Goal: Contribute content: Contribute content

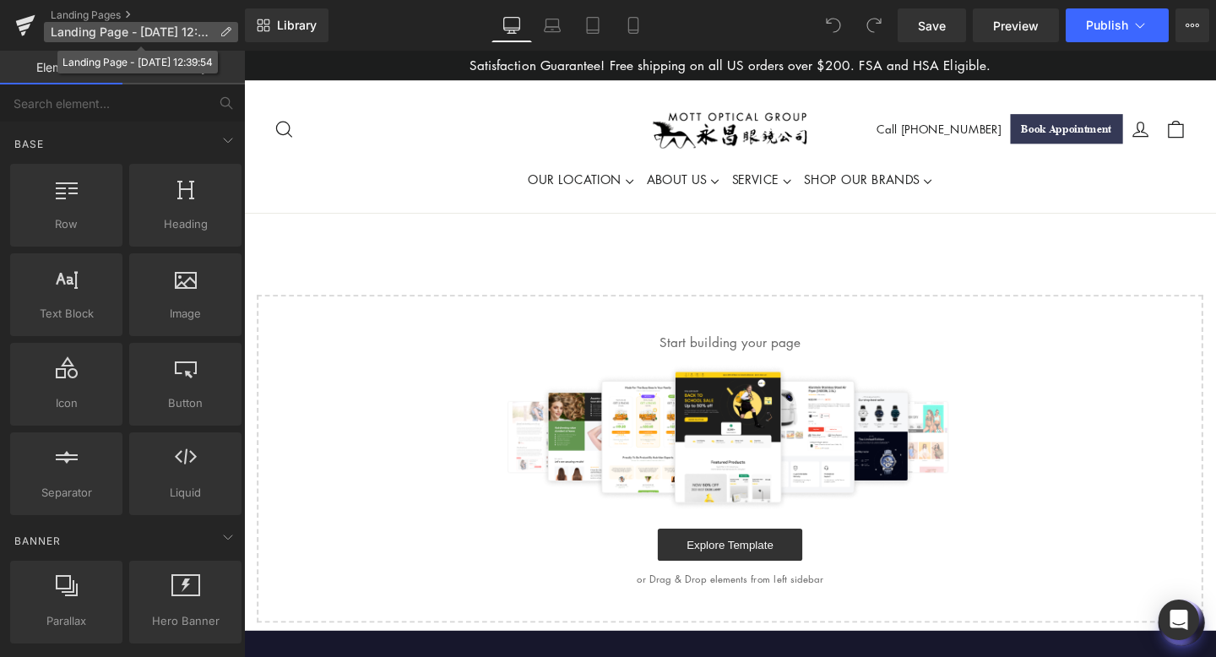
click at [198, 33] on span "Landing Page - [DATE] 12:39:54" at bounding box center [132, 32] width 162 height 14
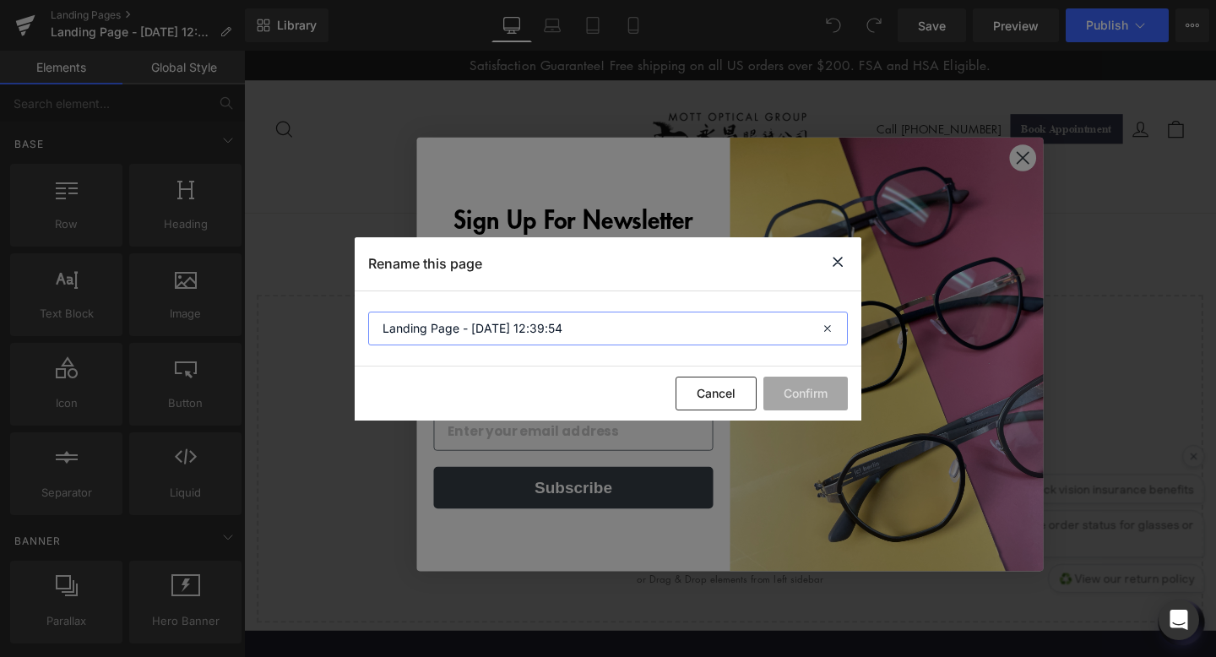
drag, startPoint x: 585, startPoint y: 328, endPoint x: 328, endPoint y: 329, distance: 257.6
click at [328, 329] on div "Rename this page Landing Page - [DATE] 12:39:54 Cancel Confirm" at bounding box center [608, 328] width 1216 height 657
click at [402, 327] on input "MiuMiu" at bounding box center [608, 329] width 480 height 34
click at [441, 328] on input "[PERSON_NAME]" at bounding box center [608, 329] width 480 height 34
type input "[PERSON_NAME] Eyewear"
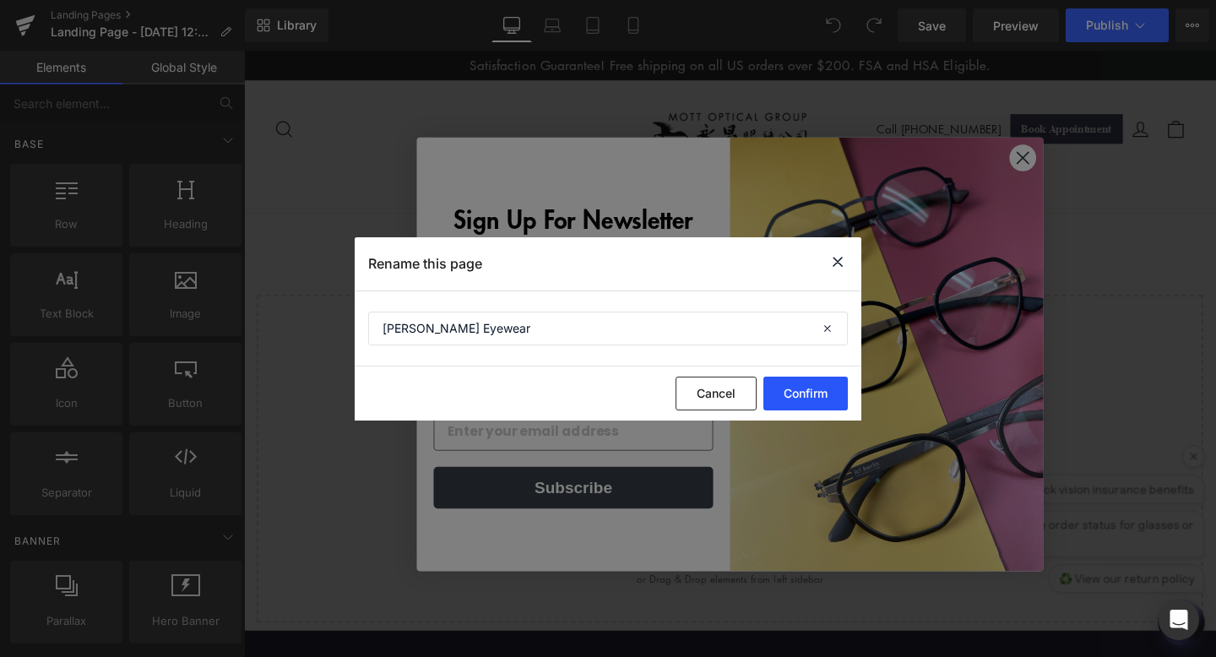
click at [791, 393] on button "Confirm" at bounding box center [805, 394] width 84 height 34
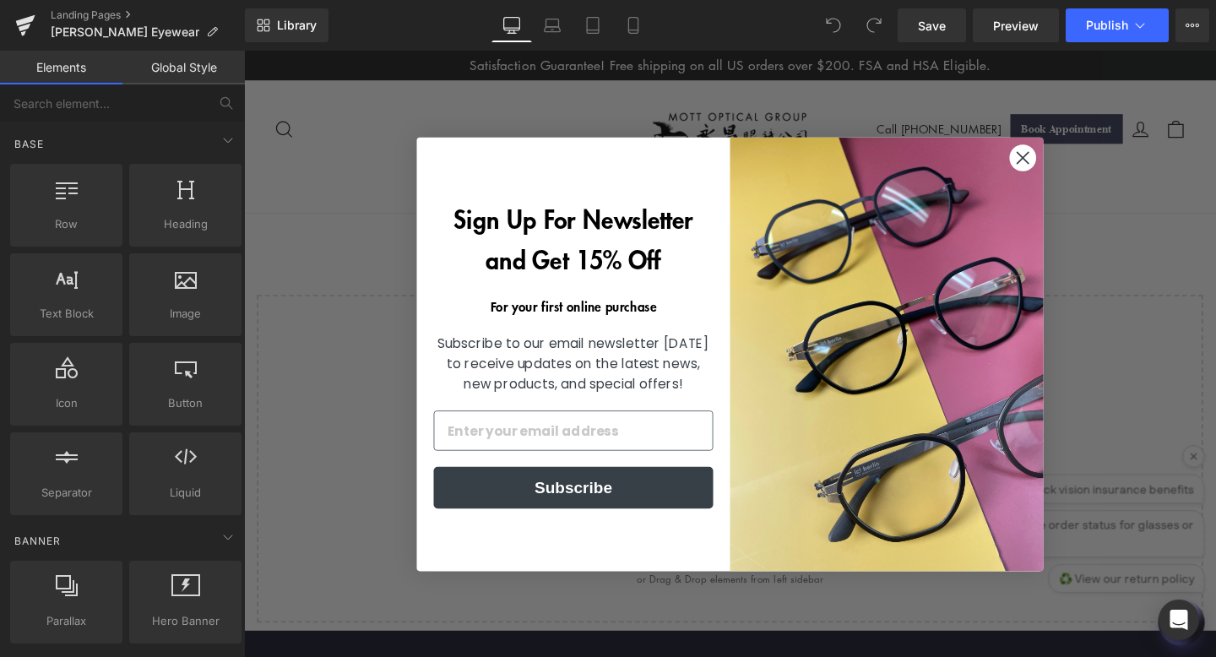
click at [1063, 166] on circle "Close dialog" at bounding box center [1063, 163] width 28 height 28
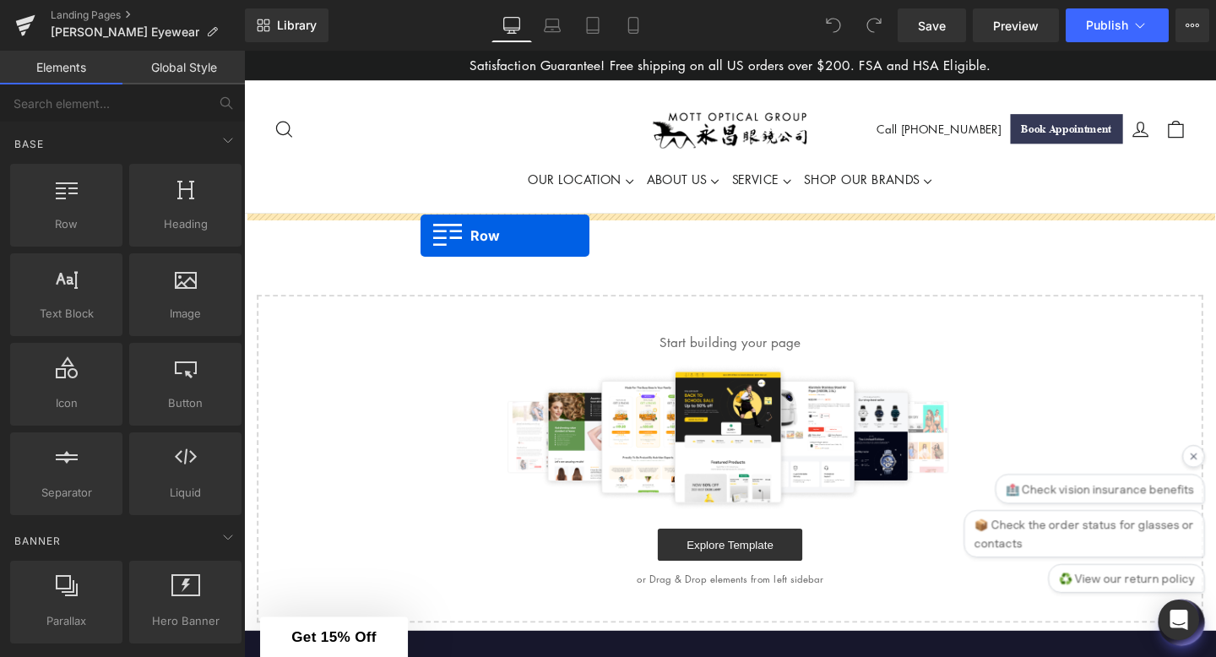
drag, startPoint x: 300, startPoint y: 226, endPoint x: 429, endPoint y: 246, distance: 130.7
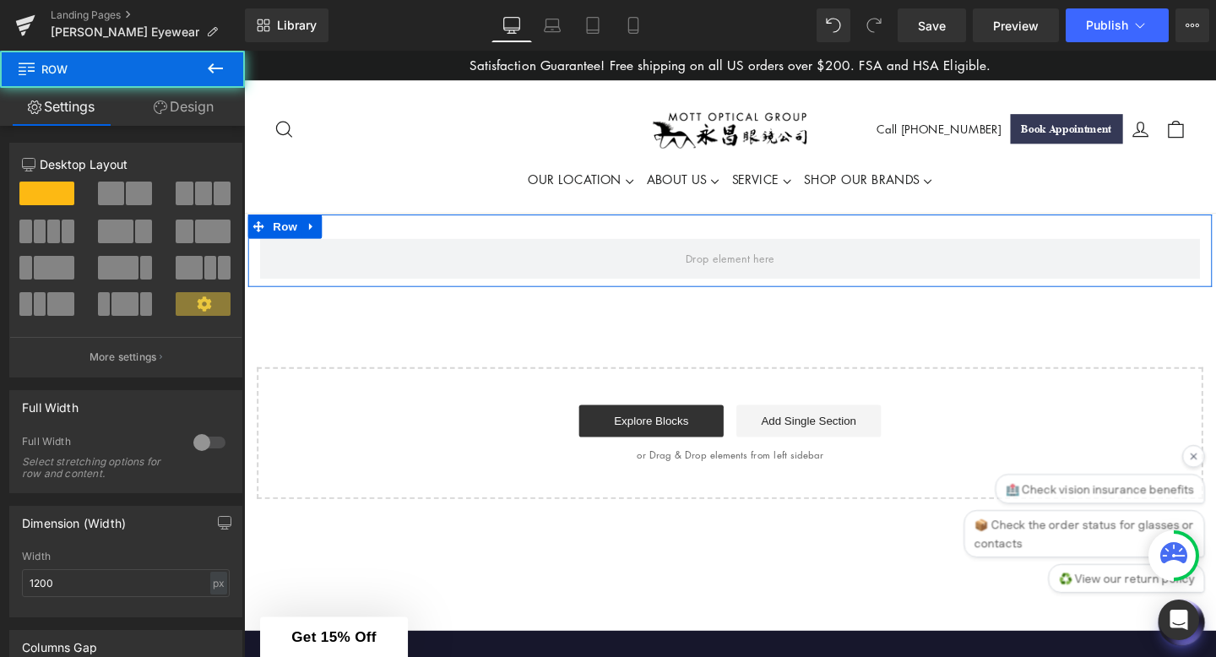
click at [183, 196] on span at bounding box center [184, 194] width 17 height 24
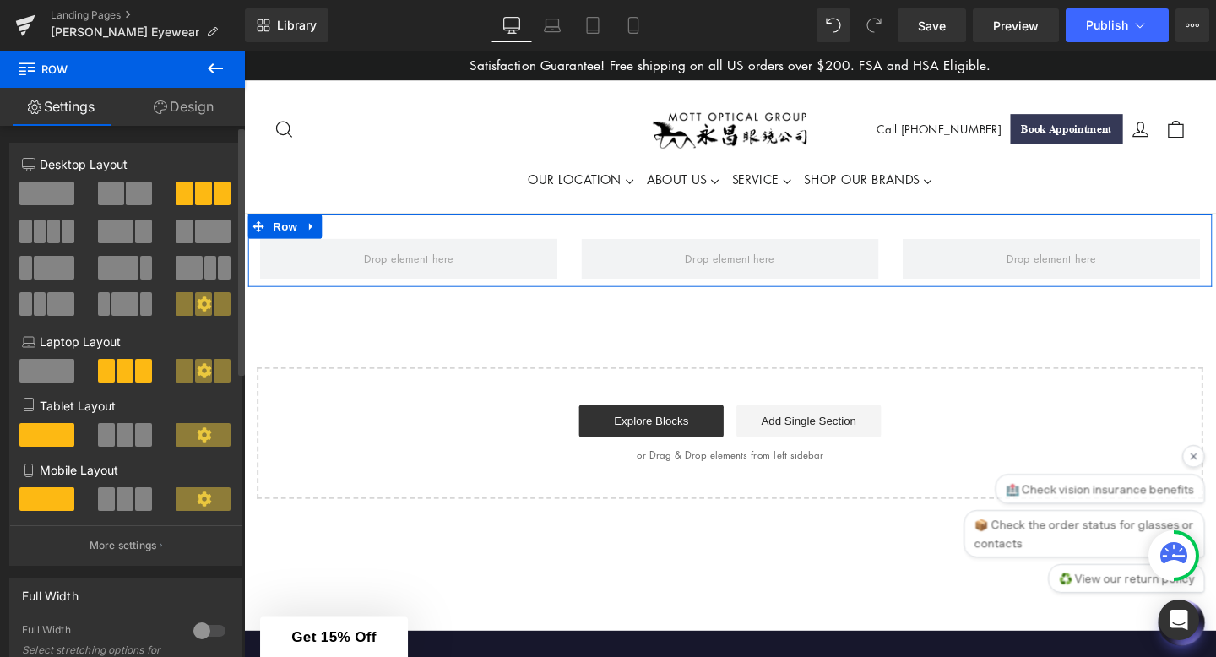
click at [38, 189] on span at bounding box center [46, 194] width 55 height 24
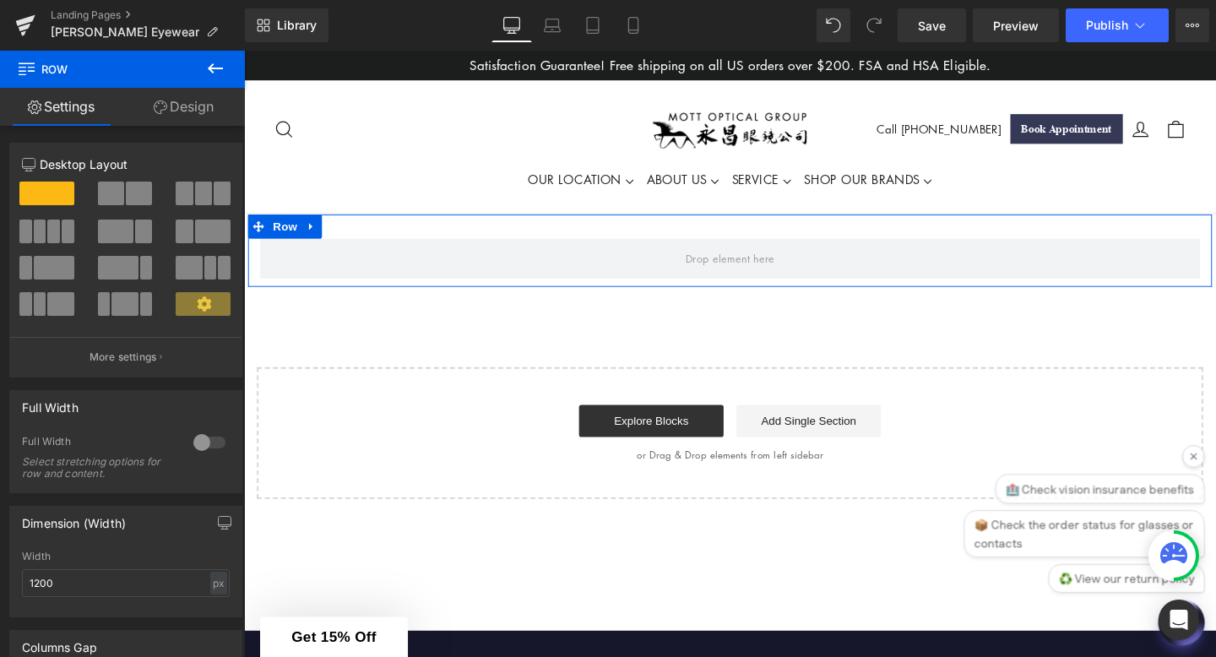
click at [207, 89] on link "Design" at bounding box center [183, 107] width 122 height 38
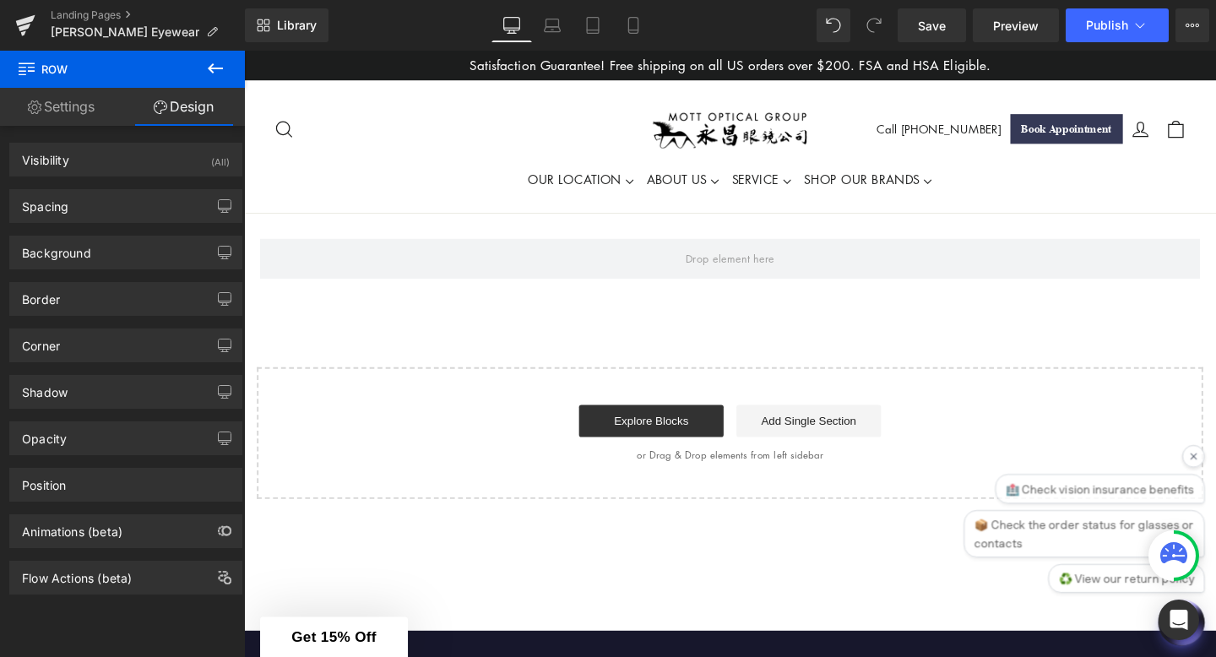
click at [211, 67] on icon at bounding box center [215, 68] width 20 height 20
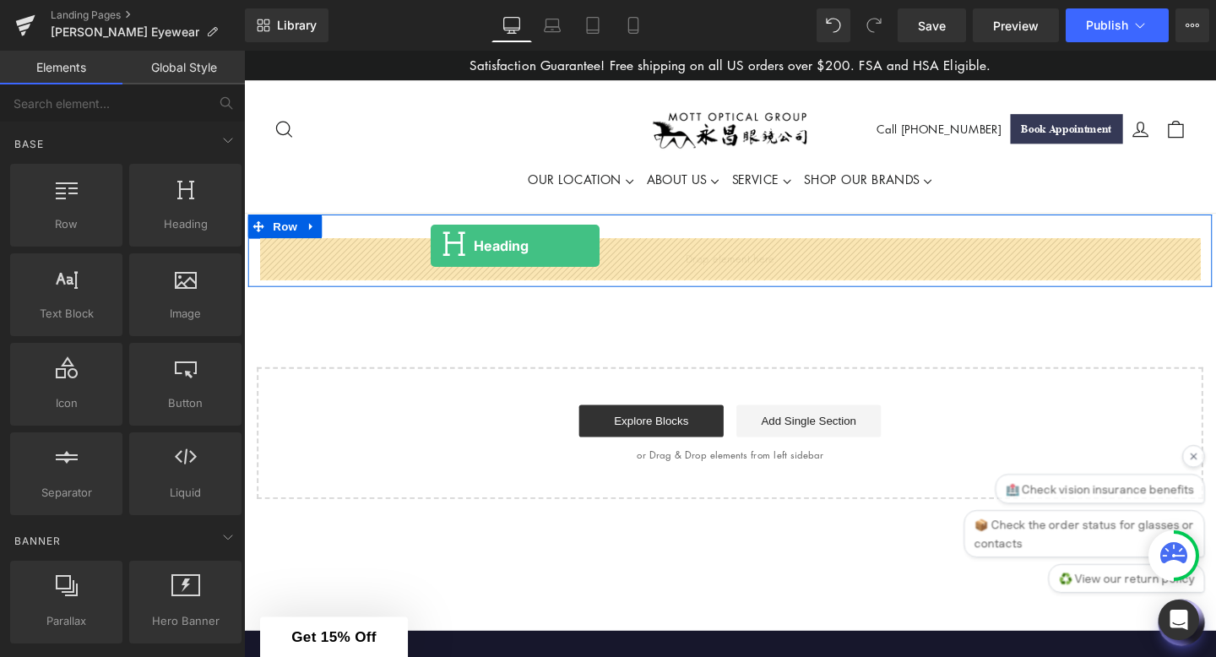
drag, startPoint x: 410, startPoint y: 244, endPoint x: 439, endPoint y: 255, distance: 30.7
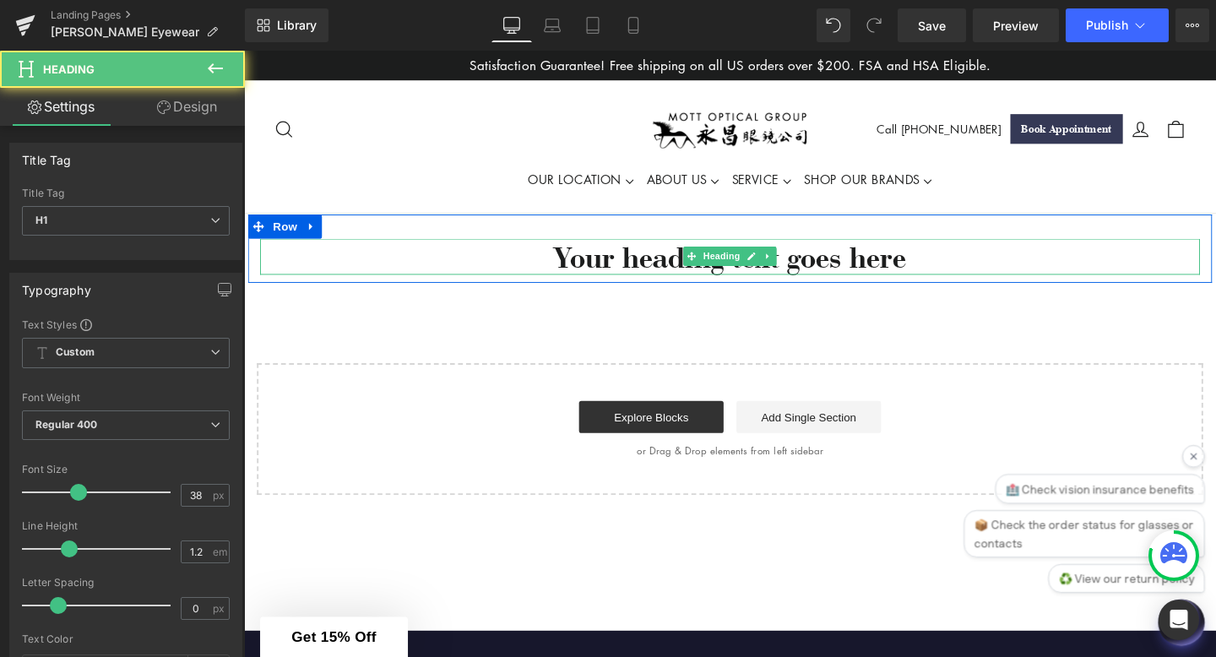
click at [962, 269] on h1 "Your heading text goes here" at bounding box center [755, 267] width 988 height 39
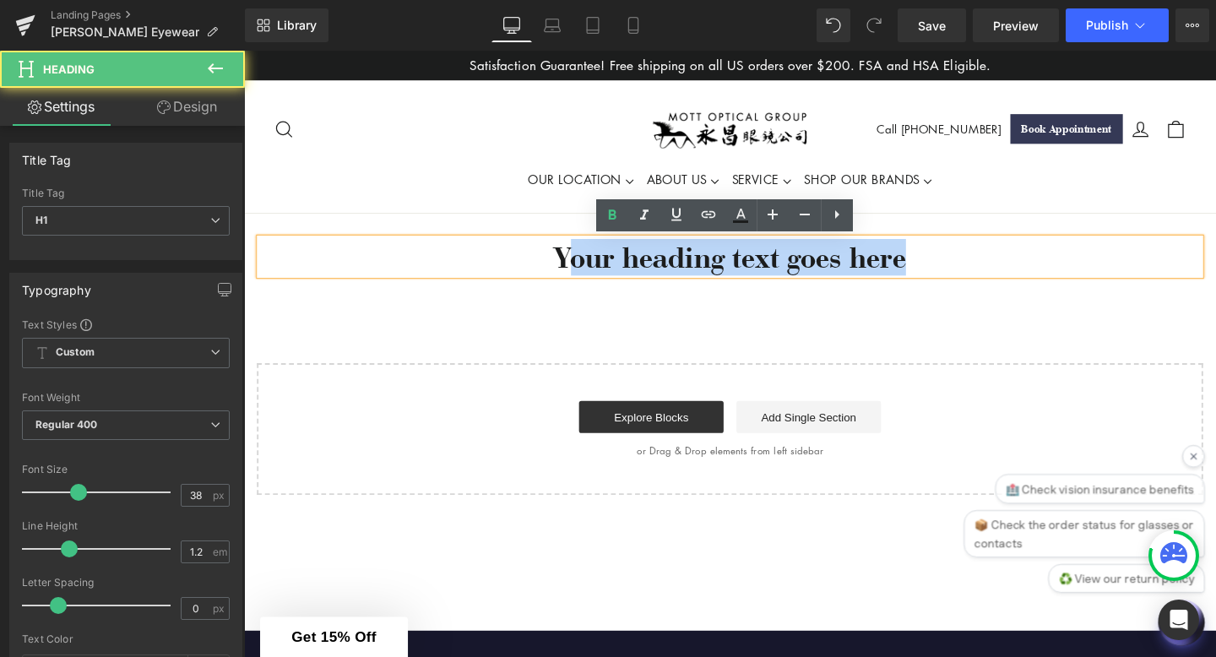
drag, startPoint x: 962, startPoint y: 269, endPoint x: 582, endPoint y: 260, distance: 380.1
click at [580, 260] on h1 "Your heading text goes here" at bounding box center [755, 267] width 988 height 39
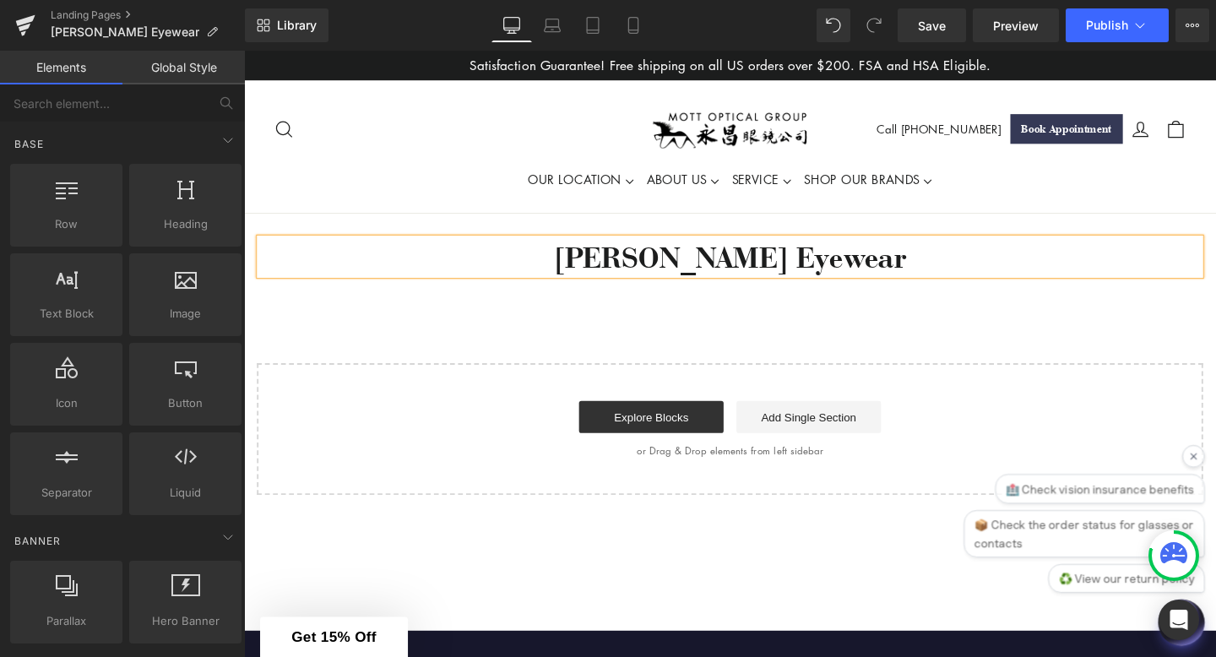
click at [611, 302] on div "[PERSON_NAME] Eyewear Heading Row Select your layout" at bounding box center [755, 371] width 1022 height 296
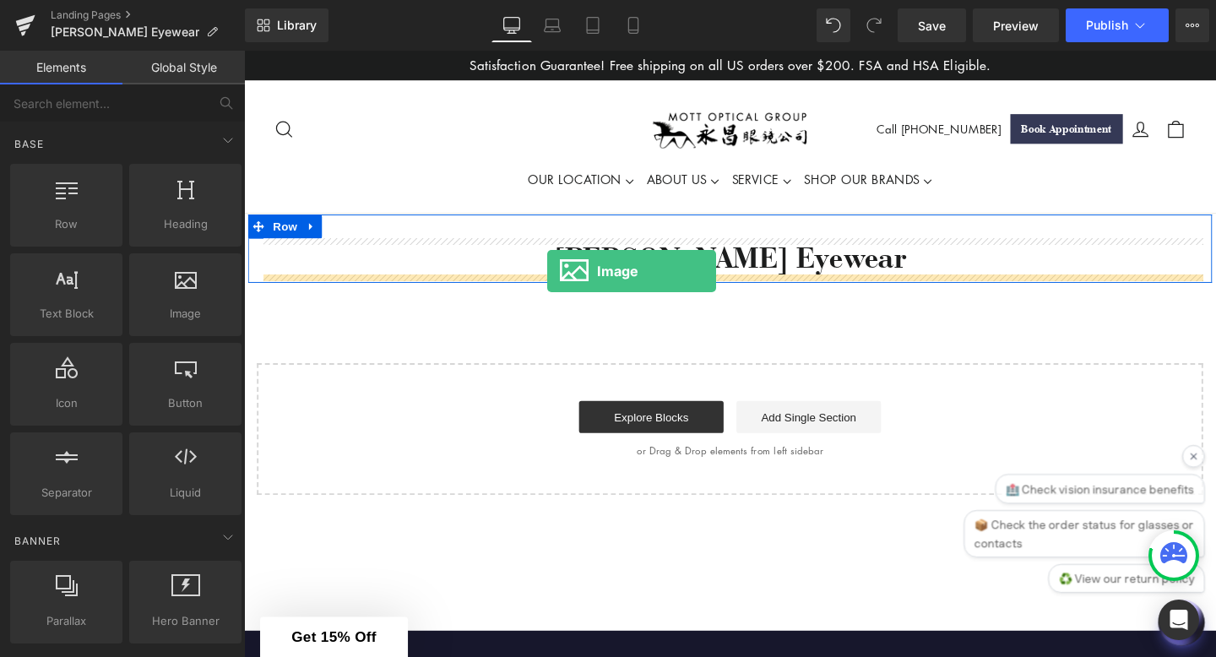
drag, startPoint x: 428, startPoint y: 324, endPoint x: 562, endPoint y: 282, distance: 140.8
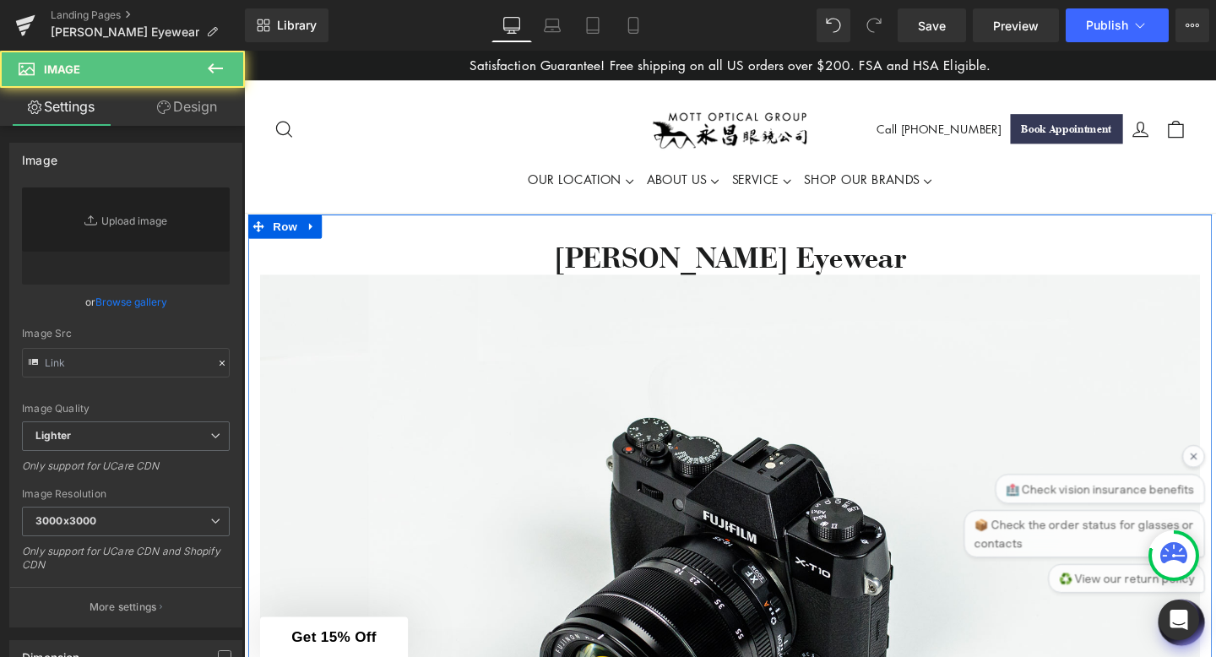
type input "//[DOMAIN_NAME][URL]"
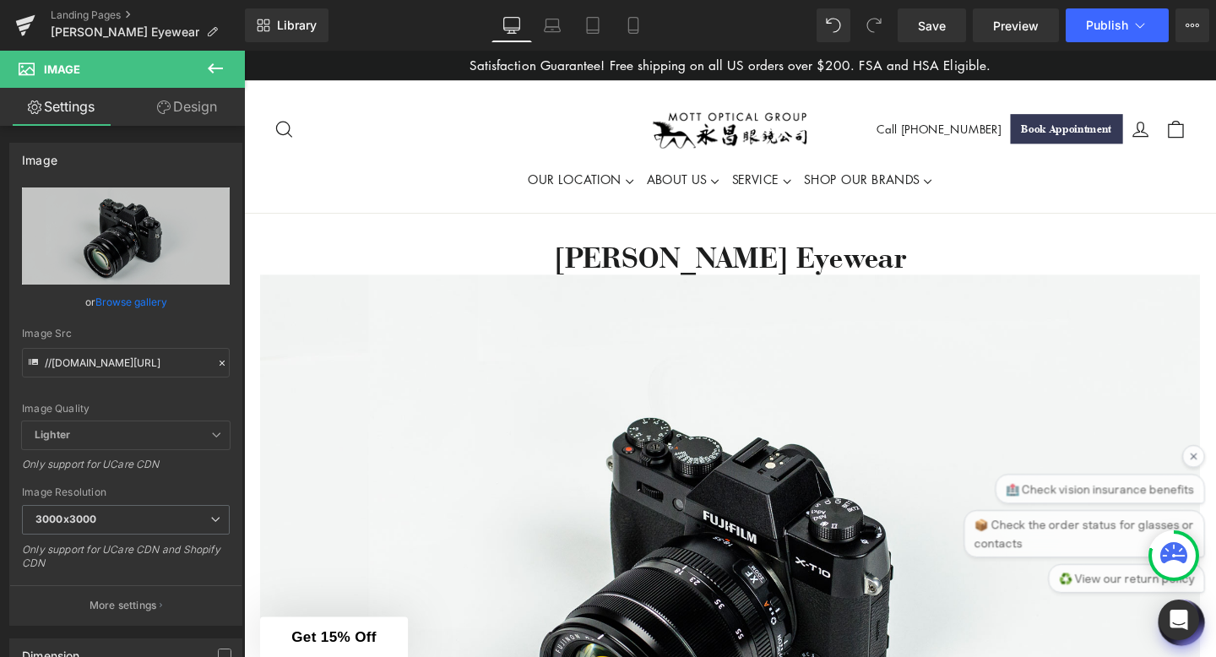
click at [215, 73] on icon at bounding box center [215, 68] width 20 height 20
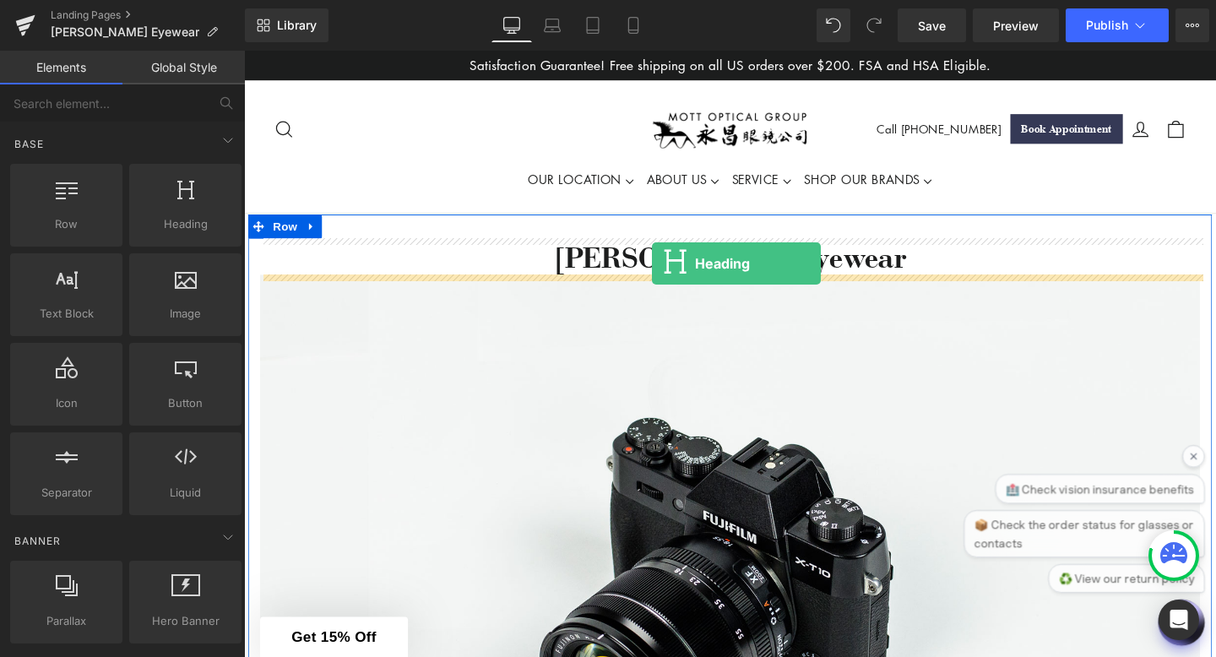
drag, startPoint x: 434, startPoint y: 264, endPoint x: 673, endPoint y: 269, distance: 239.1
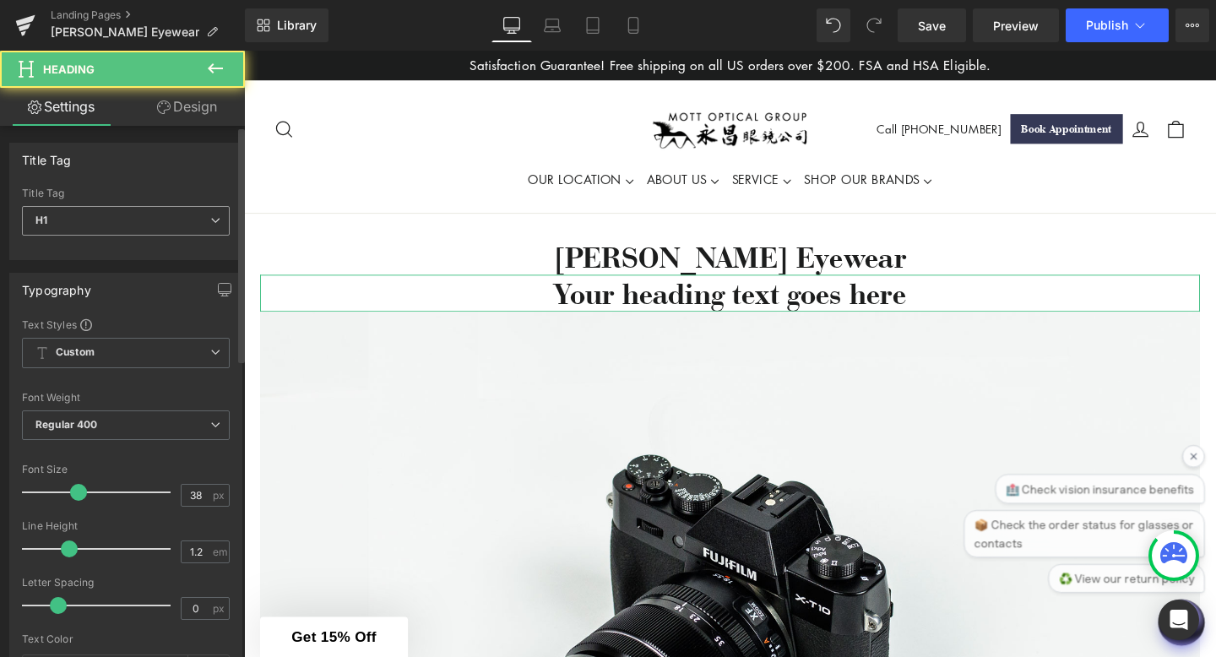
click at [178, 223] on span "H1" at bounding box center [126, 221] width 208 height 30
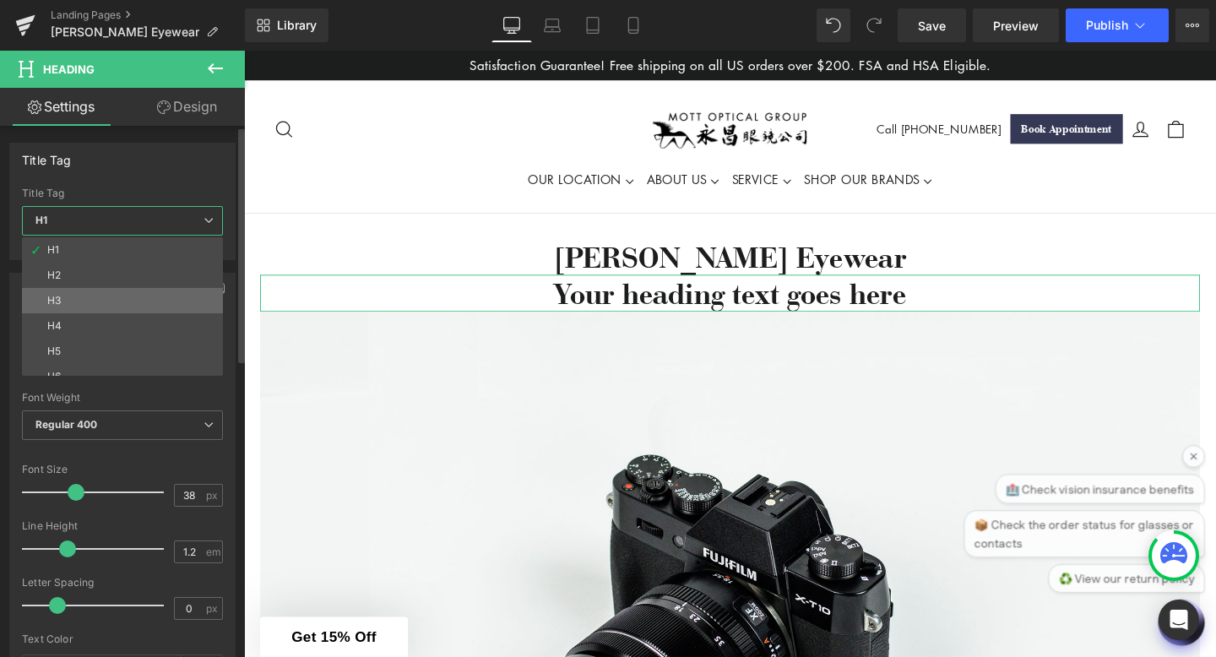
click at [139, 304] on li "H3" at bounding box center [126, 300] width 209 height 25
type input "32.3"
type input "100"
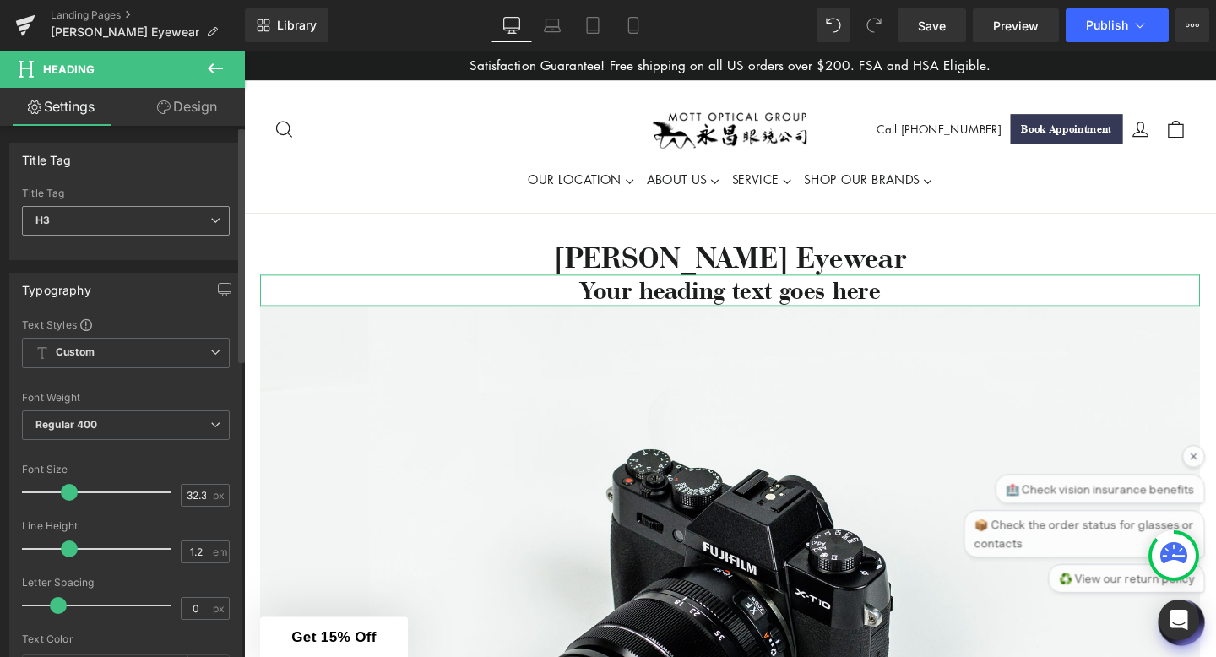
click at [138, 224] on span "H3" at bounding box center [126, 221] width 208 height 30
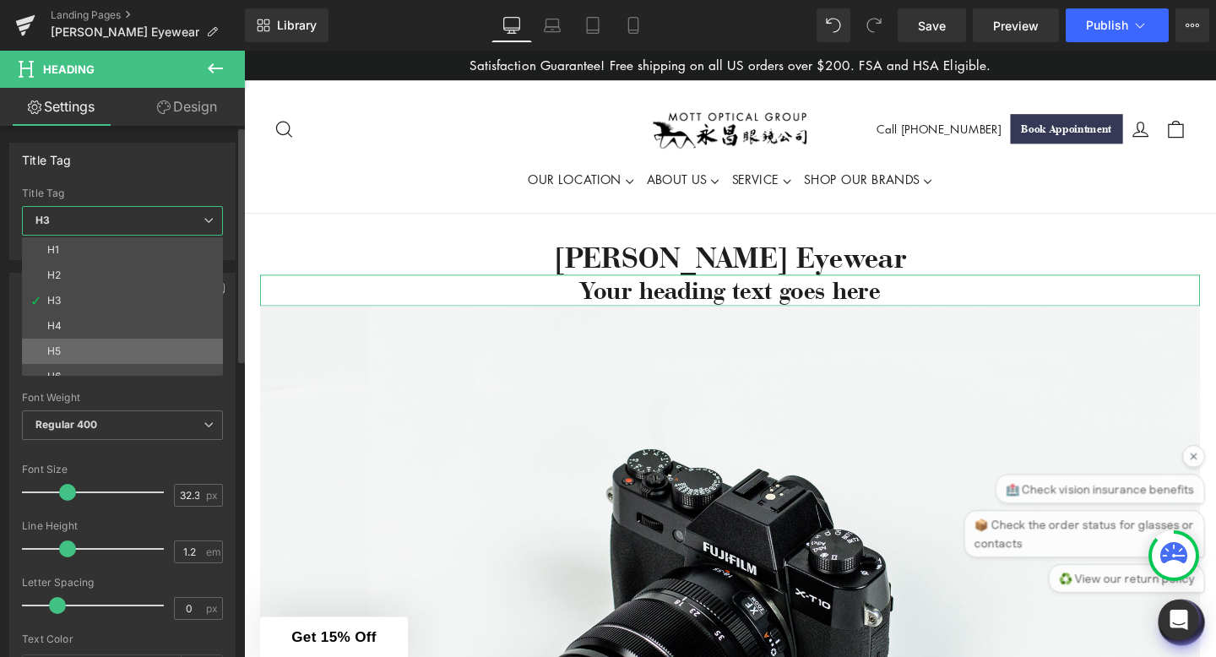
click at [123, 346] on li "H5" at bounding box center [126, 351] width 209 height 25
type input "19"
type input "100"
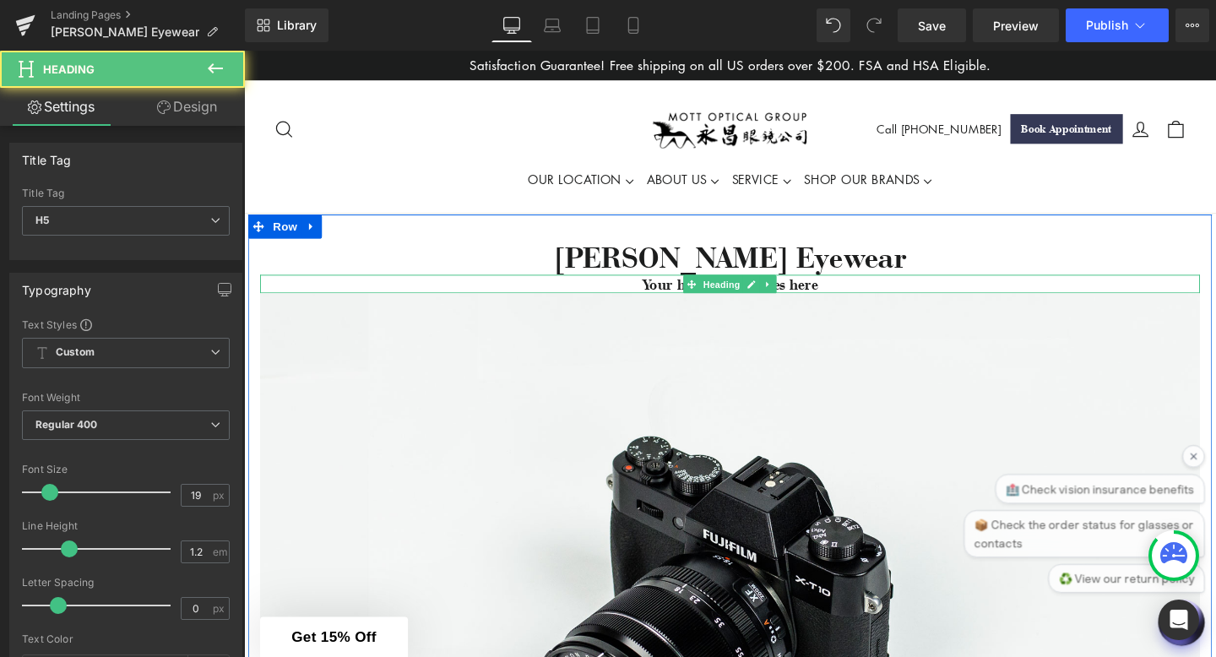
click at [691, 297] on h5 "Your heading text goes here" at bounding box center [755, 295] width 988 height 19
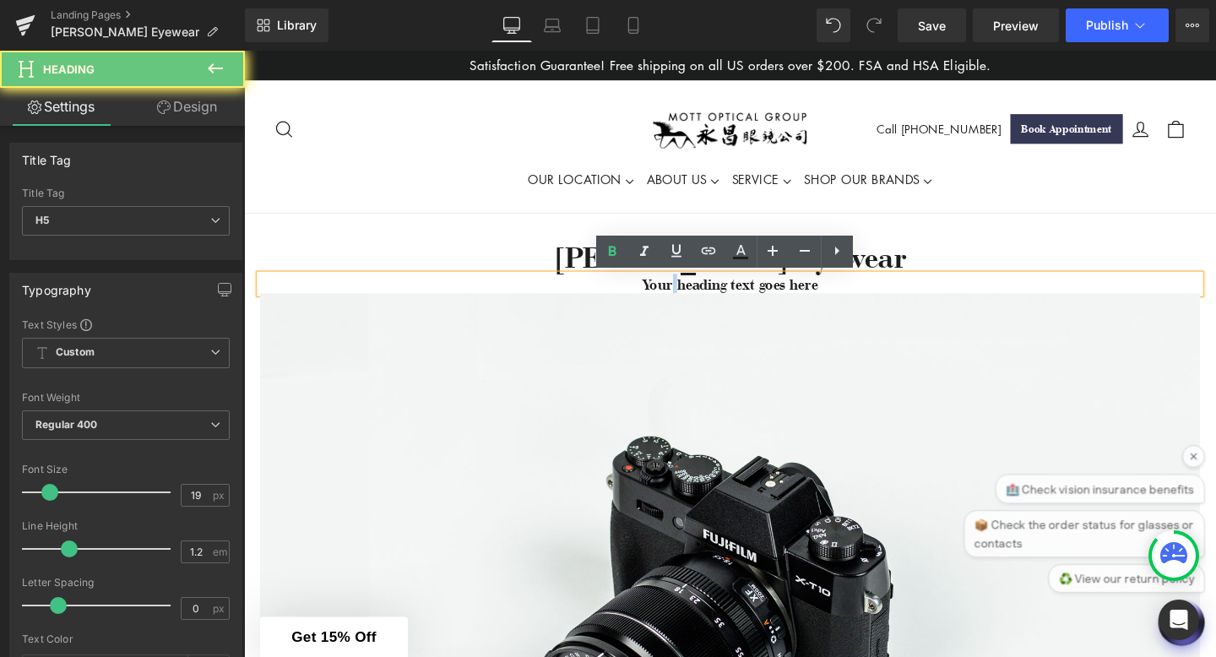
click at [691, 298] on h5 "Your heading text goes here" at bounding box center [755, 295] width 988 height 19
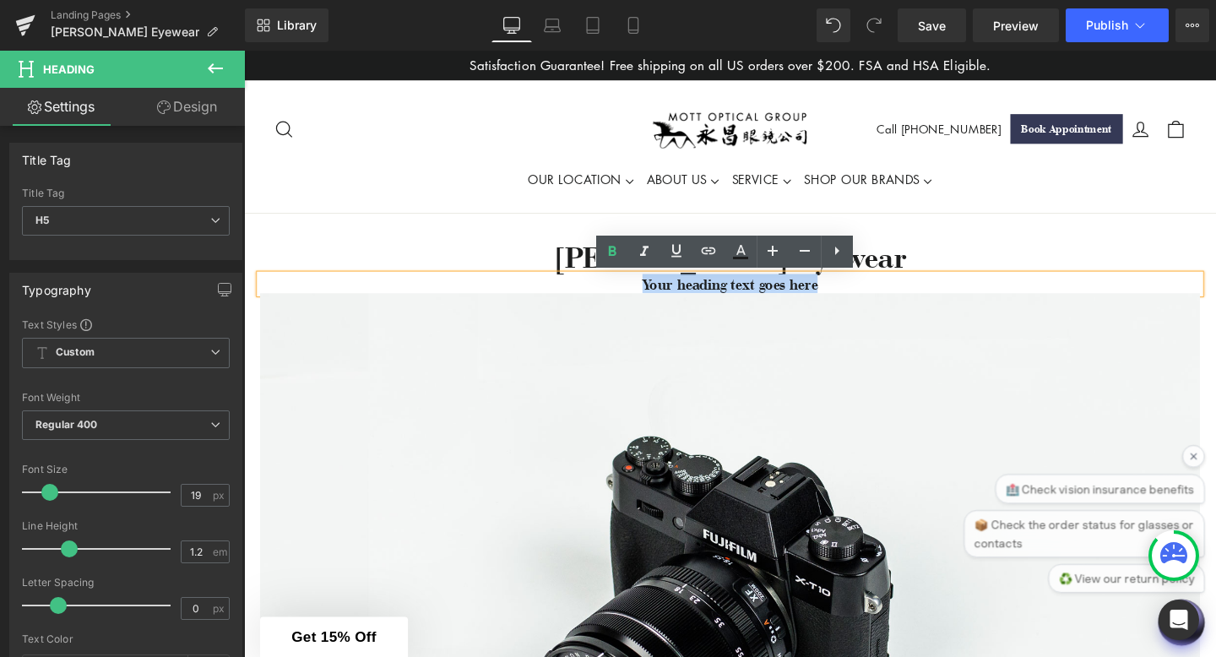
drag, startPoint x: 851, startPoint y: 293, endPoint x: 613, endPoint y: 296, distance: 238.2
click at [612, 296] on h5 "Your heading text goes here" at bounding box center [755, 295] width 988 height 19
paste div
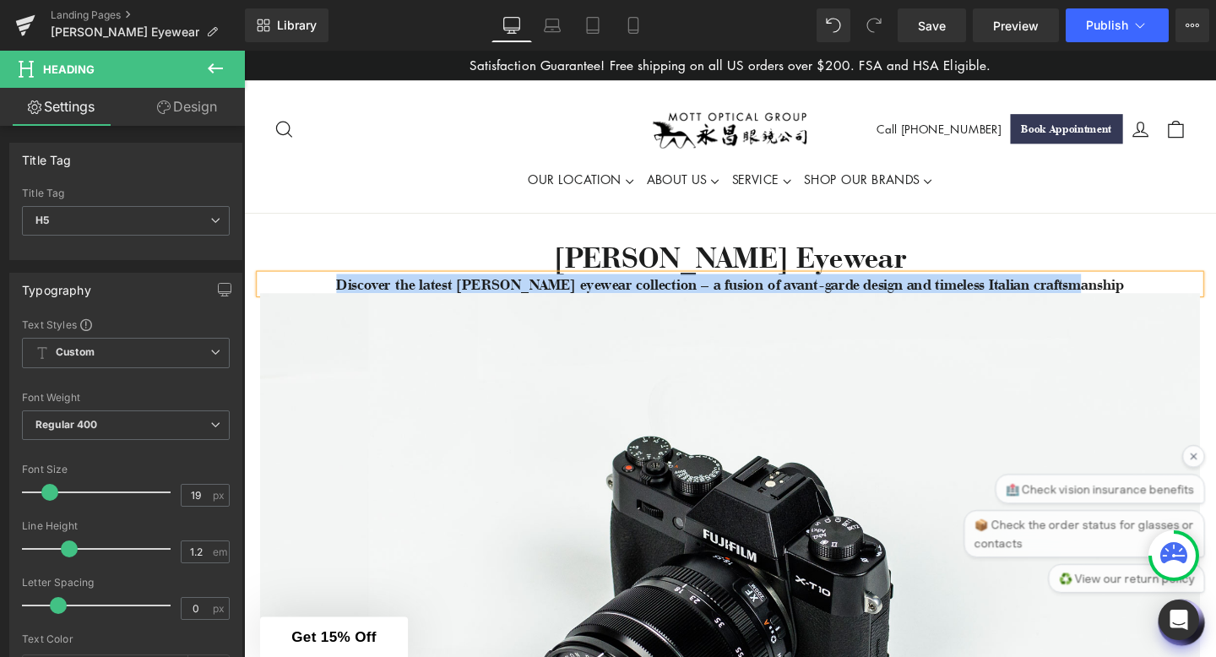
drag, startPoint x: 1147, startPoint y: 299, endPoint x: 357, endPoint y: 291, distance: 789.7
click at [356, 291] on h5 "Discover the latest [PERSON_NAME] eyewear collection – a fusion of avant-garde …" at bounding box center [755, 295] width 988 height 19
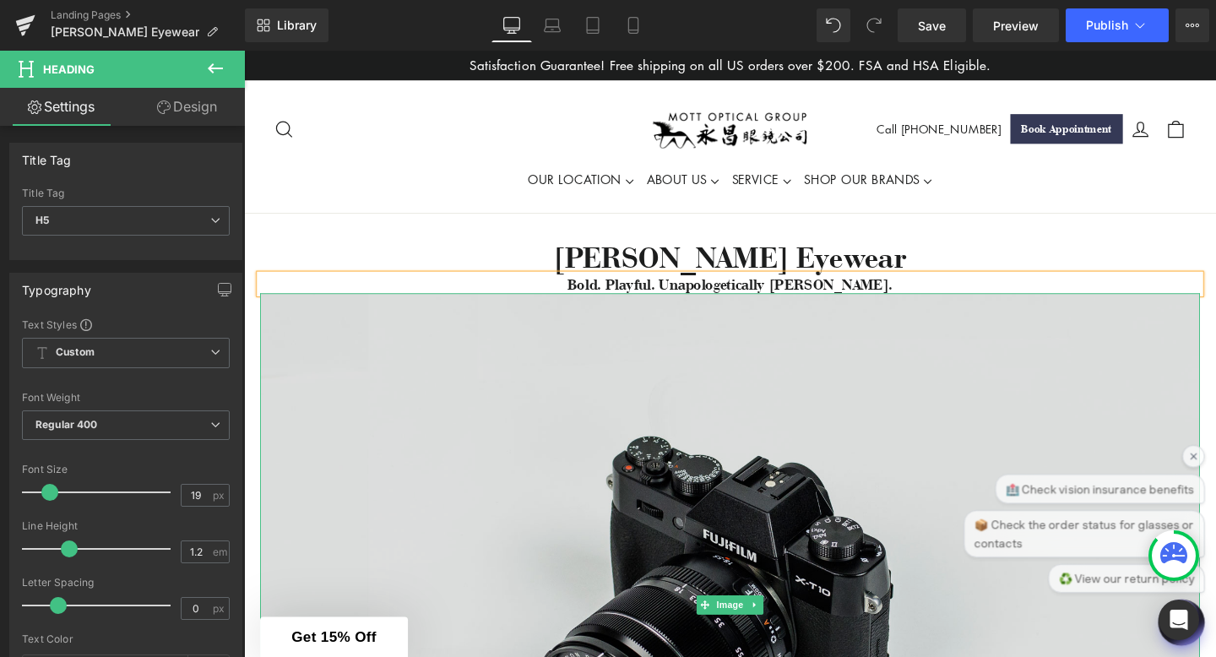
click at [968, 359] on img at bounding box center [755, 633] width 988 height 655
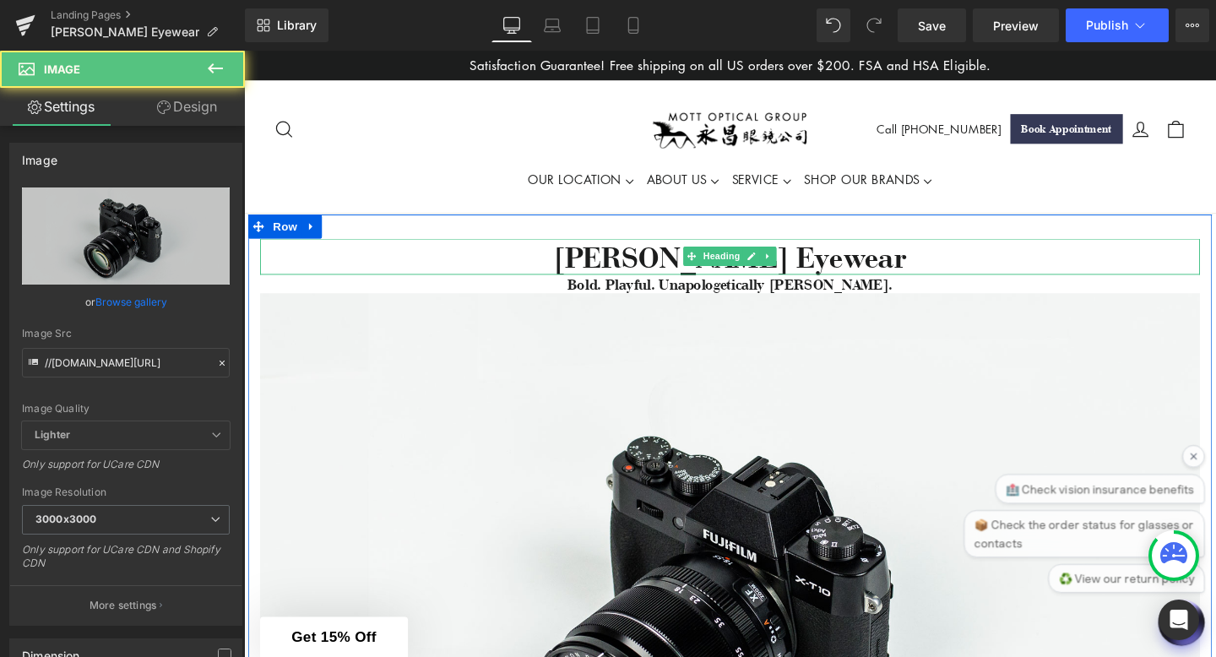
click at [899, 272] on h1 "[PERSON_NAME] Eyewear" at bounding box center [755, 267] width 988 height 39
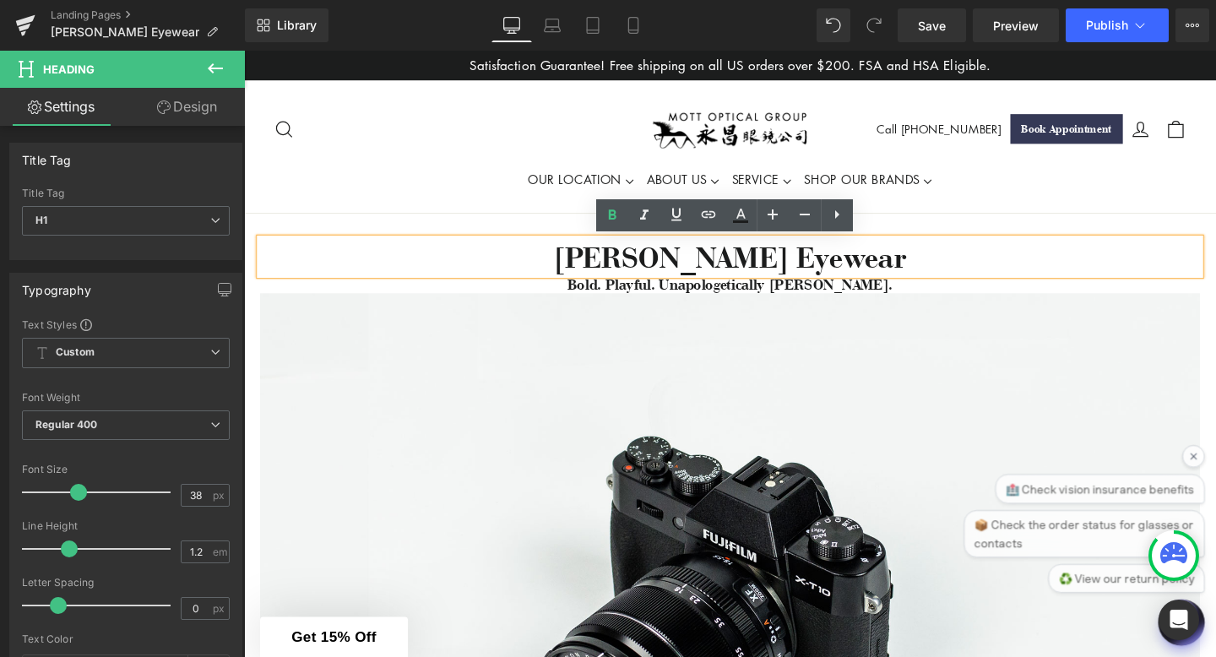
click at [899, 272] on h1 "[PERSON_NAME] Eyewear" at bounding box center [755, 267] width 988 height 39
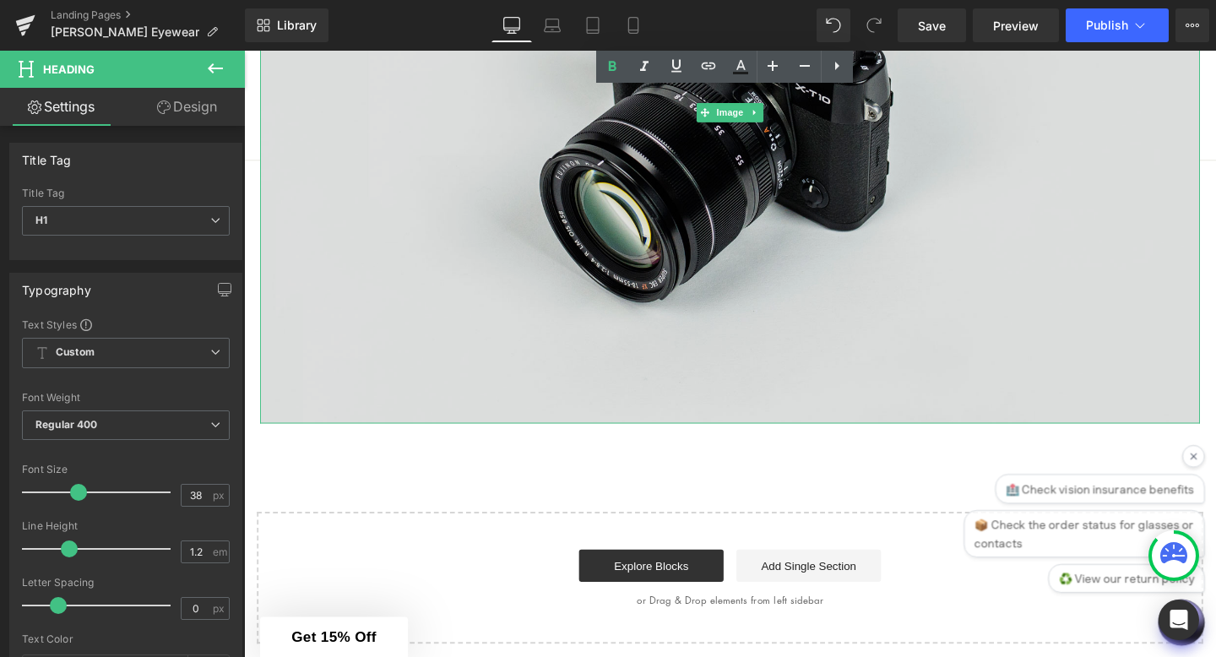
scroll to position [530, 0]
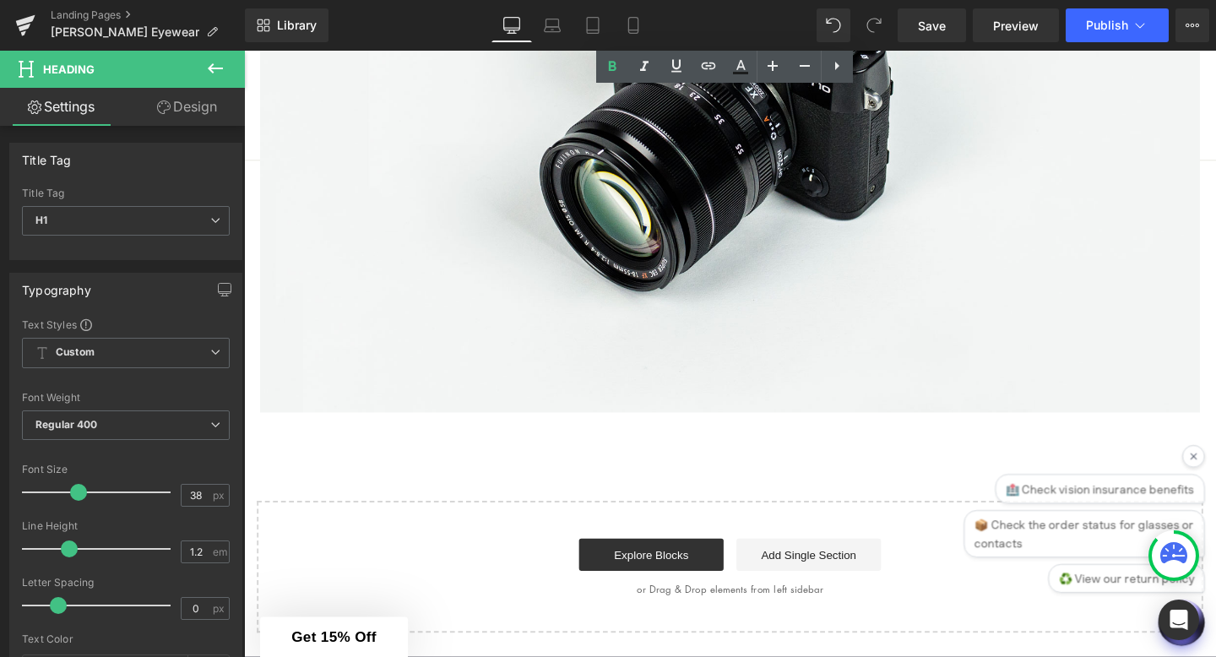
click at [597, 445] on div "[PERSON_NAME] Eyewear Heading Bold. Playful. Unapologetically [PERSON_NAME]. He…" at bounding box center [755, 178] width 1022 height 970
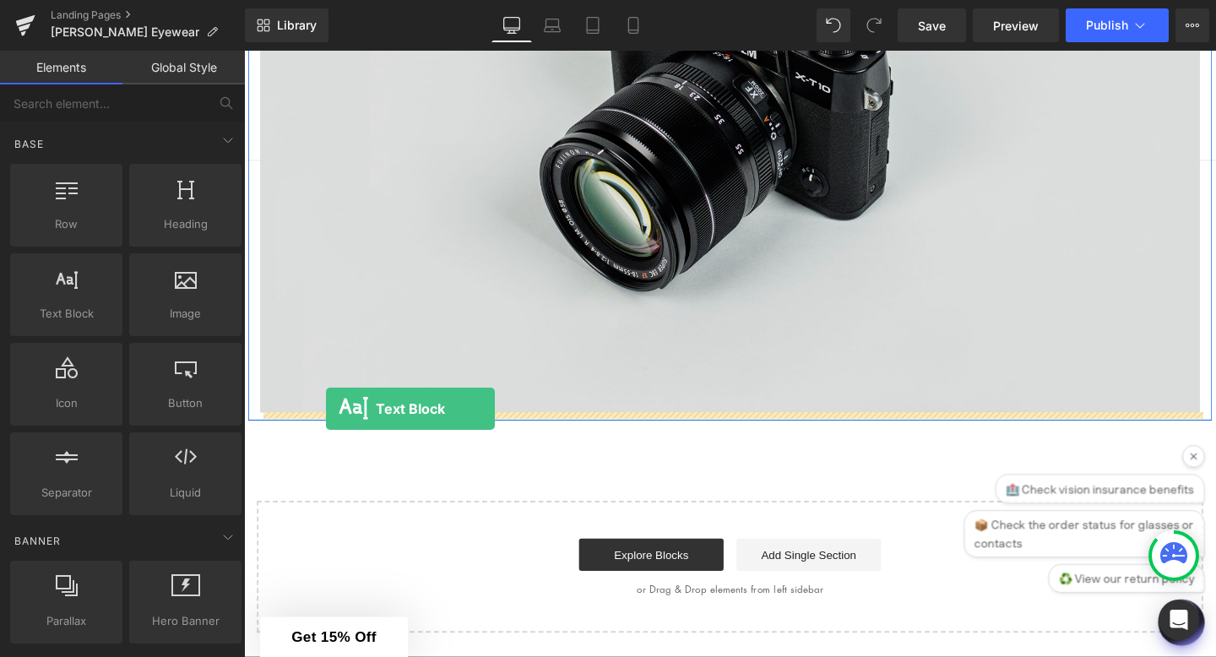
drag, startPoint x: 312, startPoint y: 348, endPoint x: 329, endPoint y: 425, distance: 78.5
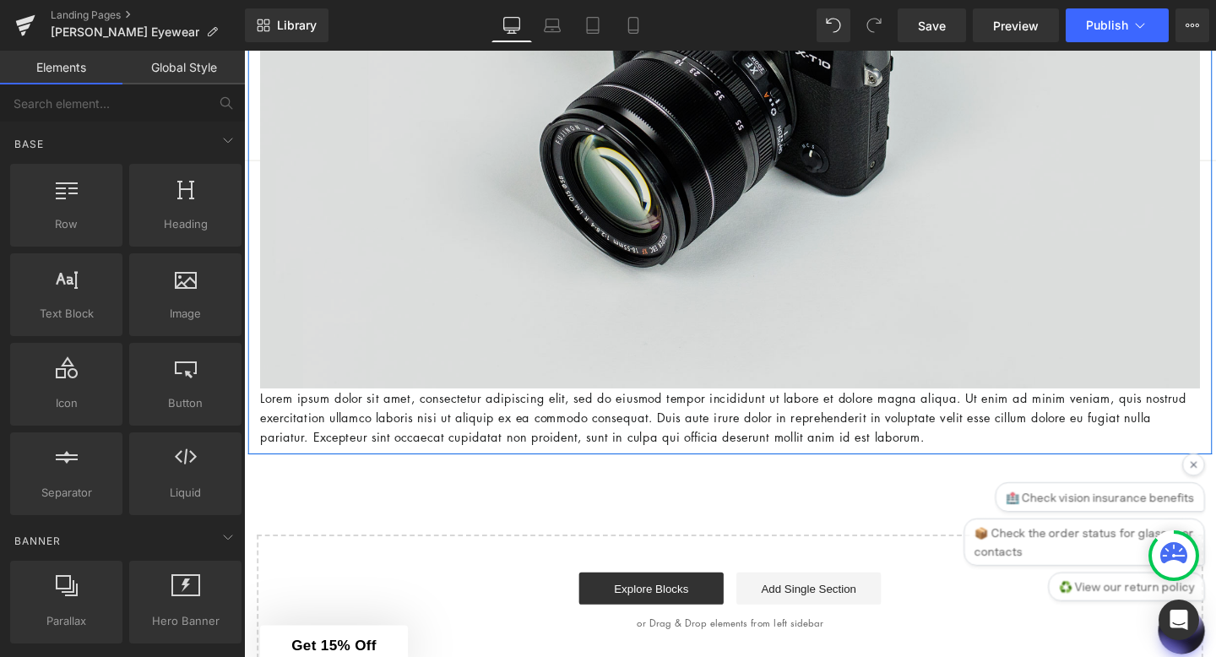
scroll to position [504, 0]
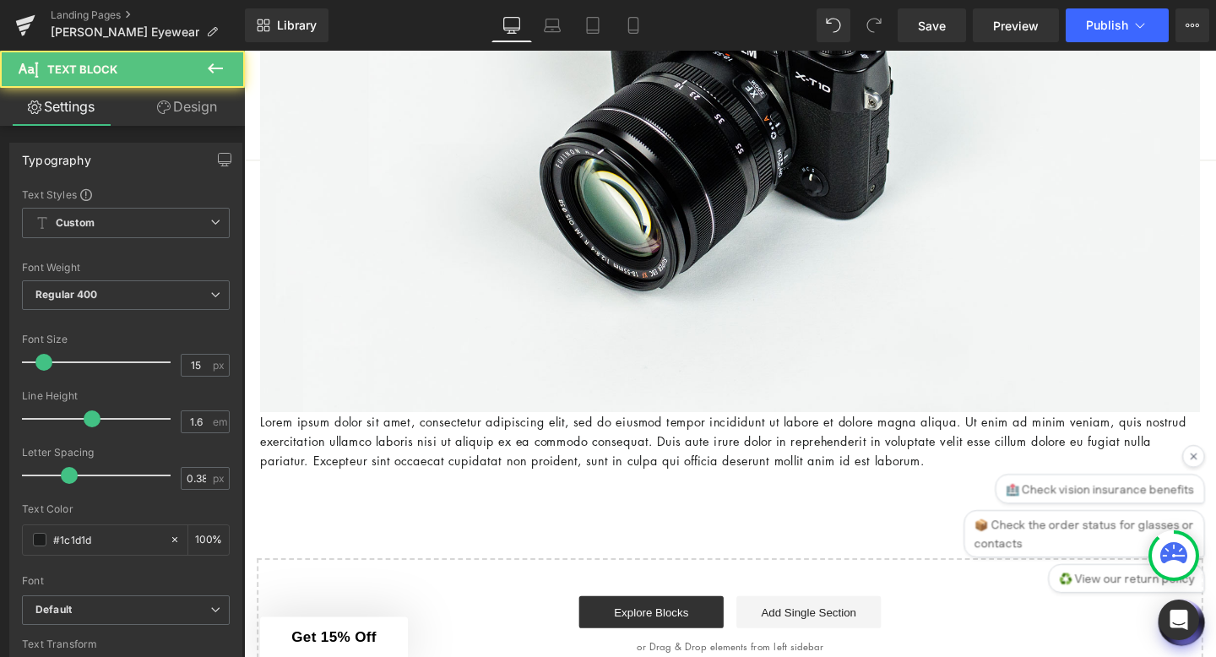
click at [216, 69] on icon at bounding box center [215, 68] width 20 height 20
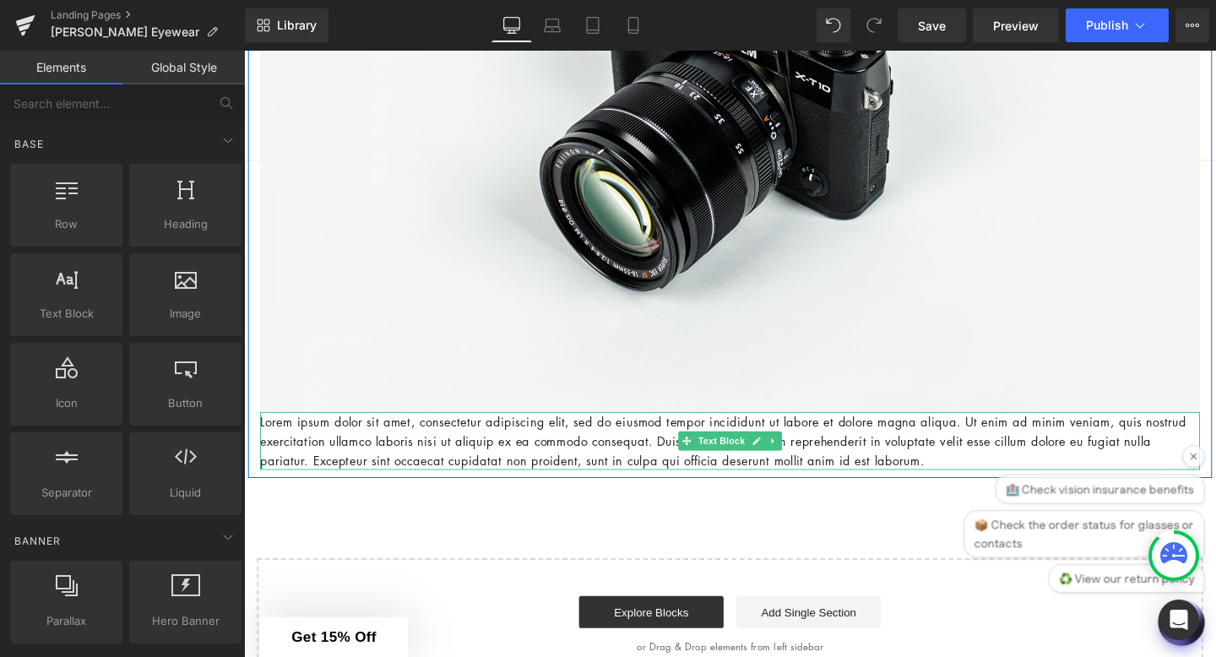
click at [329, 459] on p "Lorem ipsum dolor sit amet, consectetur adipiscing elit, sed do eiusmod tempor …" at bounding box center [755, 461] width 988 height 61
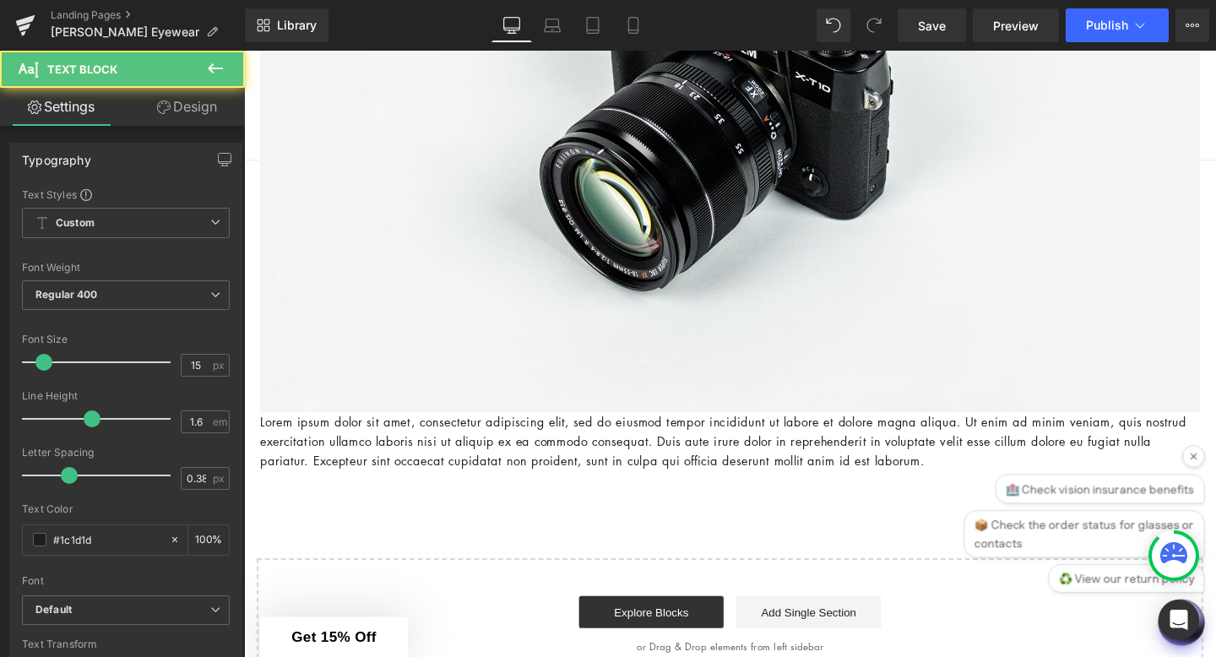
click at [199, 105] on link "Design" at bounding box center [187, 107] width 122 height 38
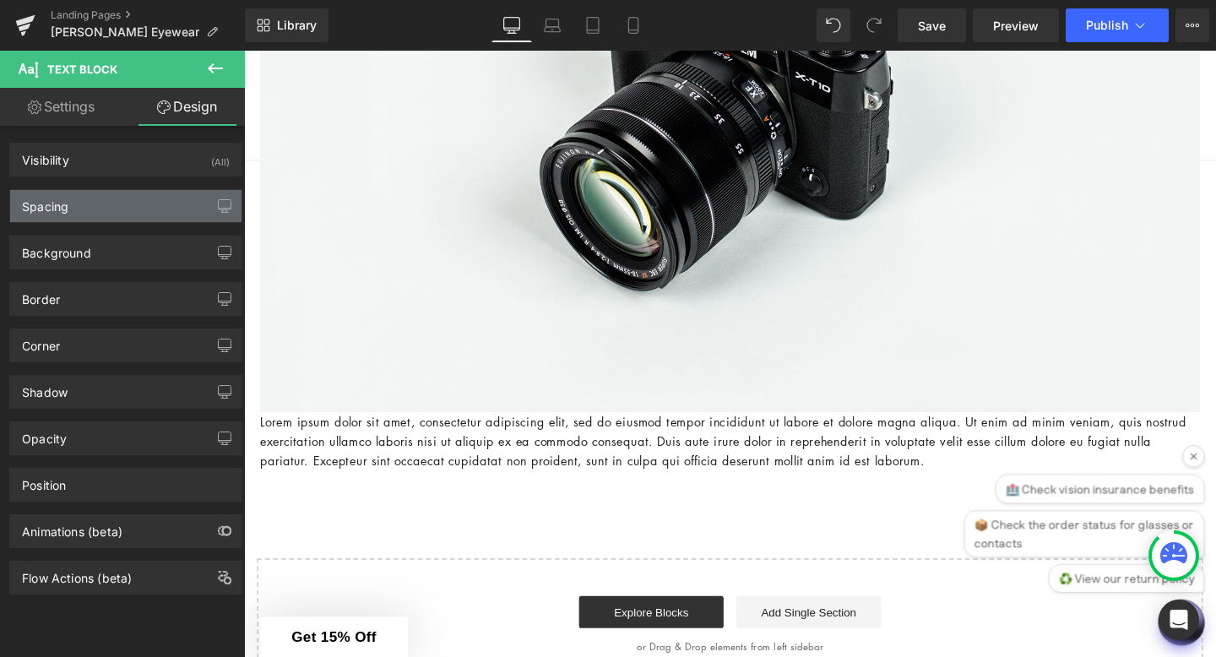
click at [128, 216] on div "Spacing" at bounding box center [125, 206] width 231 height 32
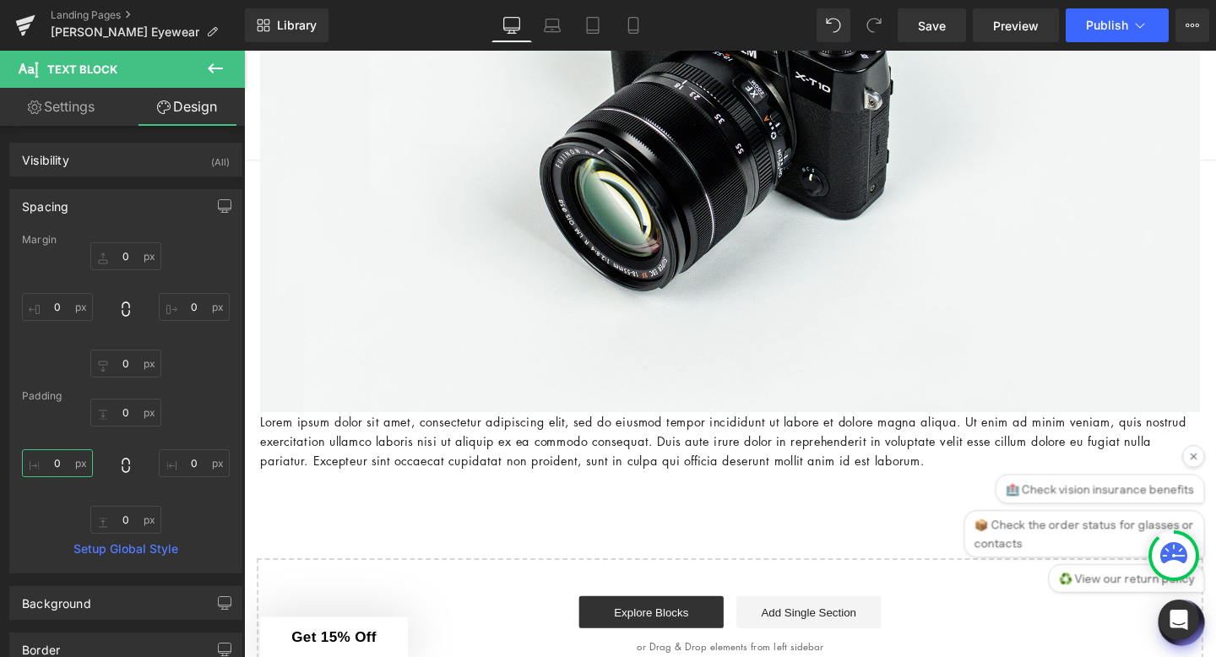
click at [68, 468] on input "0" at bounding box center [57, 463] width 71 height 28
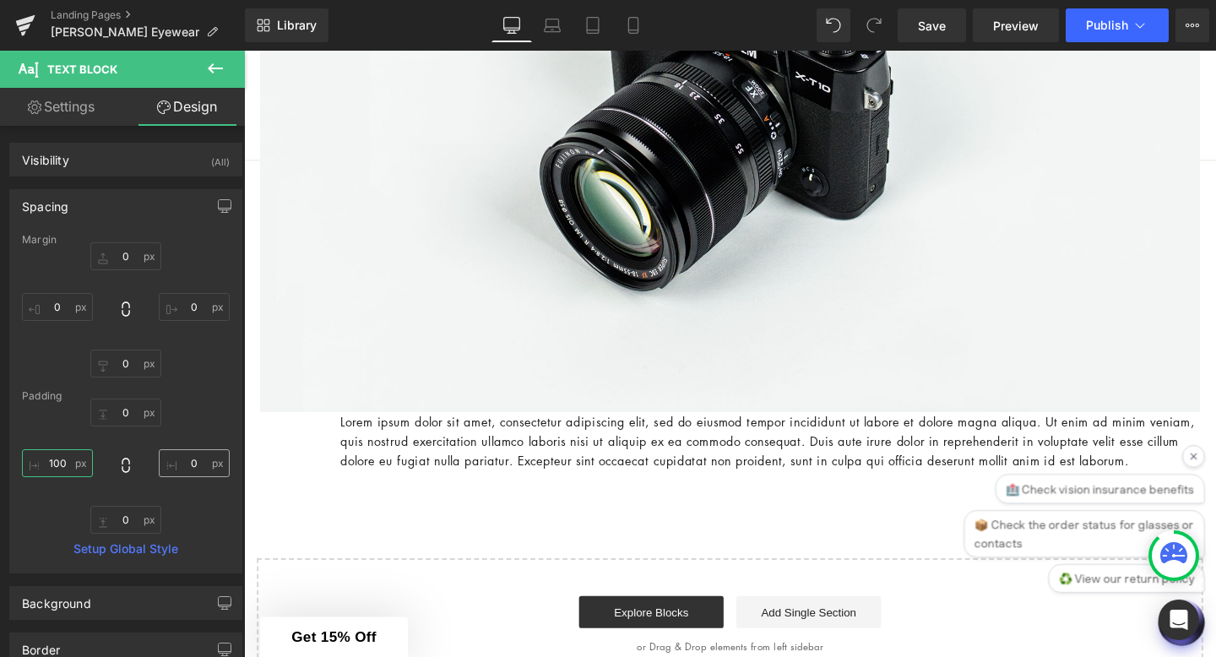
type input "100"
click at [193, 462] on input "0" at bounding box center [194, 463] width 71 height 28
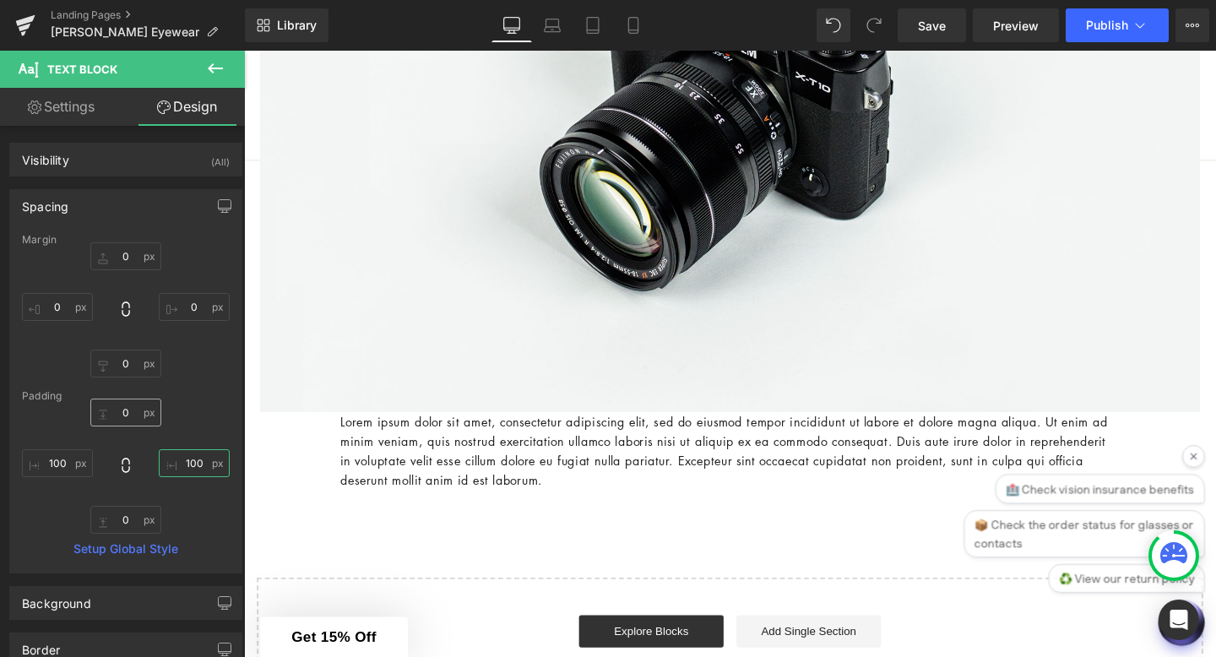
type input "100"
click at [128, 410] on input "0" at bounding box center [125, 413] width 71 height 28
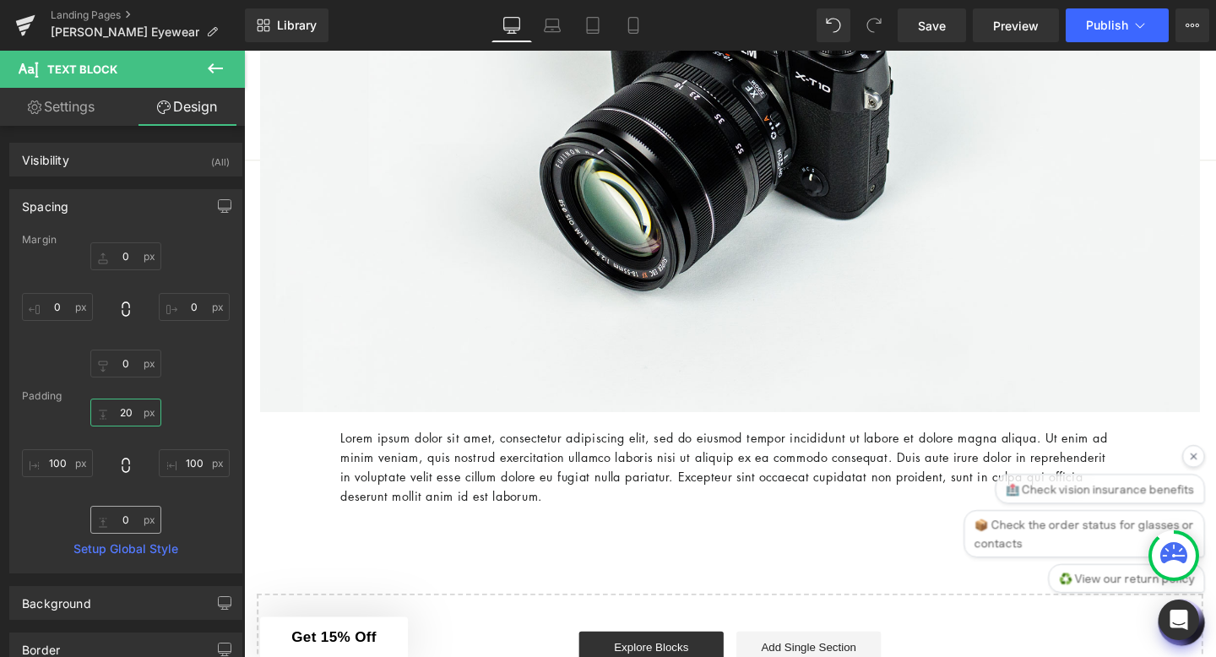
type input "20"
click at [128, 521] on input "0" at bounding box center [125, 520] width 71 height 28
type input "20"
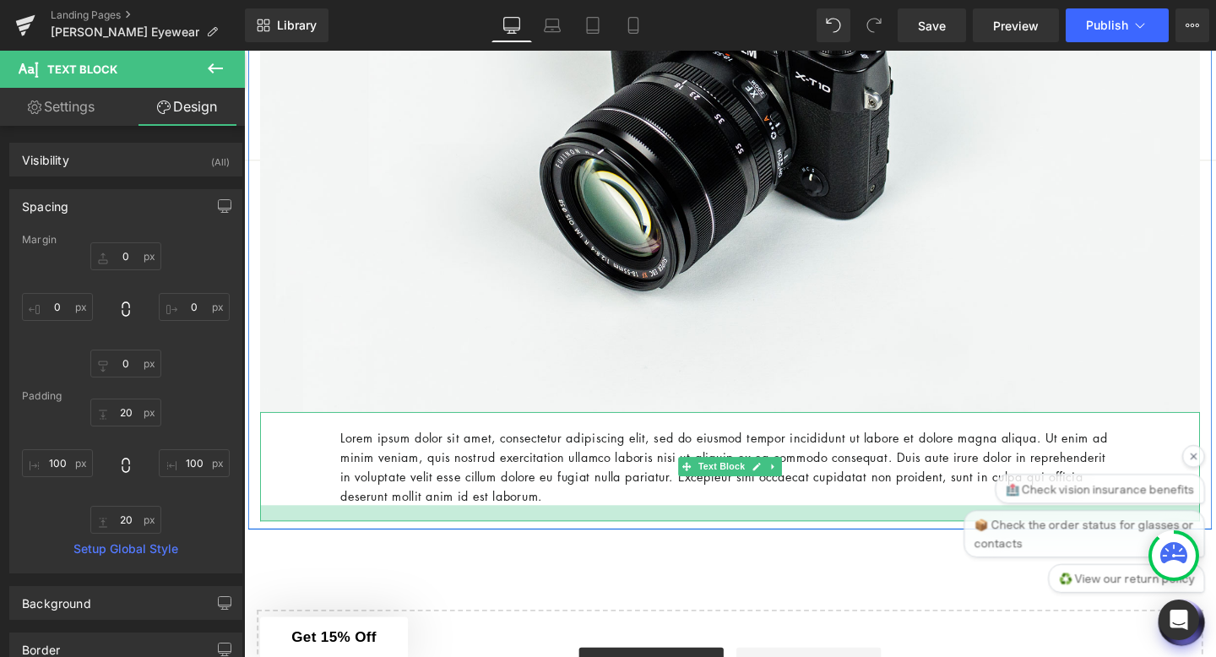
click at [575, 523] on p "Lorem ipsum dolor sit amet, consectetur adipiscing elit, sed do eiusmod tempor …" at bounding box center [754, 488] width 819 height 81
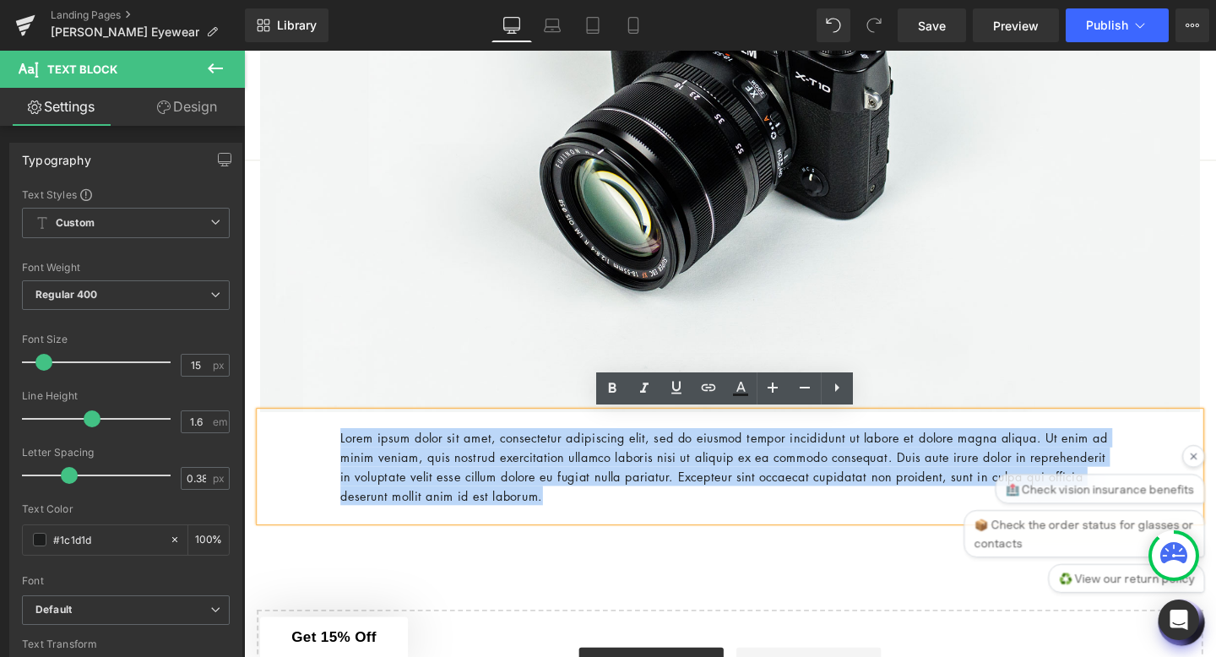
drag, startPoint x: 638, startPoint y: 524, endPoint x: 313, endPoint y: 455, distance: 331.6
click at [312, 455] on div "Lorem ipsum dolor sit amet, consectetur adipiscing elit, sed do eiusmod tempor …" at bounding box center [755, 488] width 988 height 115
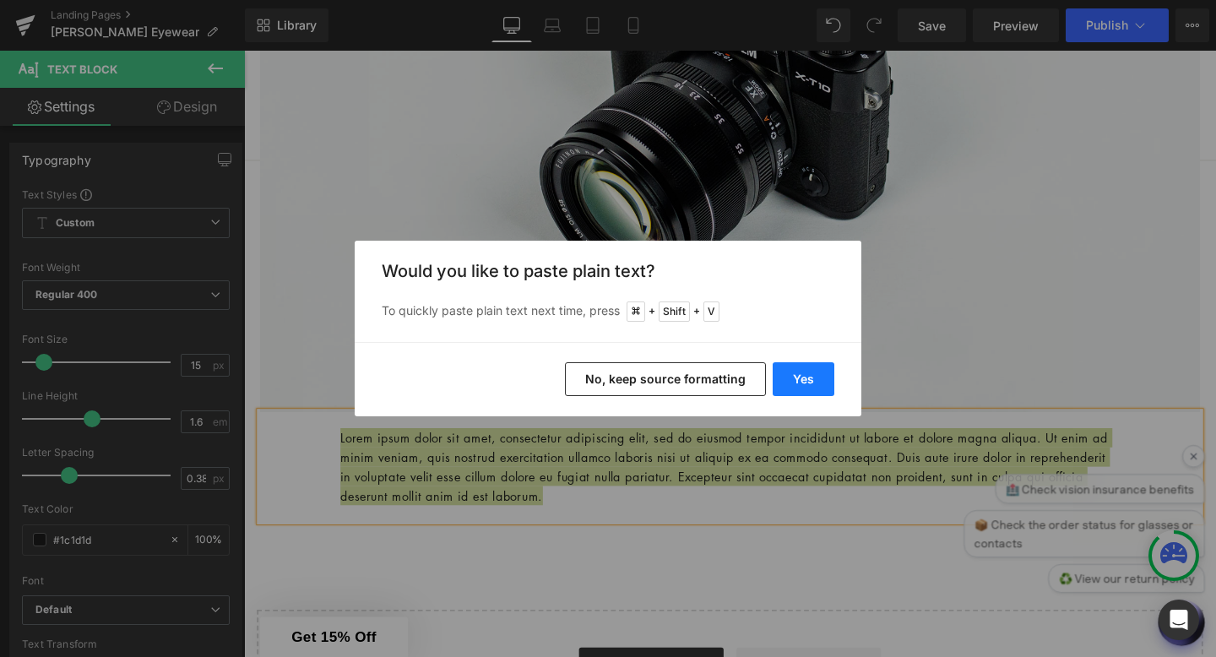
click at [780, 378] on button "Yes" at bounding box center [804, 379] width 62 height 34
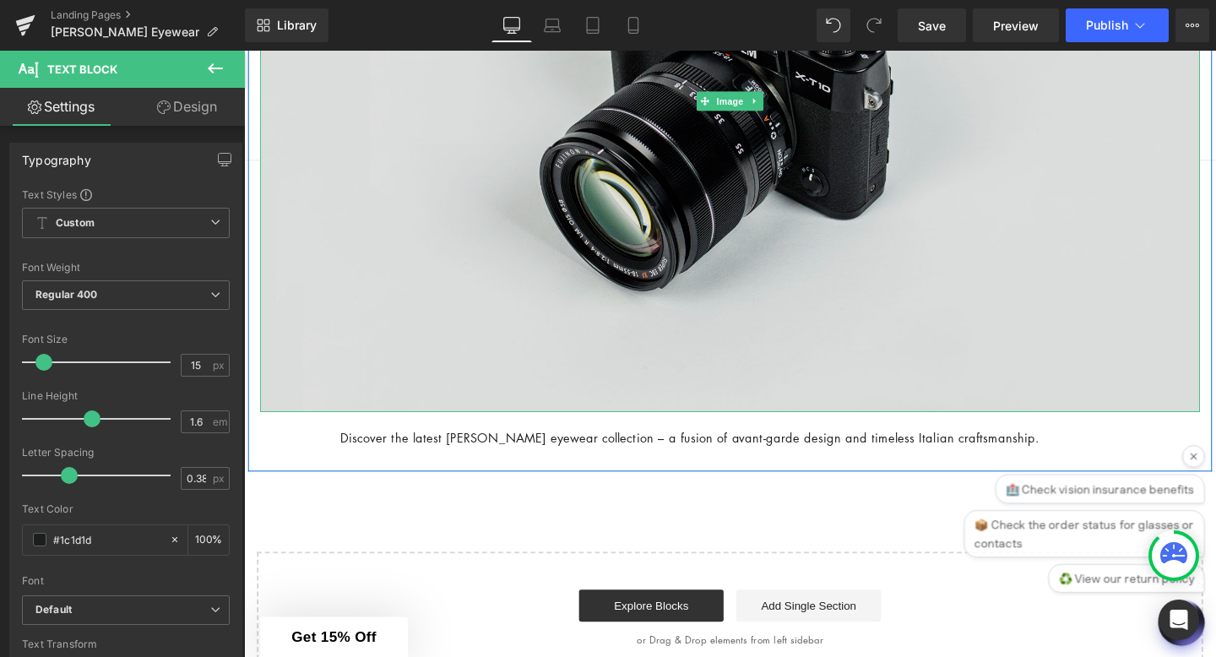
click at [787, 312] on img at bounding box center [755, 103] width 988 height 655
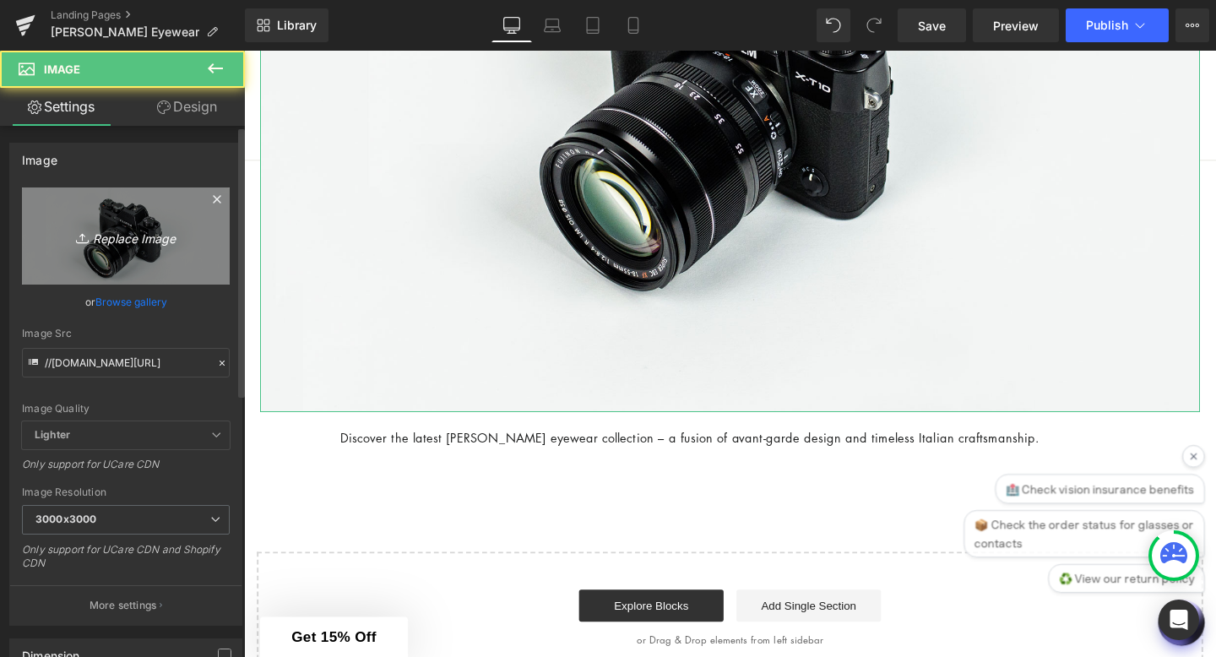
click at [149, 236] on icon "Replace Image" at bounding box center [125, 235] width 135 height 21
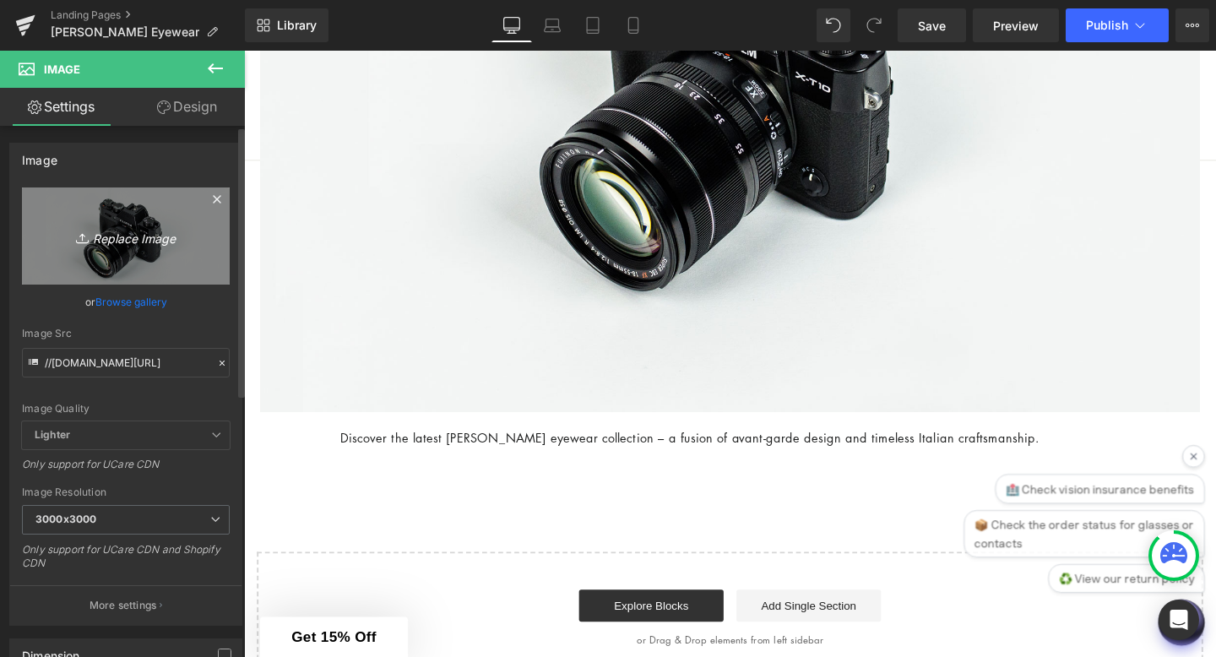
type input "C:\fakepath\miumiu-eyeglasses.webp"
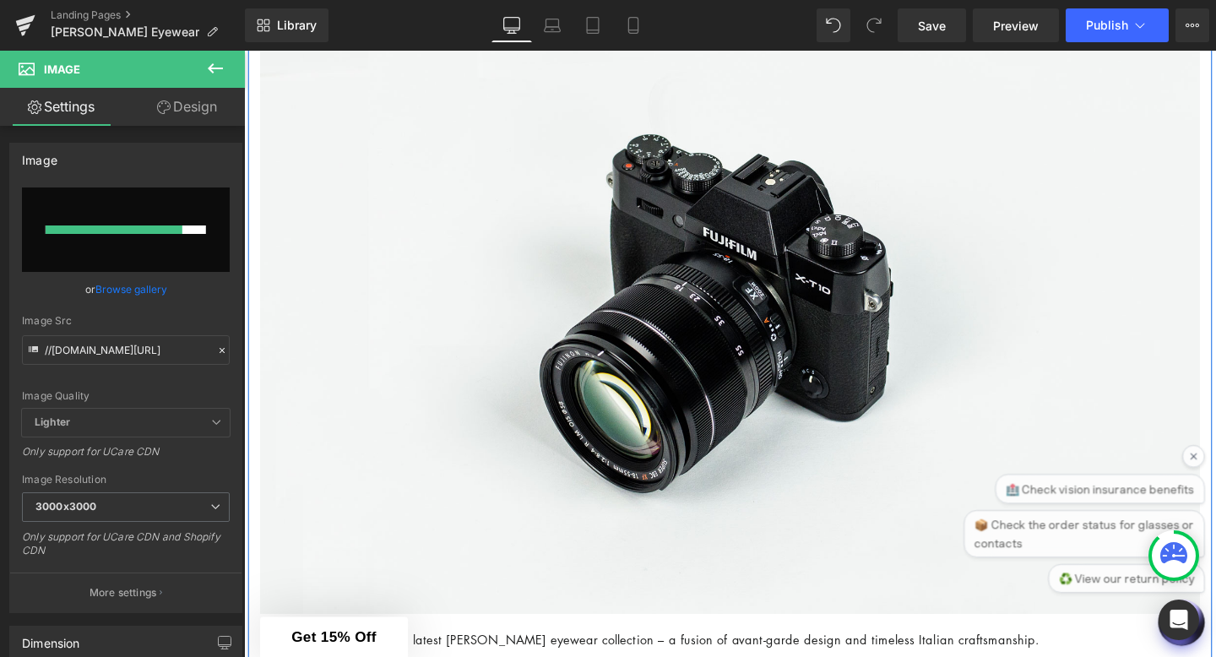
scroll to position [475, 0]
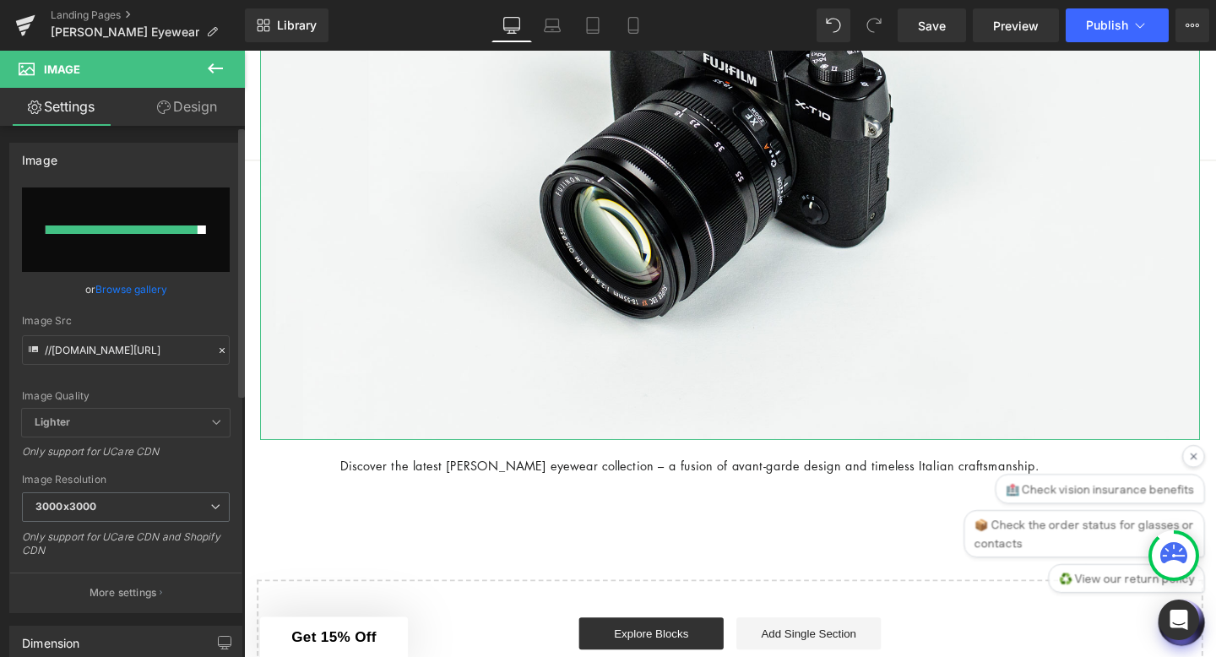
click at [123, 293] on link "Browse gallery" at bounding box center [131, 289] width 72 height 30
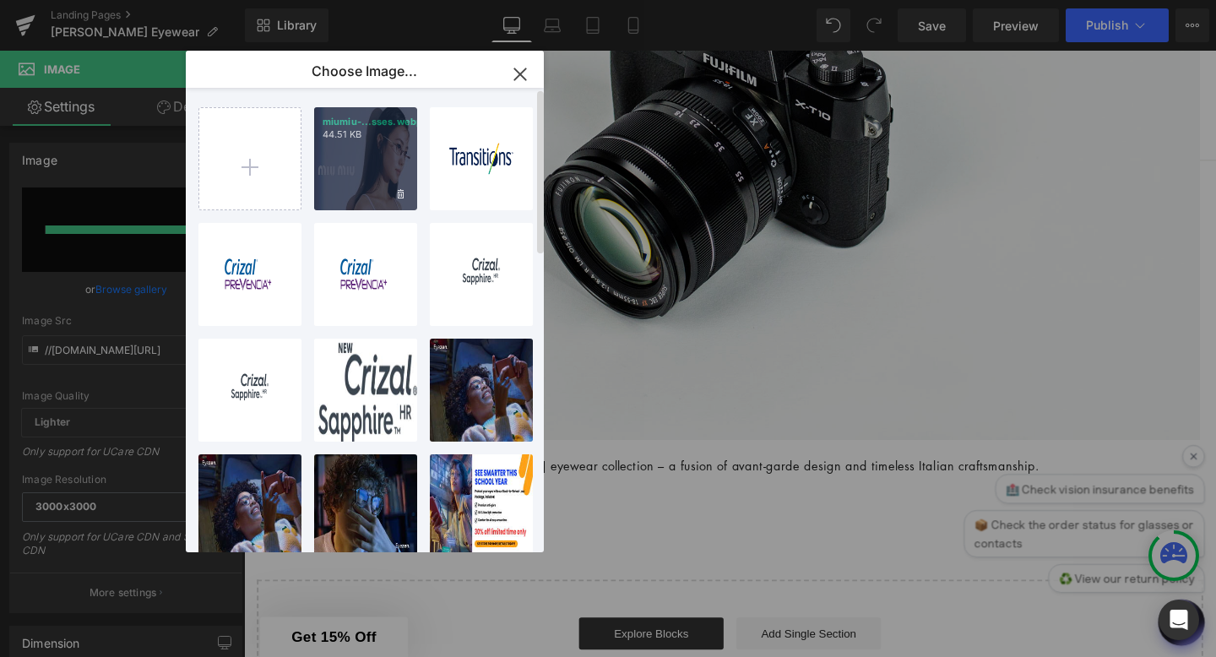
drag, startPoint x: 371, startPoint y: 168, endPoint x: 133, endPoint y: 124, distance: 242.2
click at [371, 168] on div "miumiu-...sses.webp 44.51 KB" at bounding box center [365, 158] width 103 height 103
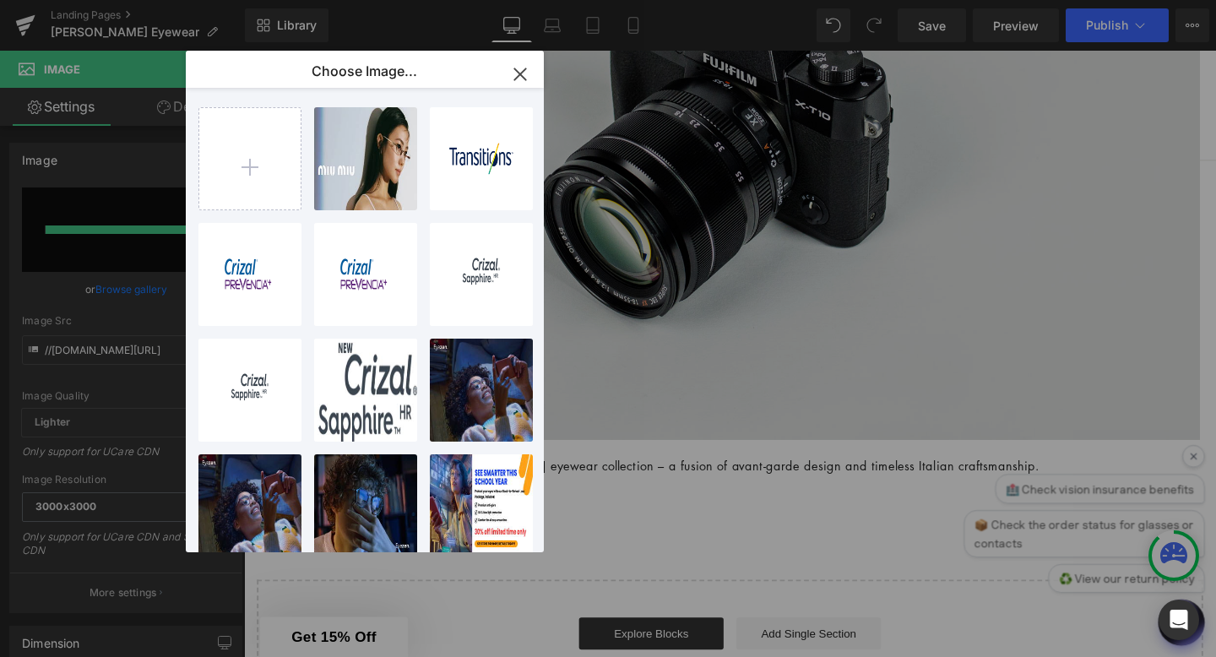
type input "[URL][DOMAIN_NAME]"
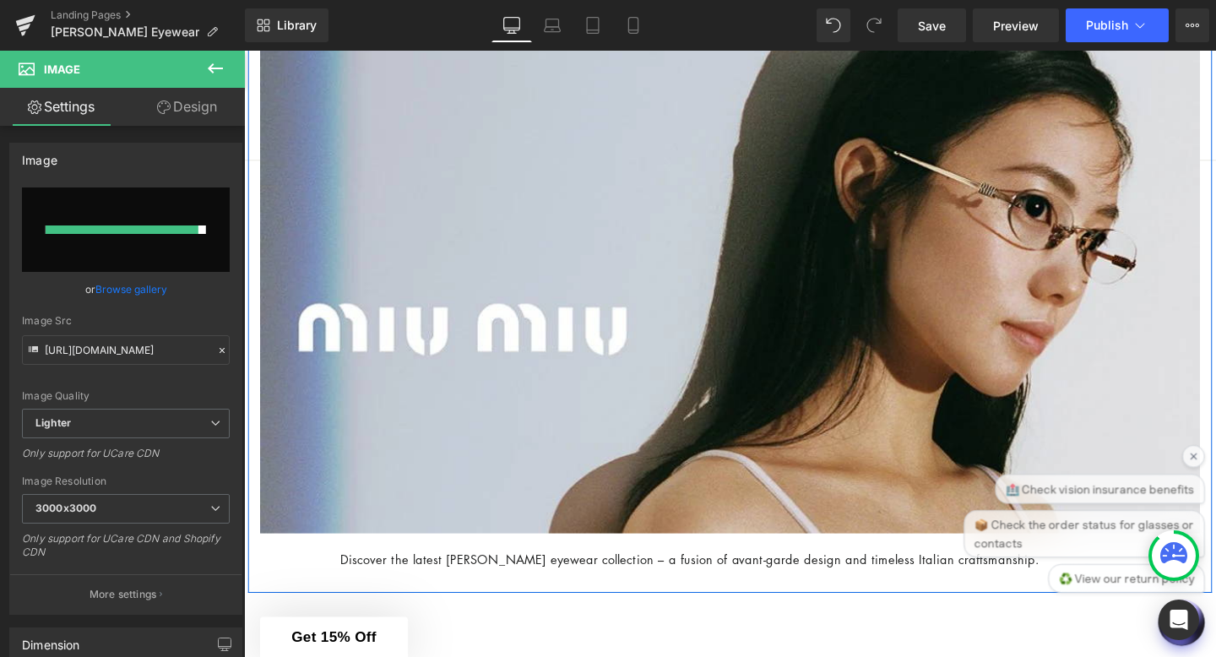
scroll to position [0, 0]
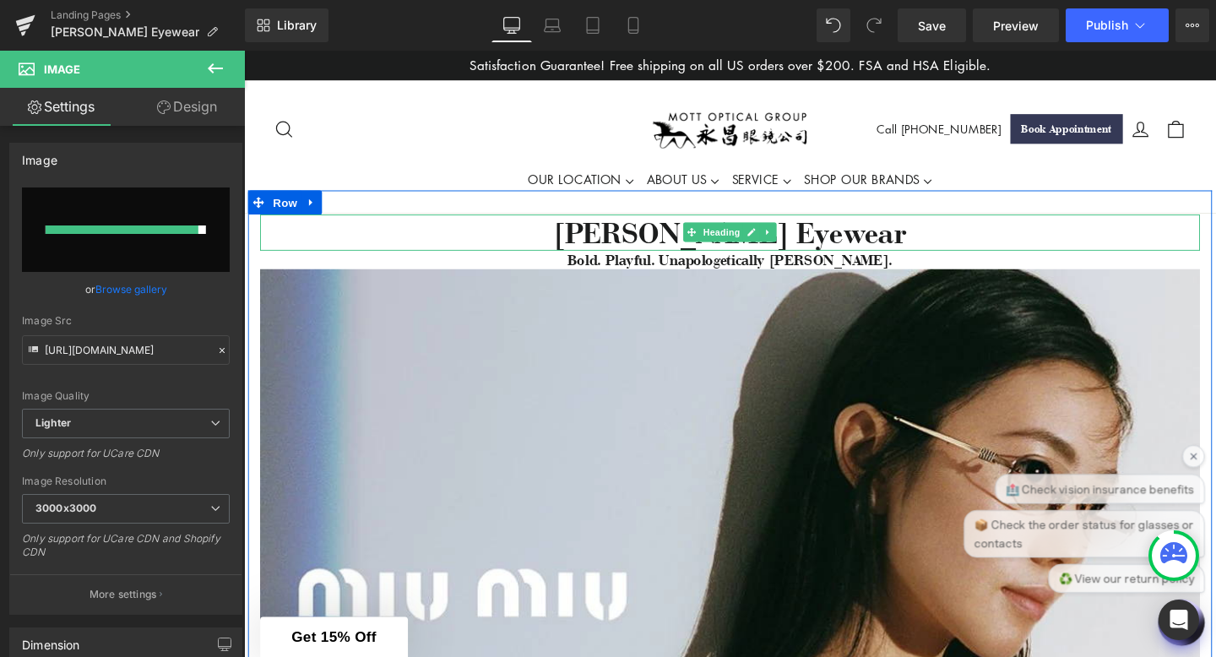
click at [385, 243] on h1 "[PERSON_NAME] Eyewear" at bounding box center [755, 242] width 988 height 39
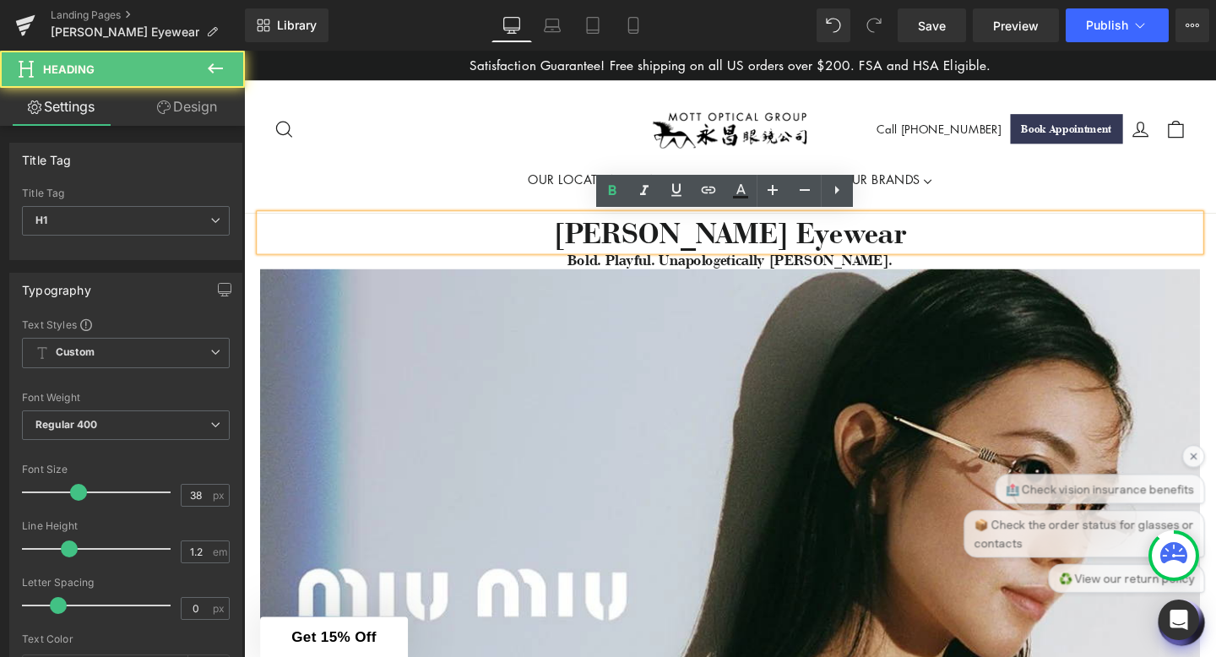
click at [383, 160] on div "Search Site navigation Call [PHONE_NUMBER] Book Appointment Log in Search Cart" at bounding box center [755, 133] width 954 height 69
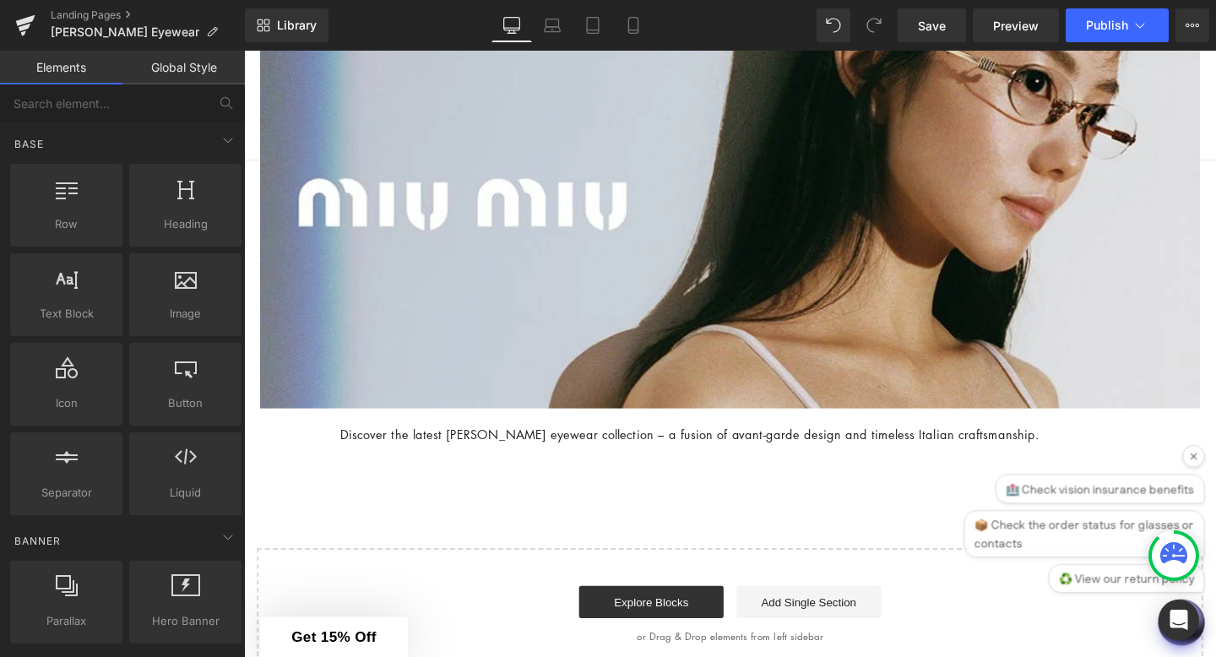
scroll to position [435, 0]
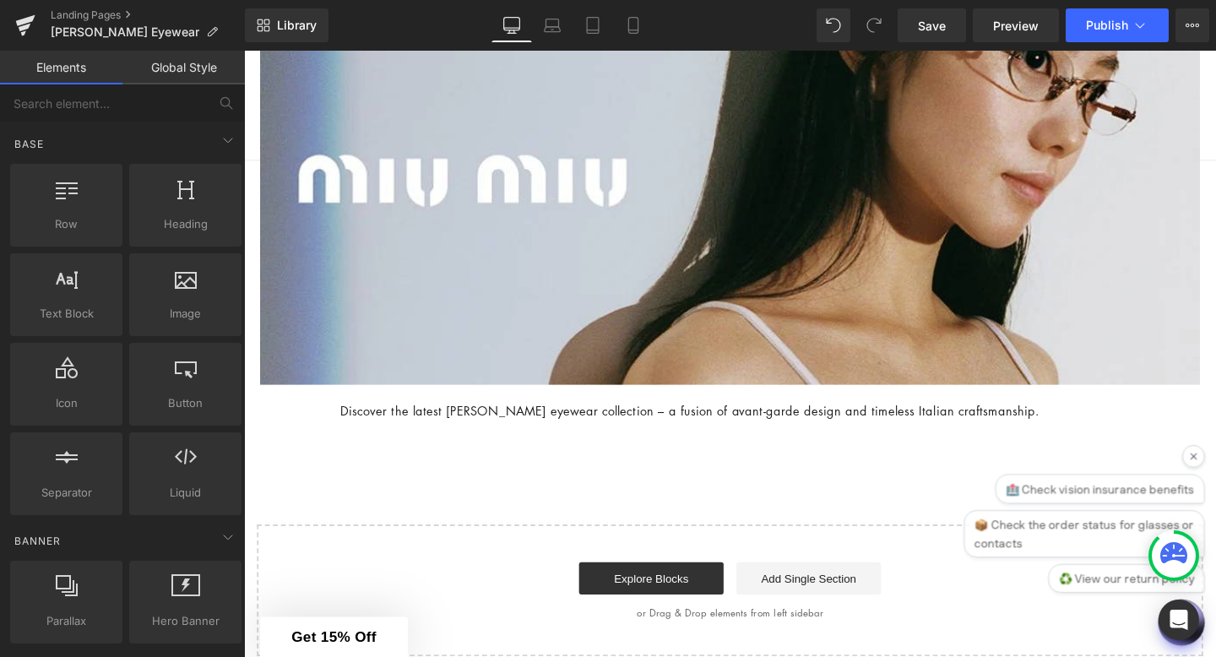
click at [520, 489] on div "[PERSON_NAME] Eyewear Heading Bold. Playful. Unapologetically [PERSON_NAME]. He…" at bounding box center [755, 225] width 1022 height 925
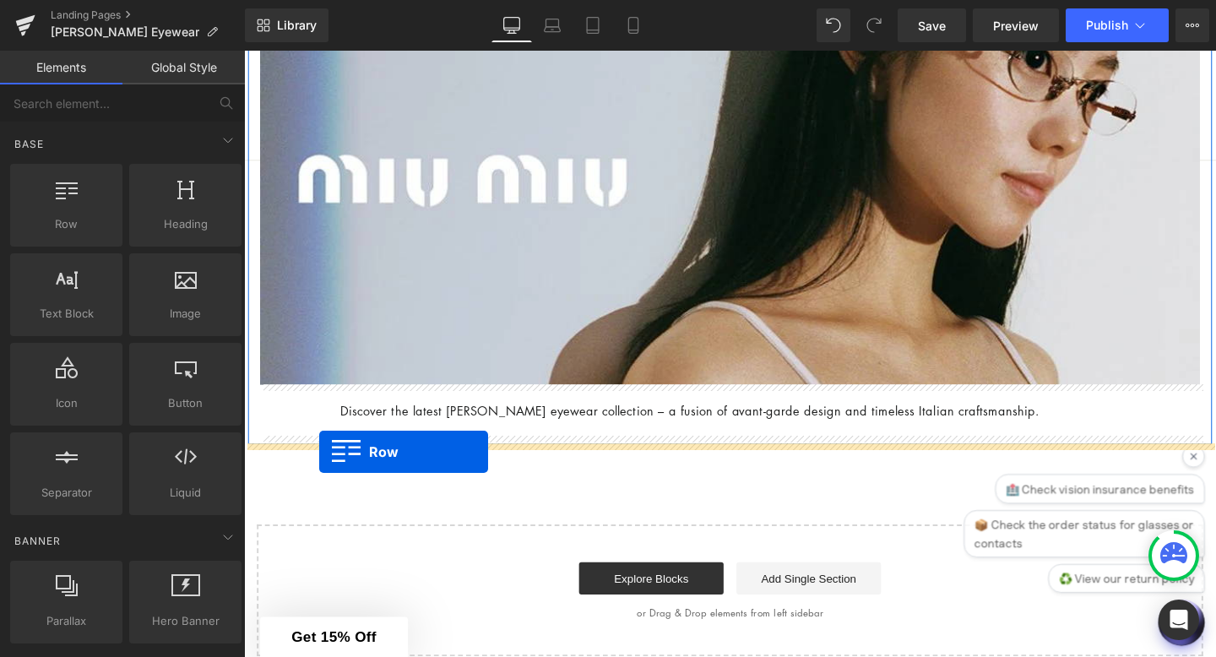
drag, startPoint x: 303, startPoint y: 257, endPoint x: 323, endPoint y: 472, distance: 216.3
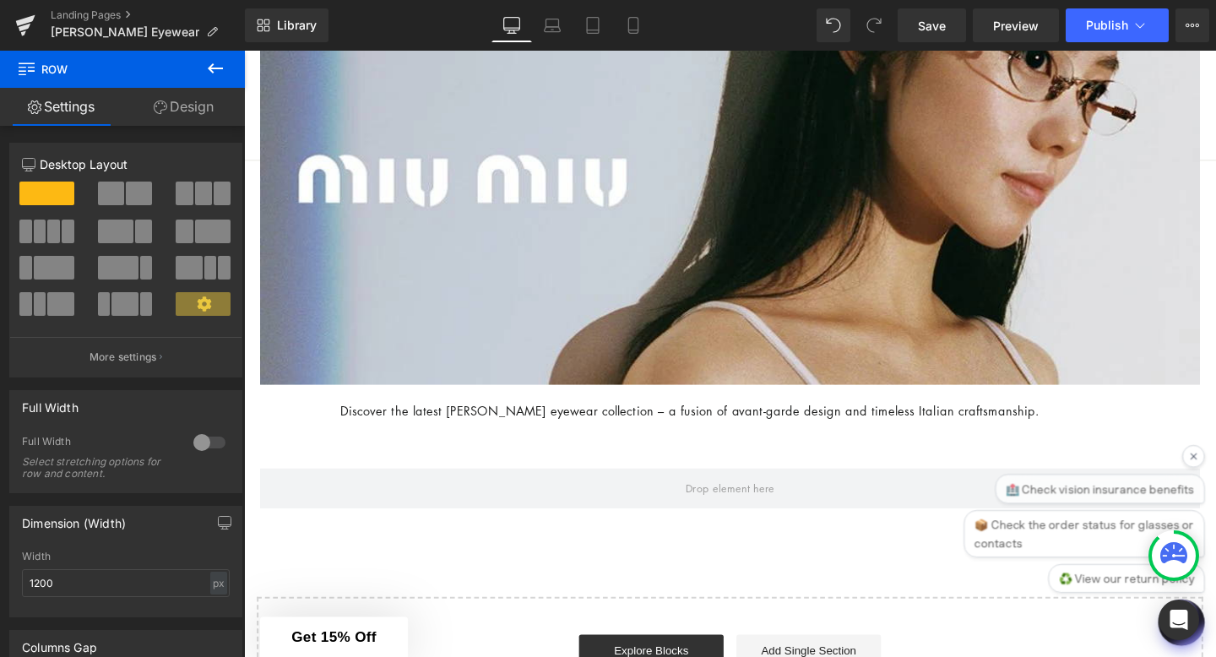
click at [217, 70] on icon at bounding box center [215, 68] width 20 height 20
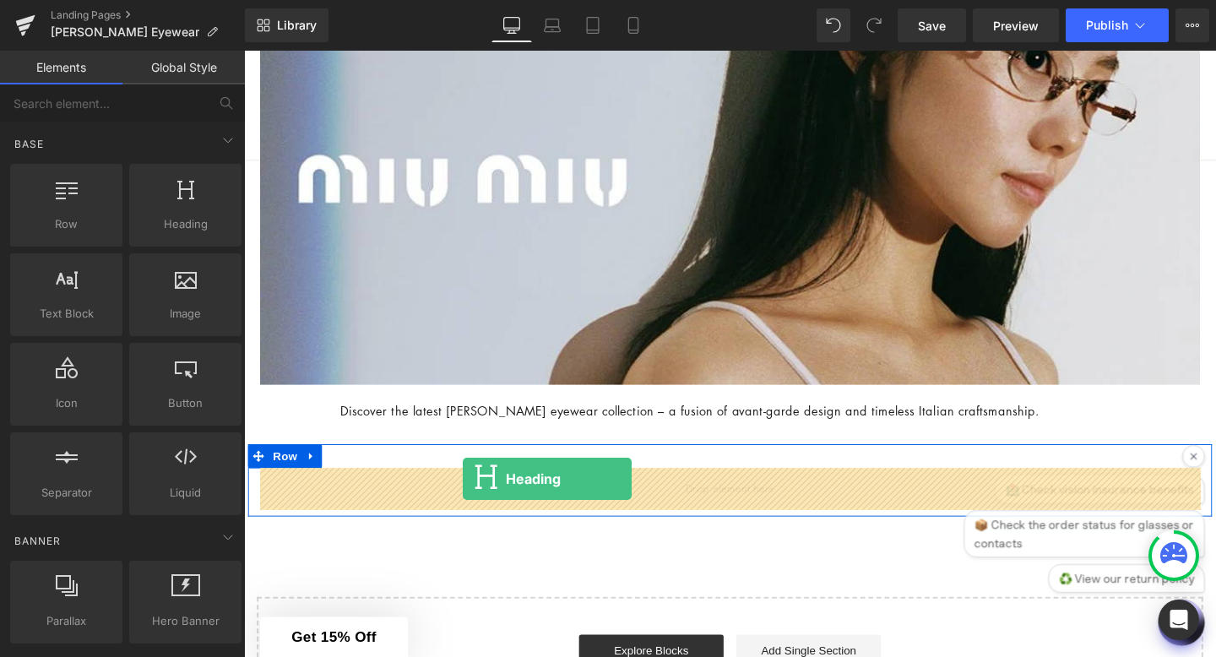
drag, startPoint x: 424, startPoint y: 242, endPoint x: 474, endPoint y: 500, distance: 262.4
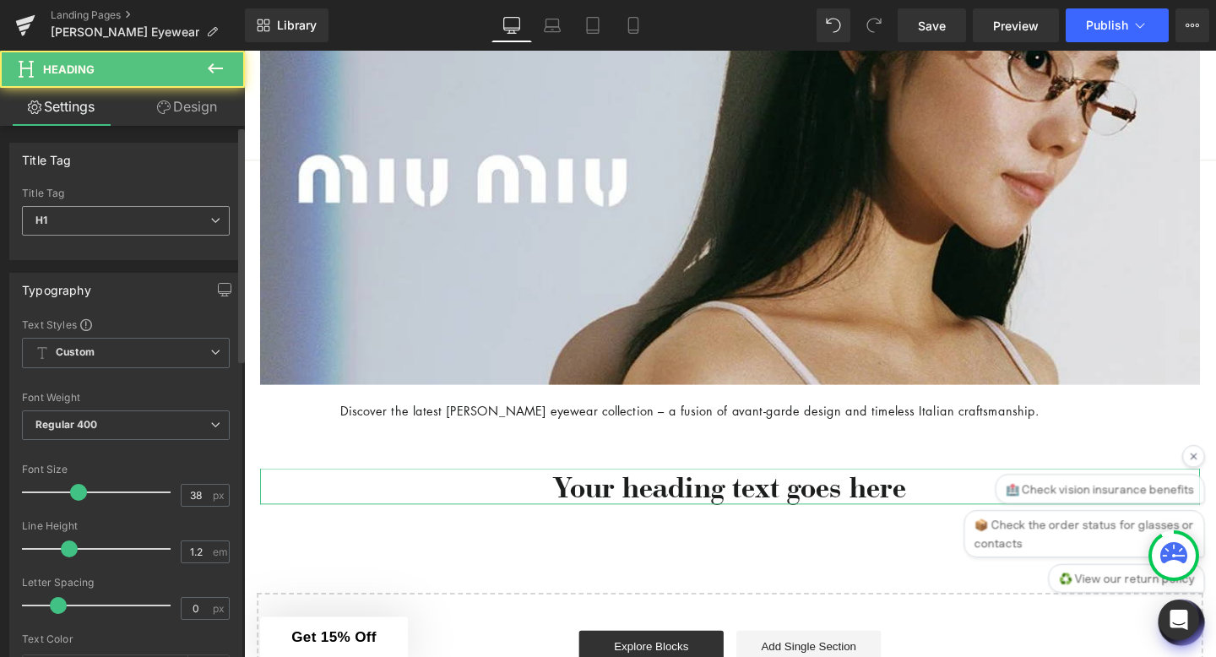
click at [166, 225] on span "H1" at bounding box center [126, 221] width 208 height 30
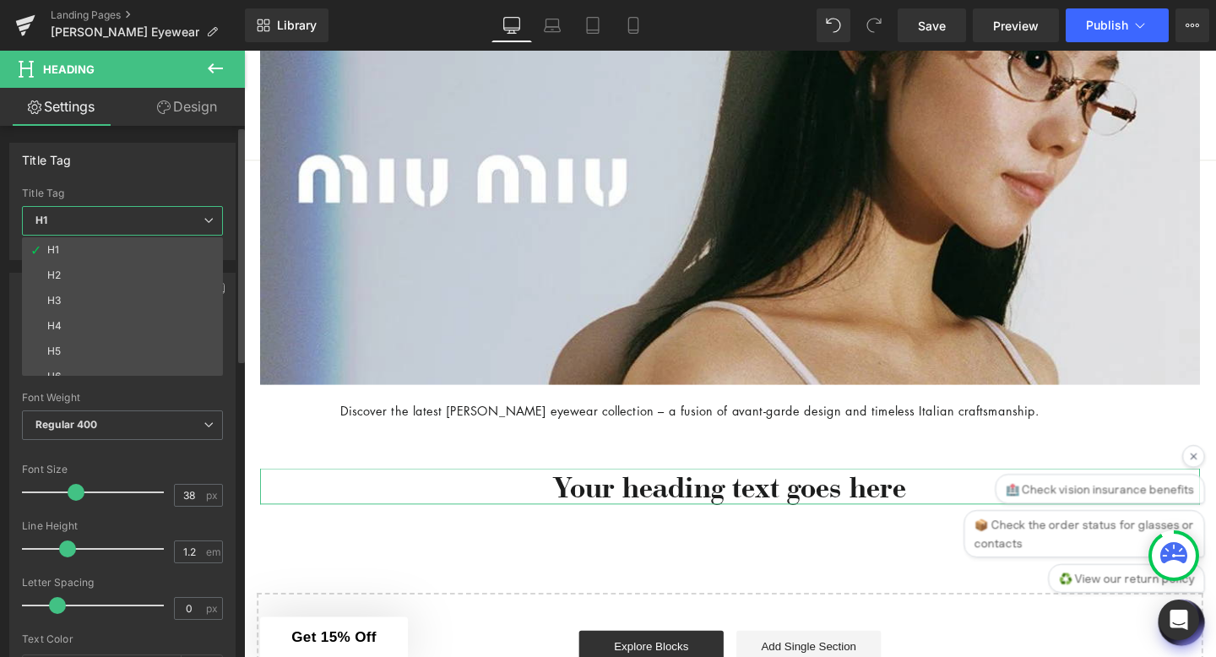
click at [140, 297] on li "H3" at bounding box center [126, 300] width 209 height 25
type input "32.3"
type input "100"
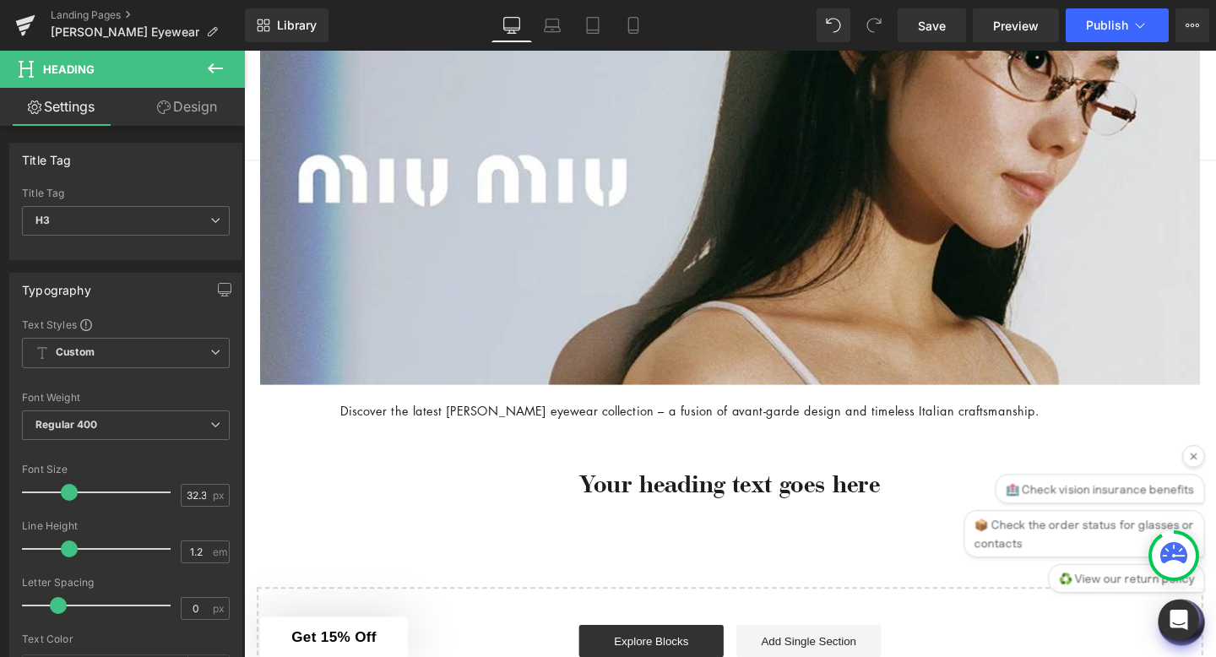
click at [790, 499] on link at bounding box center [795, 506] width 18 height 20
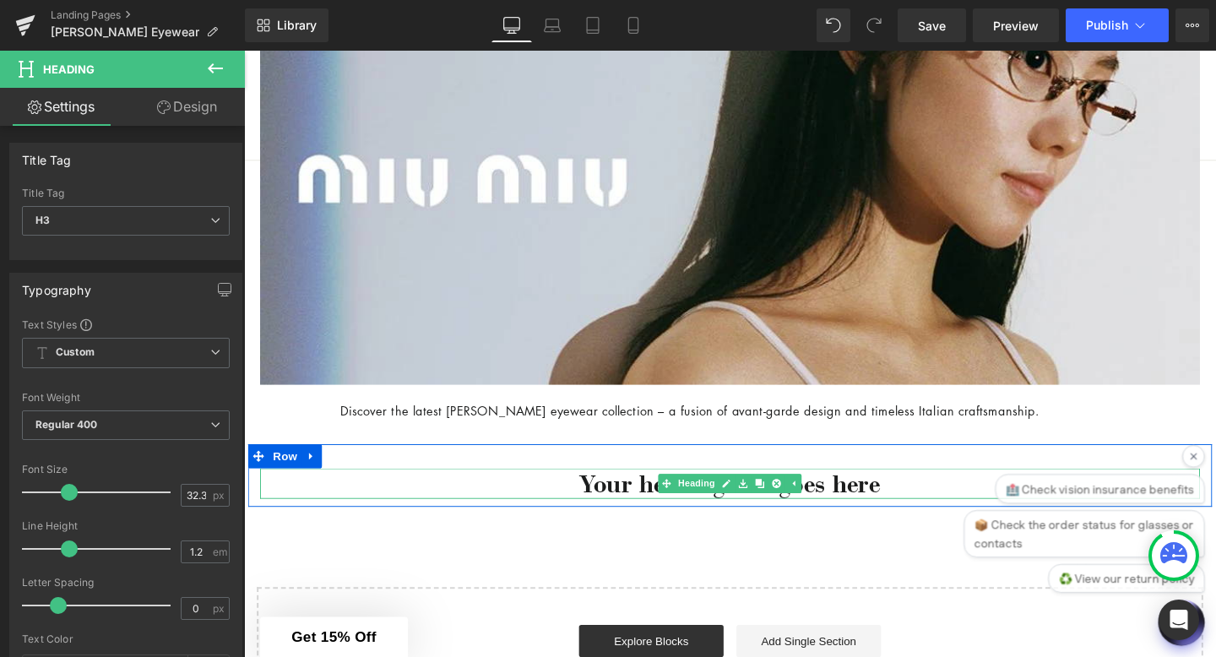
click at [937, 510] on h3 "Your heading text goes here" at bounding box center [755, 506] width 988 height 33
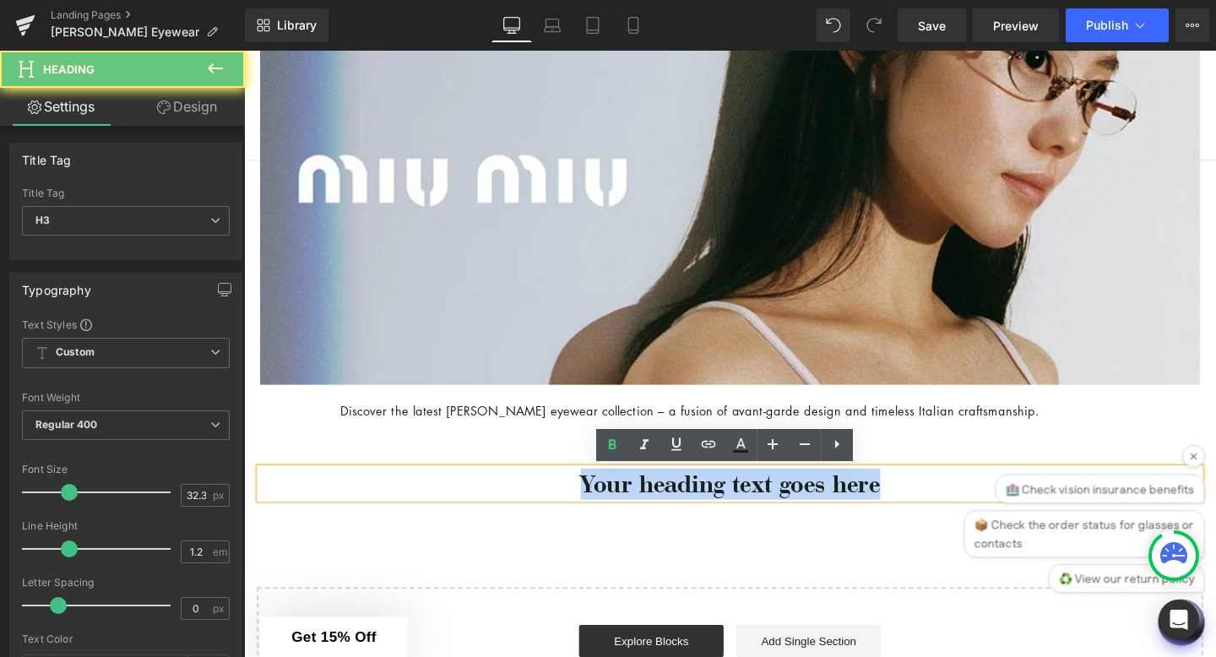
drag, startPoint x: 937, startPoint y: 510, endPoint x: 606, endPoint y: 479, distance: 331.7
click at [606, 477] on div "Your heading text goes here Heading Row" at bounding box center [754, 498] width 1013 height 67
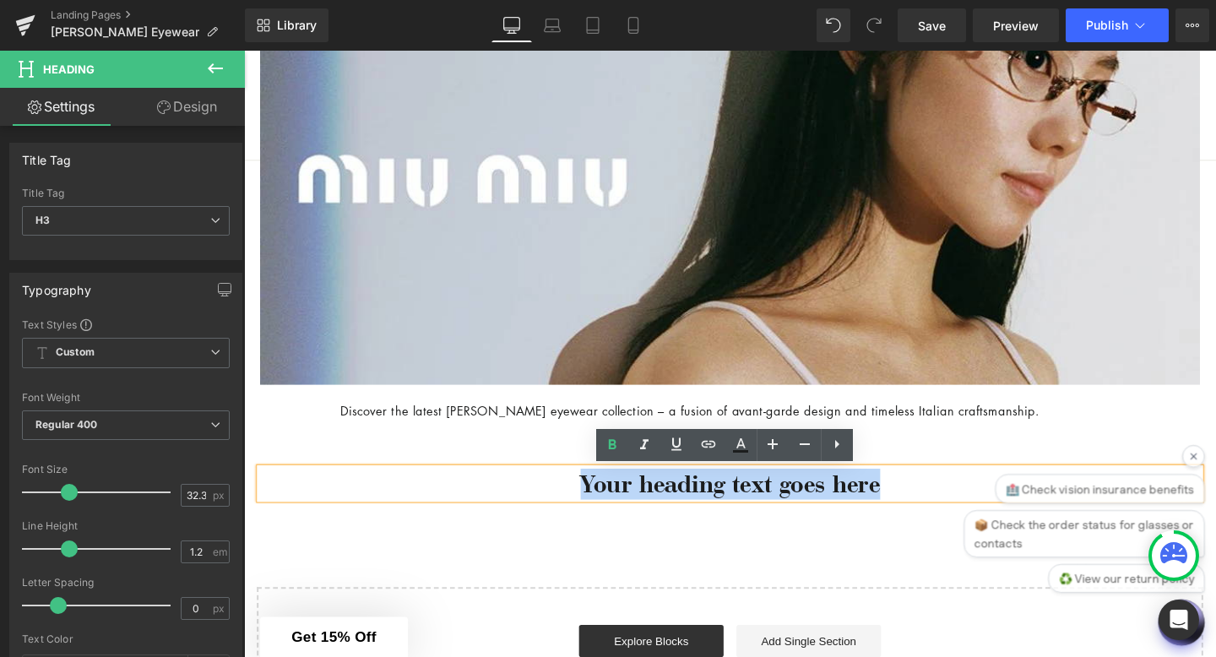
paste div
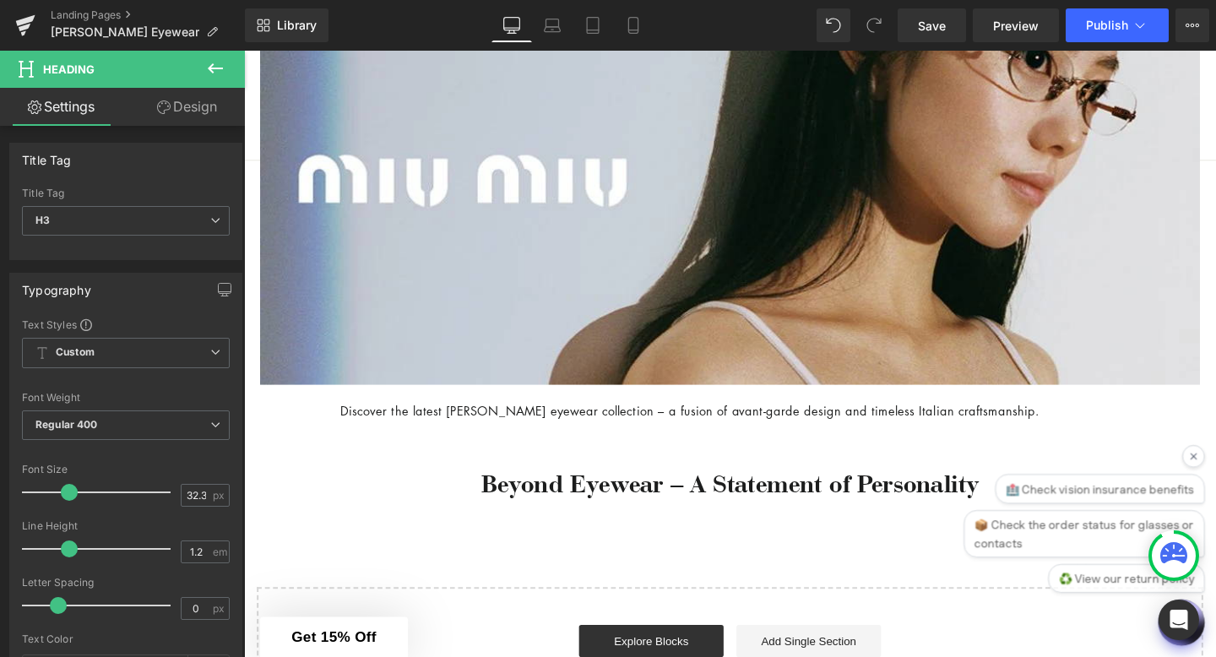
click at [224, 70] on icon at bounding box center [215, 68] width 20 height 20
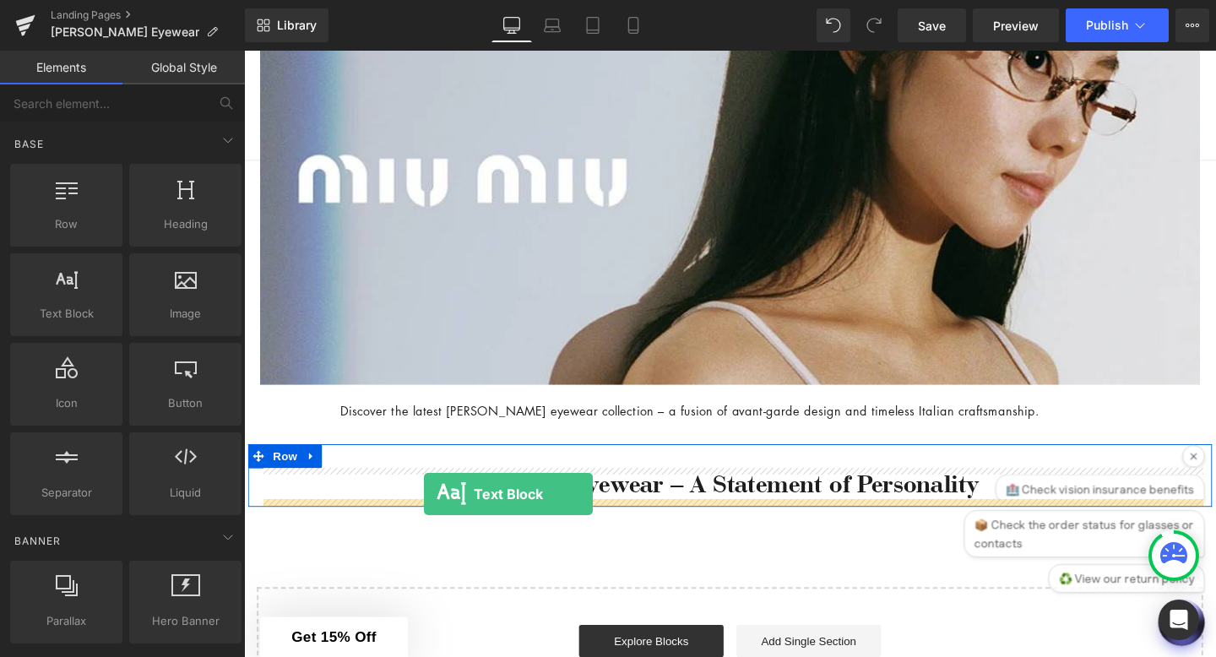
drag, startPoint x: 310, startPoint y: 352, endPoint x: 433, endPoint y: 517, distance: 205.7
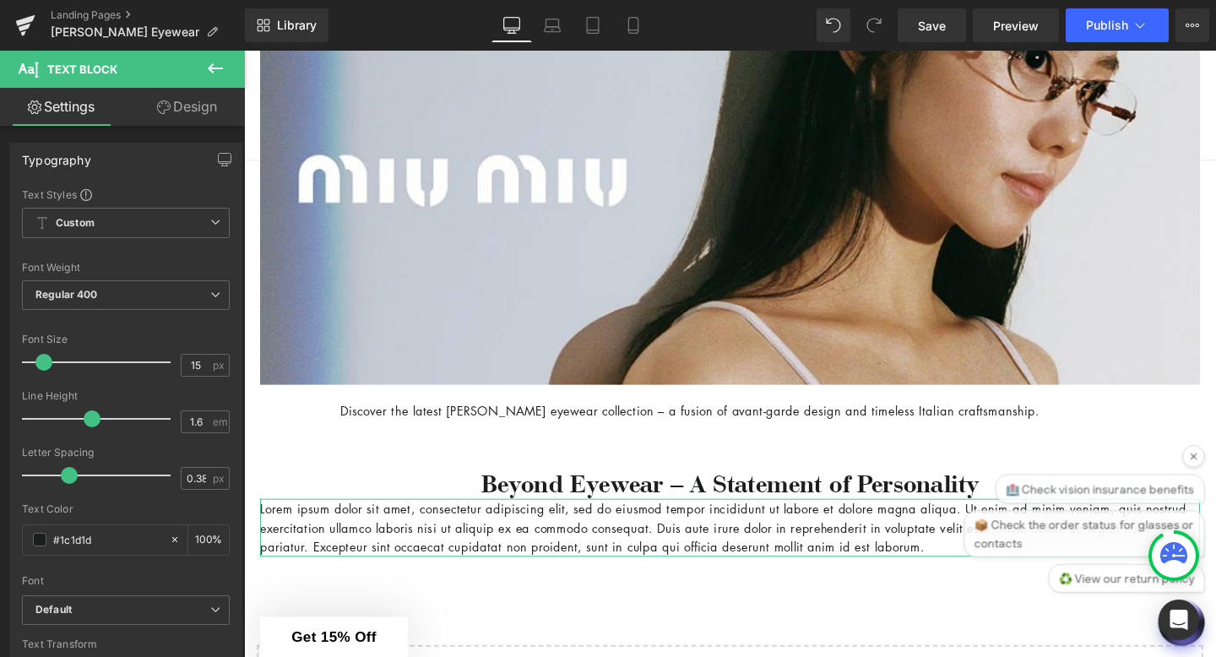
click at [195, 111] on link "Design" at bounding box center [187, 107] width 122 height 38
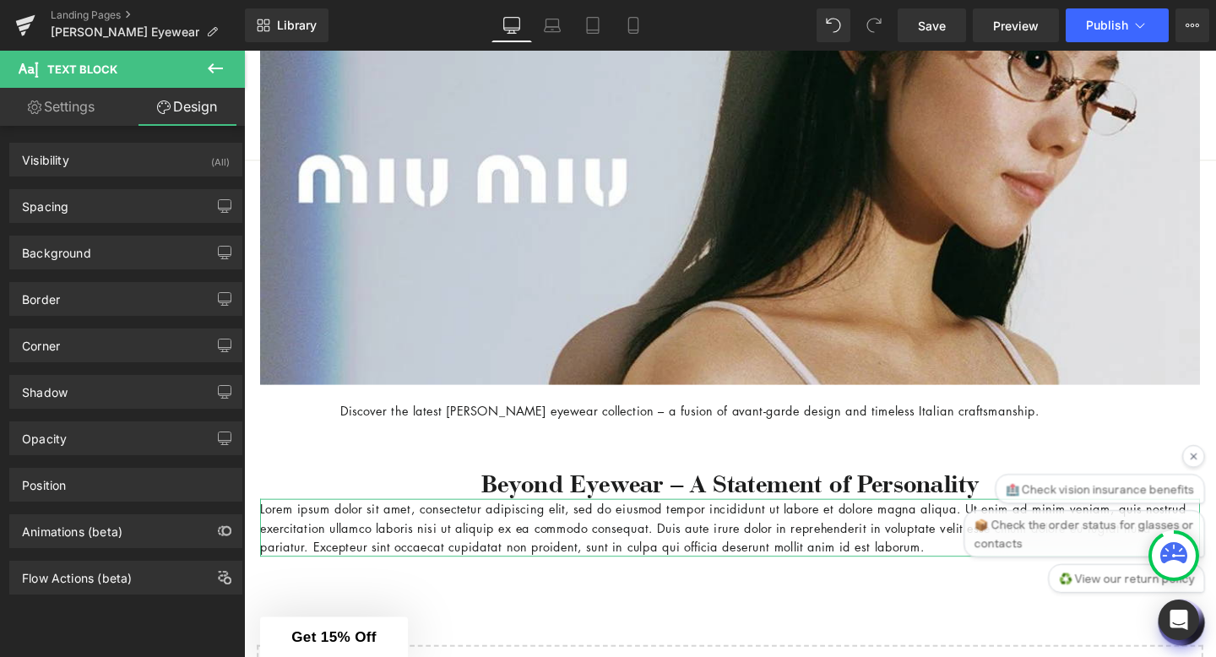
type input "0"
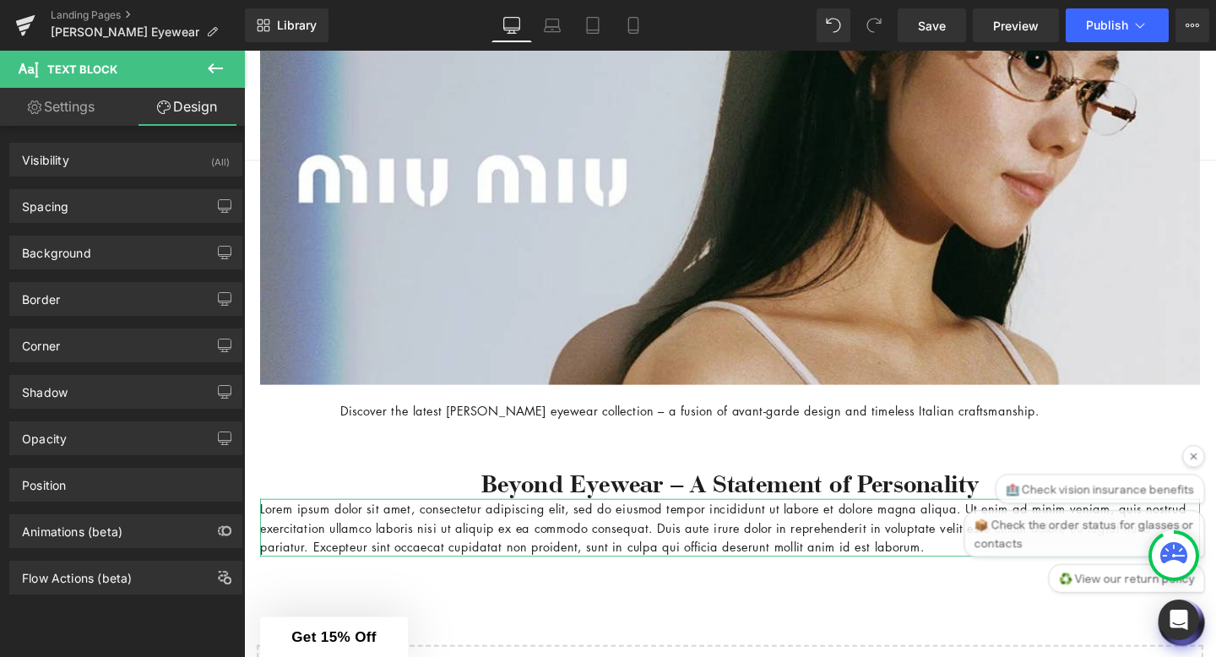
type input "0"
click at [93, 208] on div "Spacing" at bounding box center [125, 206] width 231 height 32
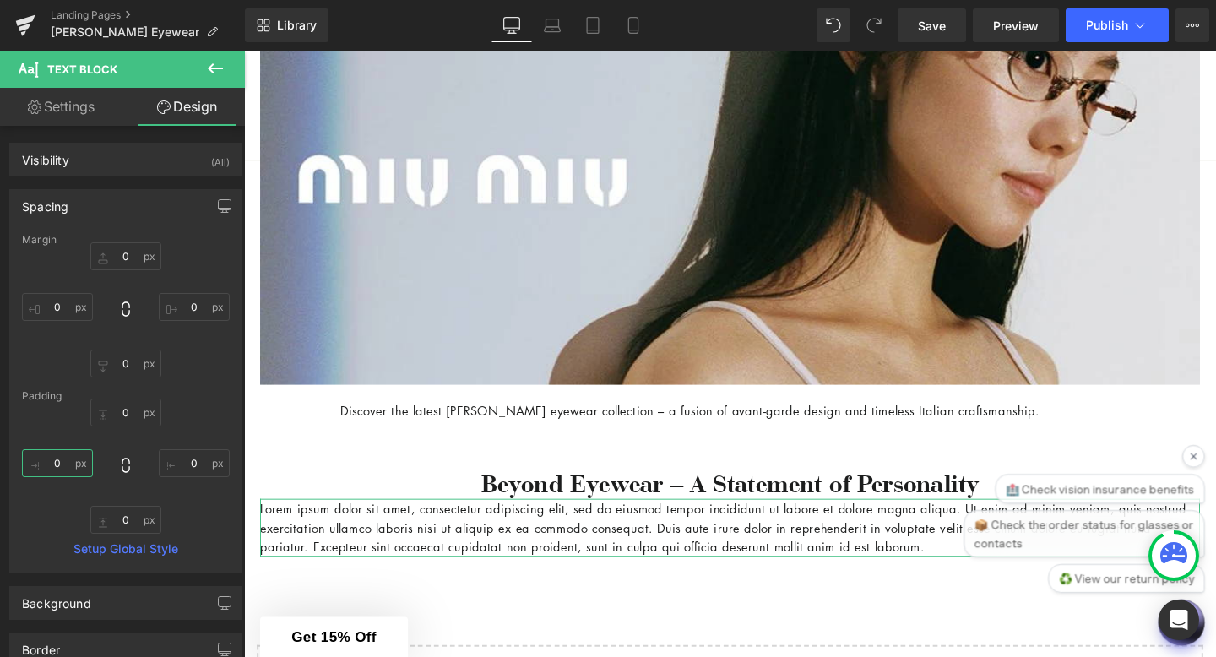
click at [67, 467] on input "0" at bounding box center [57, 463] width 71 height 28
type input "100"
click at [196, 463] on input "0" at bounding box center [194, 463] width 71 height 28
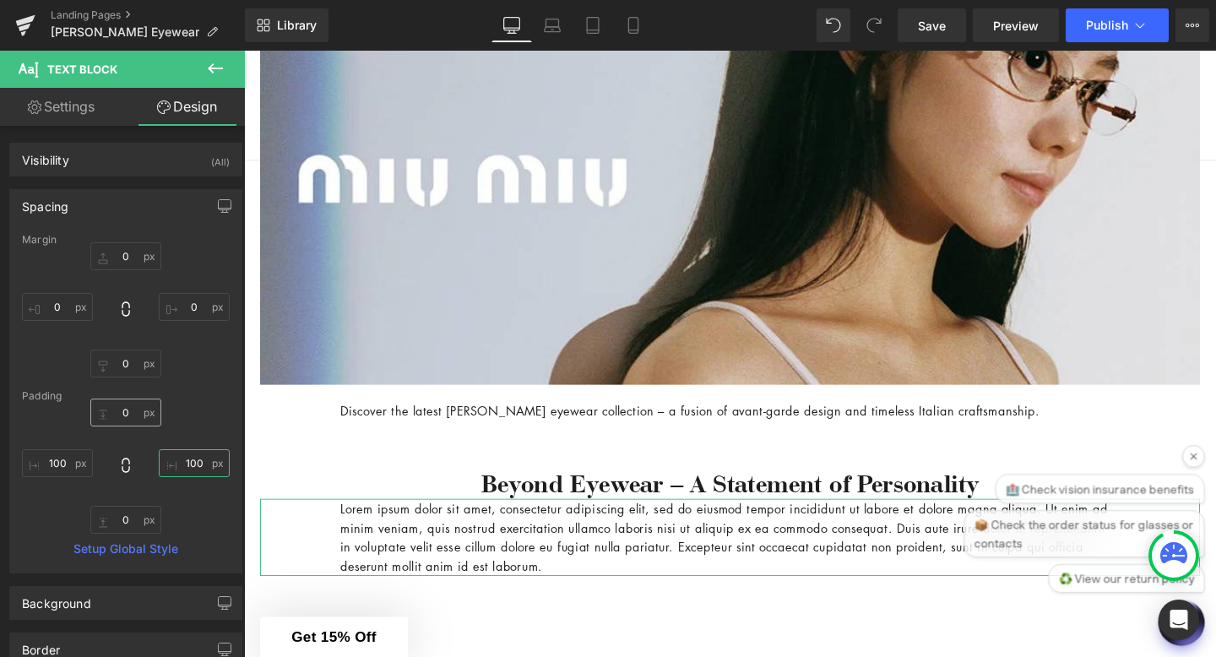
type input "100"
click at [128, 416] on input "0" at bounding box center [125, 413] width 71 height 28
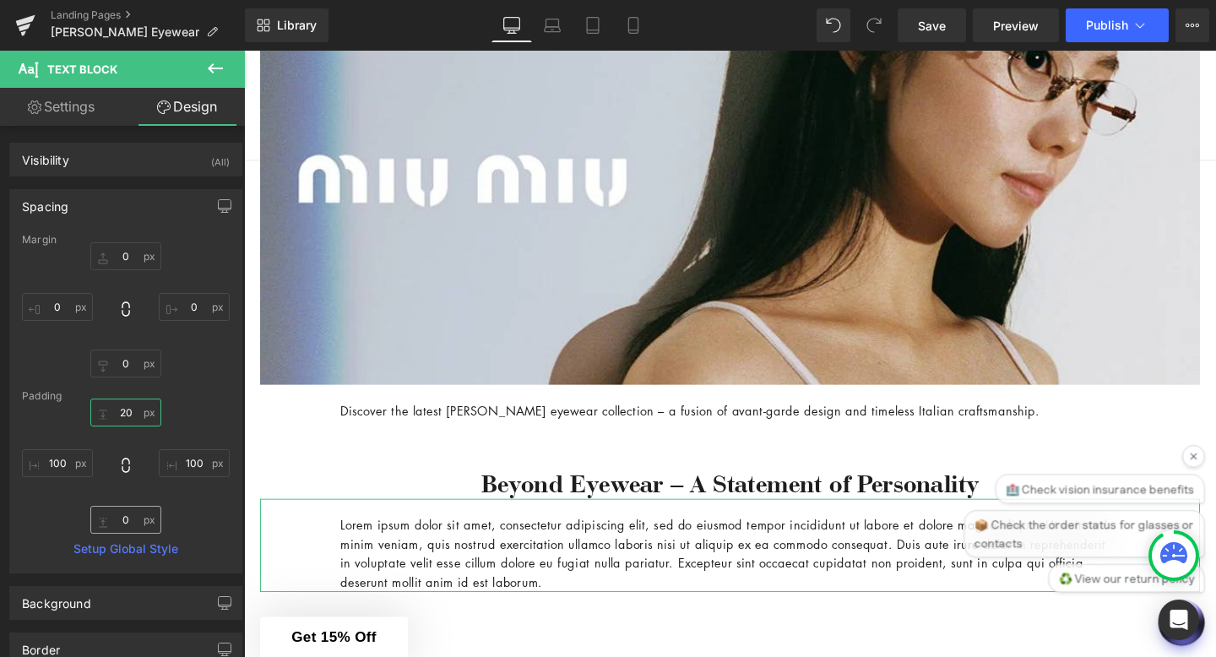
type input "20"
click at [124, 524] on input "0" at bounding box center [125, 520] width 71 height 28
type input "20"
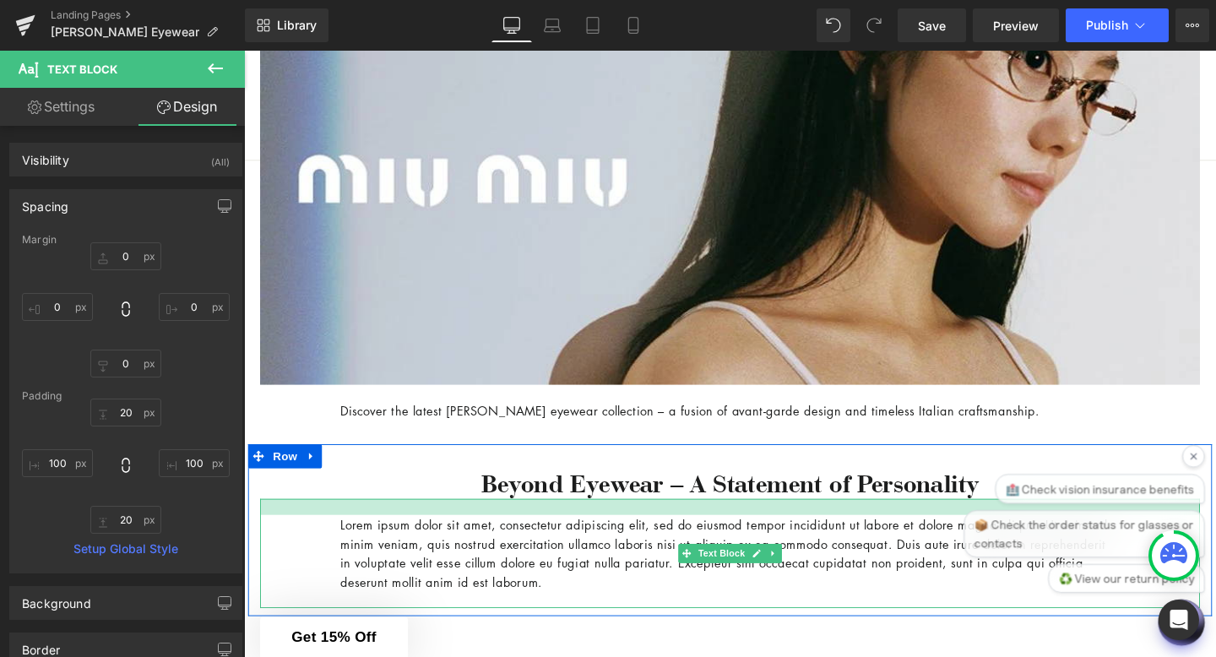
drag, startPoint x: 862, startPoint y: 638, endPoint x: 350, endPoint y: 562, distance: 517.4
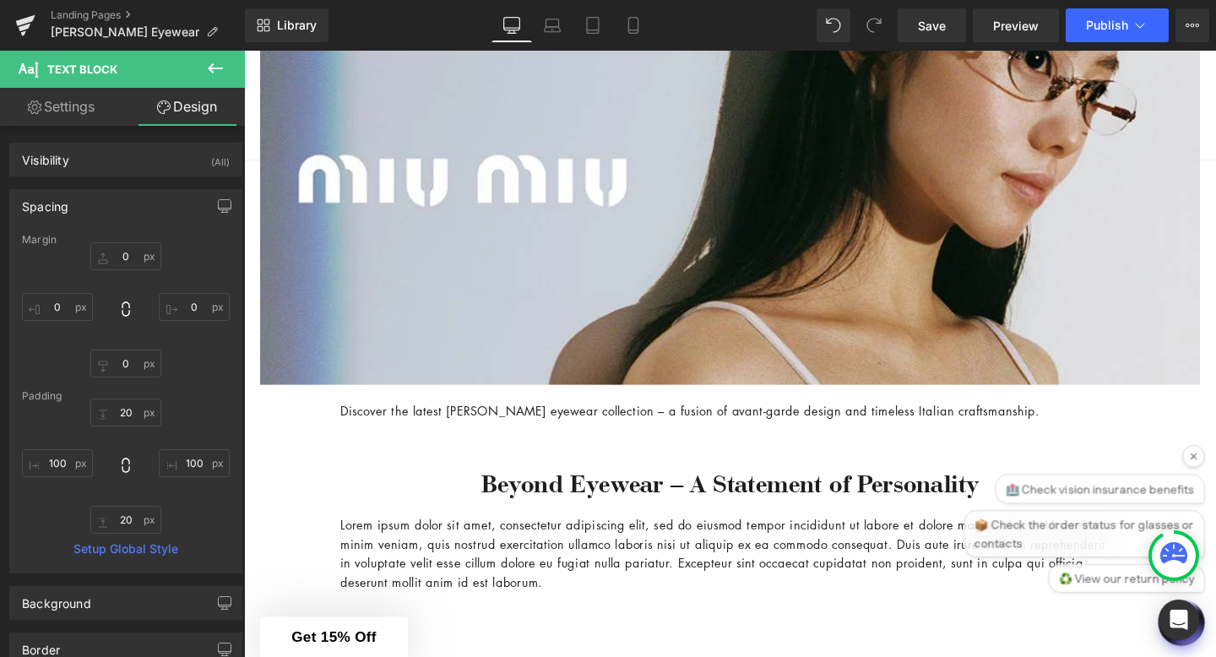
click at [587, 586] on div "Rendering Content" at bounding box center [609, 590] width 104 height 19
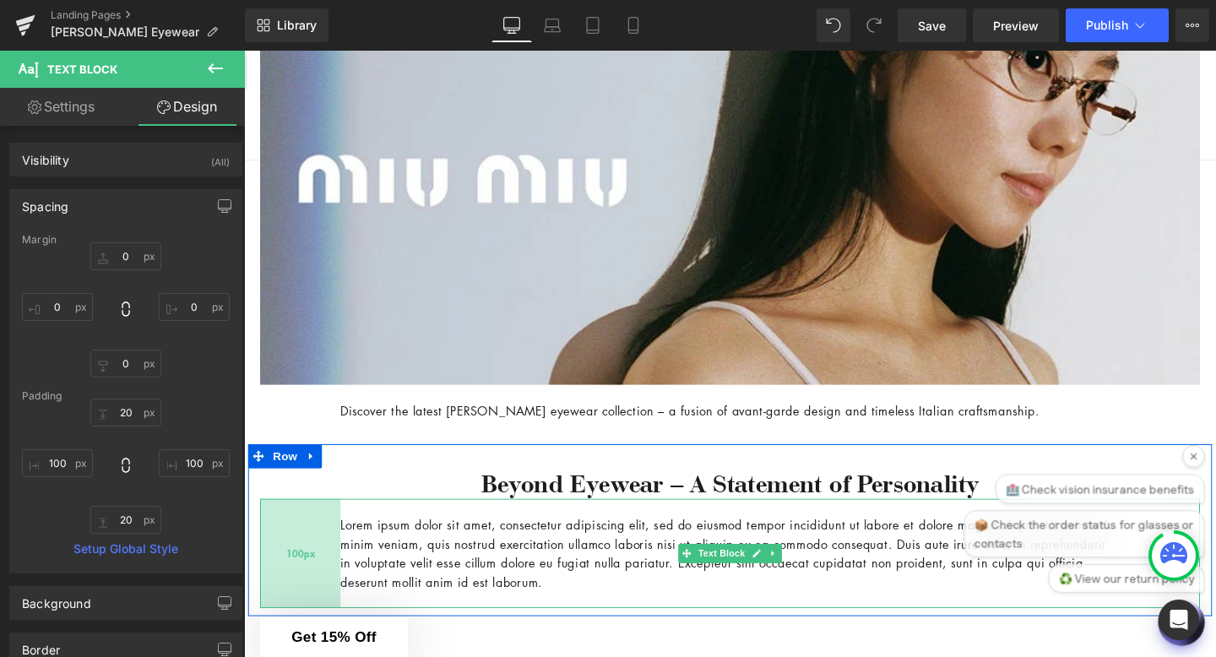
drag, startPoint x: 861, startPoint y: 637, endPoint x: 315, endPoint y: 583, distance: 549.1
click at [349, 554] on p "Lorem ipsum dolor sit amet, consectetur adipiscing elit, sed do eiusmod tempor …" at bounding box center [754, 579] width 819 height 81
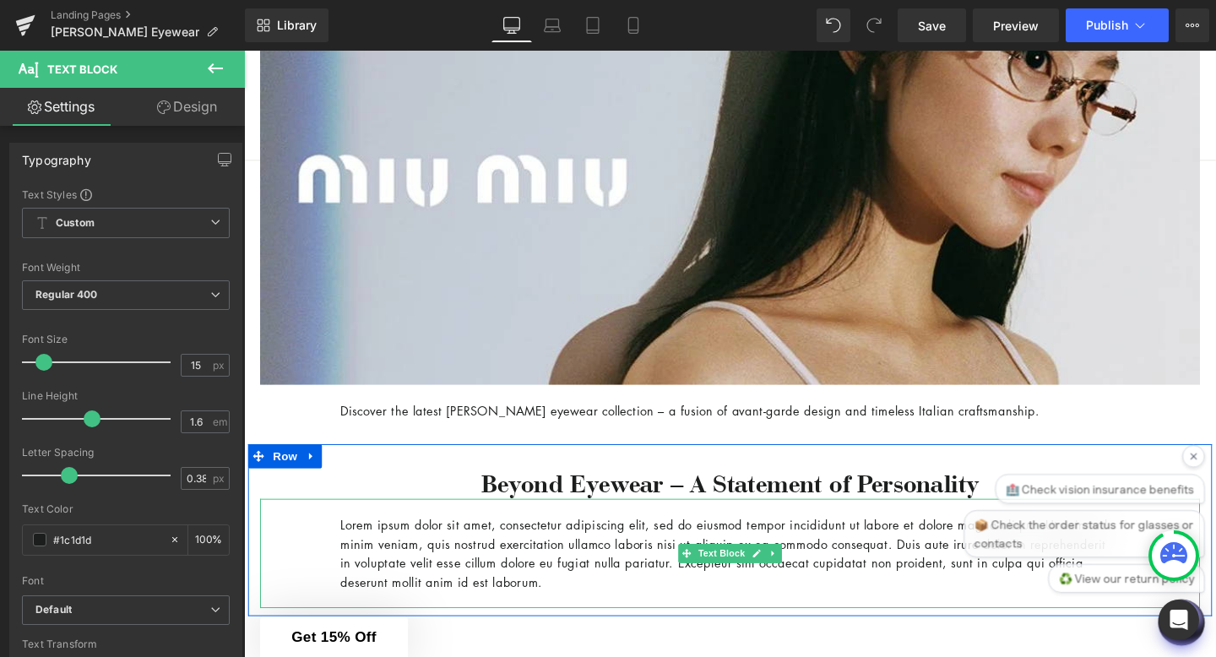
drag, startPoint x: 855, startPoint y: 634, endPoint x: 467, endPoint y: 541, distance: 398.8
click at [467, 541] on p "Lorem ipsum dolor sit amet, consectetur adipiscing elit, sed do eiusmod tempor …" at bounding box center [754, 579] width 819 height 81
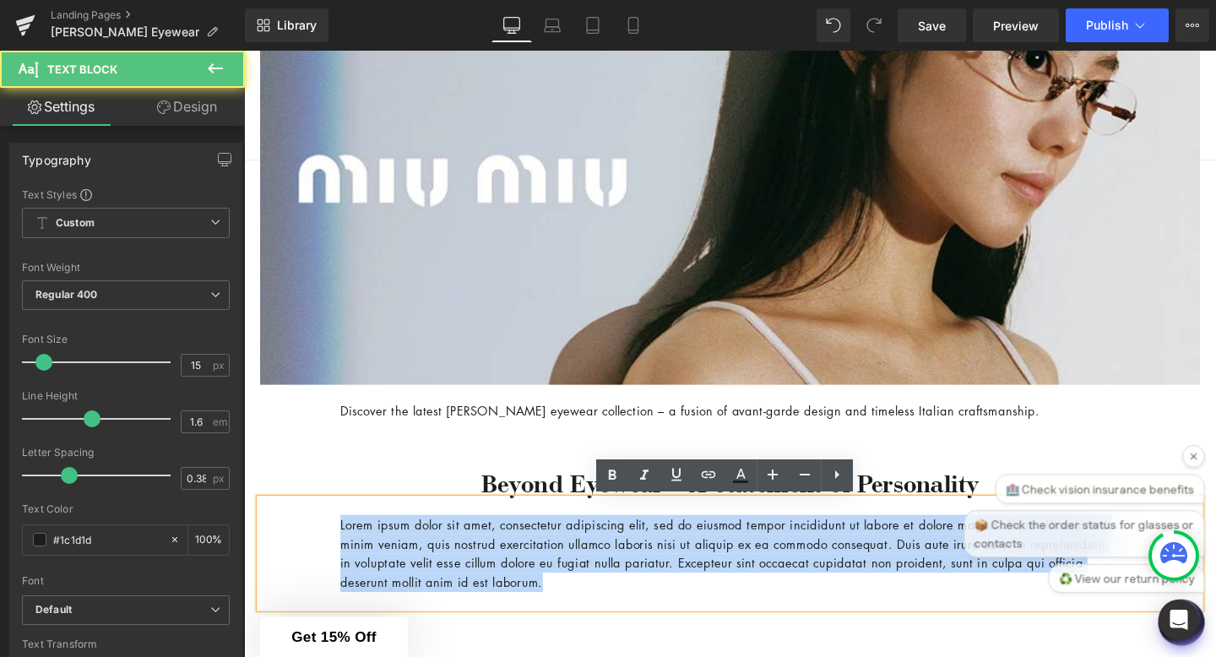
drag, startPoint x: 347, startPoint y: 550, endPoint x: 899, endPoint y: 648, distance: 560.1
click at [675, 625] on div "Lorem ipsum dolor sit amet, consectetur adipiscing elit, sed do eiusmod tempor …" at bounding box center [755, 579] width 988 height 115
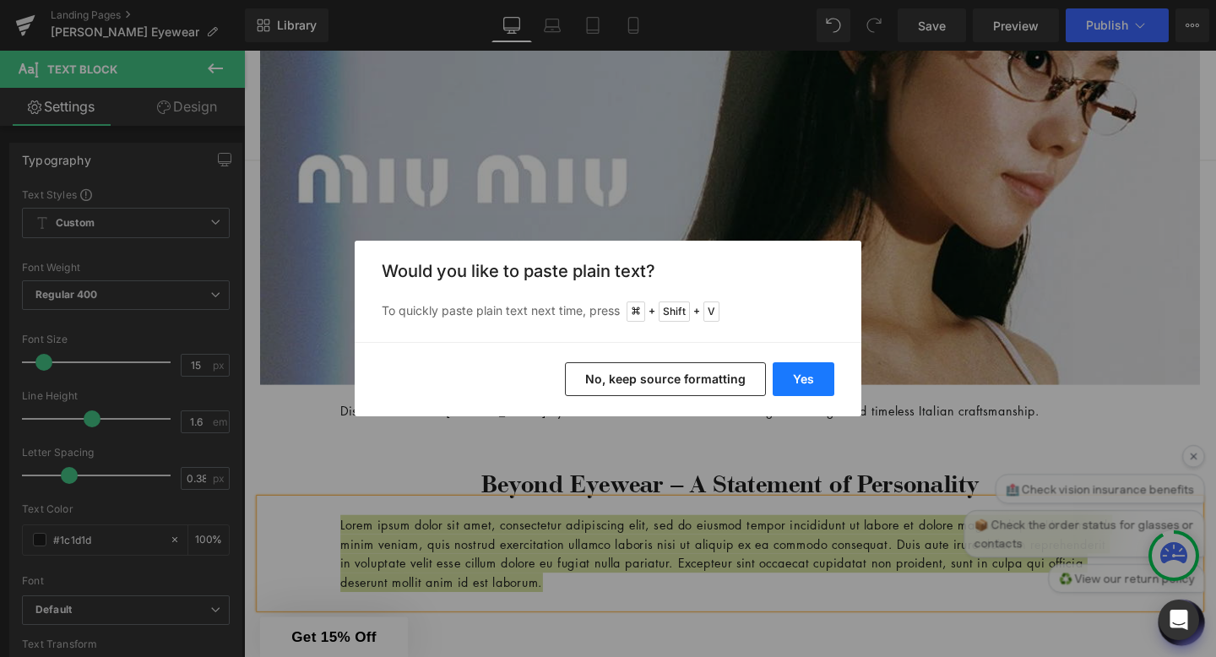
click at [800, 381] on button "Yes" at bounding box center [804, 379] width 62 height 34
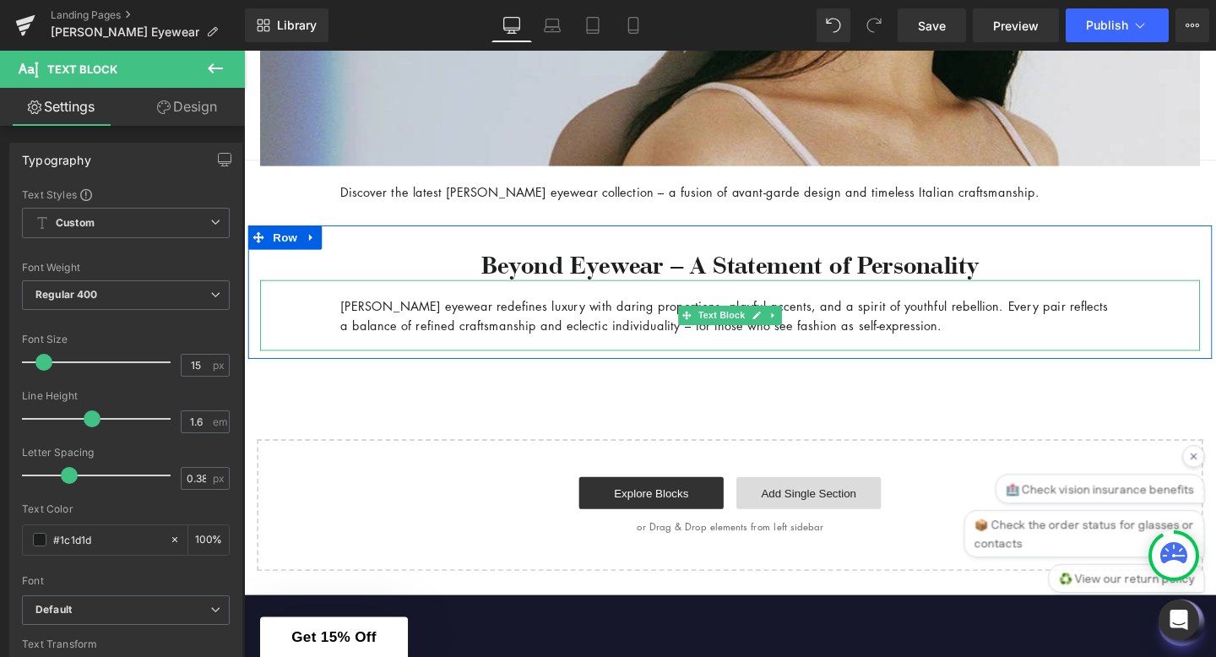
scroll to position [673, 0]
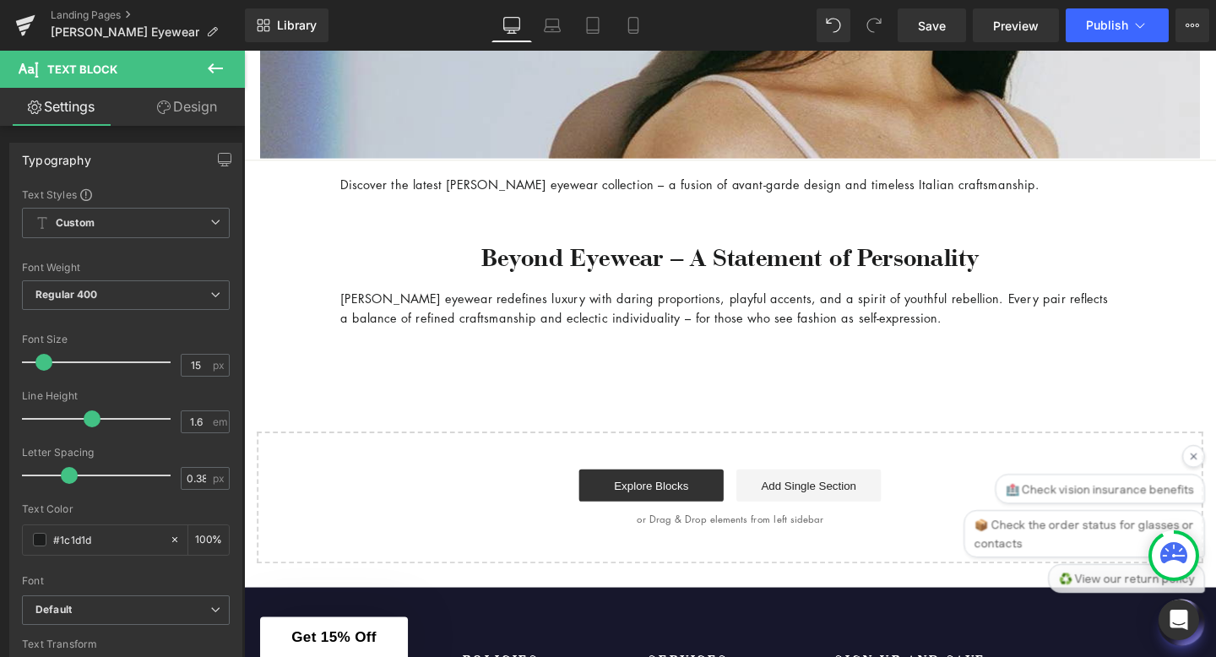
click at [769, 417] on div "[PERSON_NAME] Eyewear Heading Bold. Playful. Unapologetically [PERSON_NAME]. He…" at bounding box center [755, 58] width 1022 height 1066
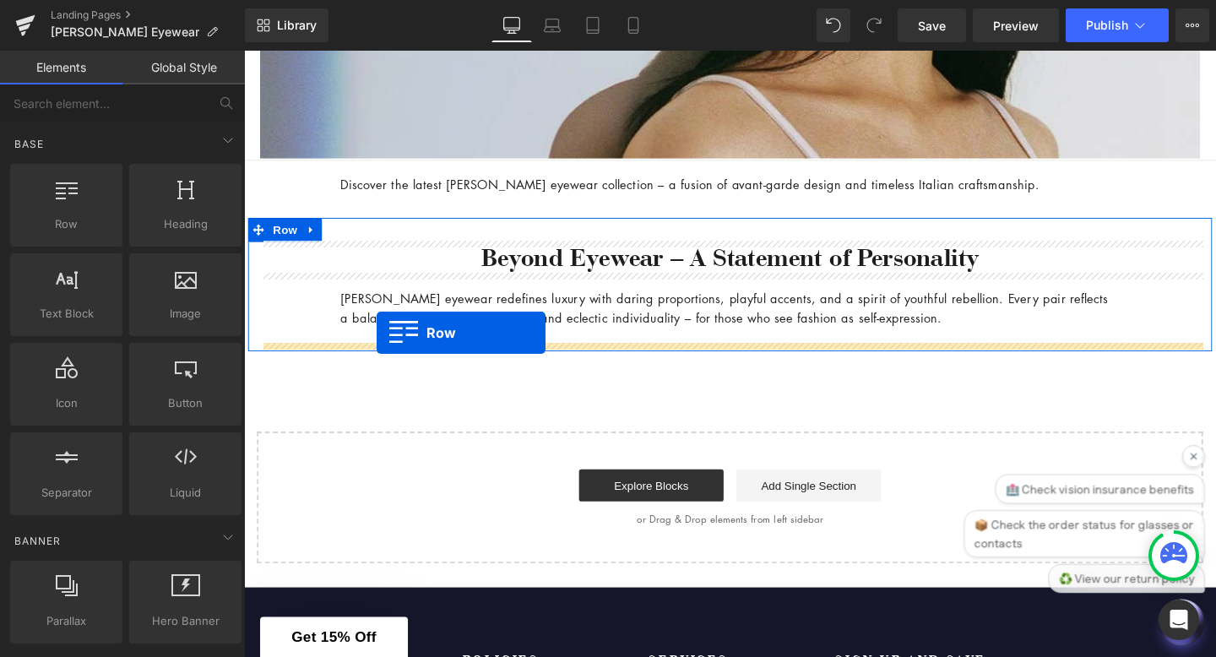
drag, startPoint x: 318, startPoint y: 258, endPoint x: 383, endPoint y: 347, distance: 110.7
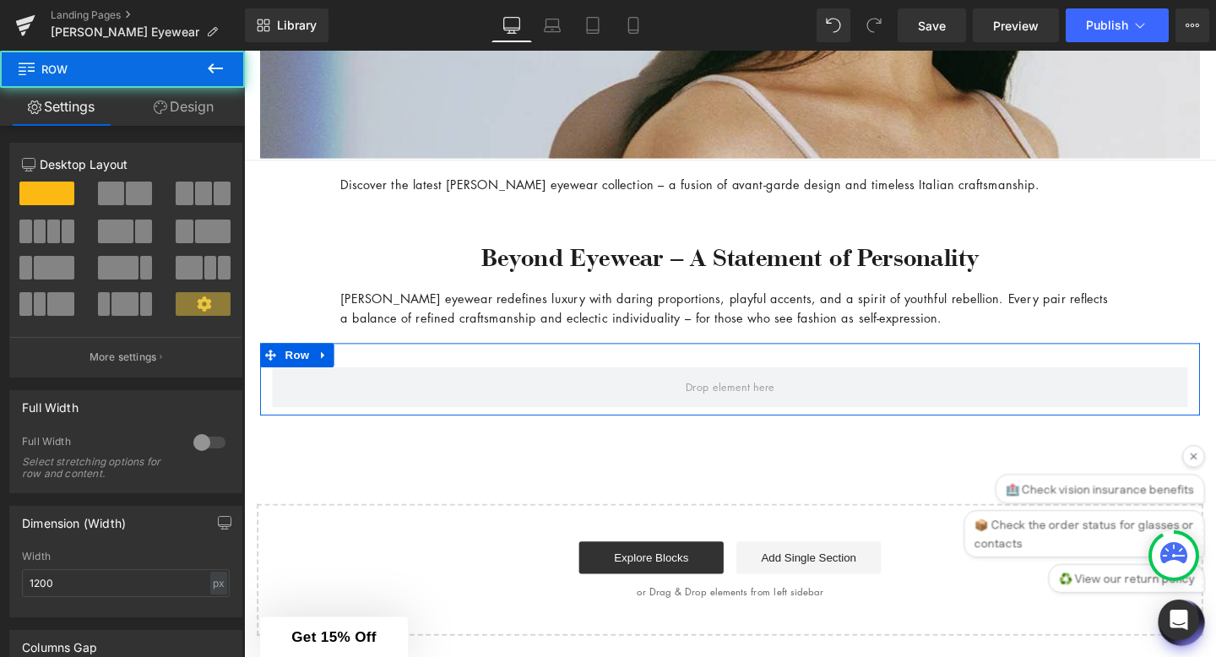
click at [112, 197] on span at bounding box center [111, 194] width 26 height 24
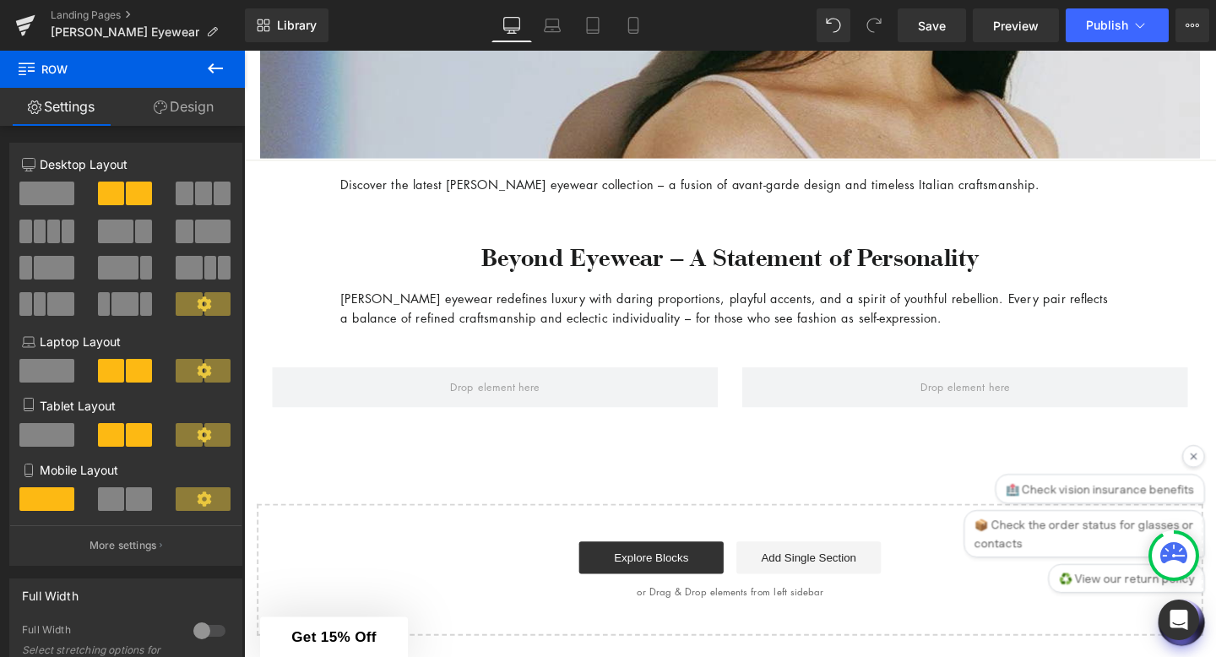
click at [216, 76] on icon at bounding box center [215, 68] width 20 height 20
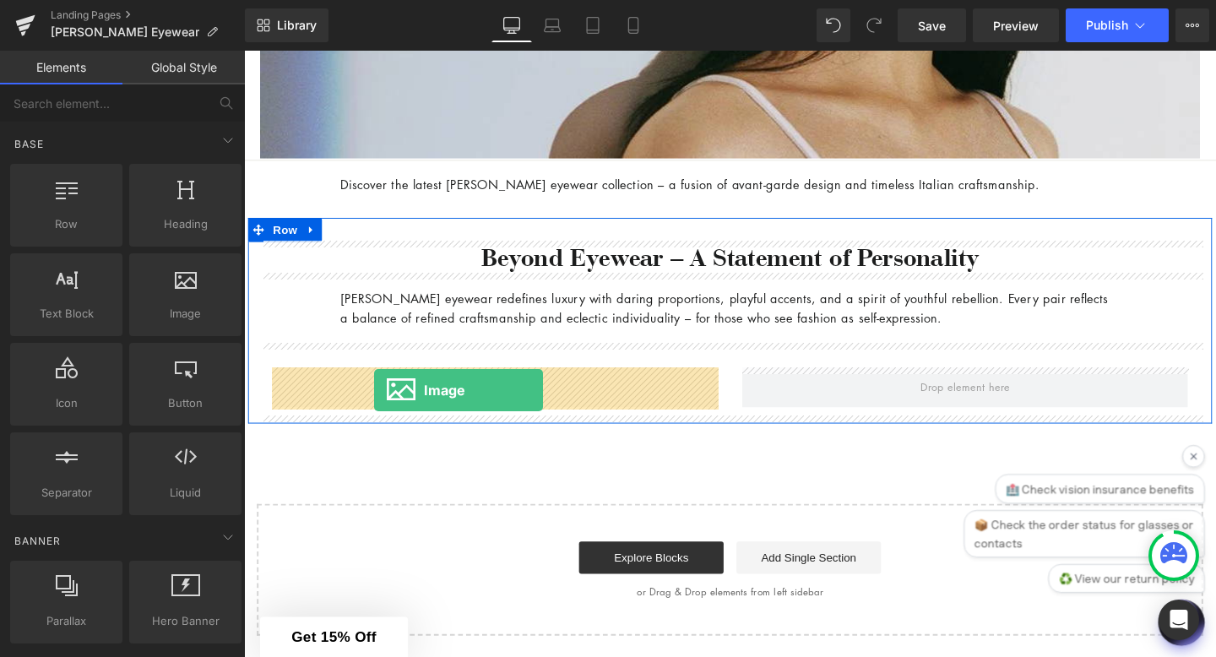
drag, startPoint x: 453, startPoint y: 336, endPoint x: 380, endPoint y: 405, distance: 99.8
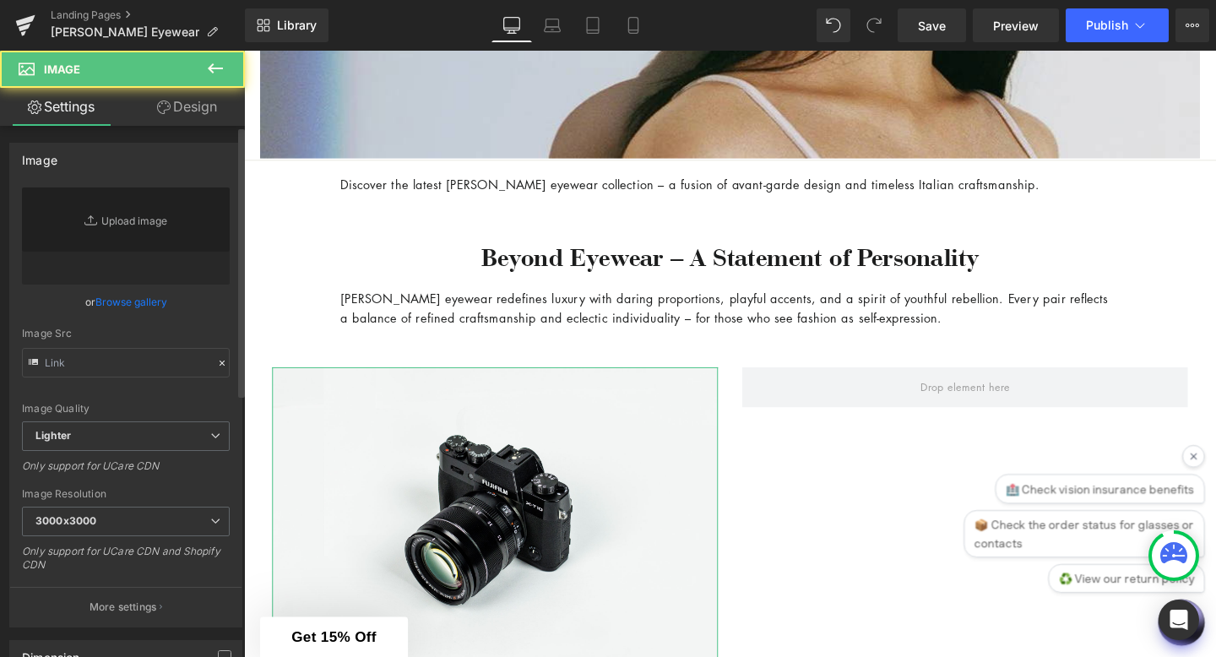
type input "//[DOMAIN_NAME][URL]"
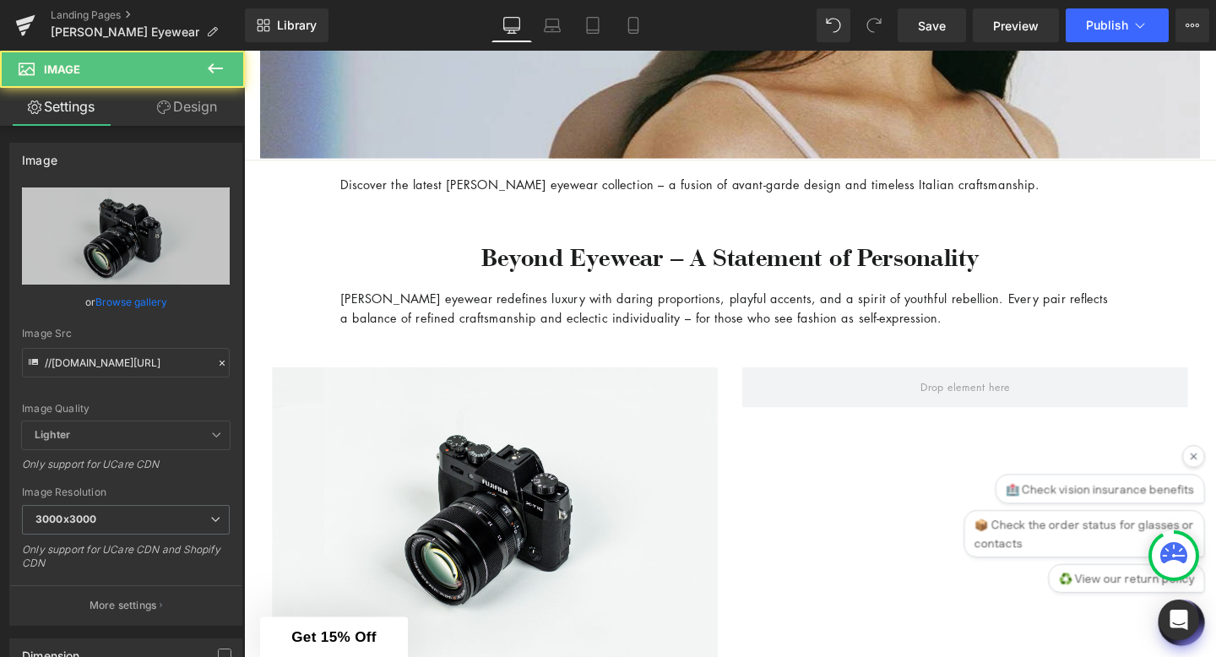
click at [215, 74] on icon at bounding box center [215, 68] width 20 height 20
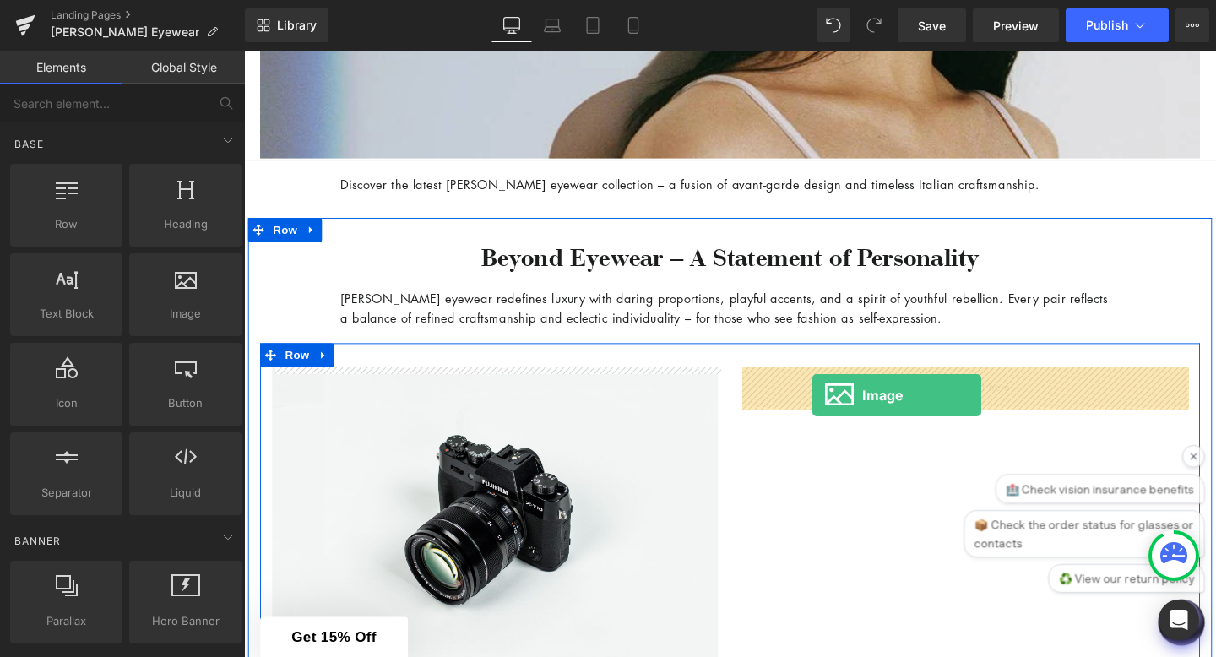
drag, startPoint x: 418, startPoint y: 329, endPoint x: 841, endPoint y: 412, distance: 431.3
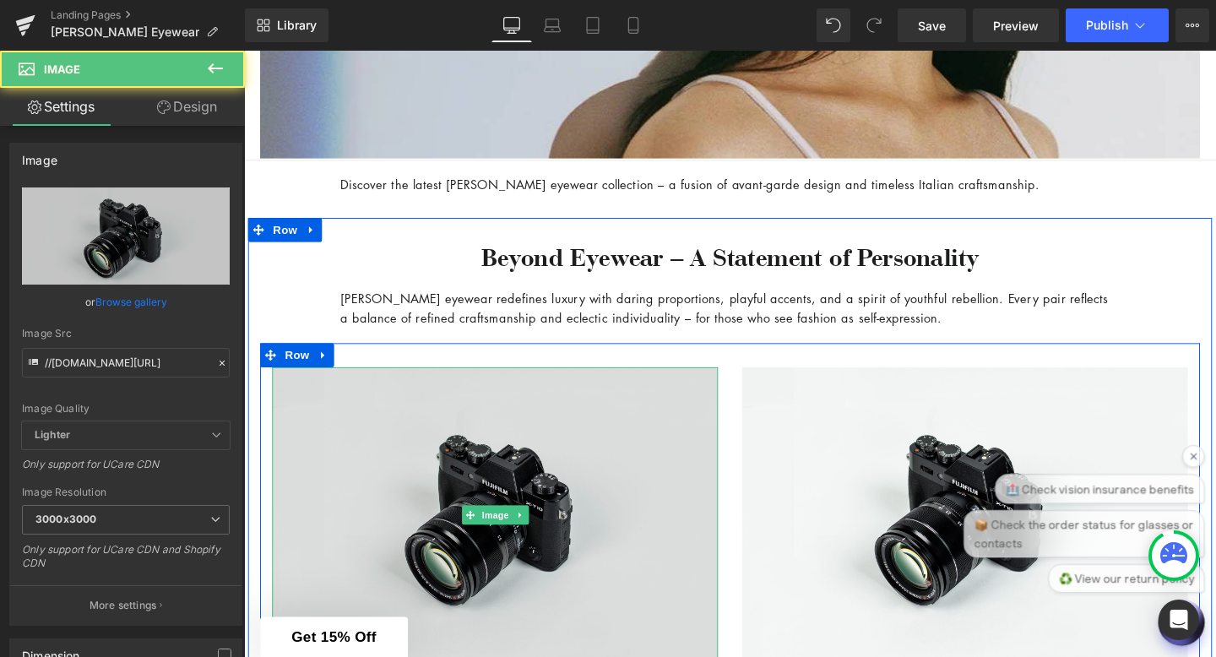
click at [475, 502] on img at bounding box center [508, 538] width 469 height 311
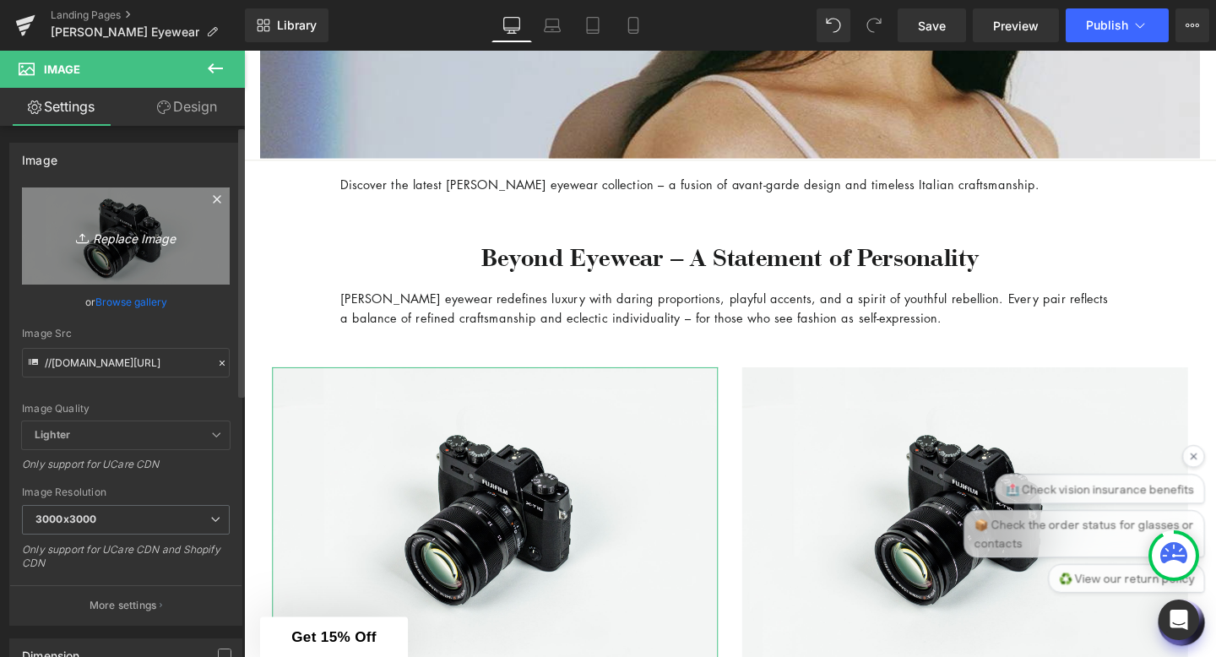
click at [175, 235] on icon "Replace Image" at bounding box center [125, 235] width 135 height 21
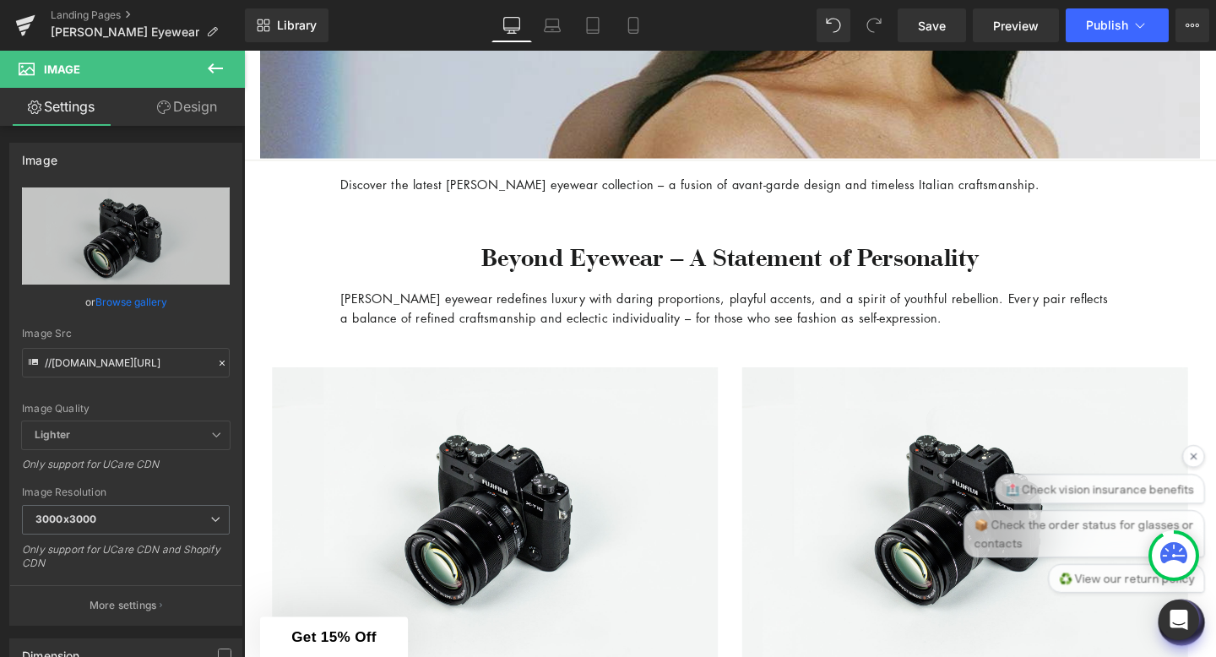
type input "C:\fakepath\MIUMIU-EYEWEAR.webp"
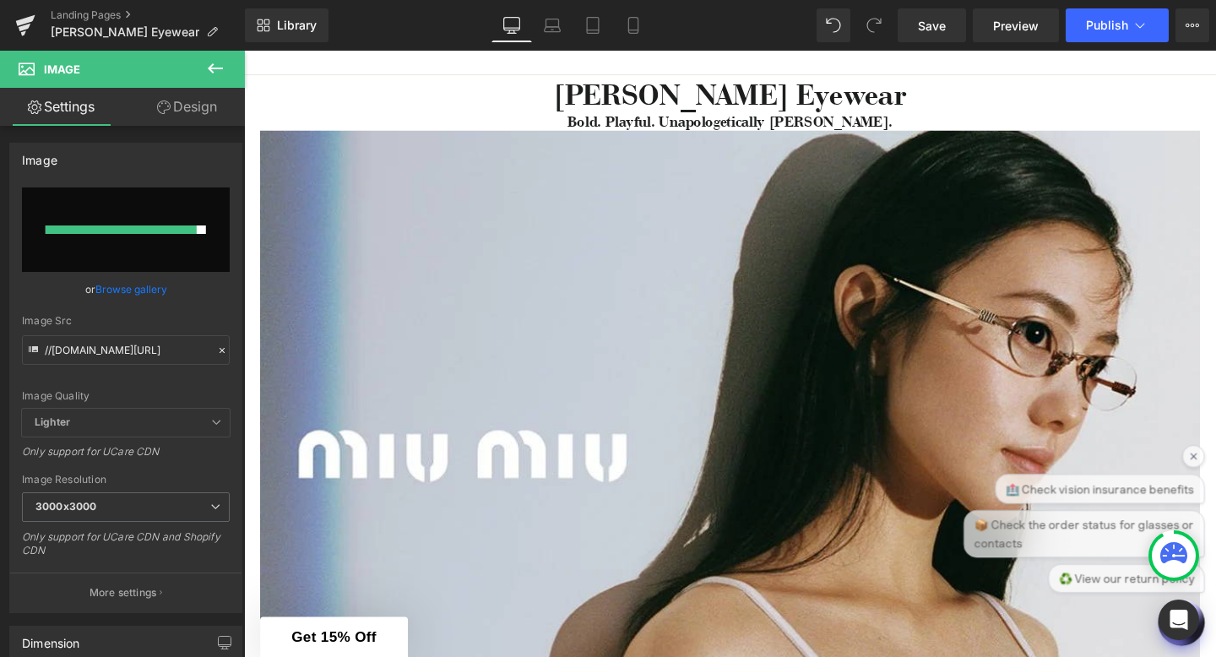
scroll to position [0, 0]
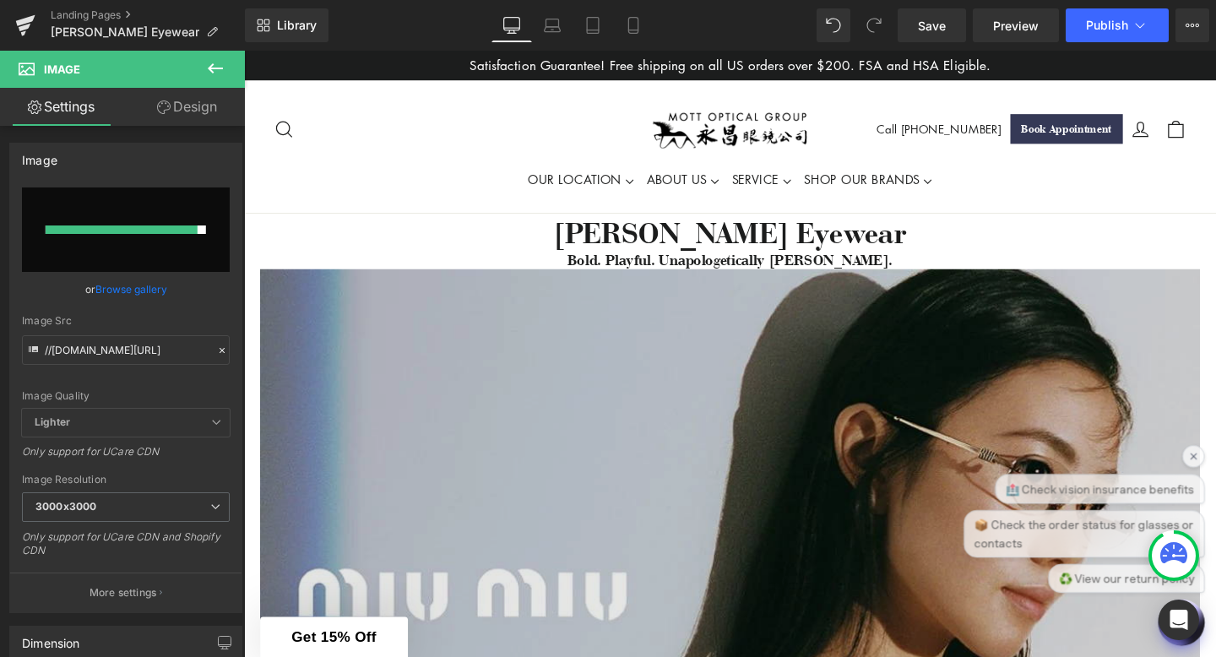
click at [628, 394] on img at bounding box center [755, 558] width 988 height 557
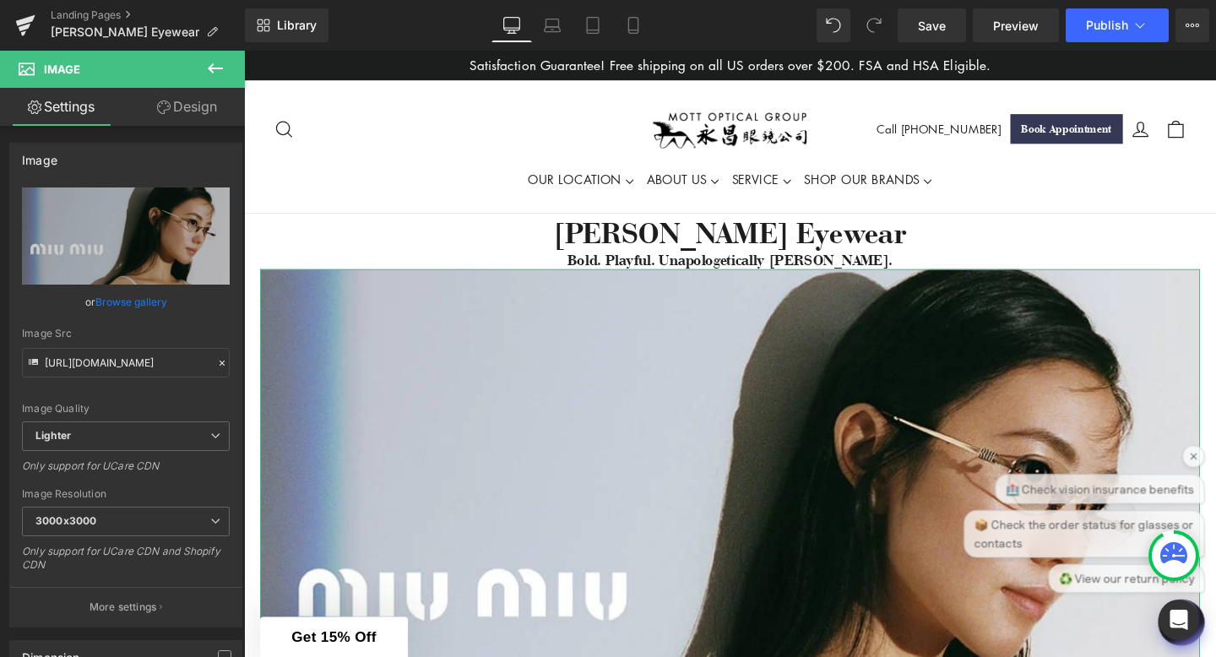
click at [209, 113] on link "Design" at bounding box center [187, 107] width 122 height 38
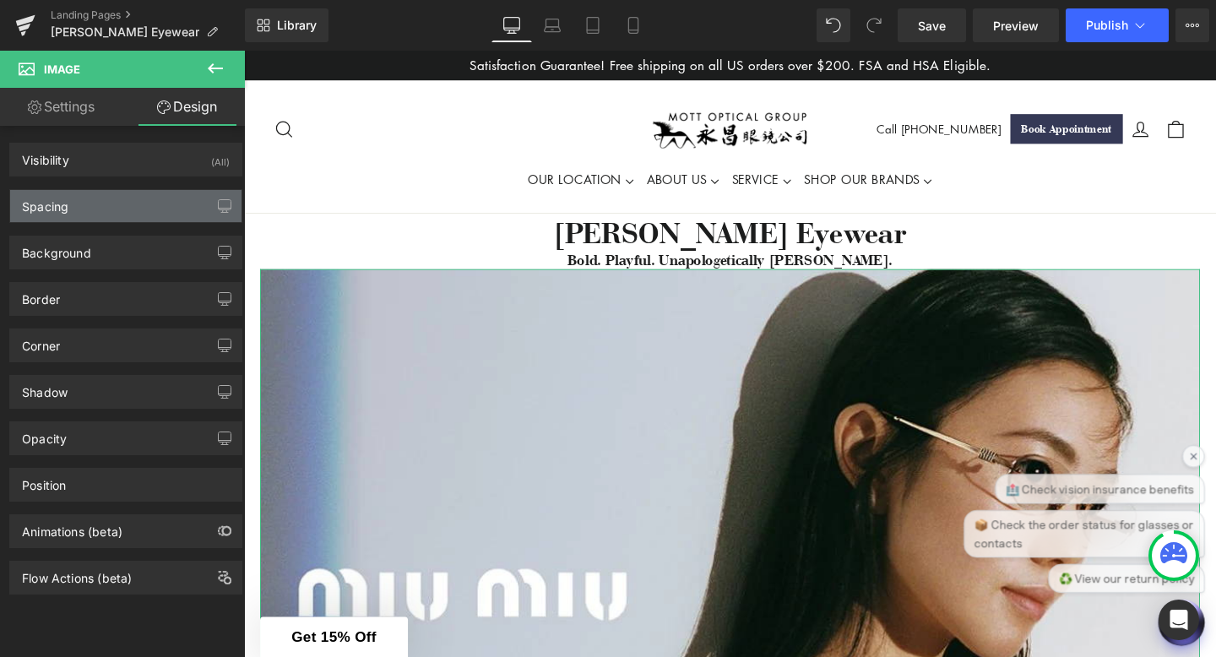
click at [142, 214] on div "Spacing" at bounding box center [125, 206] width 231 height 32
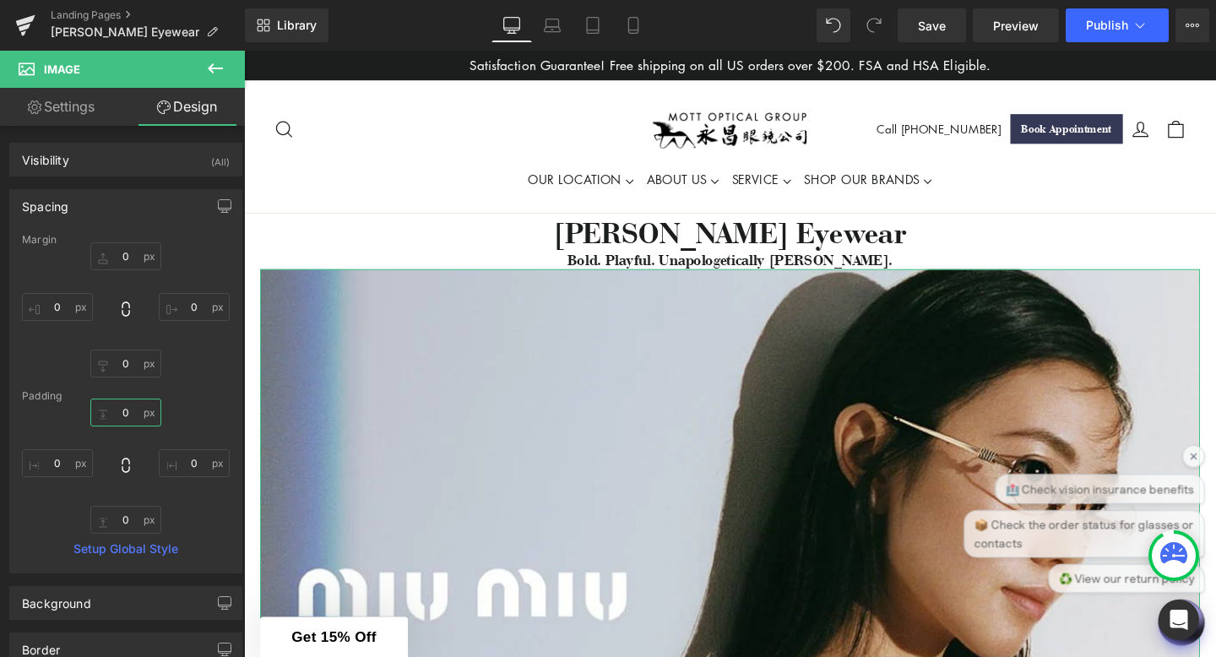
click at [129, 410] on input "0" at bounding box center [125, 413] width 71 height 28
type input "20"
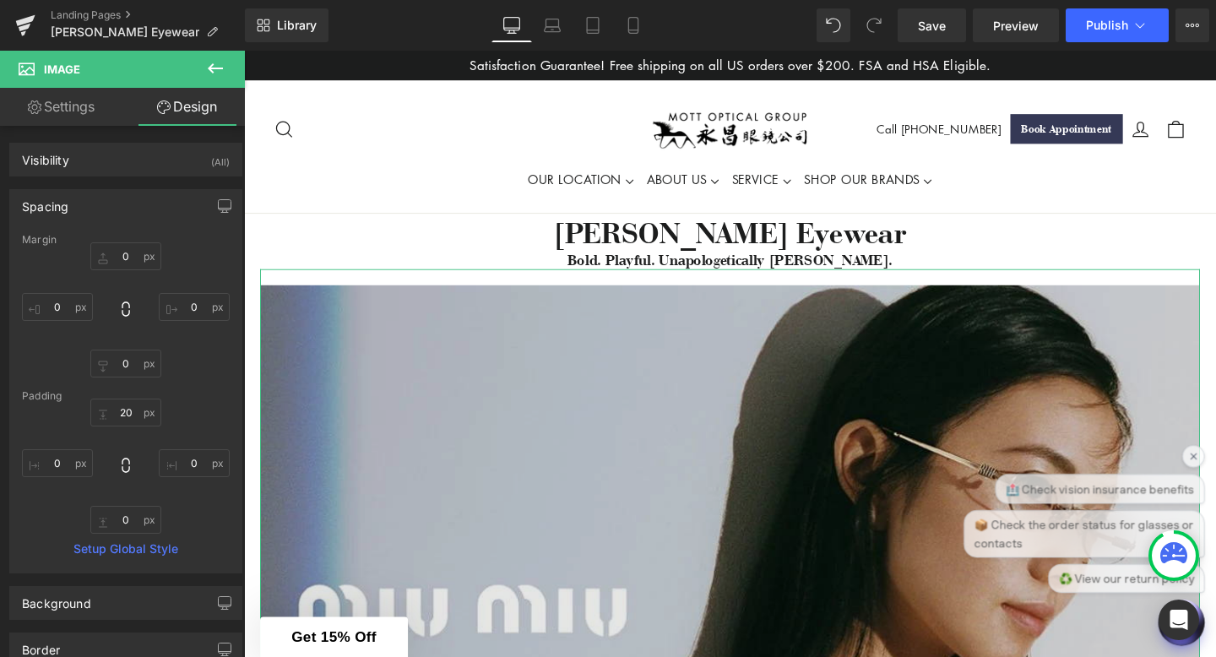
click at [273, 488] on img at bounding box center [755, 566] width 988 height 573
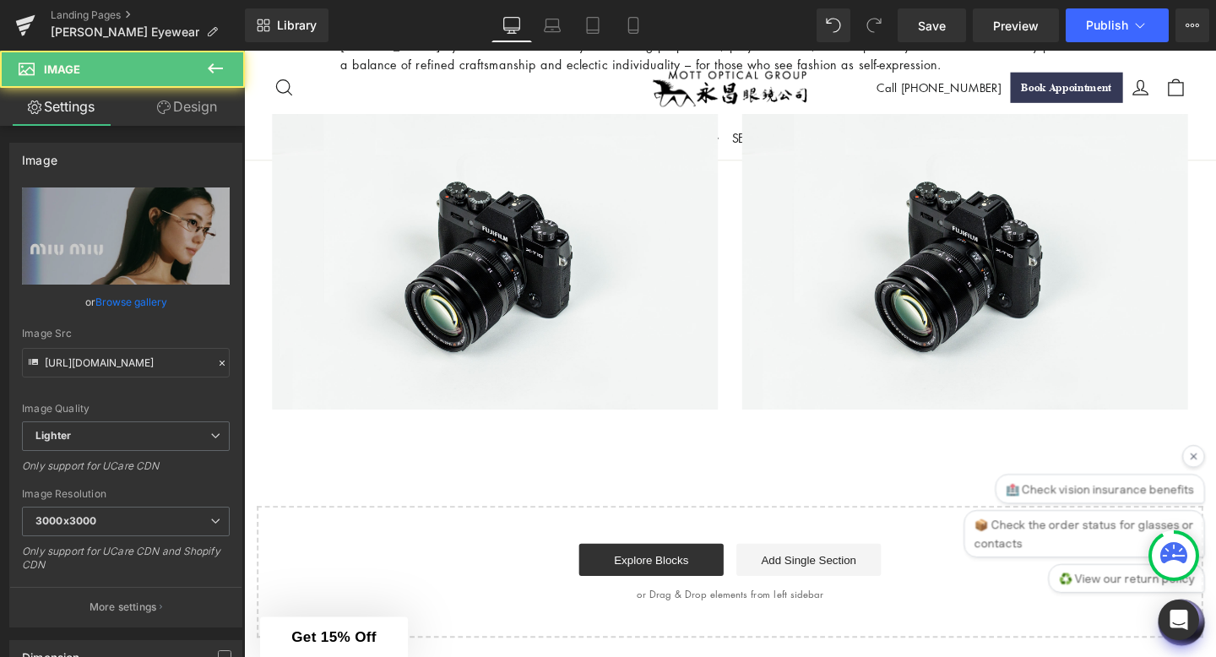
scroll to position [1064, 0]
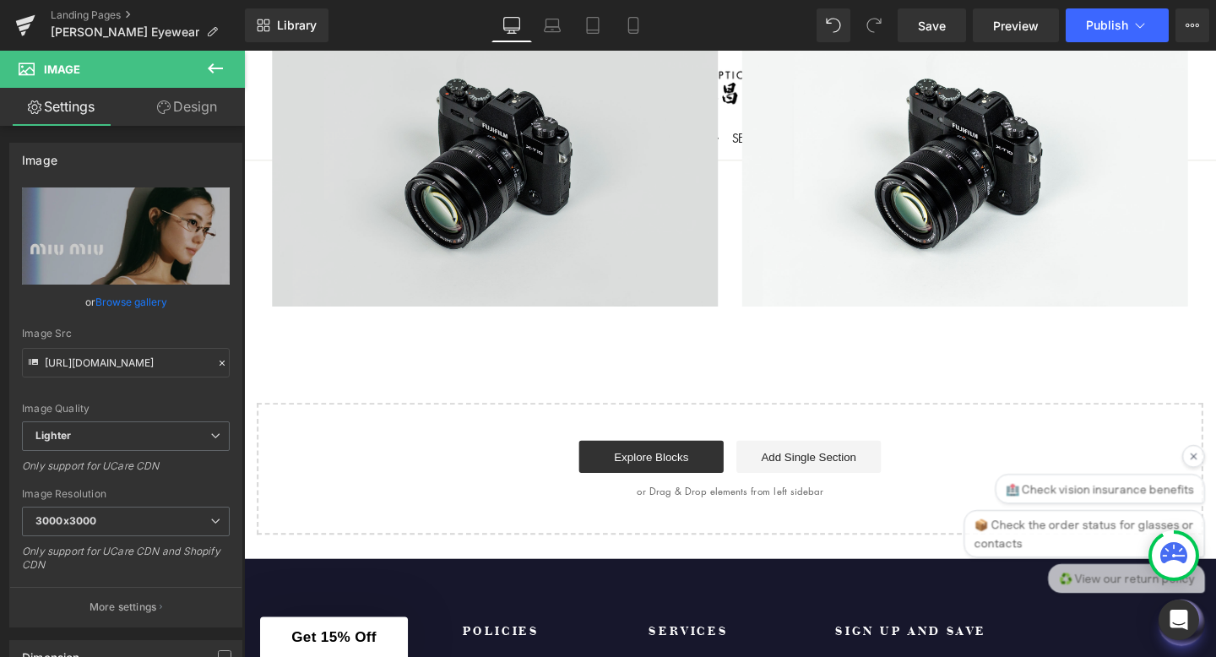
click at [413, 202] on img at bounding box center [508, 164] width 469 height 311
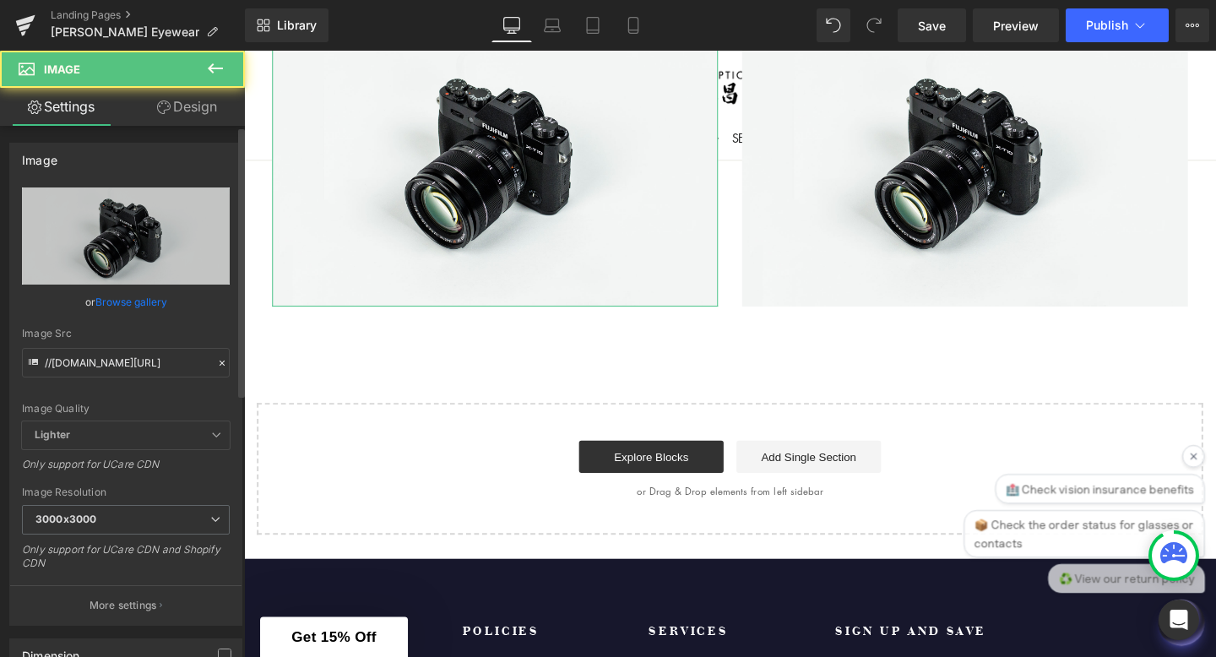
click at [126, 300] on link "Browse gallery" at bounding box center [131, 302] width 72 height 30
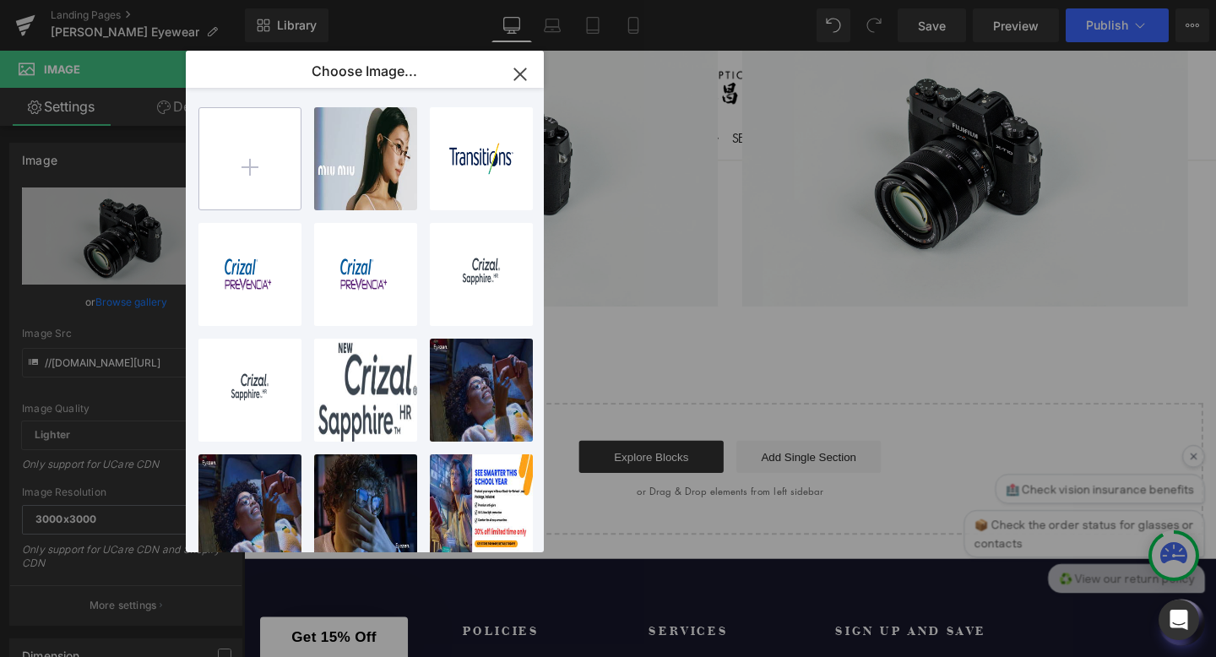
click at [238, 165] on input "file" at bounding box center [249, 158] width 101 height 101
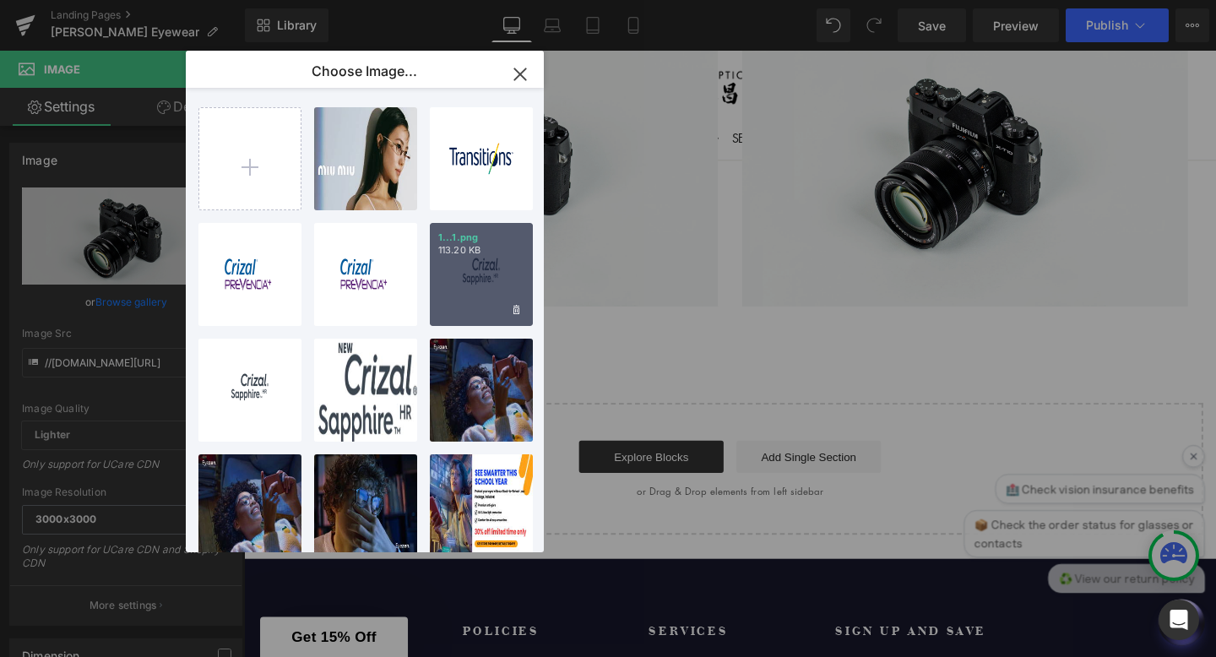
type input "C:\fakepath\MIUMIU-EYEWEAR.webp"
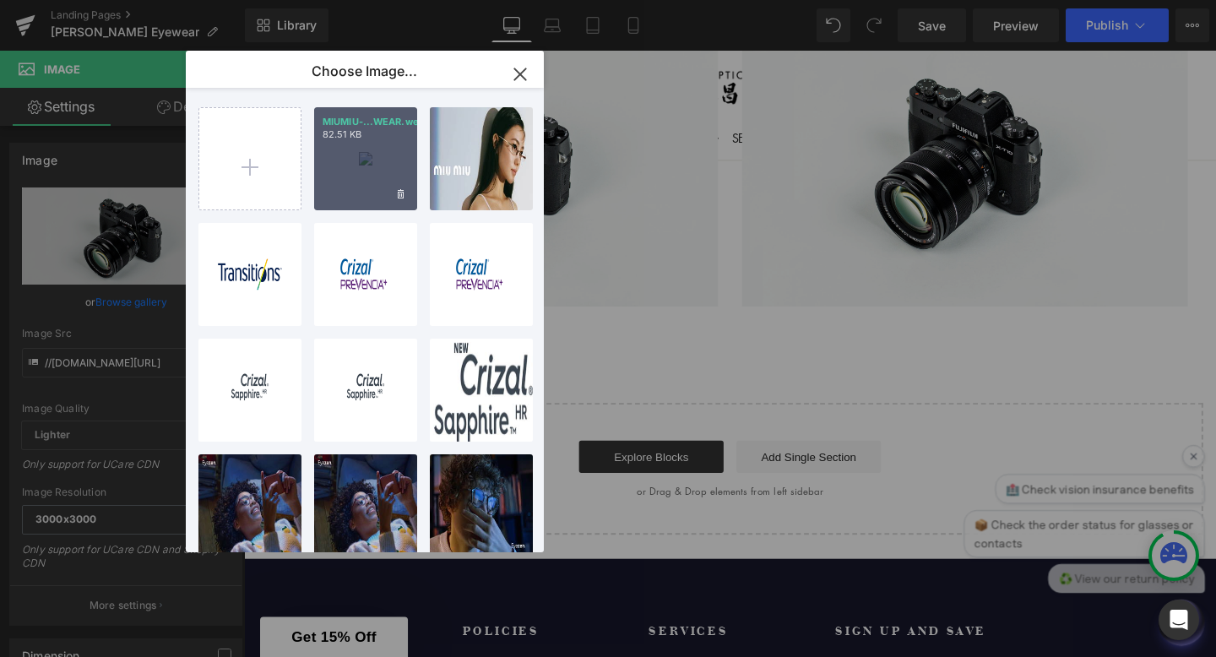
click at [341, 144] on div "MIUMIU-...WEAR.webp 82.51 KB" at bounding box center [365, 158] width 103 height 103
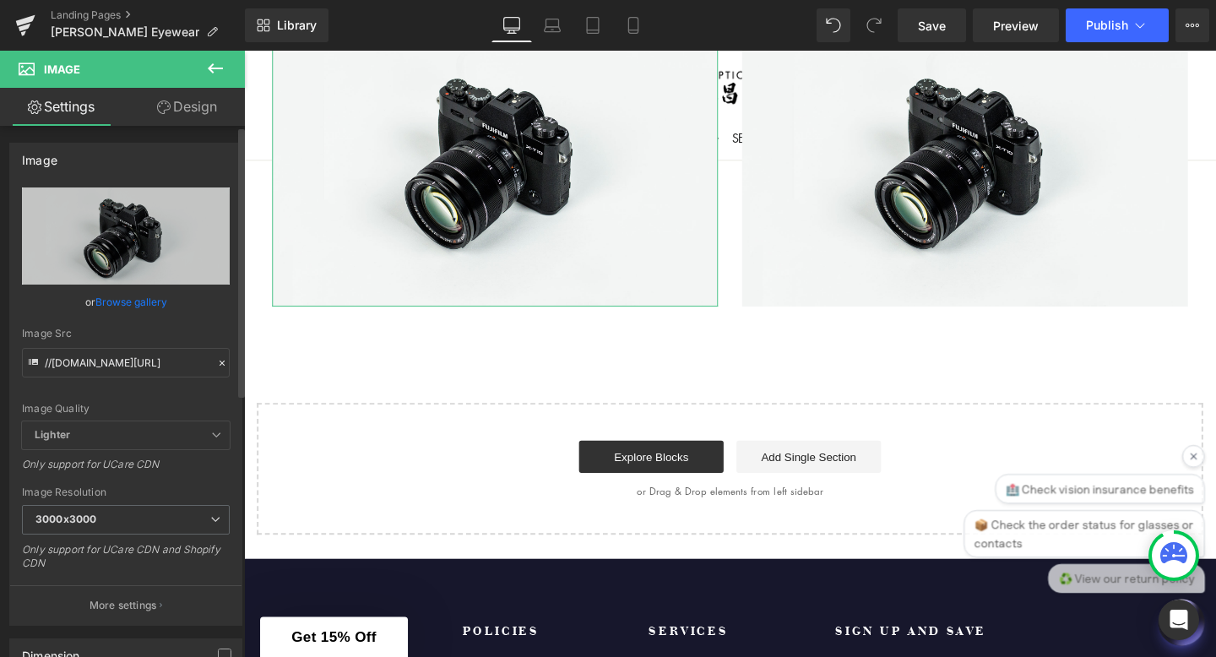
click at [111, 303] on link "Browse gallery" at bounding box center [131, 302] width 72 height 30
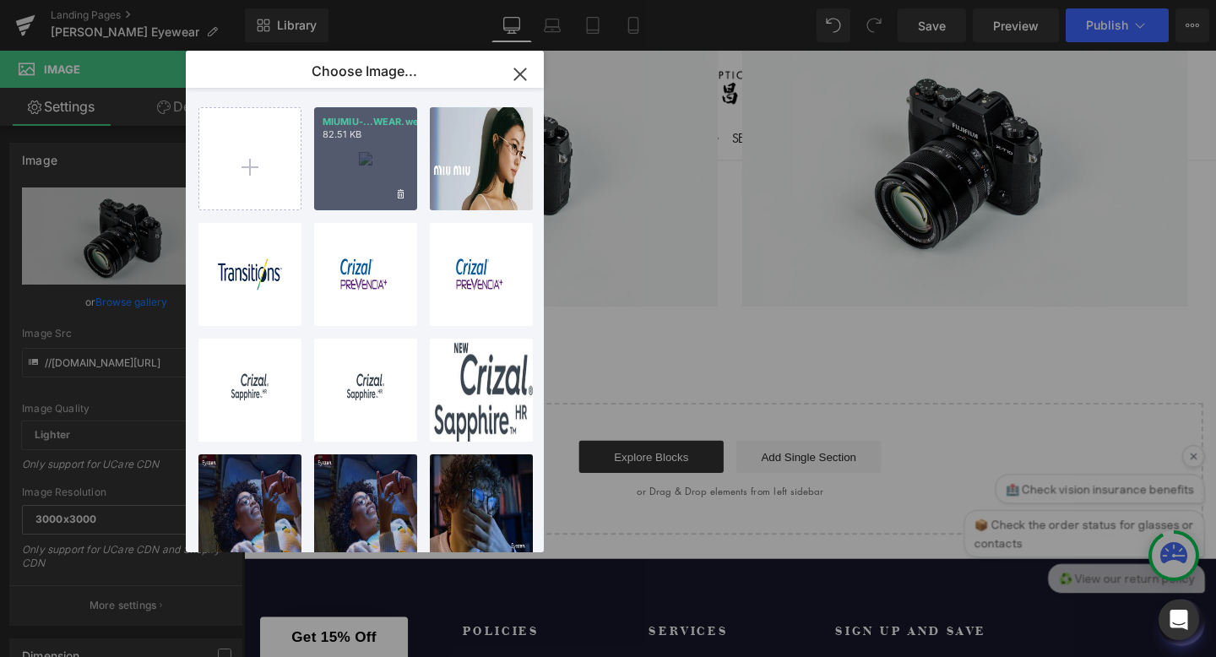
drag, startPoint x: 328, startPoint y: 158, endPoint x: 88, endPoint y: 113, distance: 244.0
click at [328, 158] on div "MIUMIU-...WEAR.webp 82.51 KB" at bounding box center [365, 158] width 103 height 103
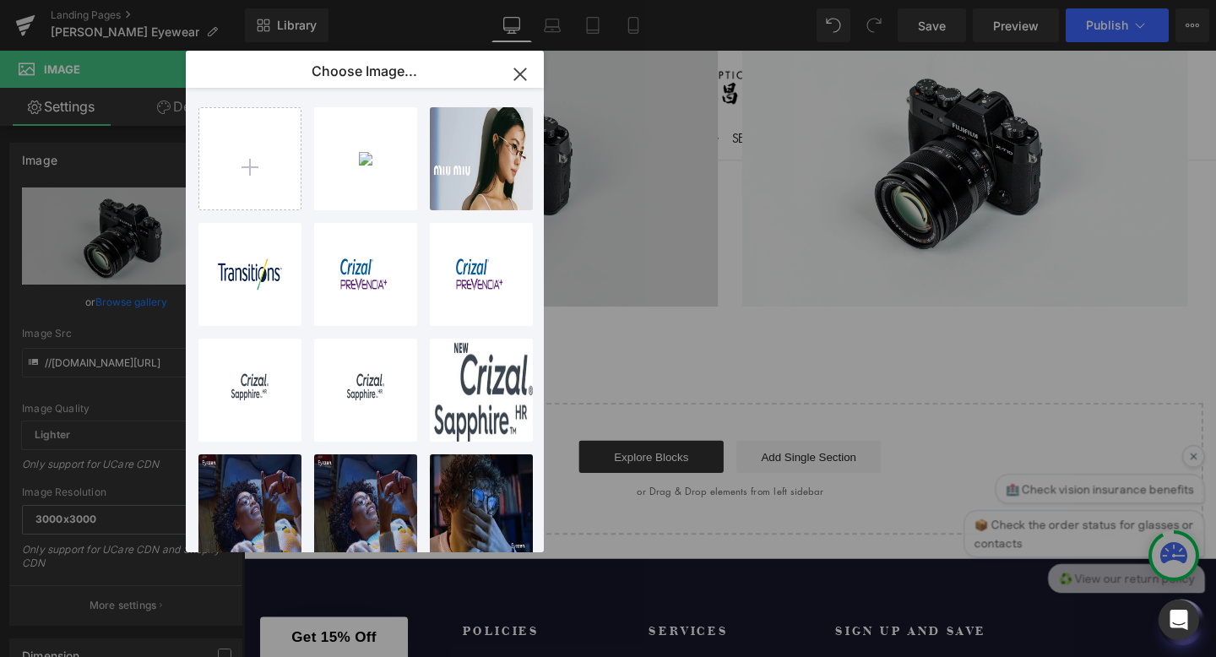
type input "[URL][DOMAIN_NAME]"
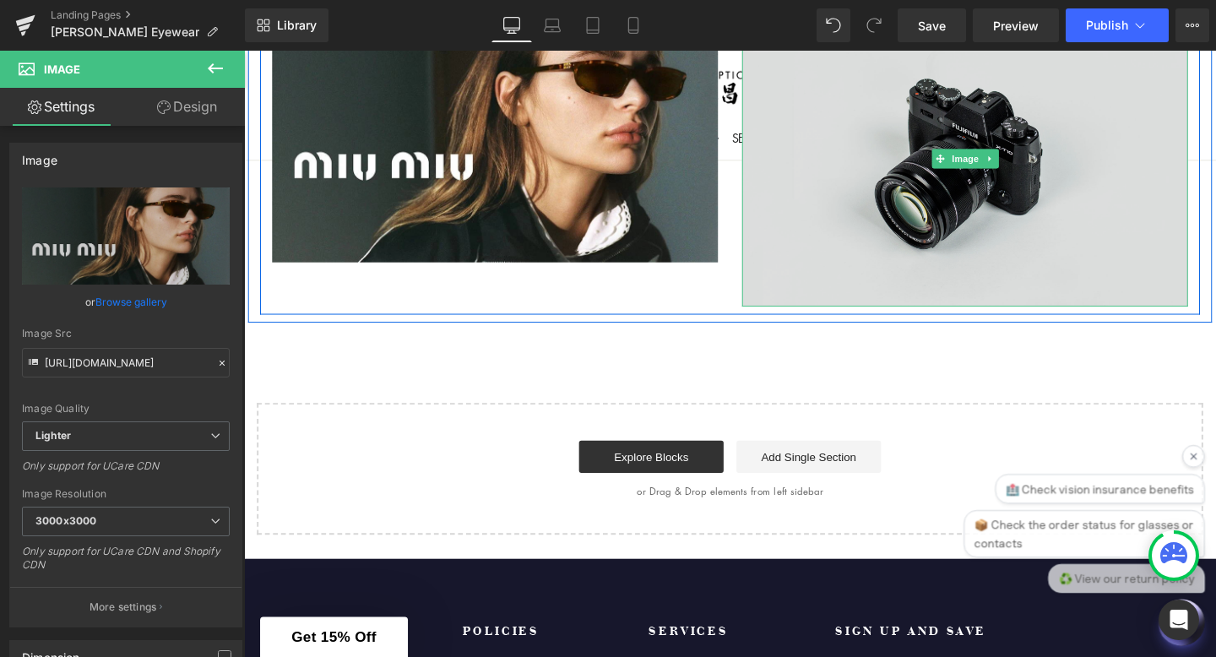
click at [867, 219] on img at bounding box center [1002, 164] width 469 height 311
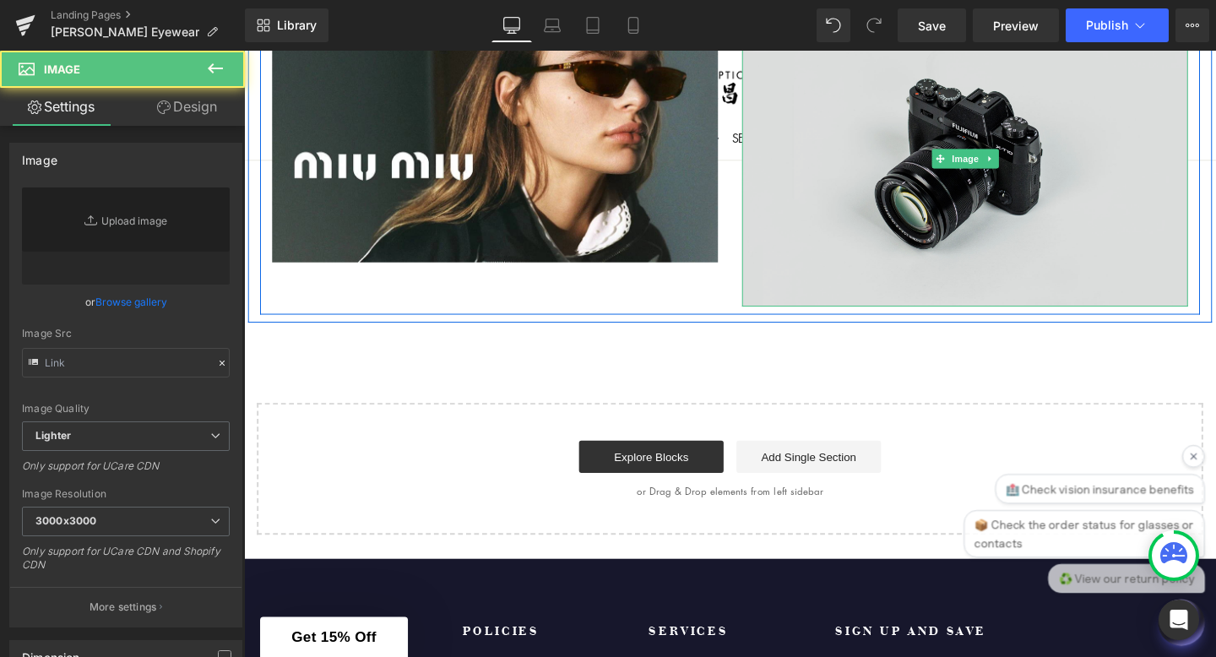
type input "//[DOMAIN_NAME][URL]"
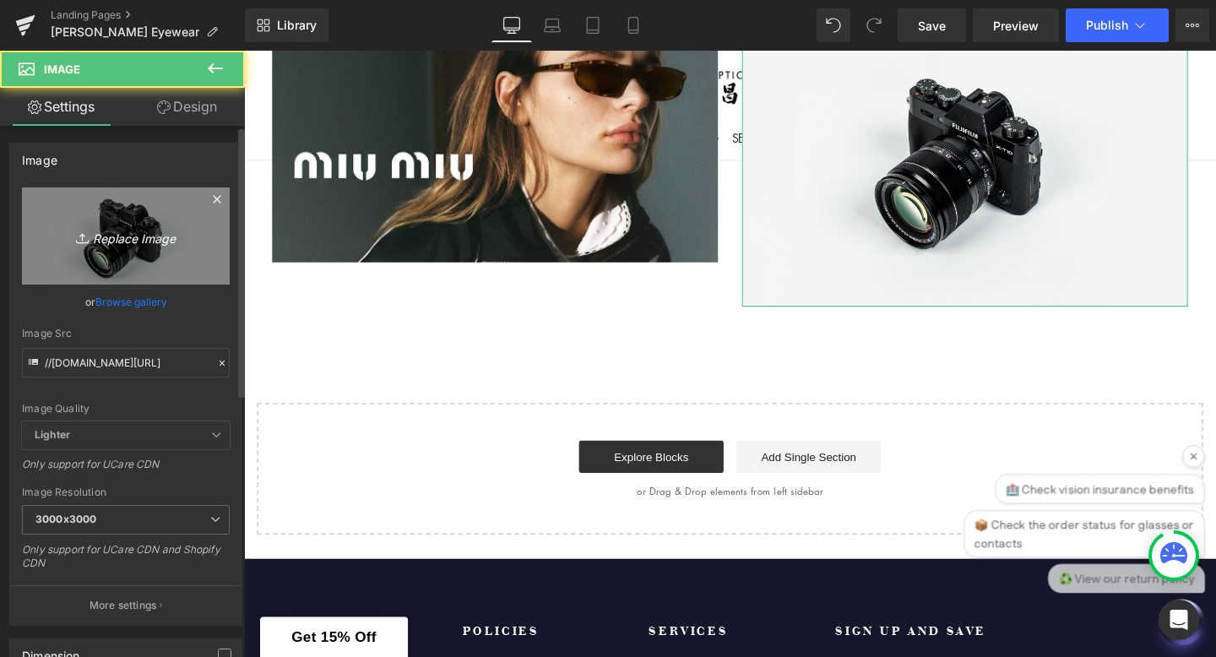
click at [131, 240] on icon "Replace Image" at bounding box center [125, 235] width 135 height 21
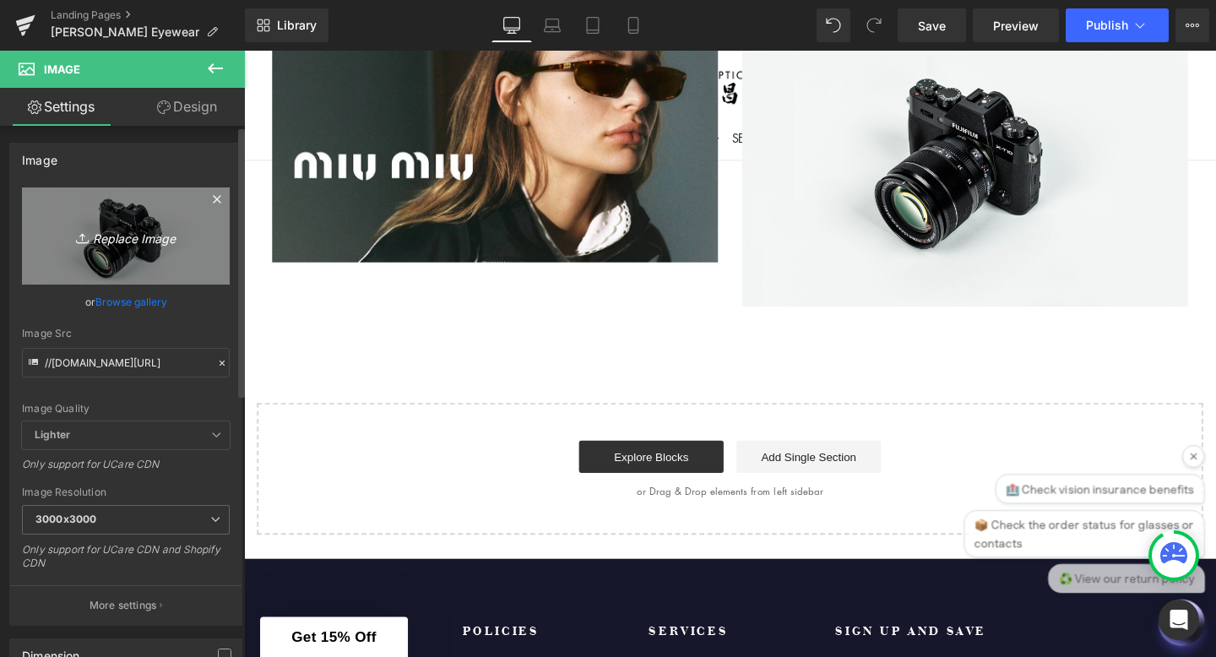
type input "C:\fakepath\MIUMIU-SUNGLASSES.webp"
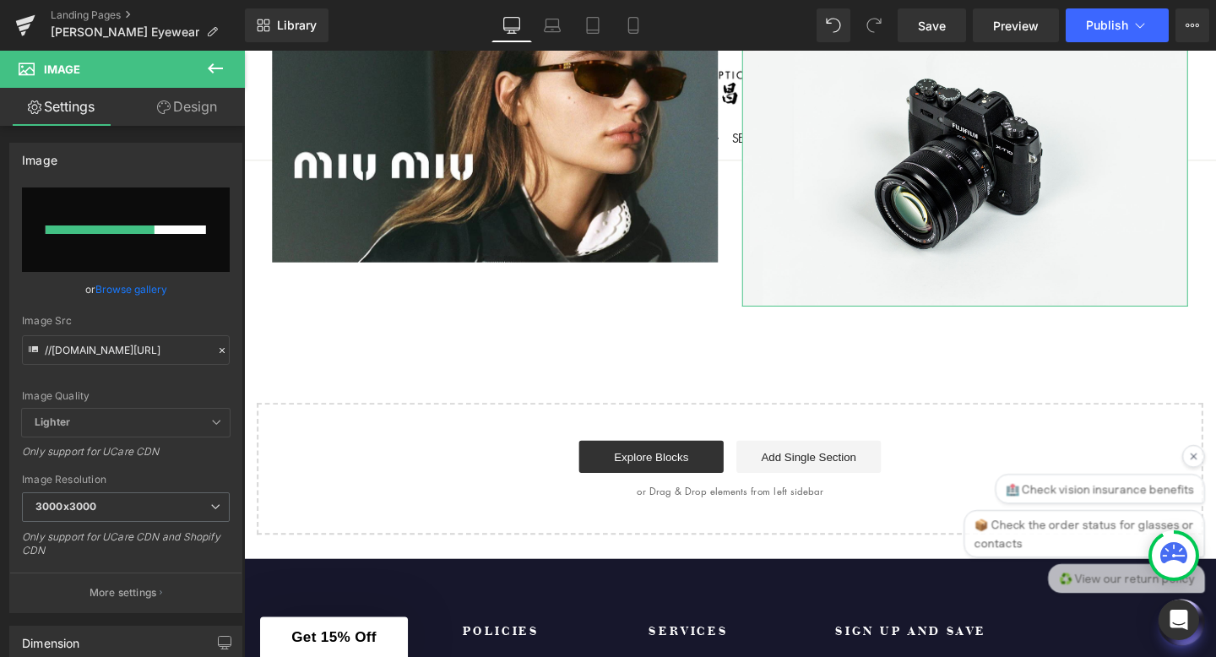
click at [109, 288] on link "Browse gallery" at bounding box center [131, 289] width 72 height 30
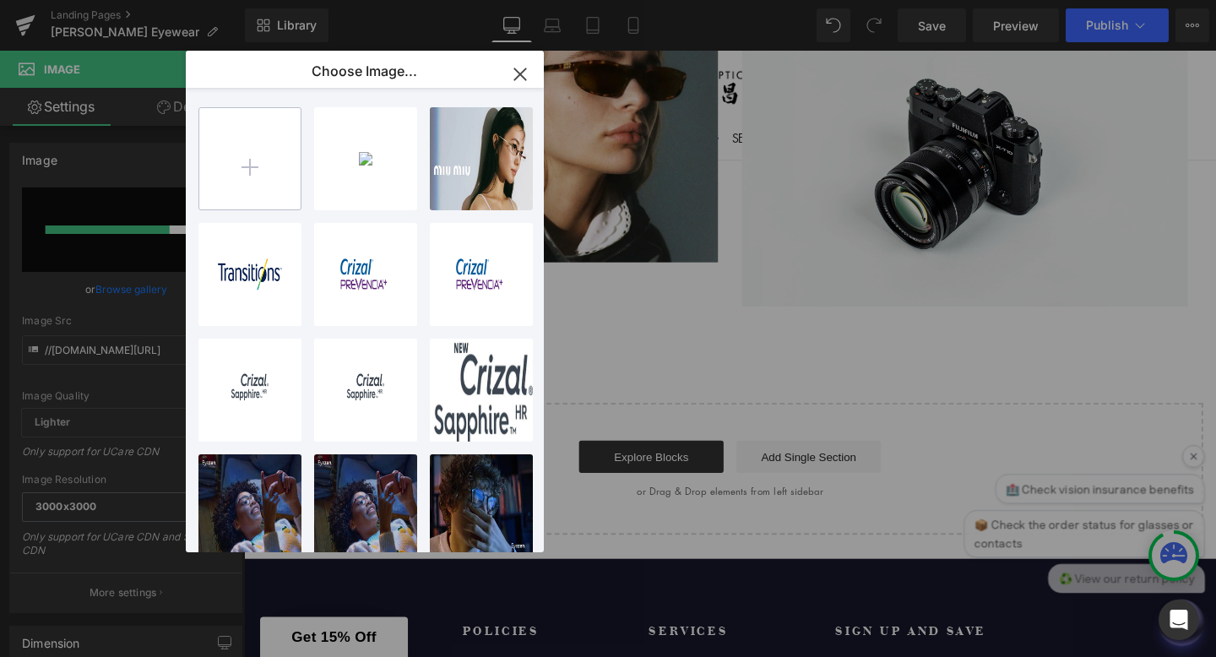
click at [245, 171] on input "file" at bounding box center [249, 158] width 101 height 101
type input "C:\fakepath\MIUMIU-SUNGLASSES.webp"
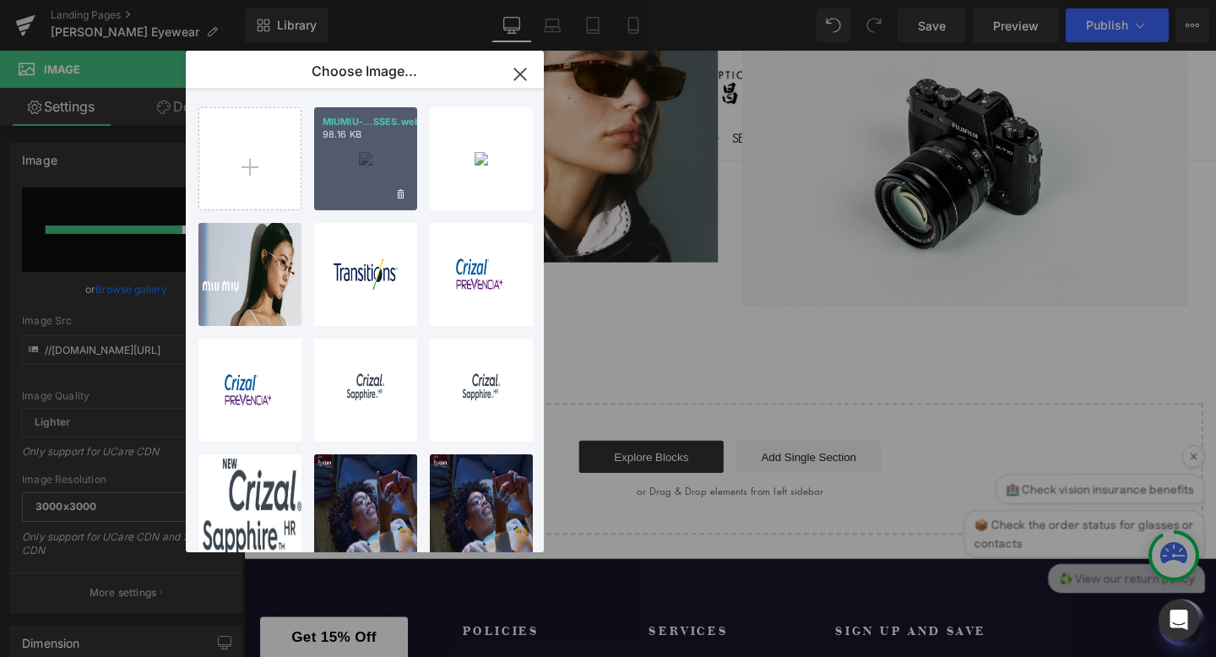
click at [379, 201] on div "MIUMIU-...SSES.webp 98.16 KB" at bounding box center [365, 158] width 103 height 103
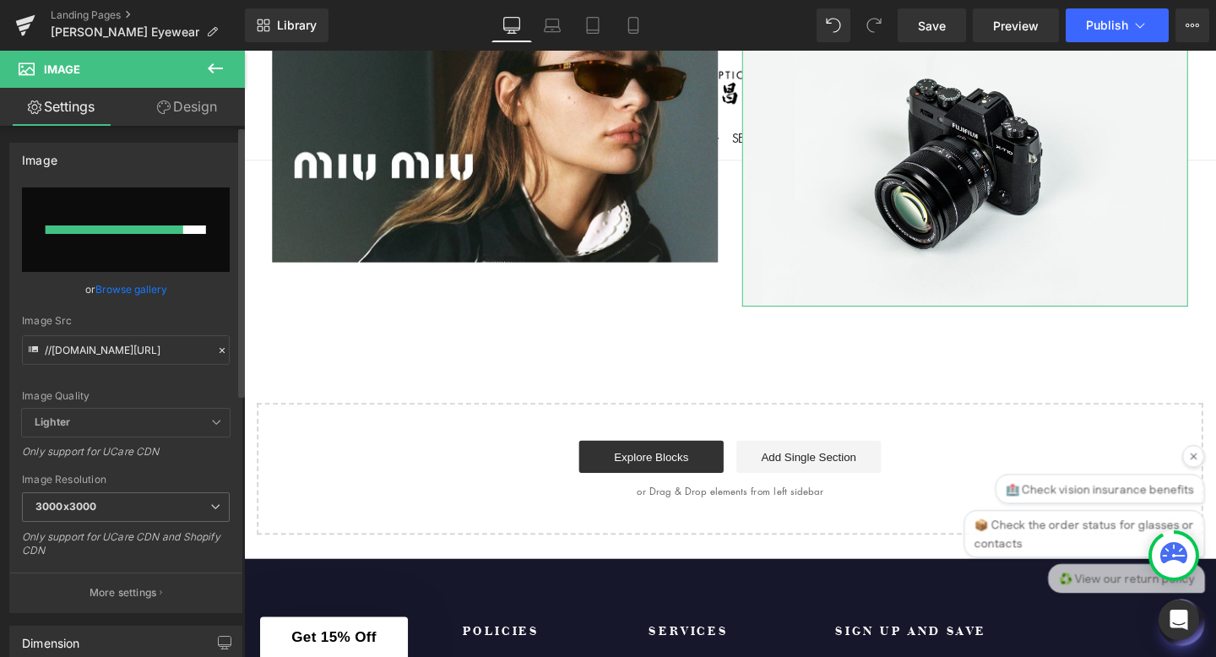
click at [95, 288] on link "Browse gallery" at bounding box center [131, 289] width 72 height 30
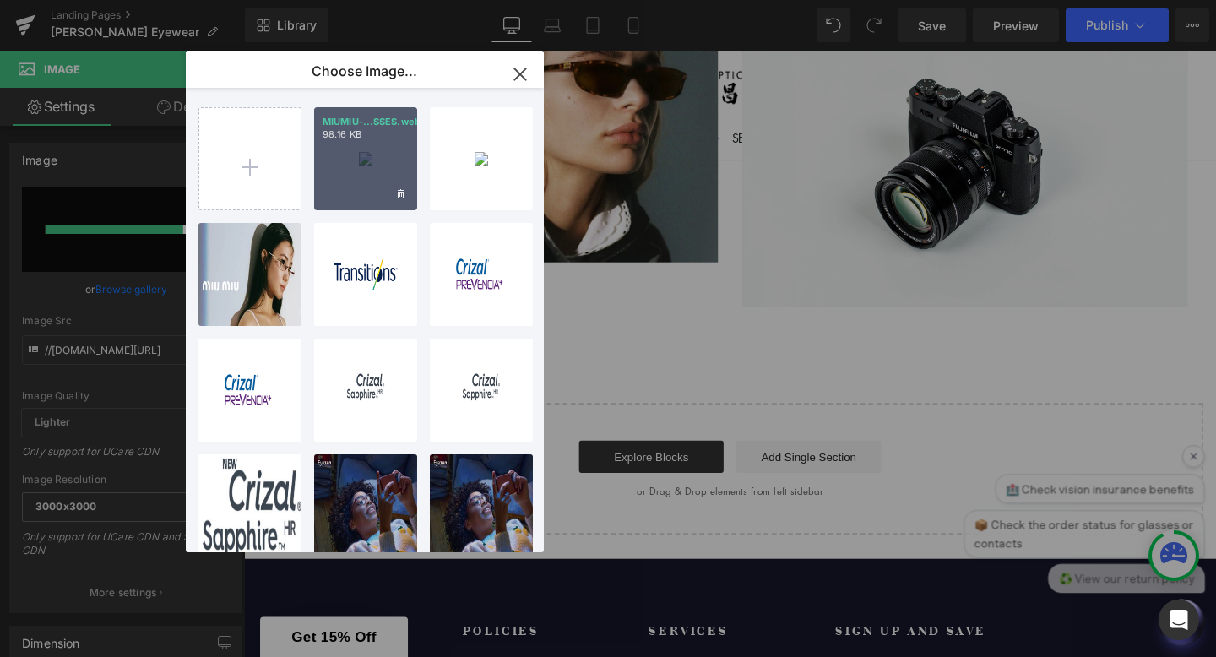
click at [363, 170] on div "MIUMIU-...SSES.webp 98.16 KB" at bounding box center [365, 158] width 103 height 103
type input "[URL][DOMAIN_NAME]"
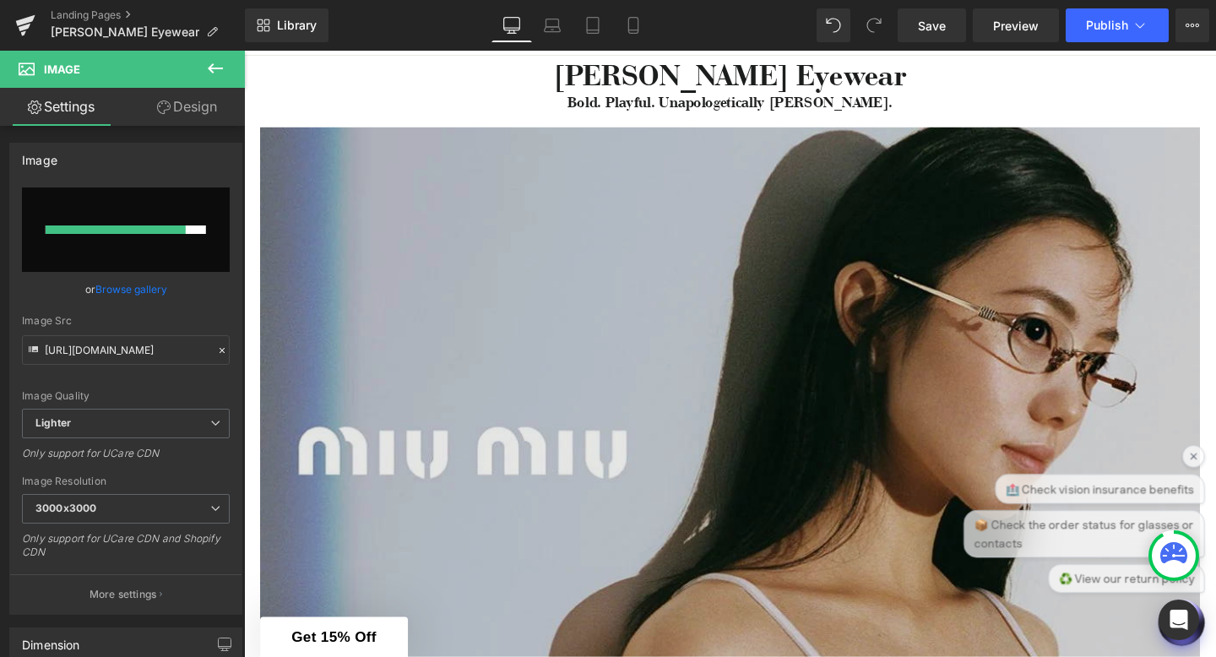
scroll to position [193, 0]
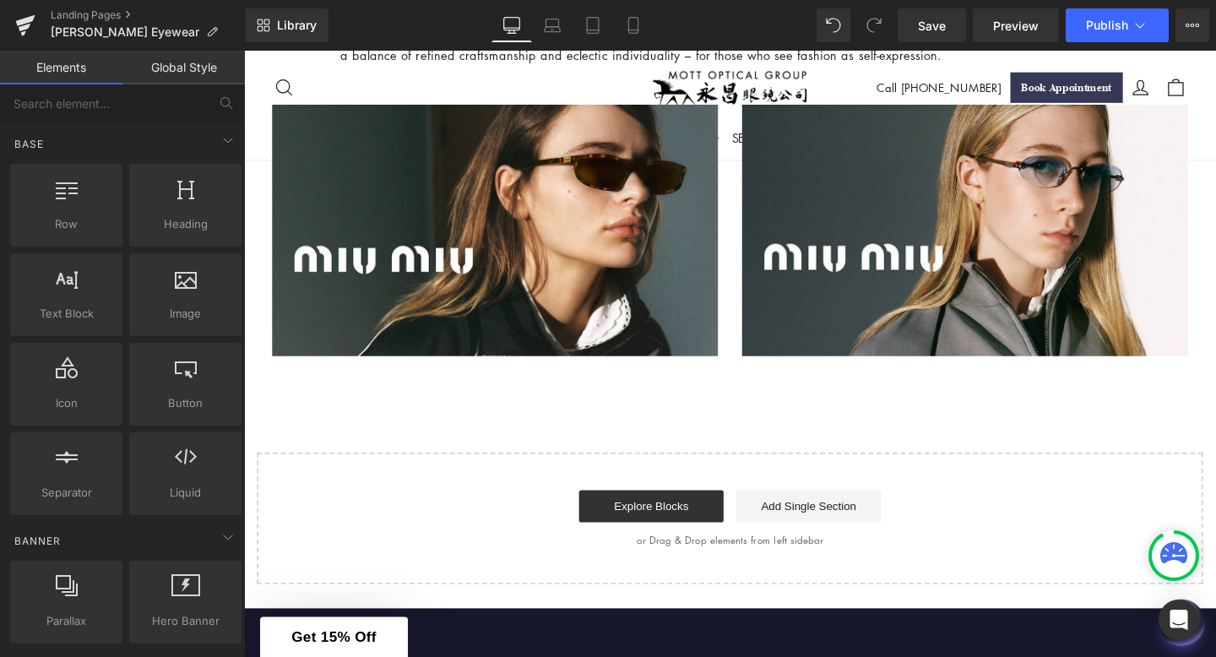
scroll to position [598, 0]
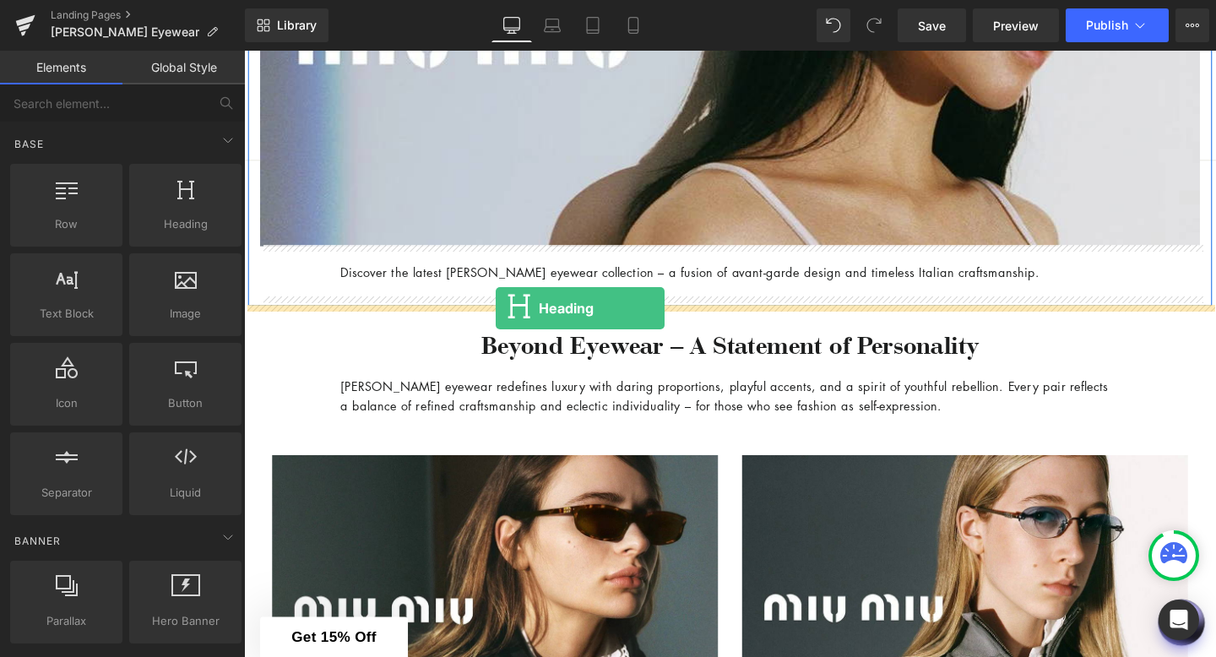
drag, startPoint x: 398, startPoint y: 268, endPoint x: 508, endPoint y: 322, distance: 123.1
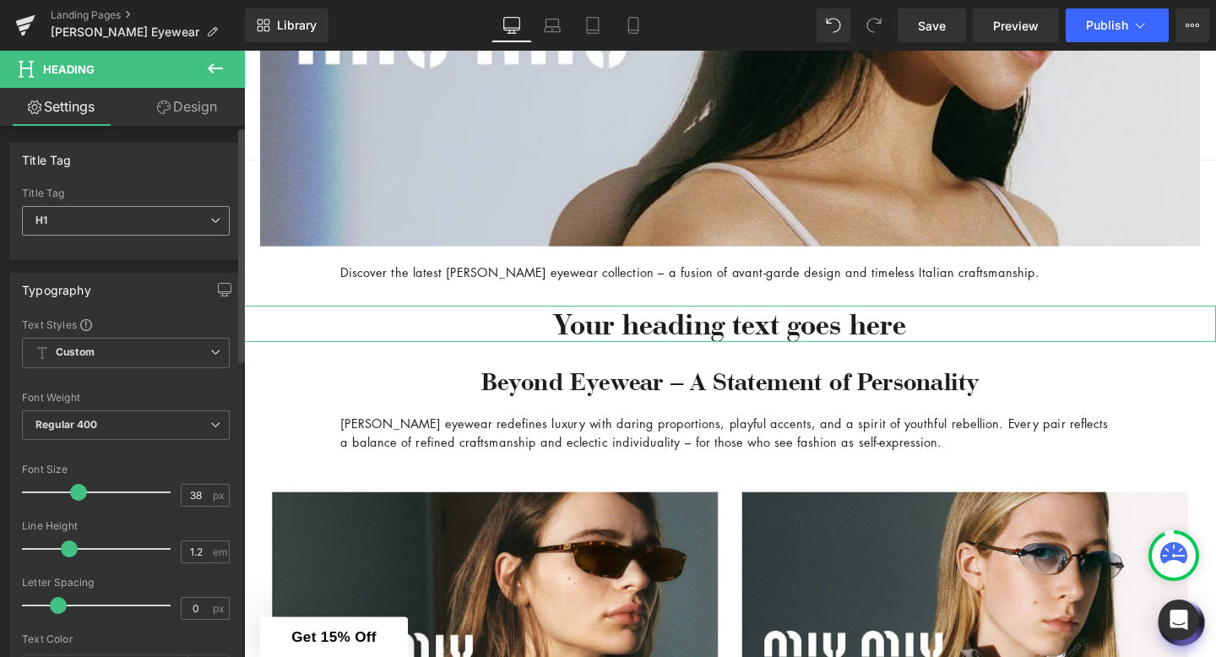
click at [171, 223] on span "H1" at bounding box center [126, 221] width 208 height 30
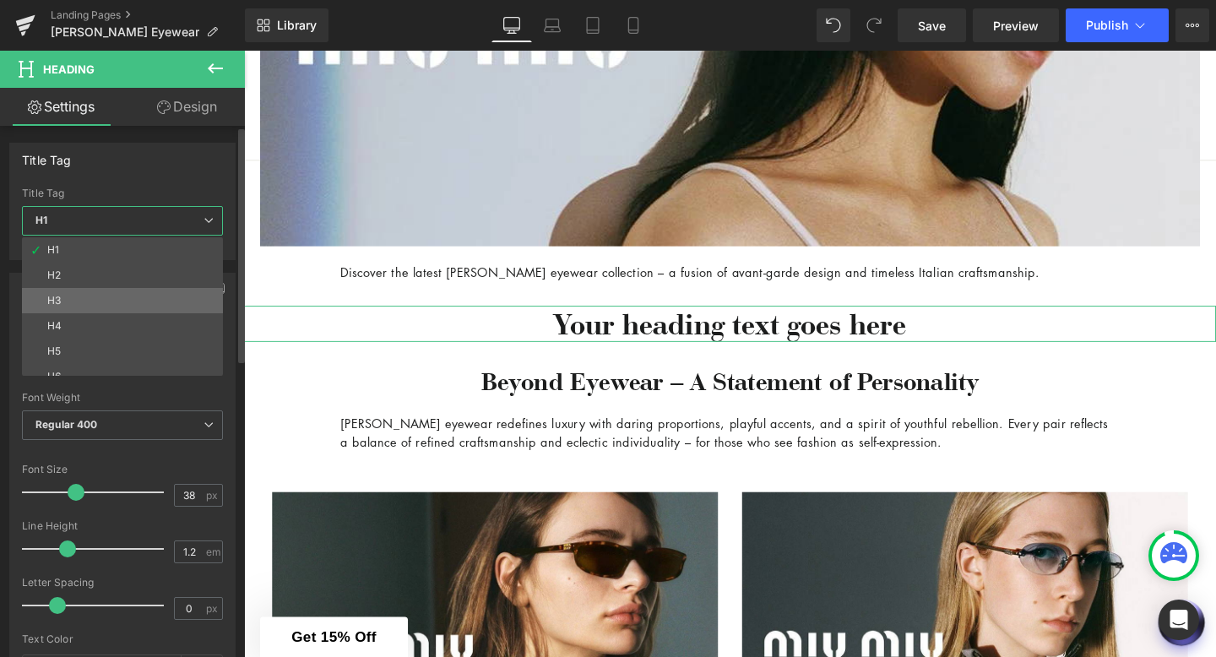
click at [161, 290] on li "H3" at bounding box center [126, 300] width 209 height 25
type input "32.3"
type input "100"
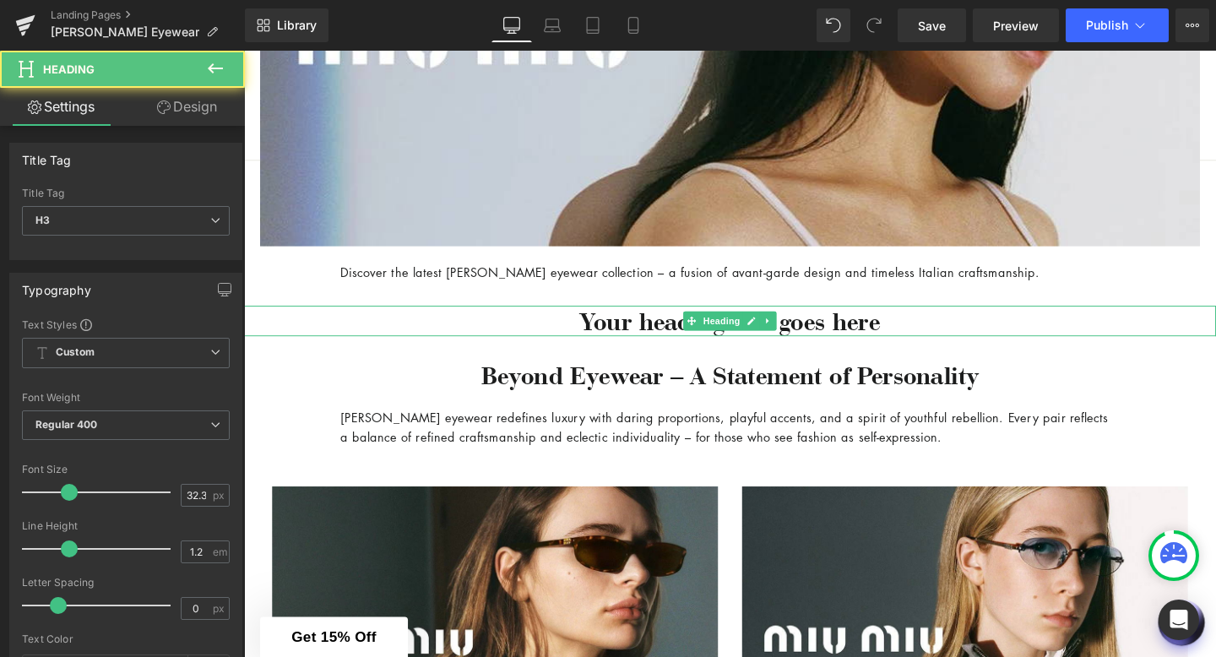
click at [907, 342] on h3 "Your heading text goes here" at bounding box center [755, 334] width 1022 height 33
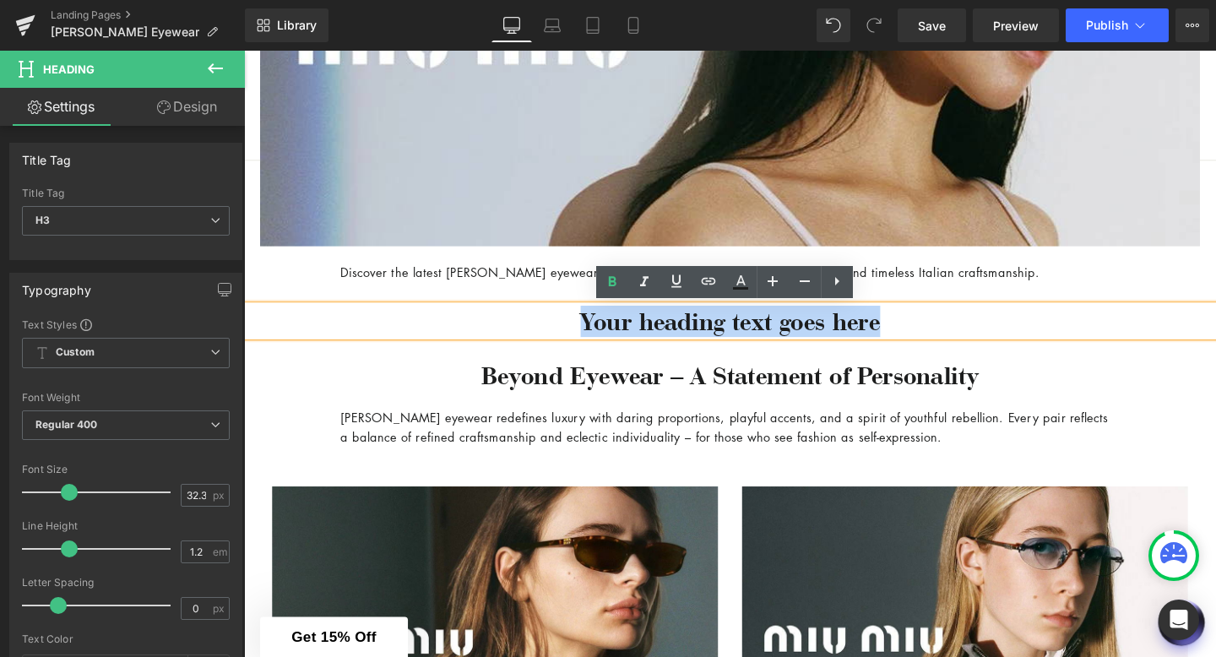
drag, startPoint x: 920, startPoint y: 340, endPoint x: 594, endPoint y: 328, distance: 326.2
click at [590, 328] on h3 "Your heading text goes here" at bounding box center [755, 334] width 1022 height 33
paste div
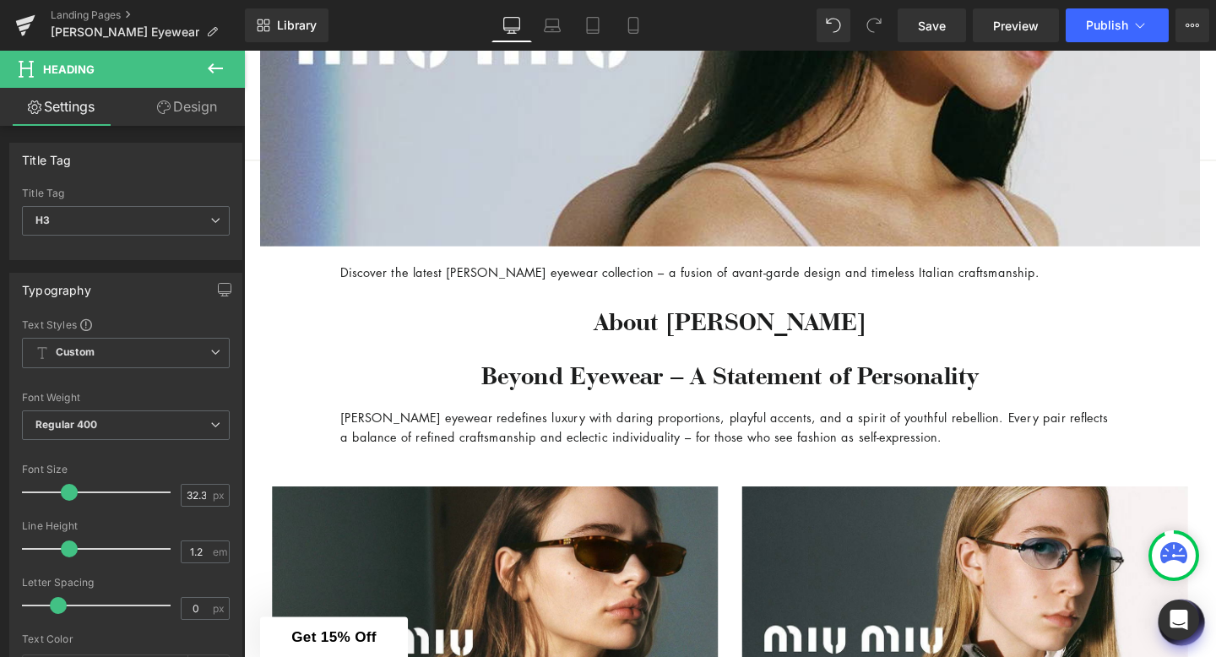
click at [216, 64] on icon at bounding box center [215, 68] width 20 height 20
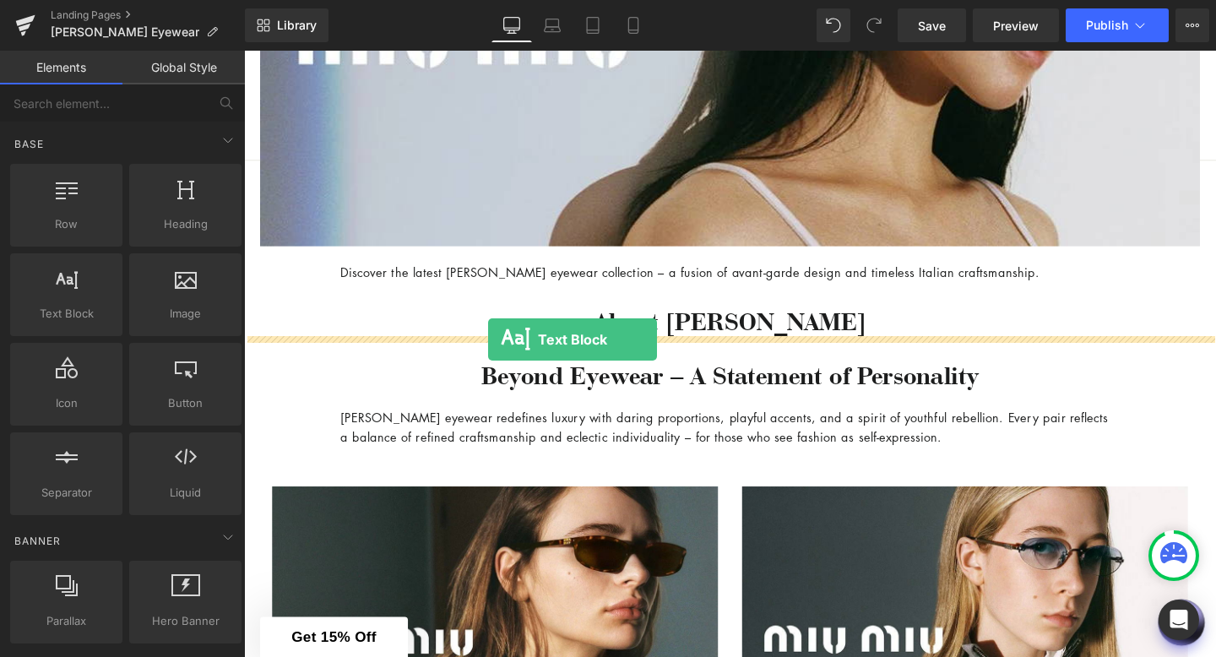
drag, startPoint x: 302, startPoint y: 341, endPoint x: 499, endPoint y: 350, distance: 197.0
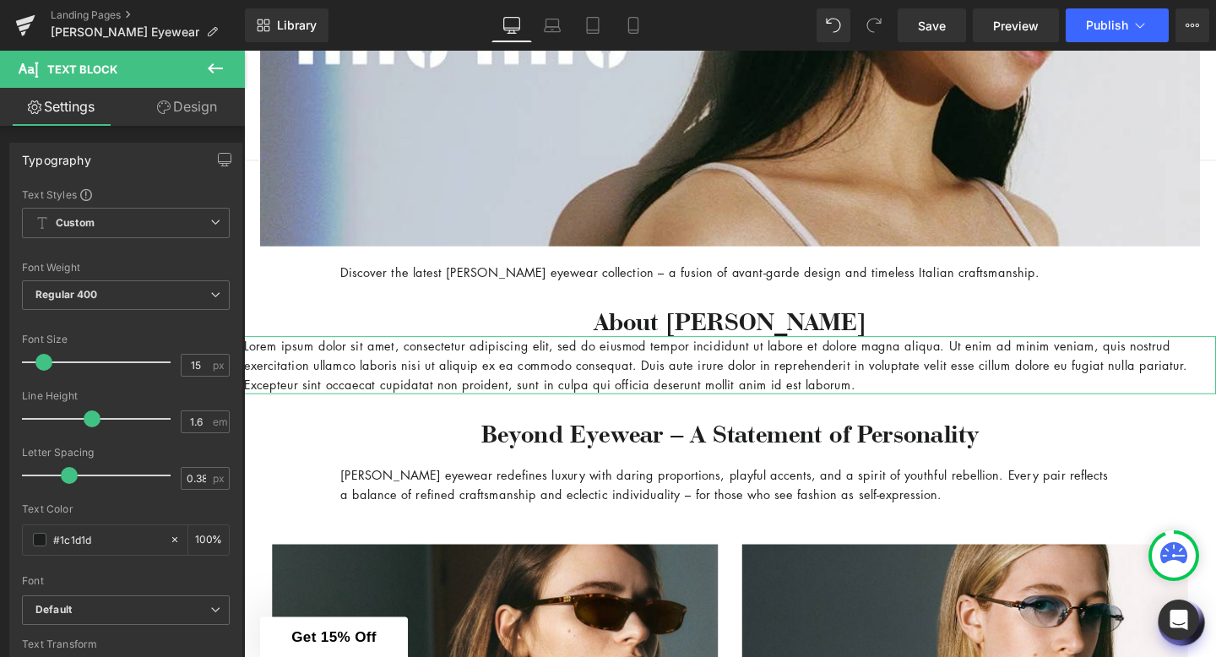
click at [209, 107] on link "Design" at bounding box center [187, 107] width 122 height 38
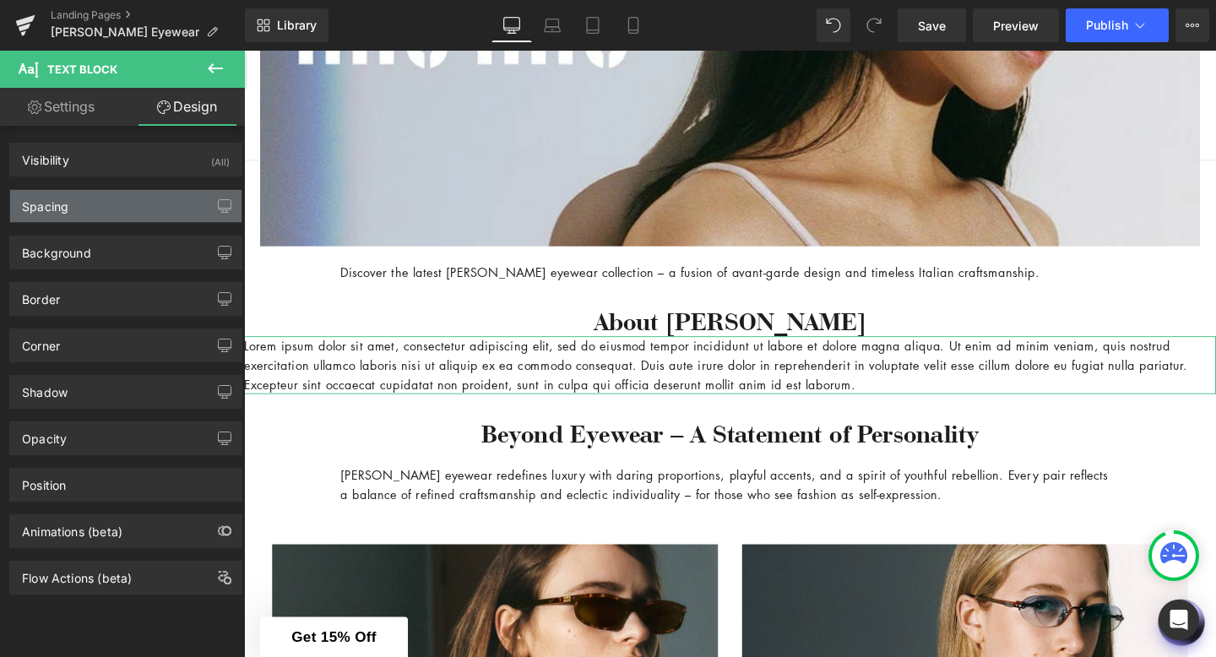
click at [142, 201] on div "Spacing" at bounding box center [125, 206] width 231 height 32
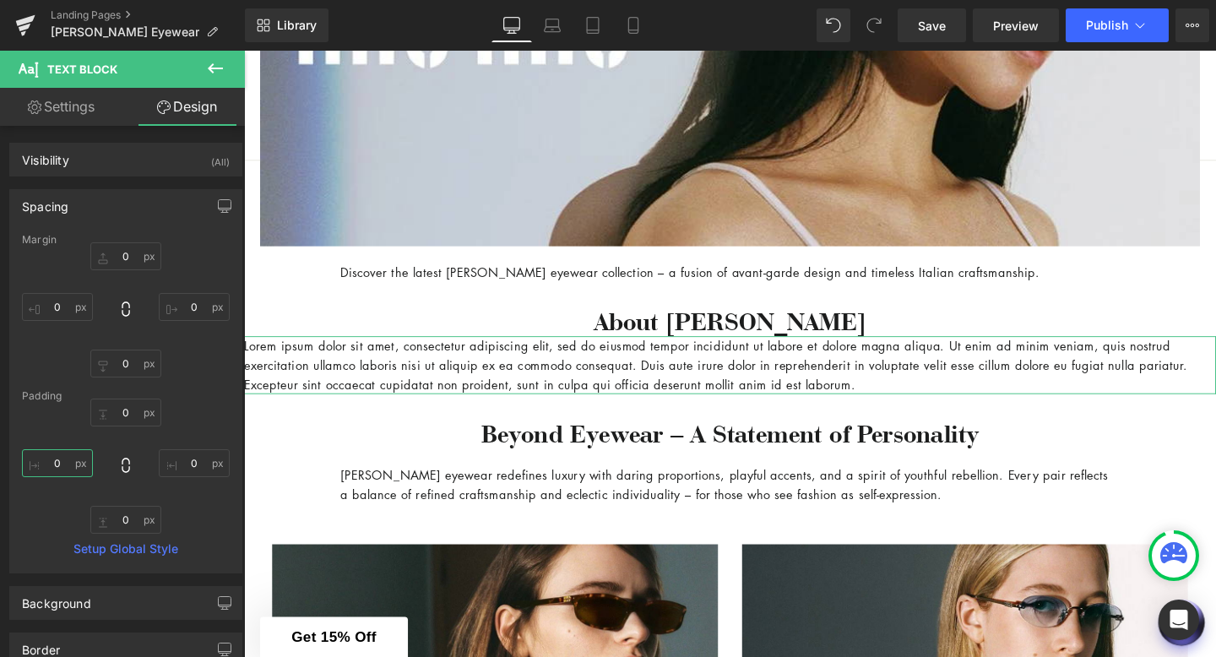
click at [63, 464] on input "0" at bounding box center [57, 463] width 71 height 28
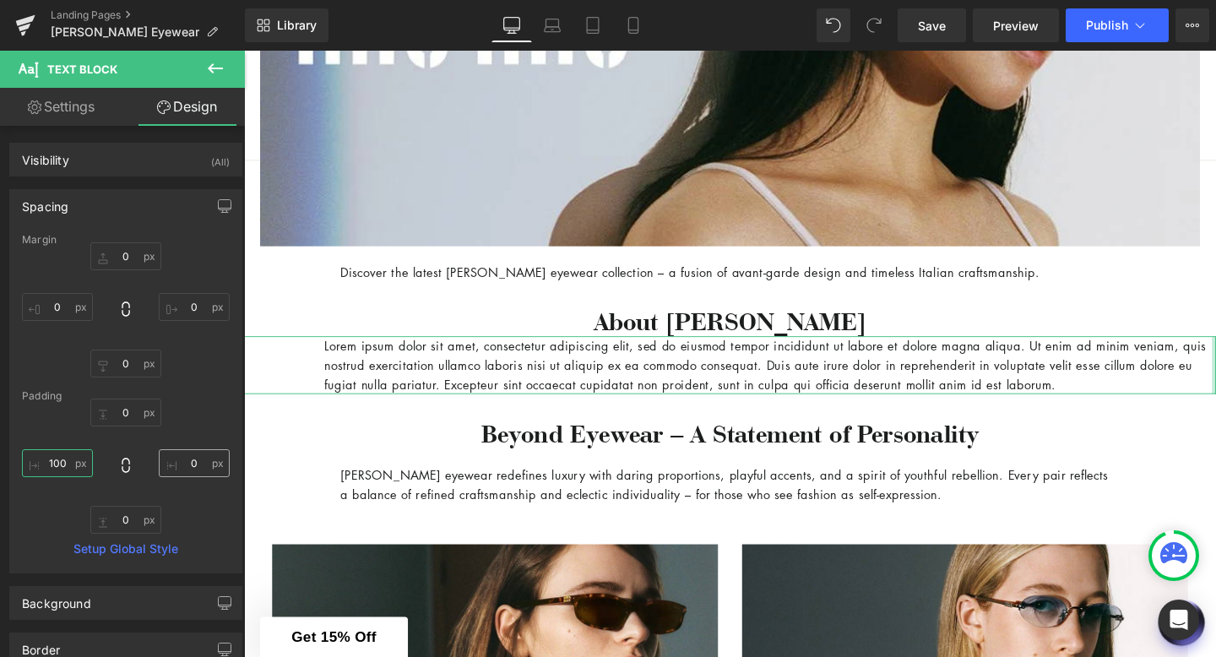
type input "100"
click at [189, 468] on input "0" at bounding box center [194, 463] width 71 height 28
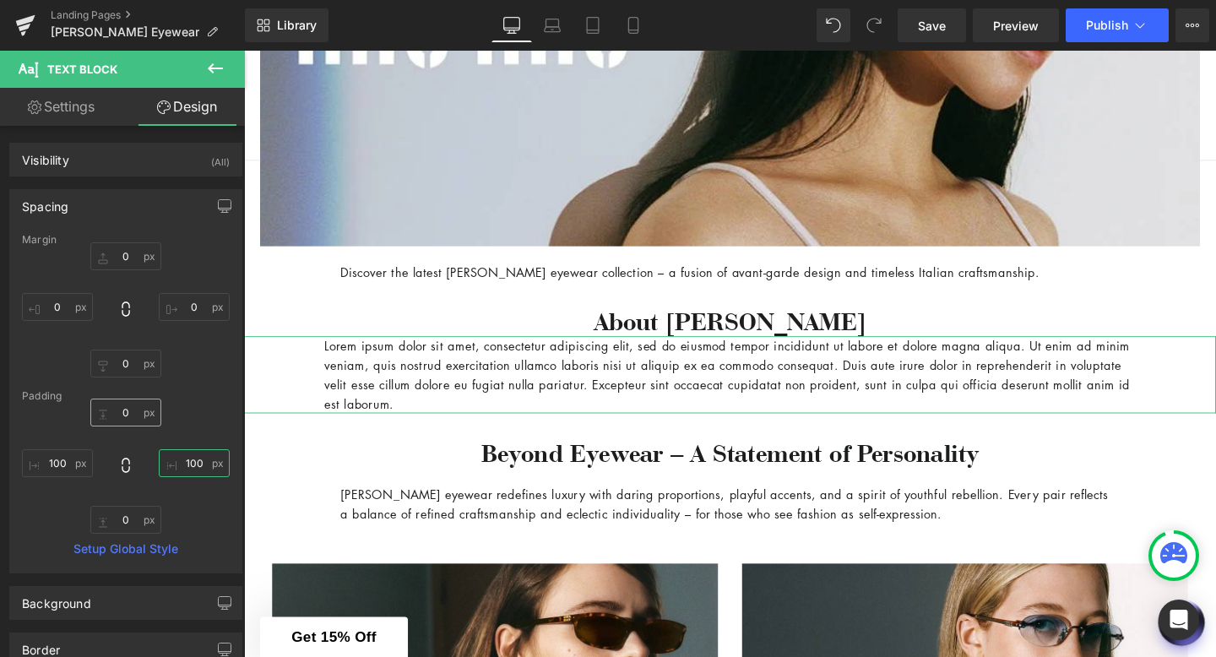
type input "100"
click at [124, 419] on input "0" at bounding box center [125, 413] width 71 height 28
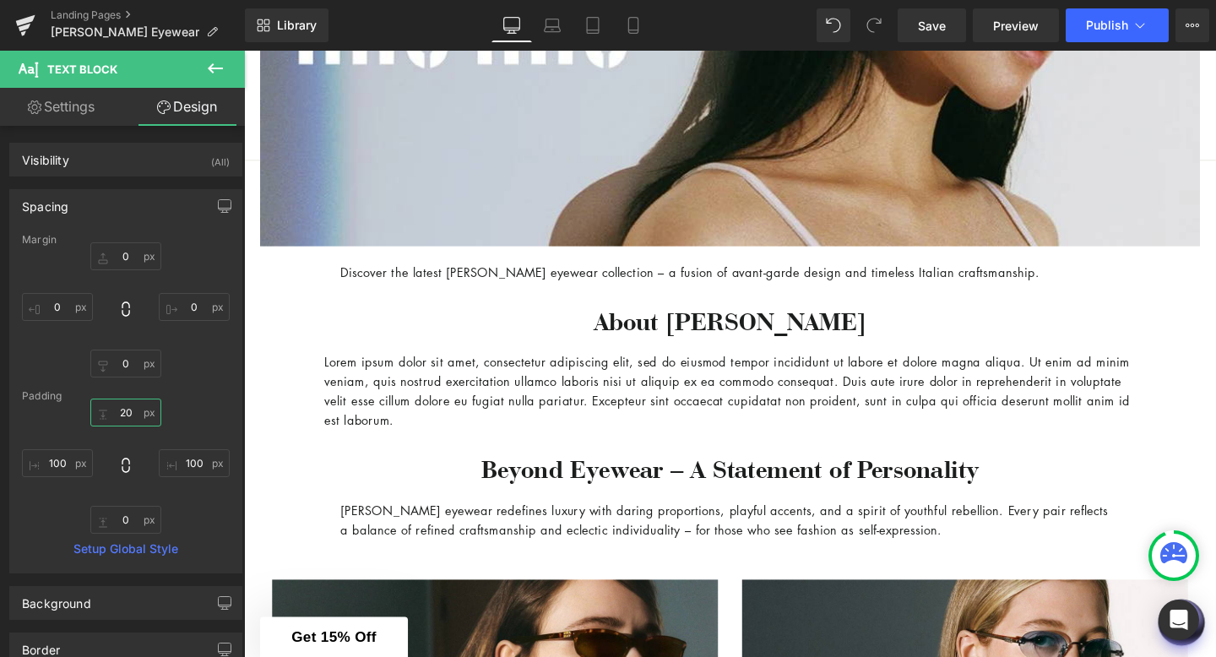
type input "20"
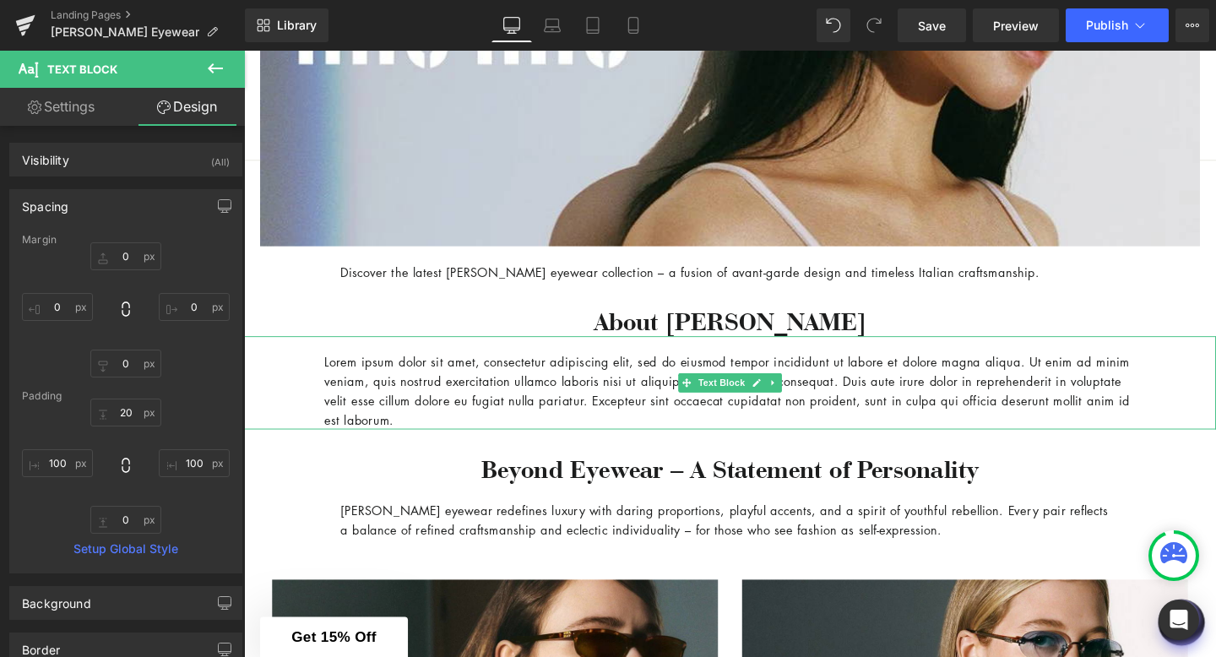
click at [497, 438] on p "Lorem ipsum dolor sit amet, consectetur adipiscing elit, sed do eiusmod tempor …" at bounding box center [755, 407] width 853 height 81
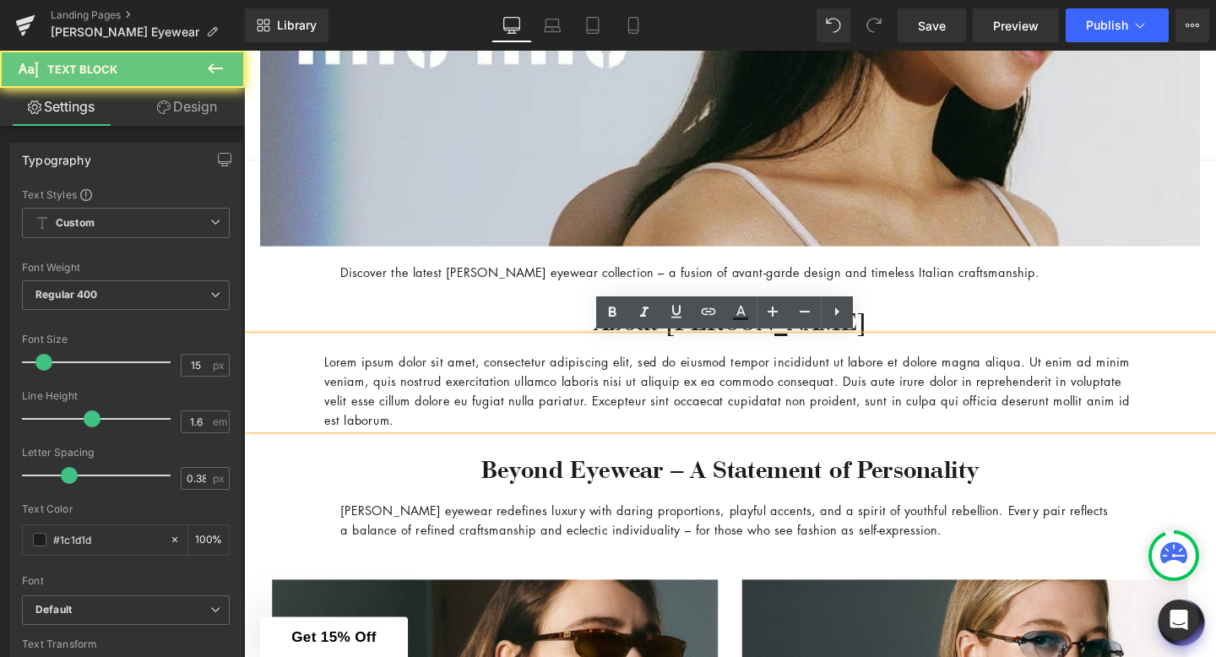
click at [498, 438] on p "Lorem ipsum dolor sit amet, consectetur adipiscing elit, sed do eiusmod tempor …" at bounding box center [755, 407] width 853 height 81
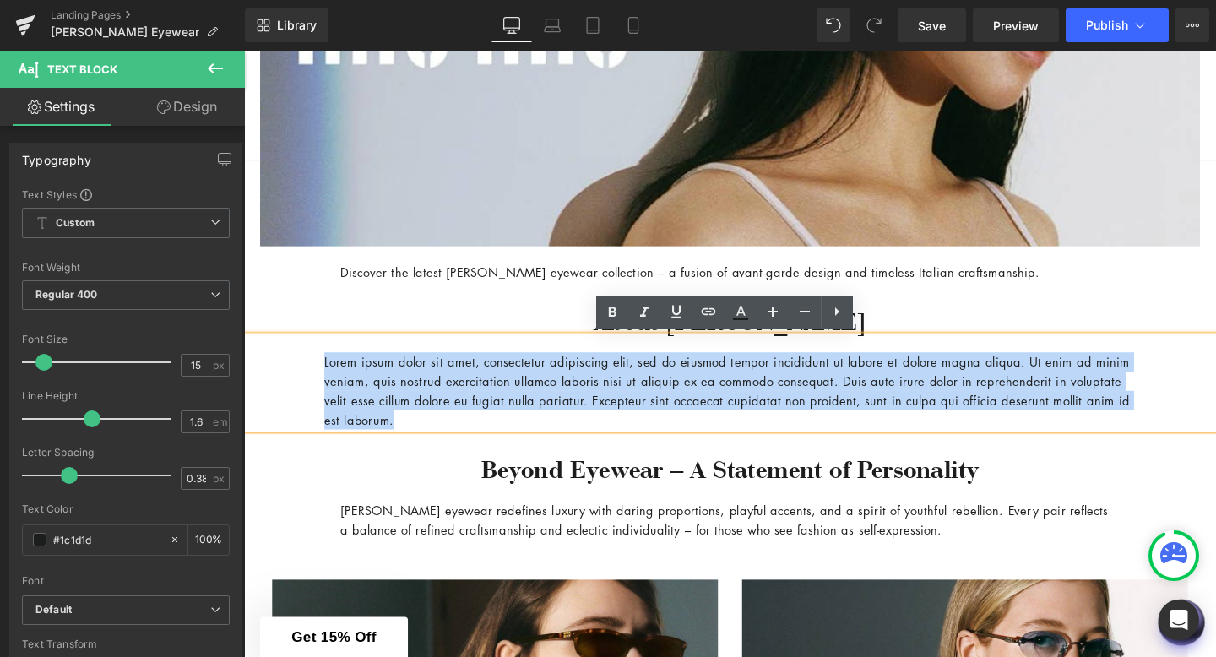
drag, startPoint x: 486, startPoint y: 439, endPoint x: 355, endPoint y: 394, distance: 138.6
click at [355, 394] on p "Lorem ipsum dolor sit amet, consectetur adipiscing elit, sed do eiusmod tempor …" at bounding box center [755, 407] width 853 height 81
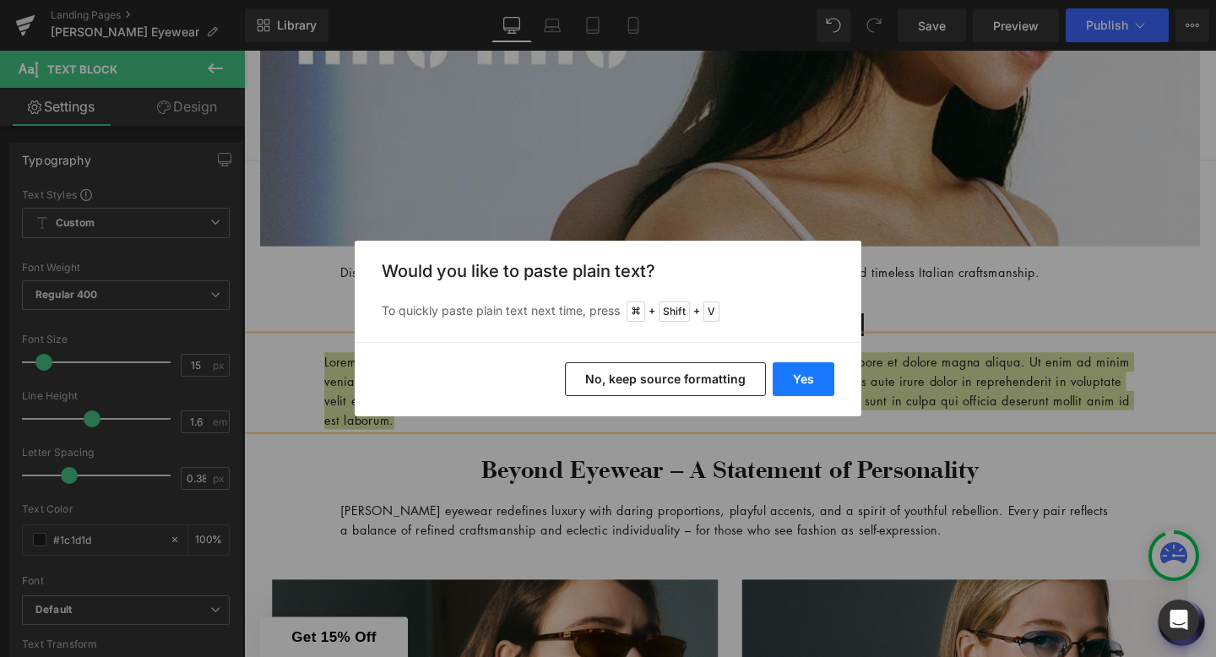
click at [807, 385] on button "Yes" at bounding box center [804, 379] width 62 height 34
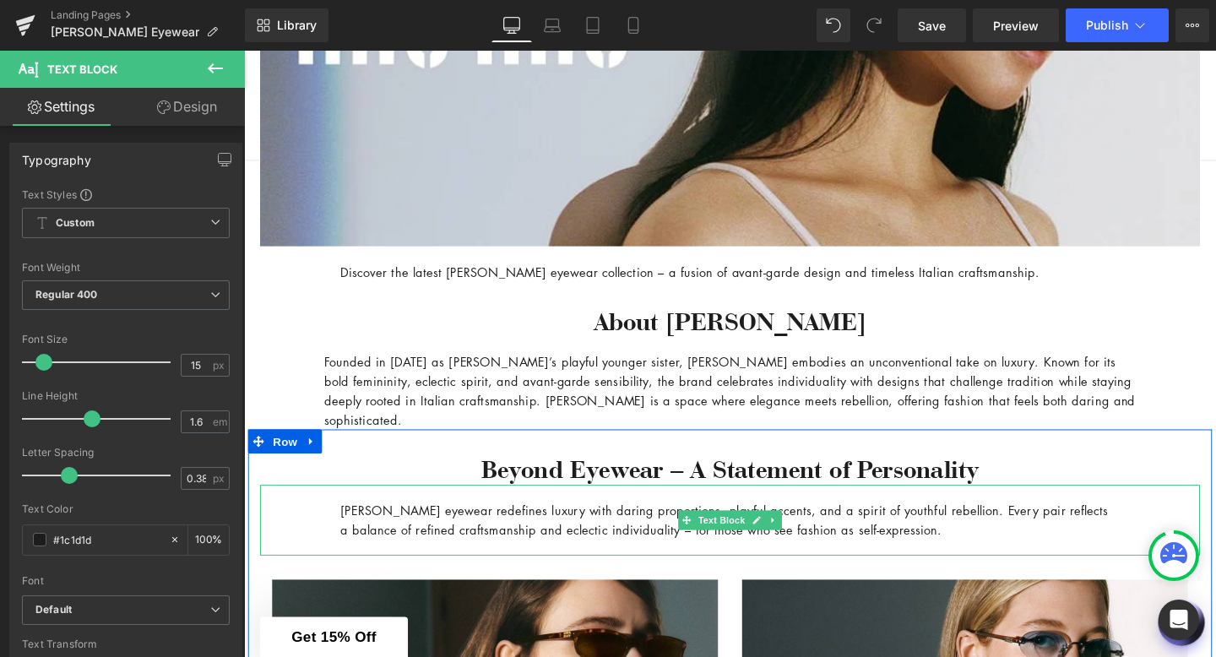
click at [1012, 549] on p "[PERSON_NAME] eyewear redefines luxury with daring proportions, playful accents…" at bounding box center [754, 544] width 819 height 41
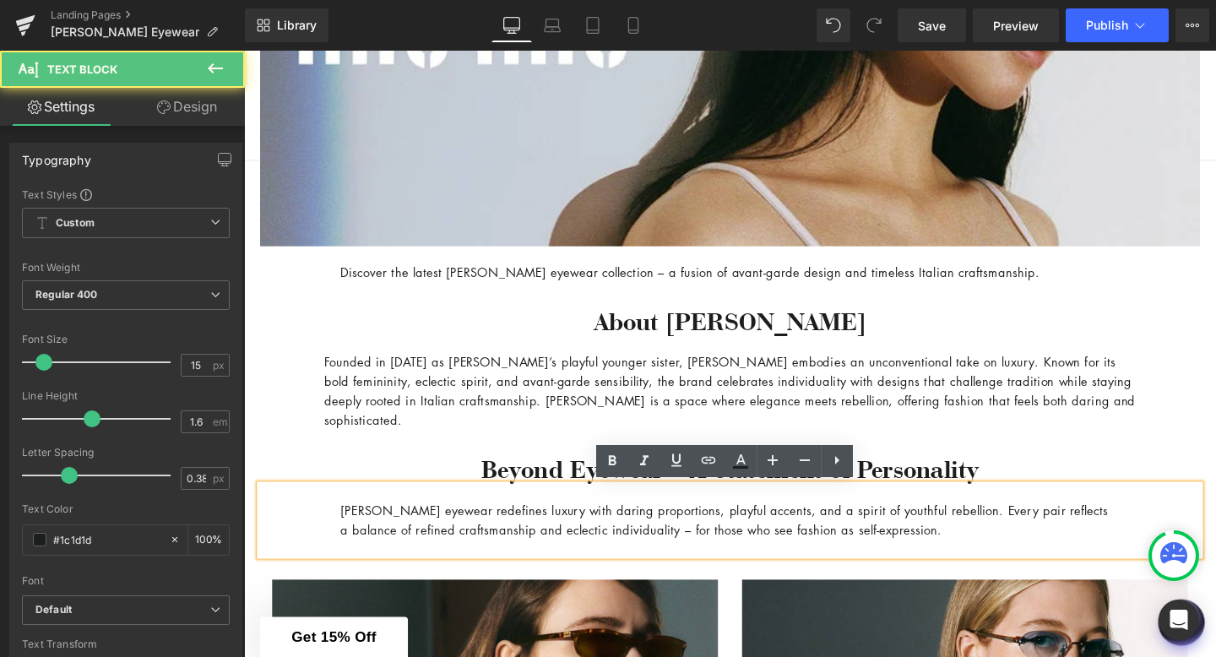
click at [1012, 552] on p "[PERSON_NAME] eyewear redefines luxury with daring proportions, playful accents…" at bounding box center [754, 544] width 819 height 41
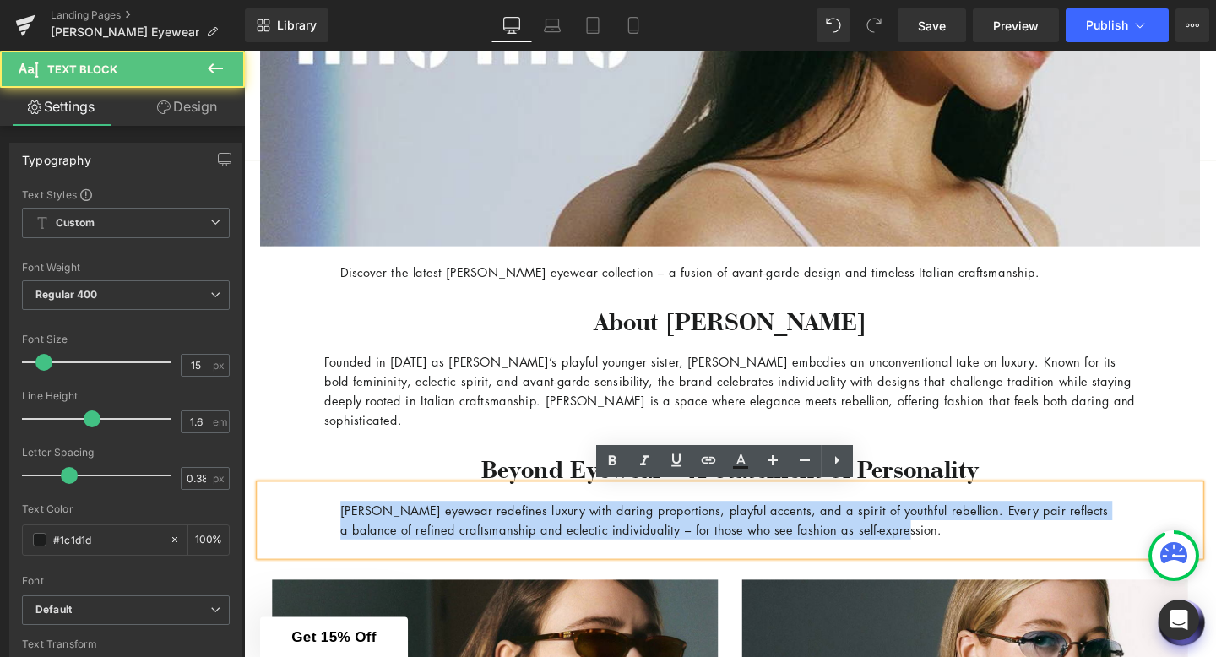
drag, startPoint x: 1012, startPoint y: 553, endPoint x: 325, endPoint y: 515, distance: 687.7
click at [325, 515] on div "[PERSON_NAME] eyewear redefines luxury with daring proportions, playful accents…" at bounding box center [755, 544] width 988 height 74
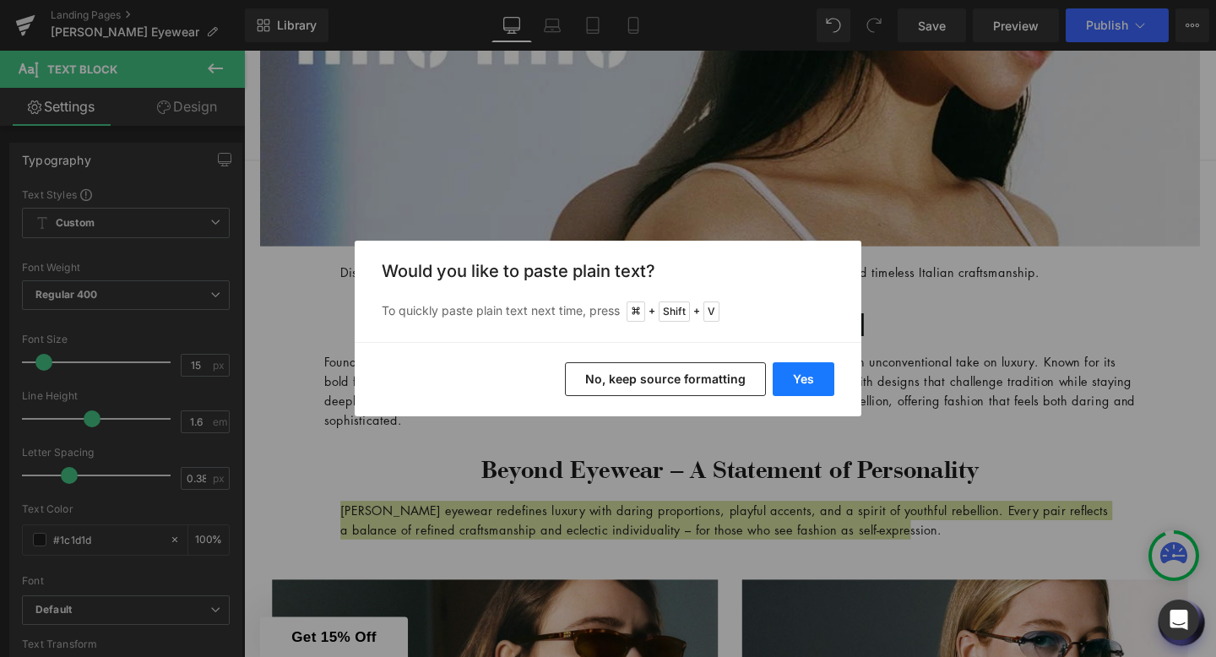
click at [808, 376] on button "Yes" at bounding box center [804, 379] width 62 height 34
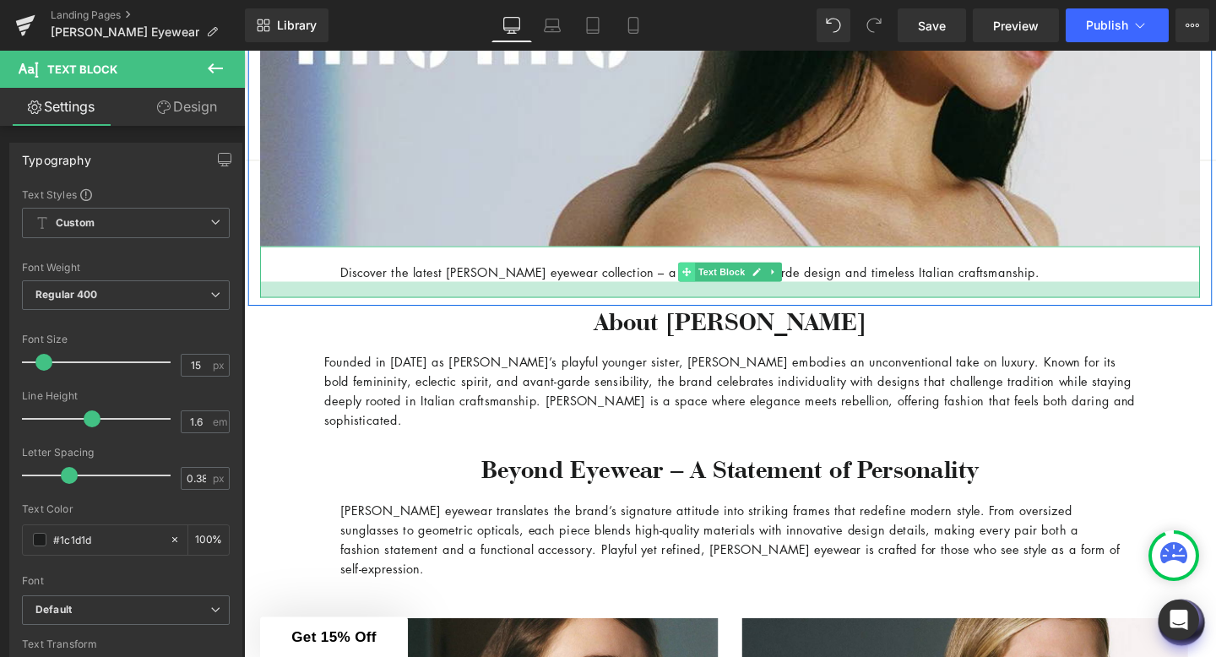
click at [703, 291] on span at bounding box center [710, 283] width 18 height 20
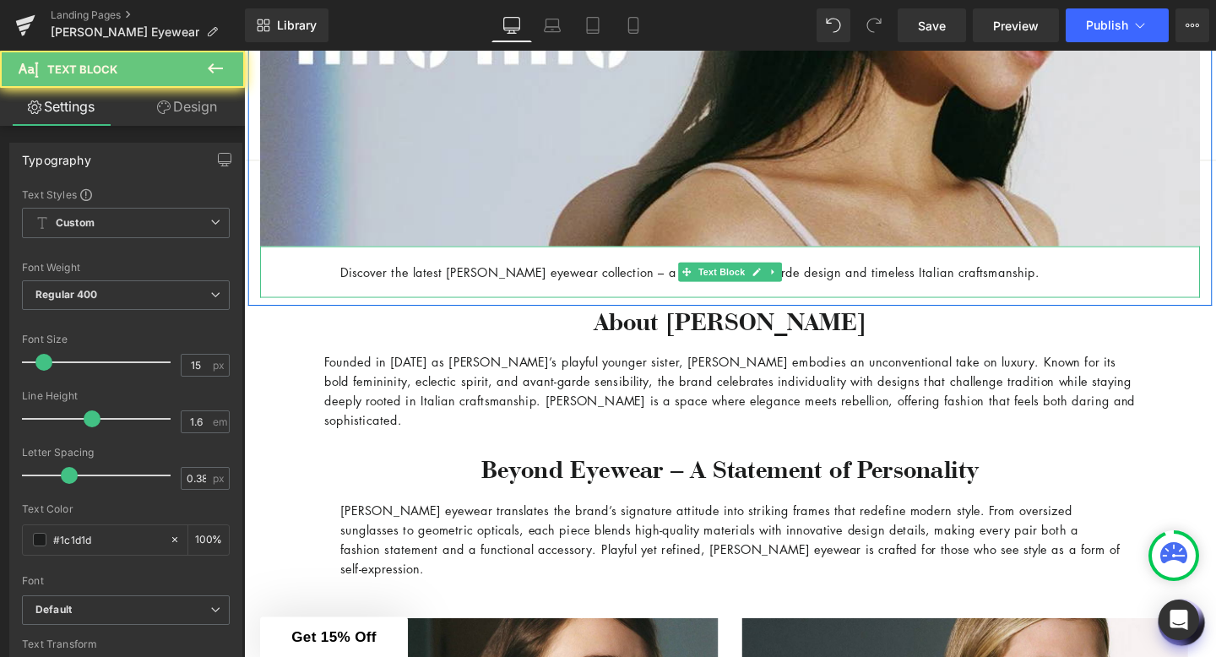
click at [673, 280] on p "Discover the latest [PERSON_NAME] eyewear collection – a fusion of avant-garde …" at bounding box center [754, 283] width 819 height 20
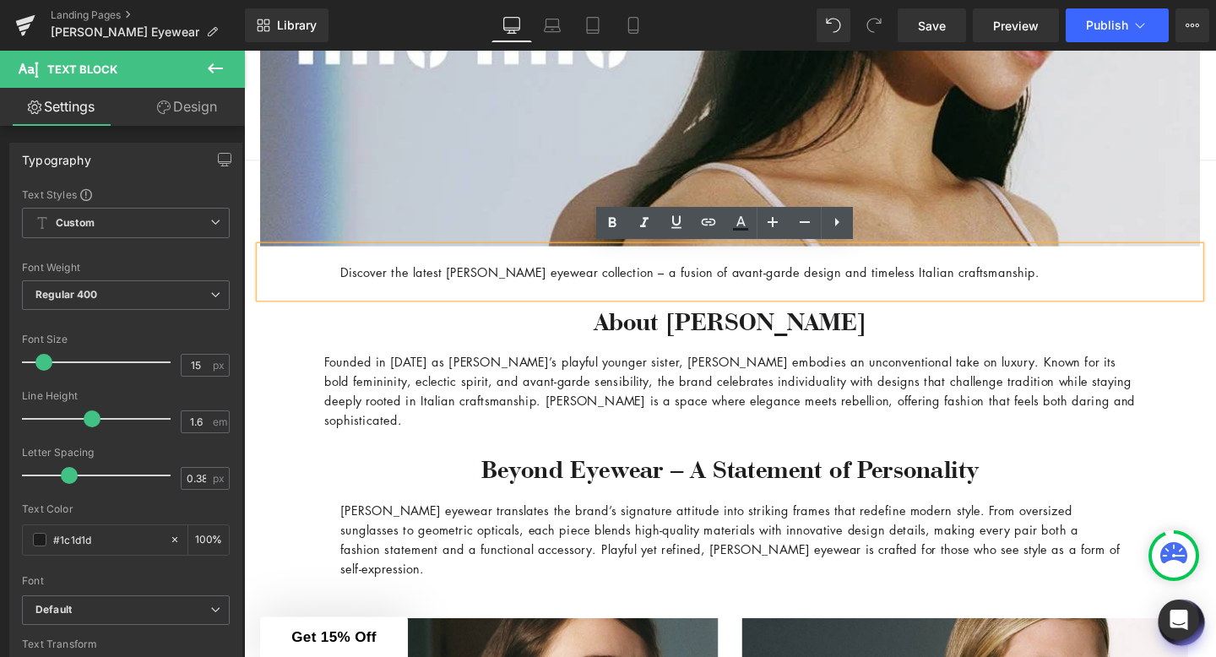
scroll to position [561, 0]
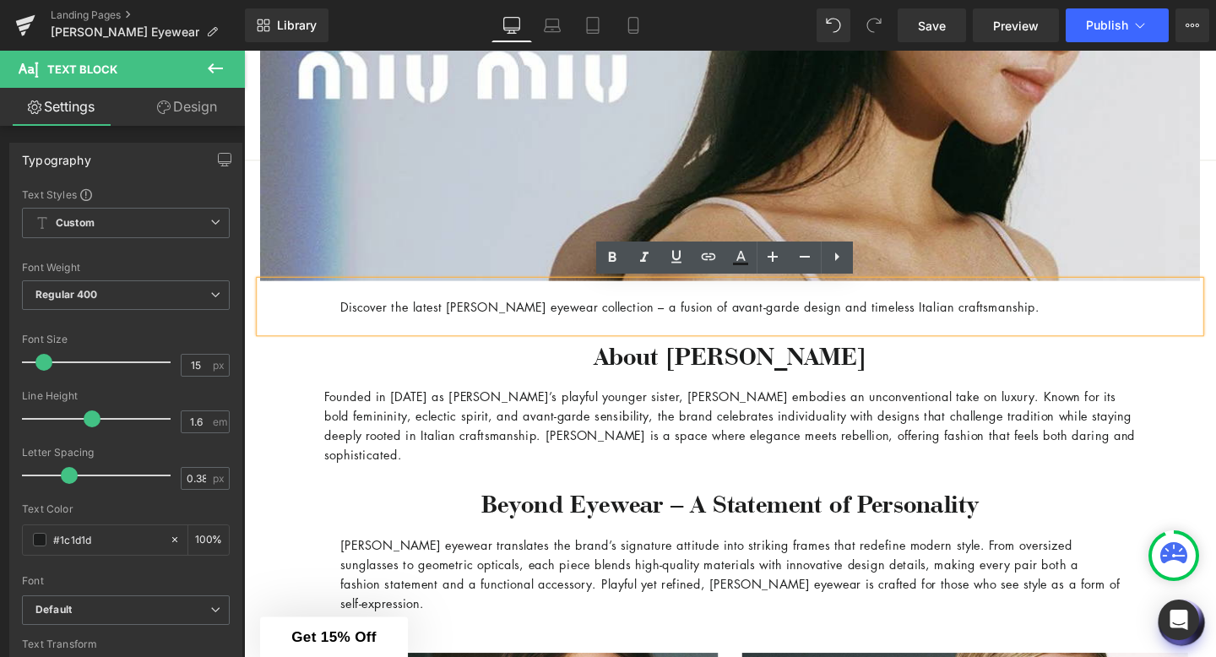
click at [244, 51] on span "100px" at bounding box center [244, 51] width 0 height 0
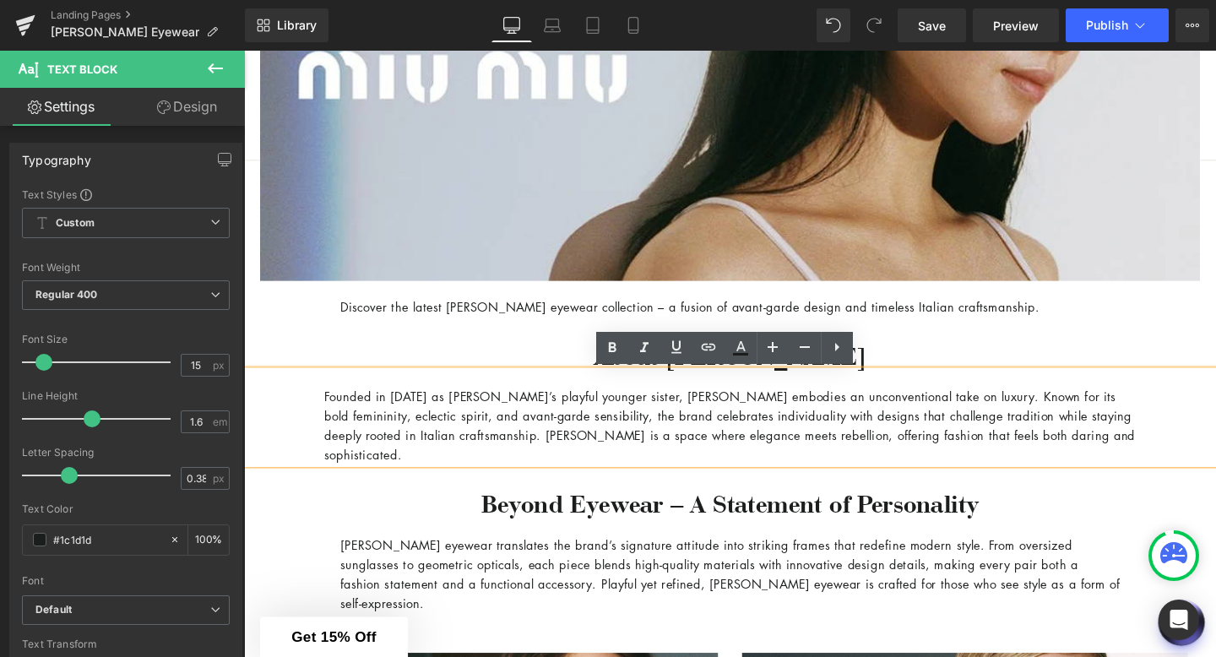
click at [292, 415] on div "Founded in [DATE] as [PERSON_NAME]’s playful younger sister, [PERSON_NAME] embo…" at bounding box center [755, 437] width 1022 height 98
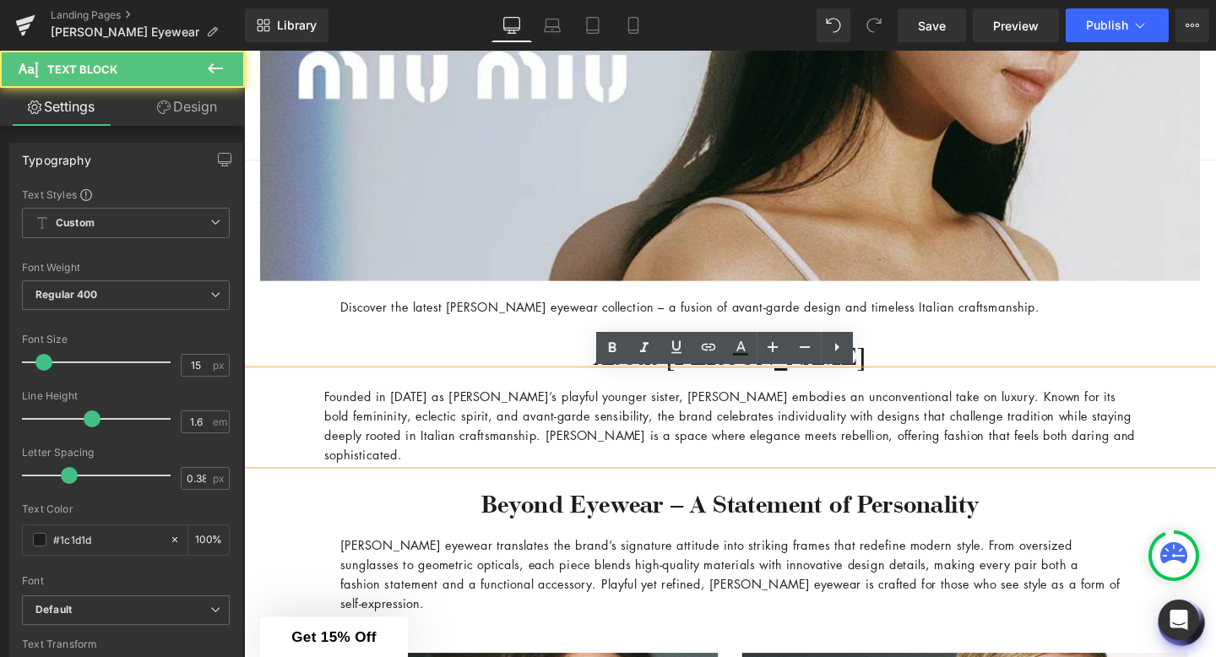
click at [637, 451] on p "Founded in [DATE] as [PERSON_NAME]’s playful younger sister, [PERSON_NAME] embo…" at bounding box center [755, 445] width 853 height 81
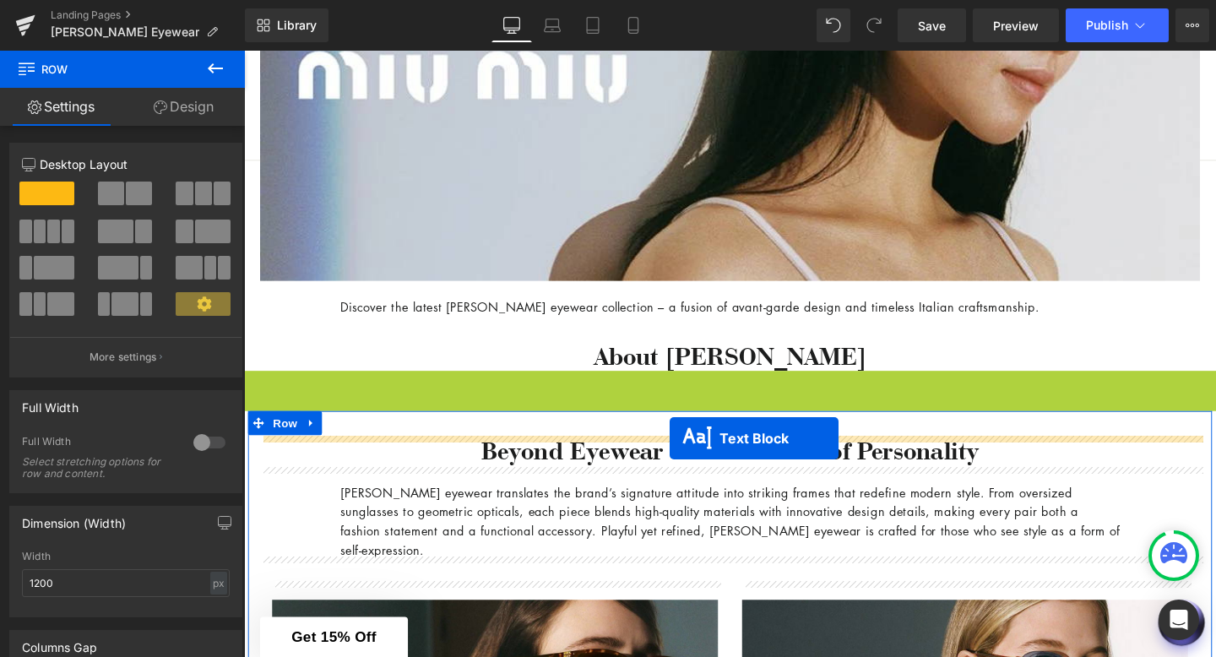
drag, startPoint x: 711, startPoint y: 433, endPoint x: 692, endPoint y: 458, distance: 31.3
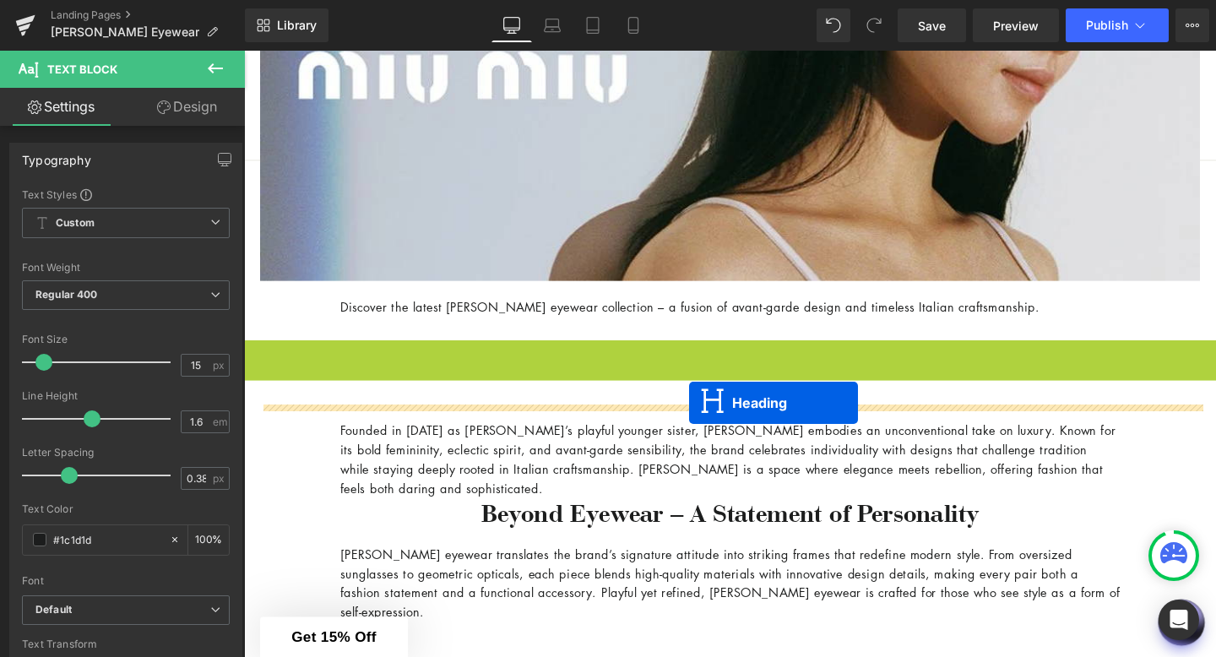
drag, startPoint x: 712, startPoint y: 371, endPoint x: 712, endPoint y: 421, distance: 50.7
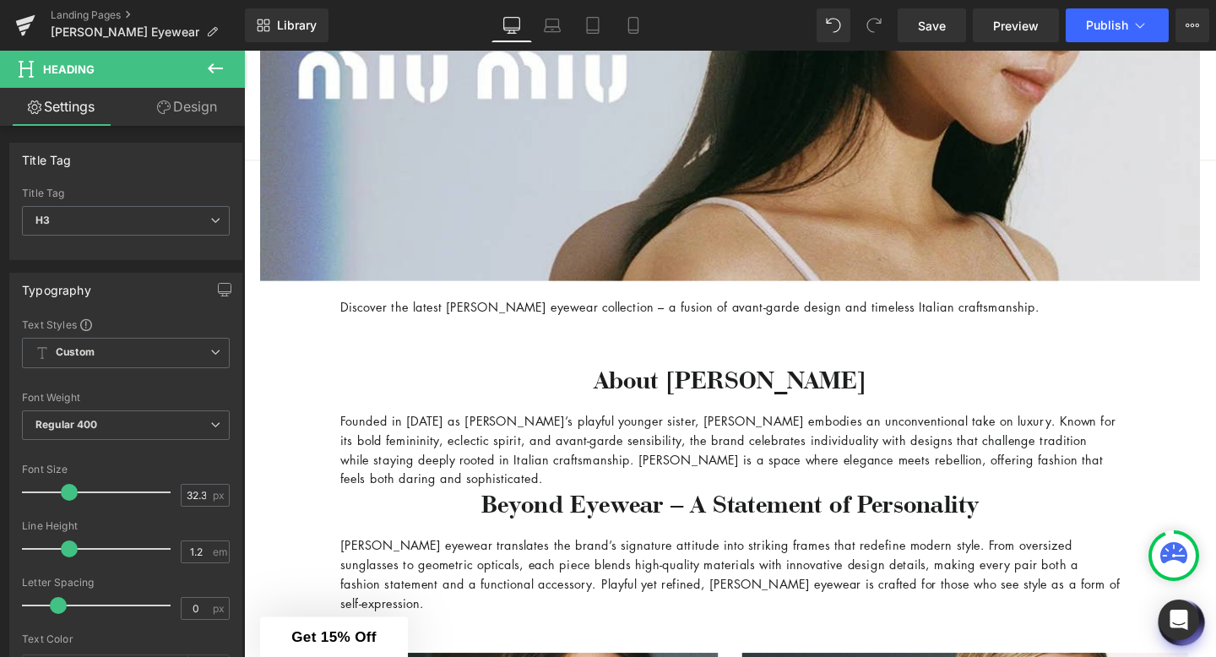
click at [628, 289] on div "Image" at bounding box center [755, 6] width 988 height 573
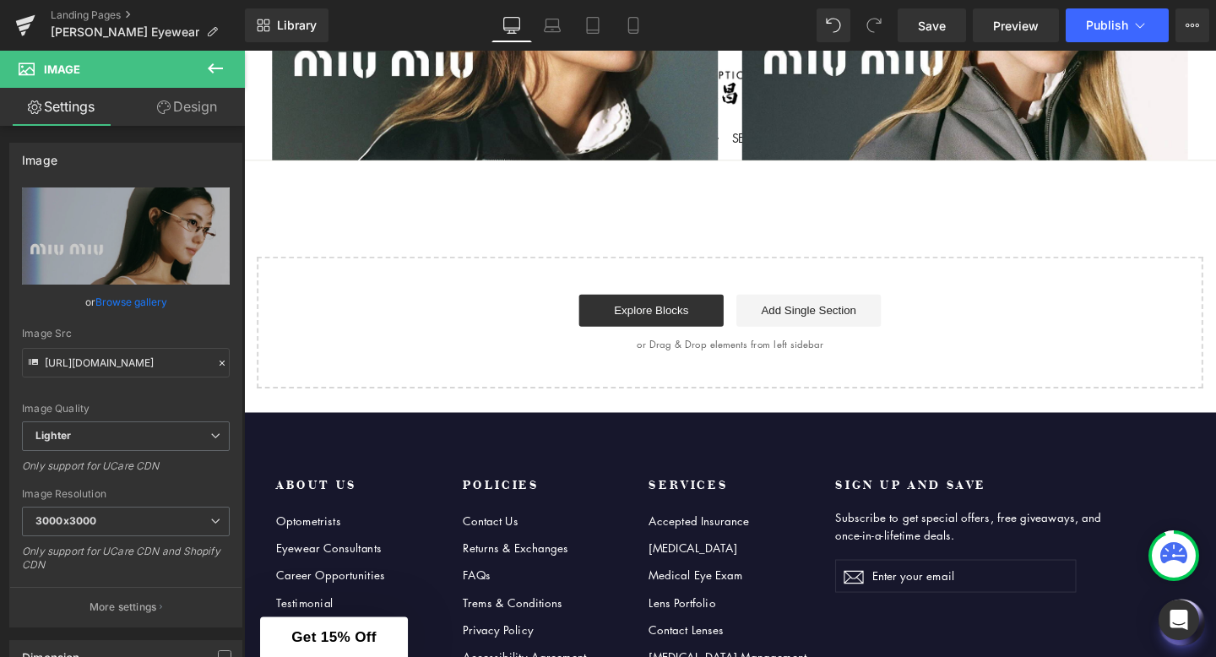
scroll to position [1343, 0]
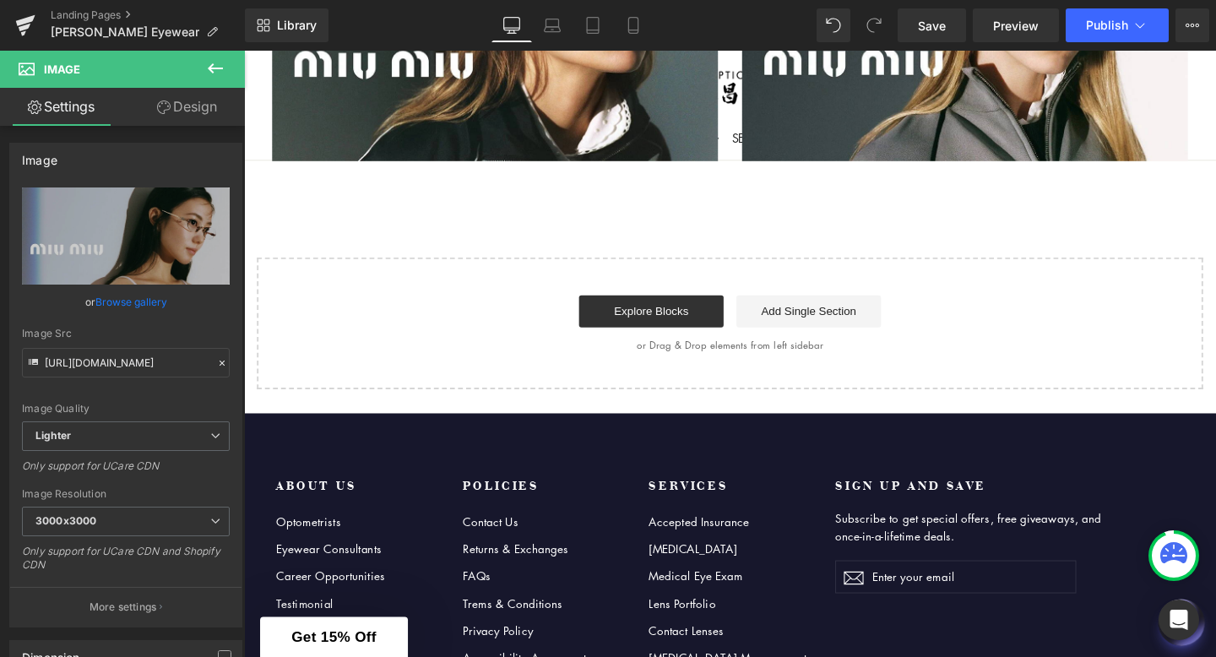
click at [209, 69] on icon at bounding box center [215, 68] width 15 height 10
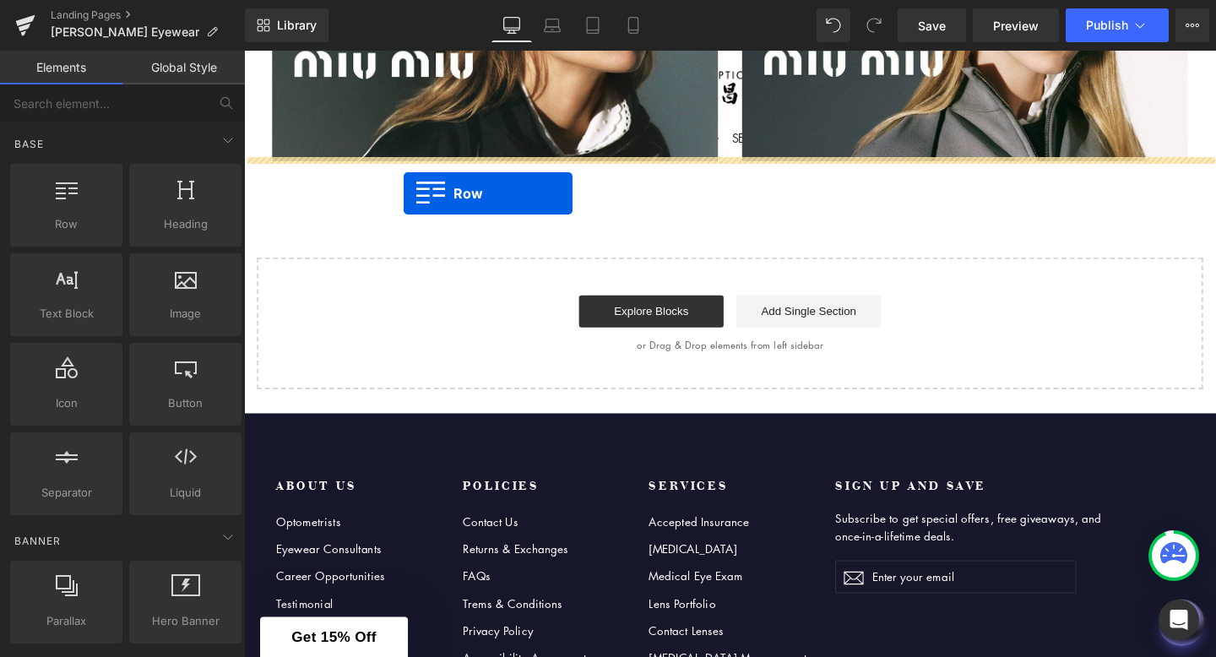
drag, startPoint x: 276, startPoint y: 271, endPoint x: 411, endPoint y: 199, distance: 153.0
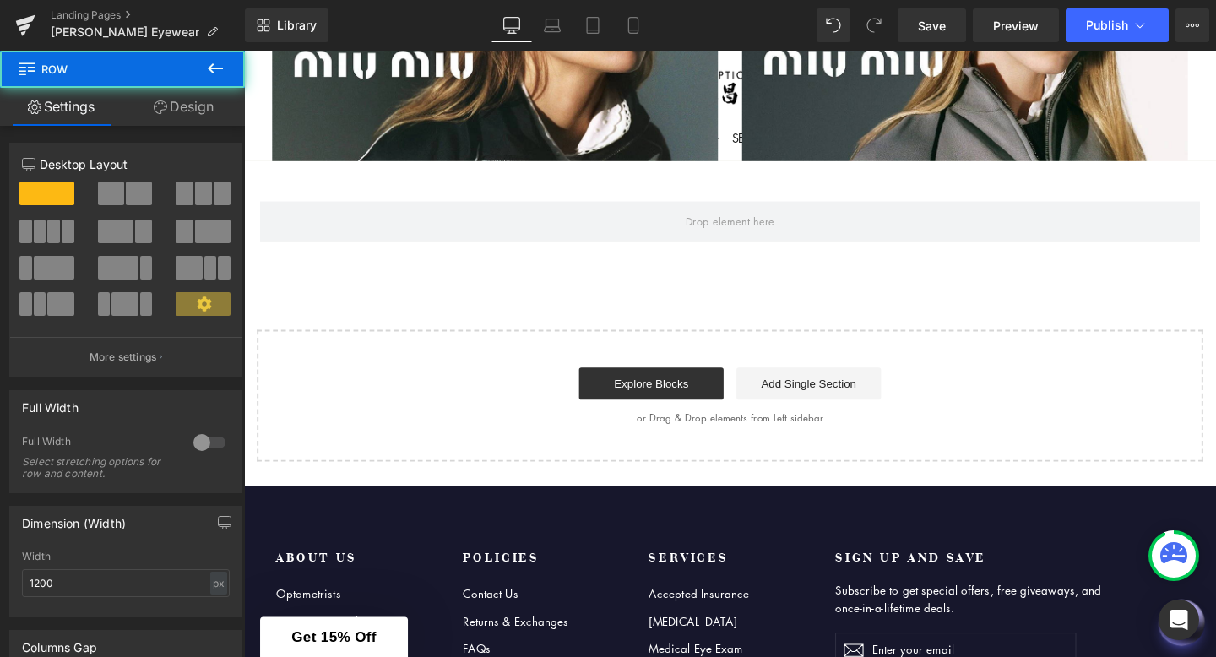
click at [226, 65] on button at bounding box center [215, 69] width 59 height 37
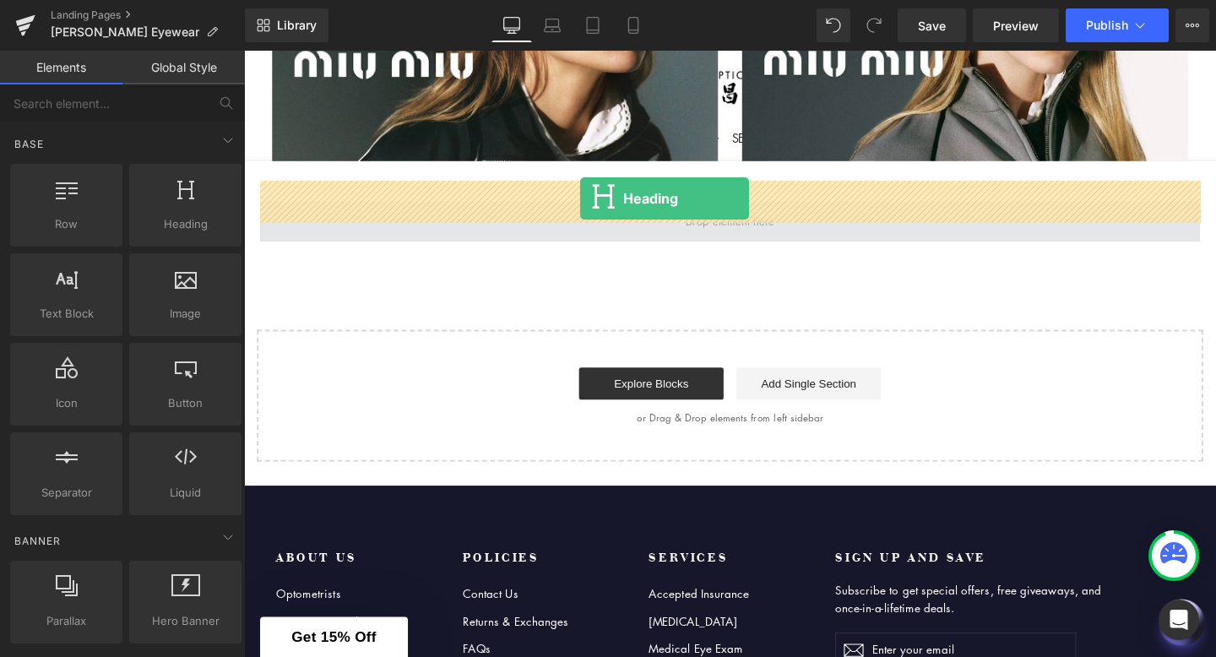
drag, startPoint x: 437, startPoint y: 251, endPoint x: 596, endPoint y: 205, distance: 166.0
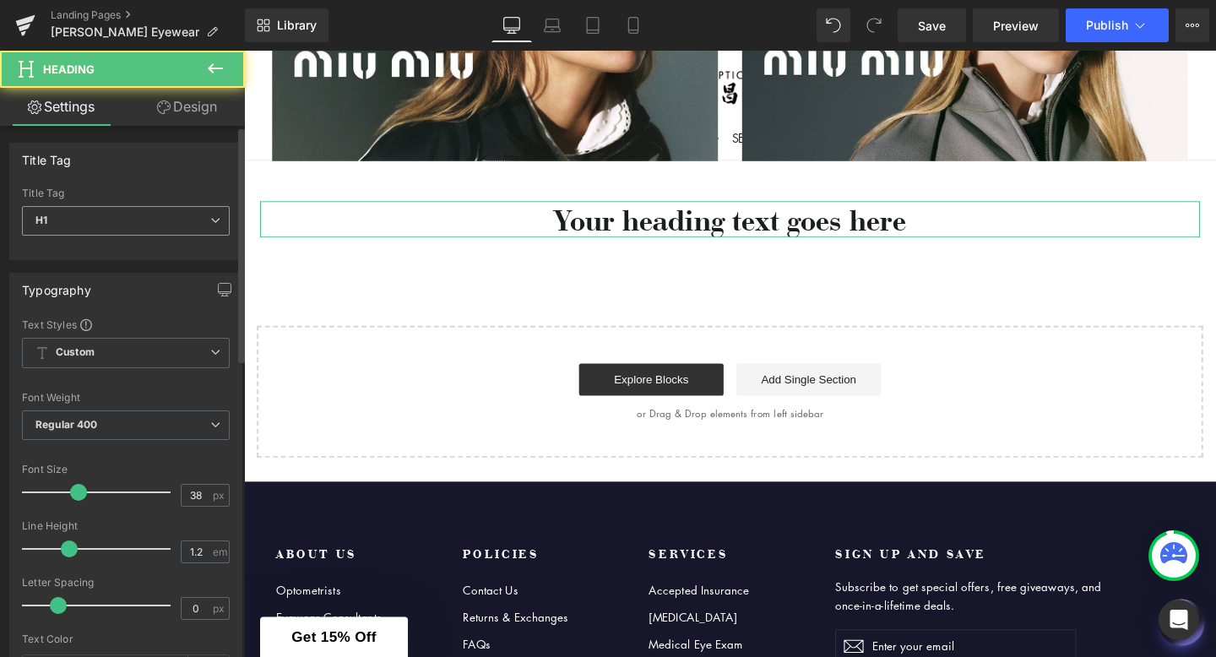
click at [200, 227] on span "H1" at bounding box center [126, 221] width 208 height 30
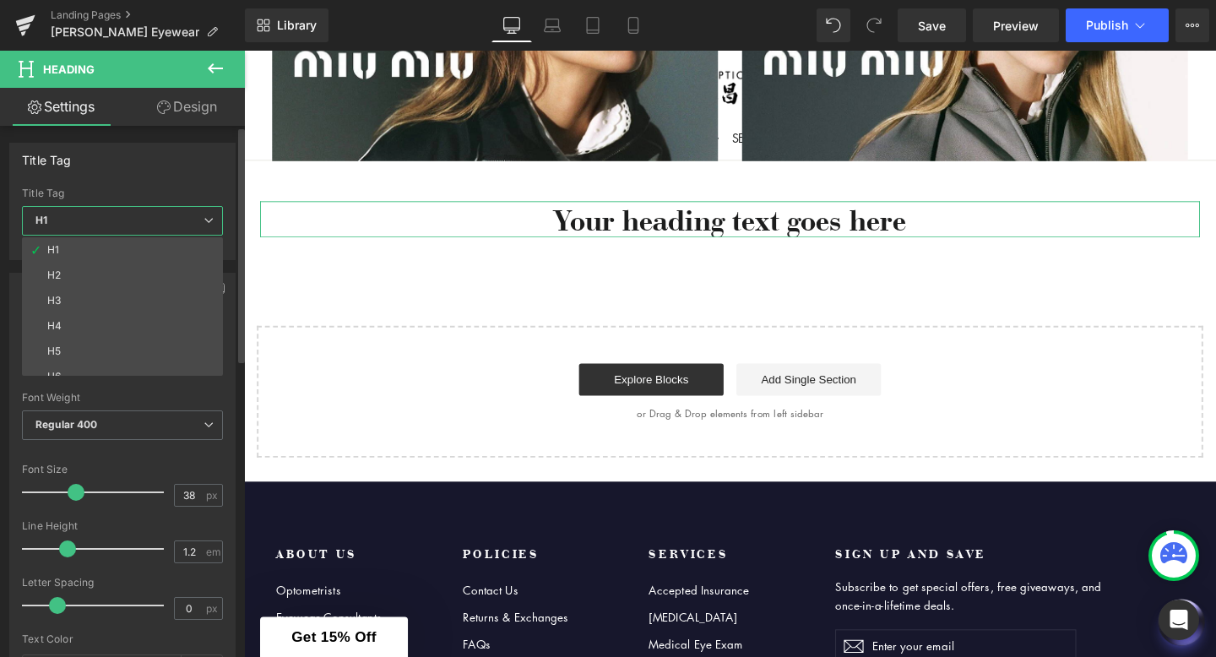
click at [144, 288] on li "H3" at bounding box center [126, 300] width 209 height 25
type input "32.3"
type input "100"
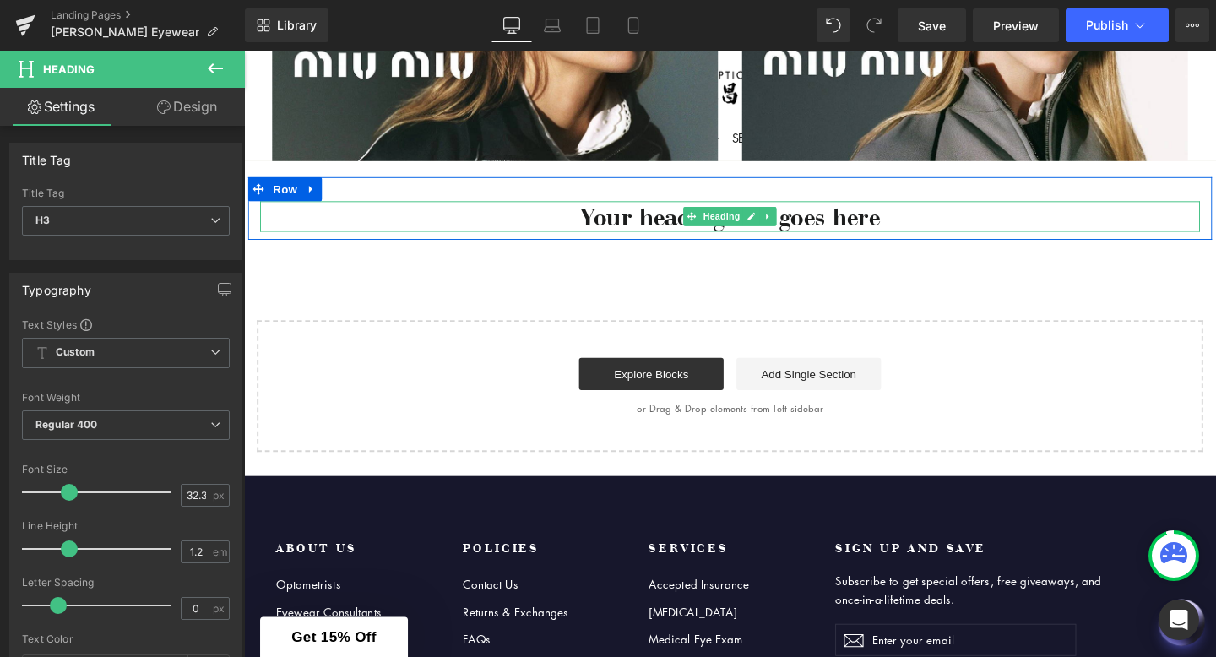
click at [923, 209] on h3 "Your heading text goes here" at bounding box center [755, 225] width 988 height 33
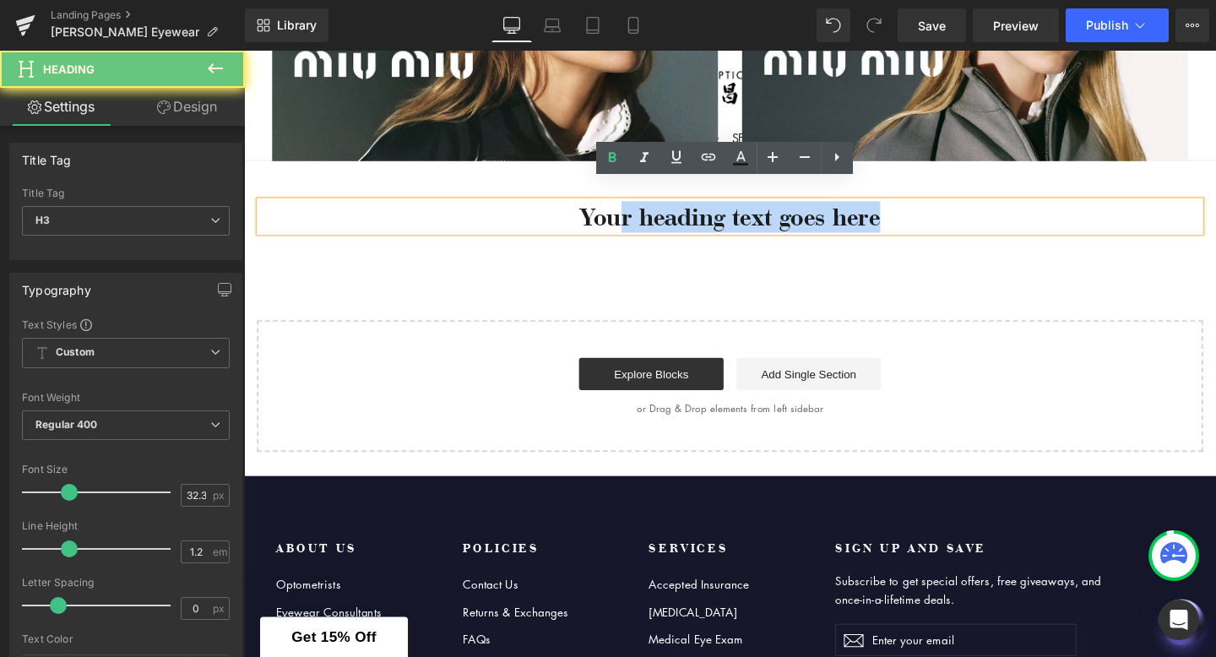
drag, startPoint x: 923, startPoint y: 207, endPoint x: 632, endPoint y: 200, distance: 291.5
click at [632, 209] on h3 "Your heading text goes here" at bounding box center [755, 225] width 988 height 33
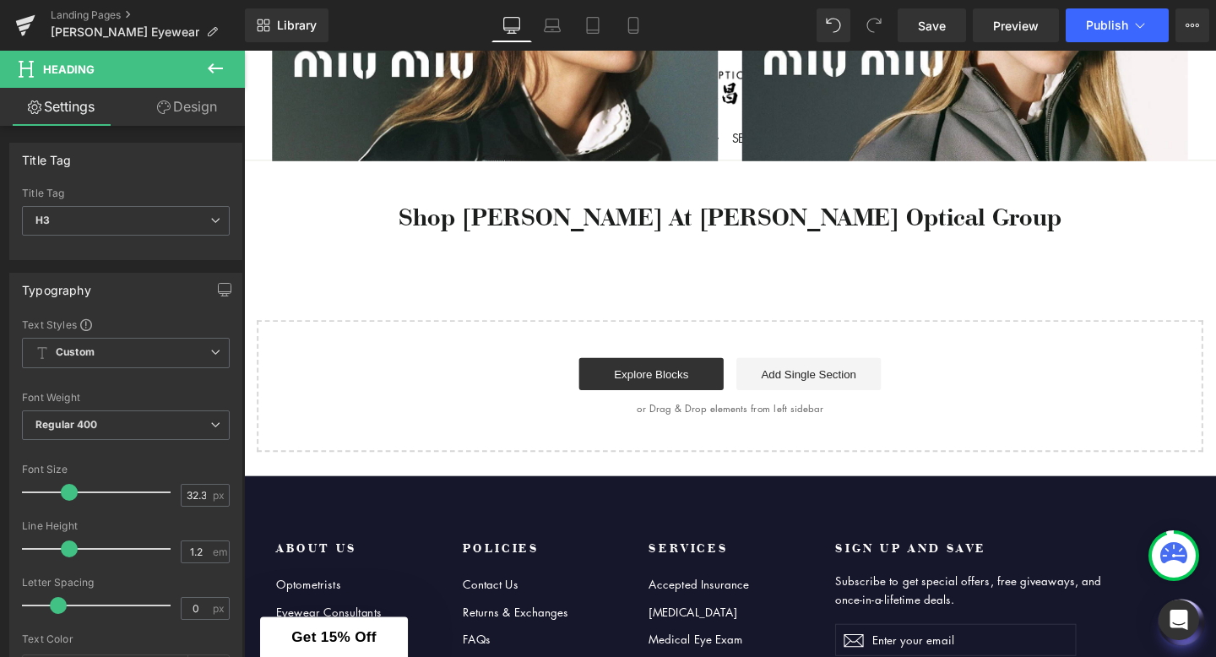
click at [225, 78] on button at bounding box center [215, 69] width 59 height 37
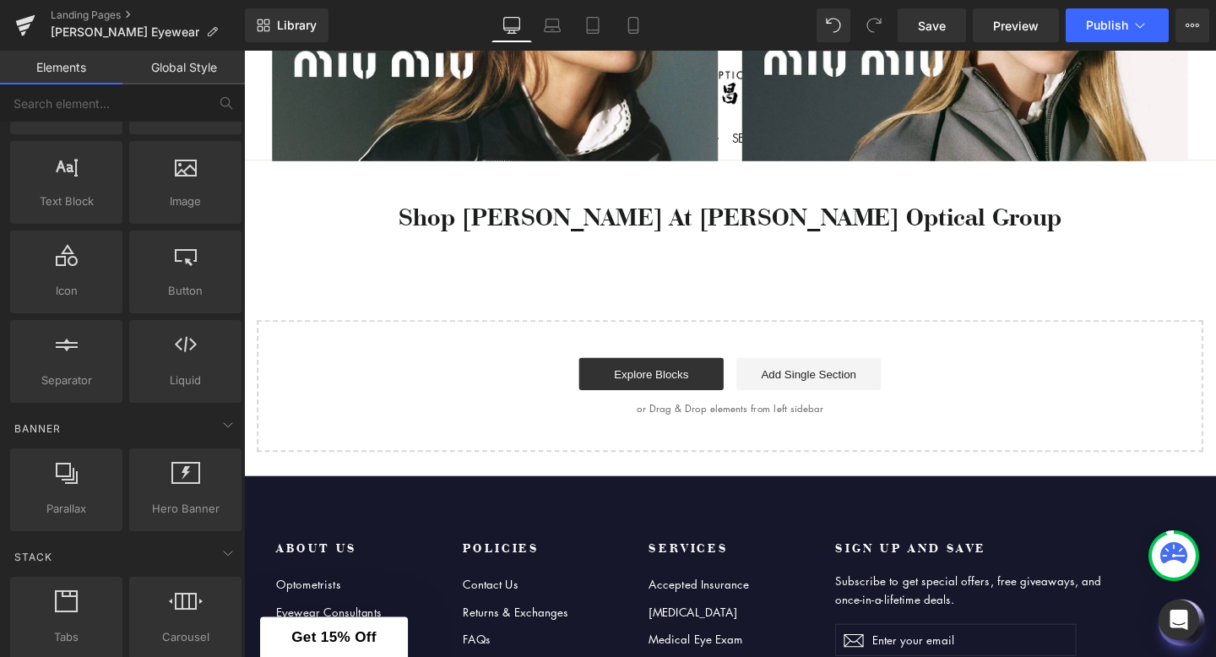
scroll to position [111, 0]
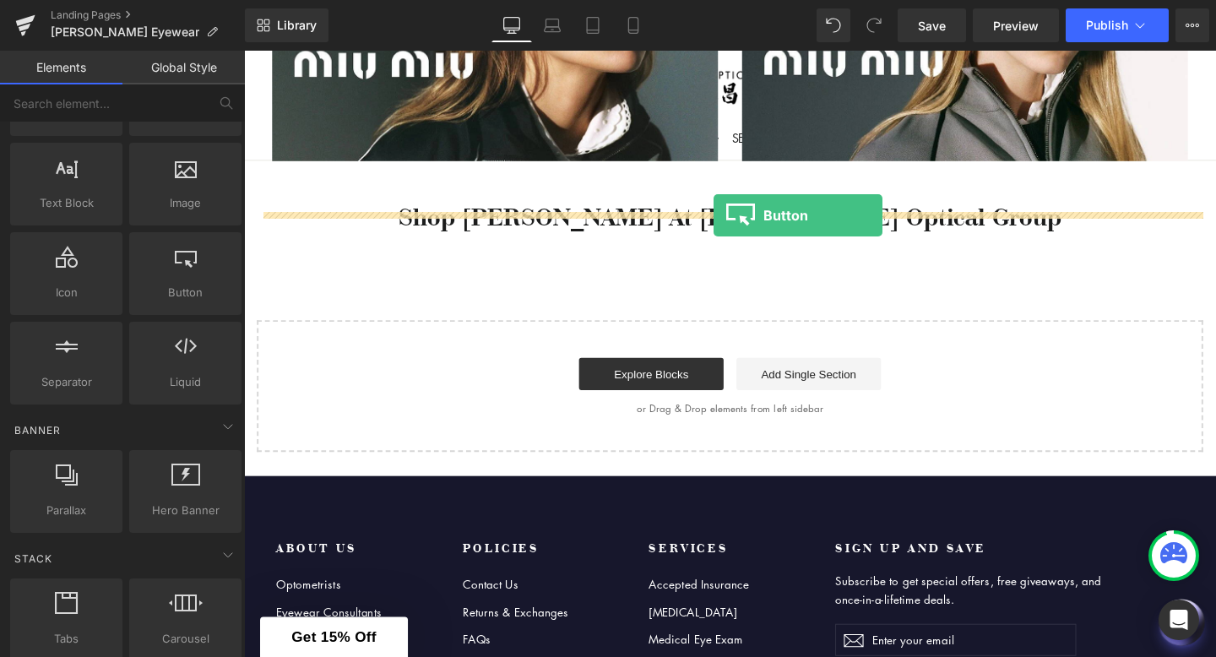
drag, startPoint x: 433, startPoint y: 315, endPoint x: 738, endPoint y: 224, distance: 318.2
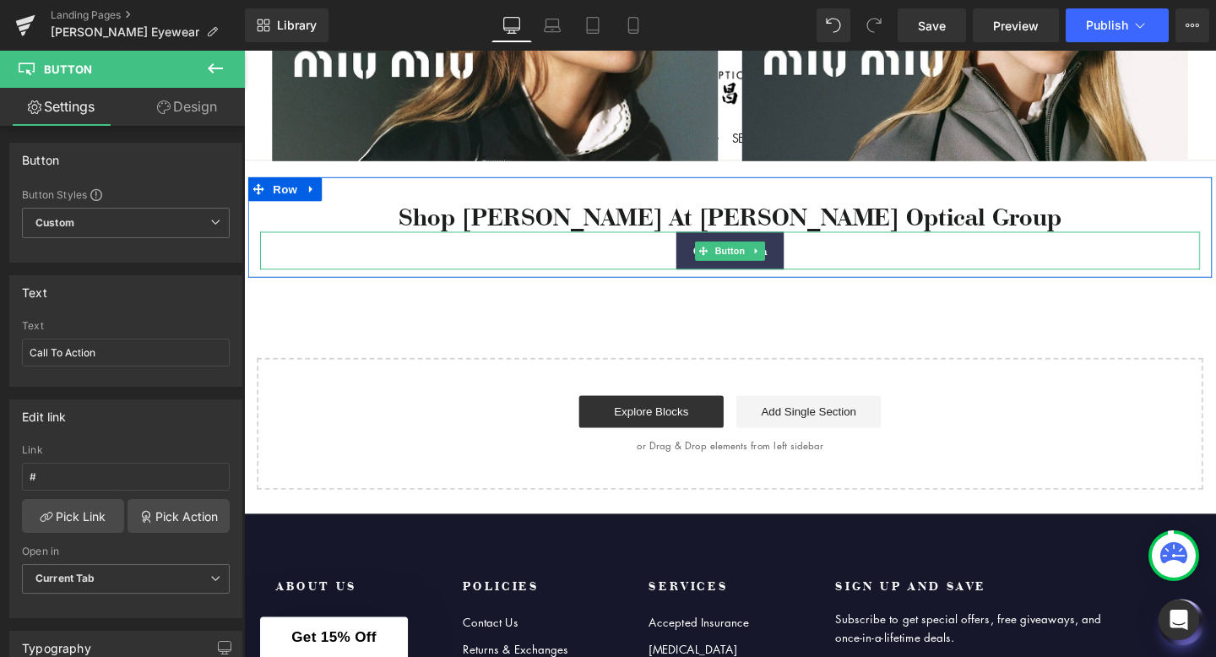
click at [620, 249] on div "Call To Action" at bounding box center [755, 261] width 988 height 40
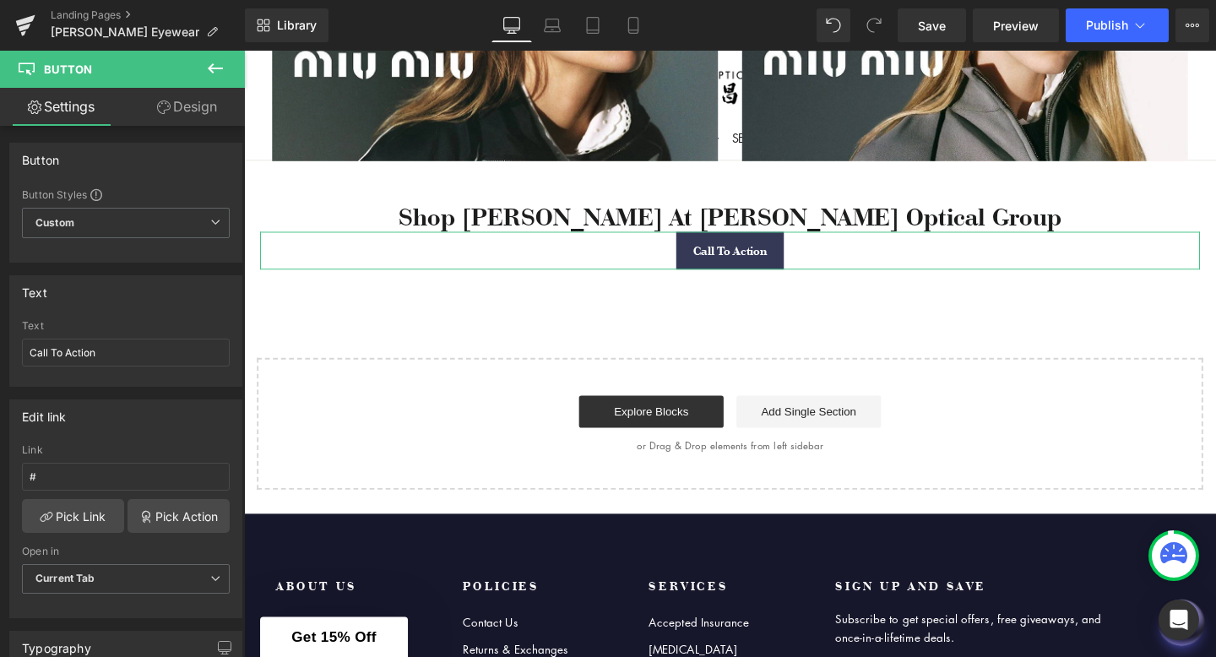
click at [193, 119] on link "Design" at bounding box center [187, 107] width 122 height 38
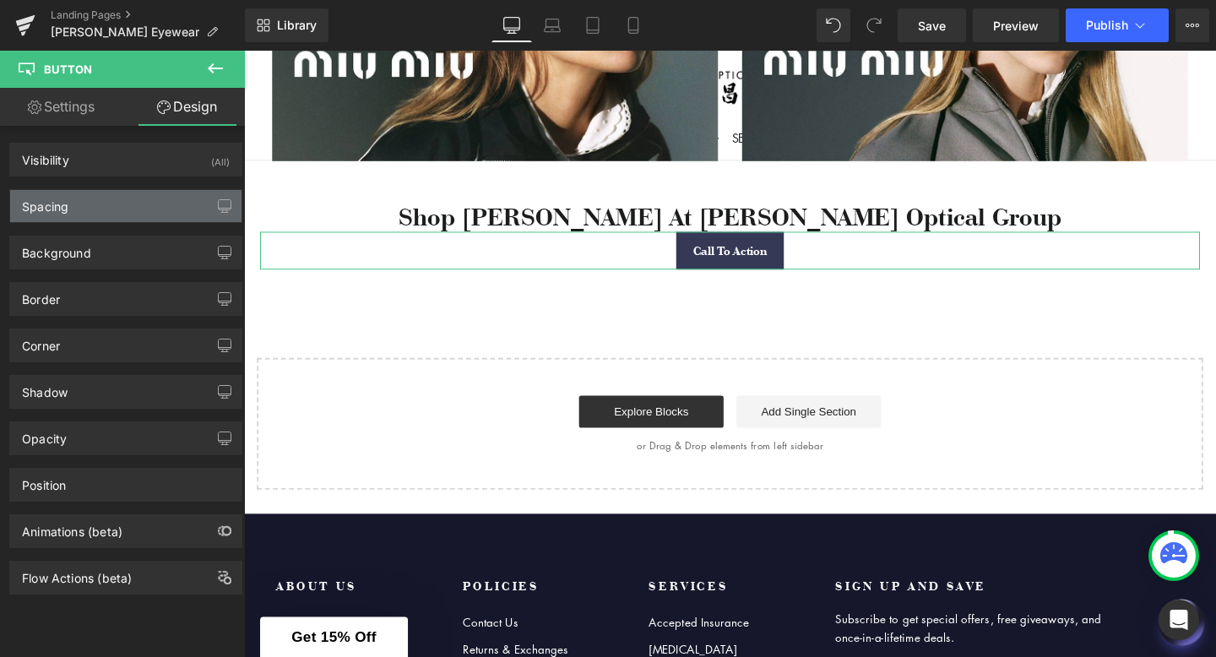
click at [134, 208] on div "Spacing" at bounding box center [125, 206] width 231 height 32
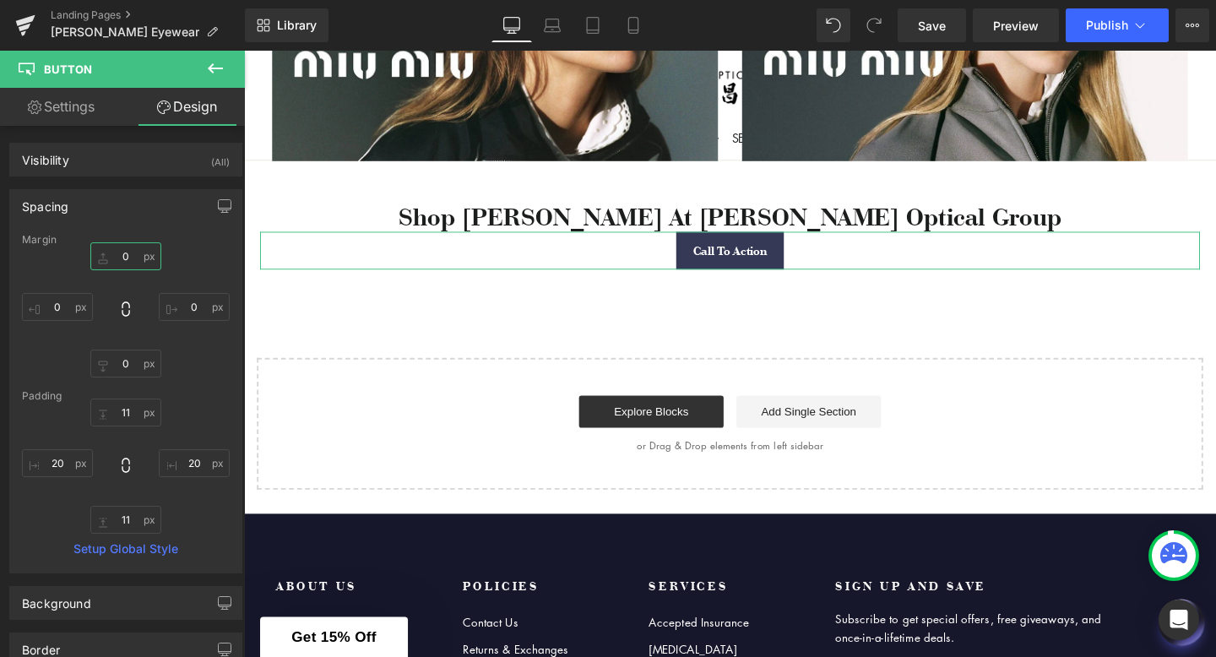
click at [125, 258] on input "0" at bounding box center [125, 256] width 71 height 28
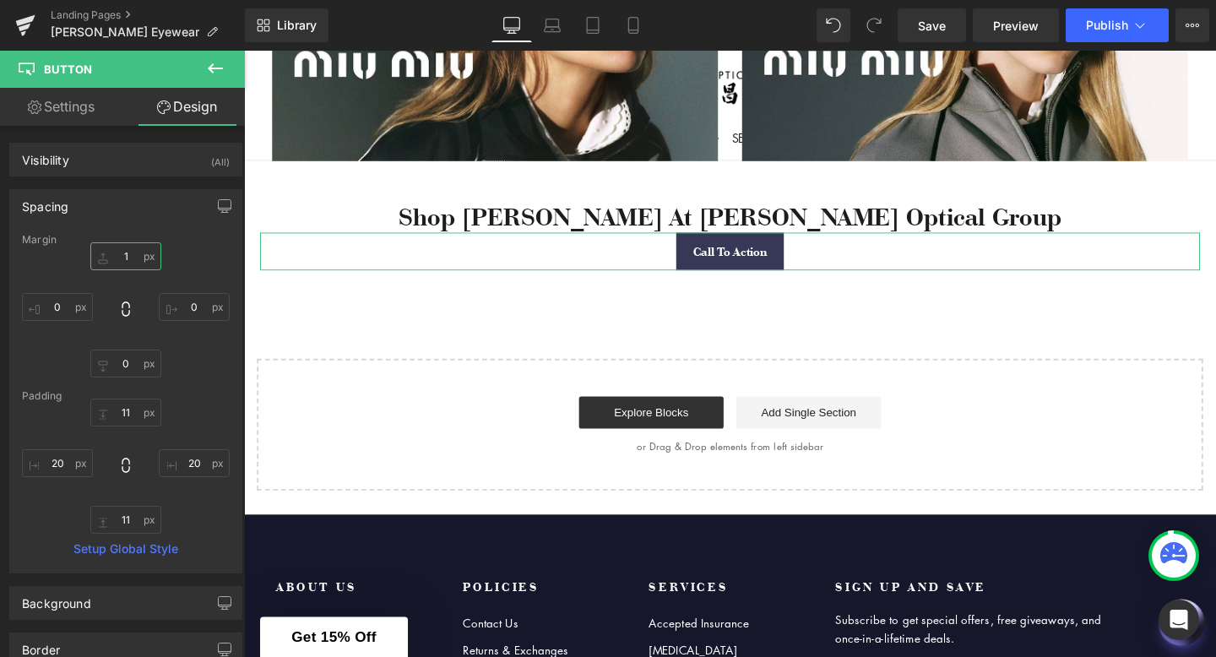
type input "10"
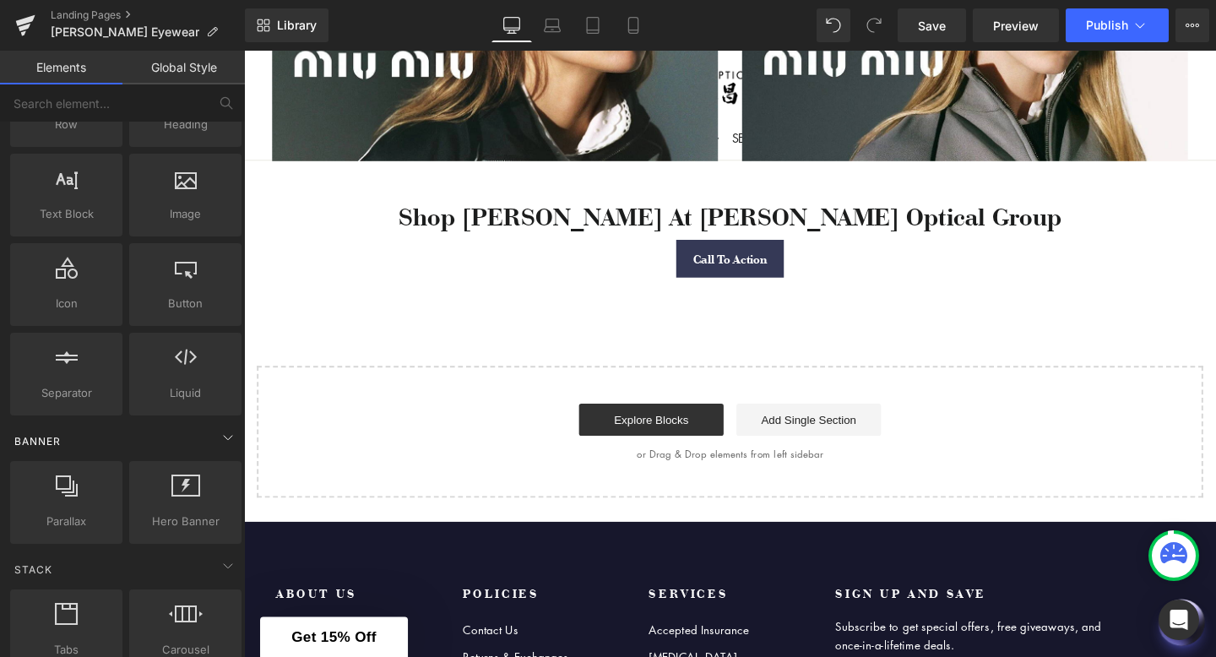
scroll to position [119, 0]
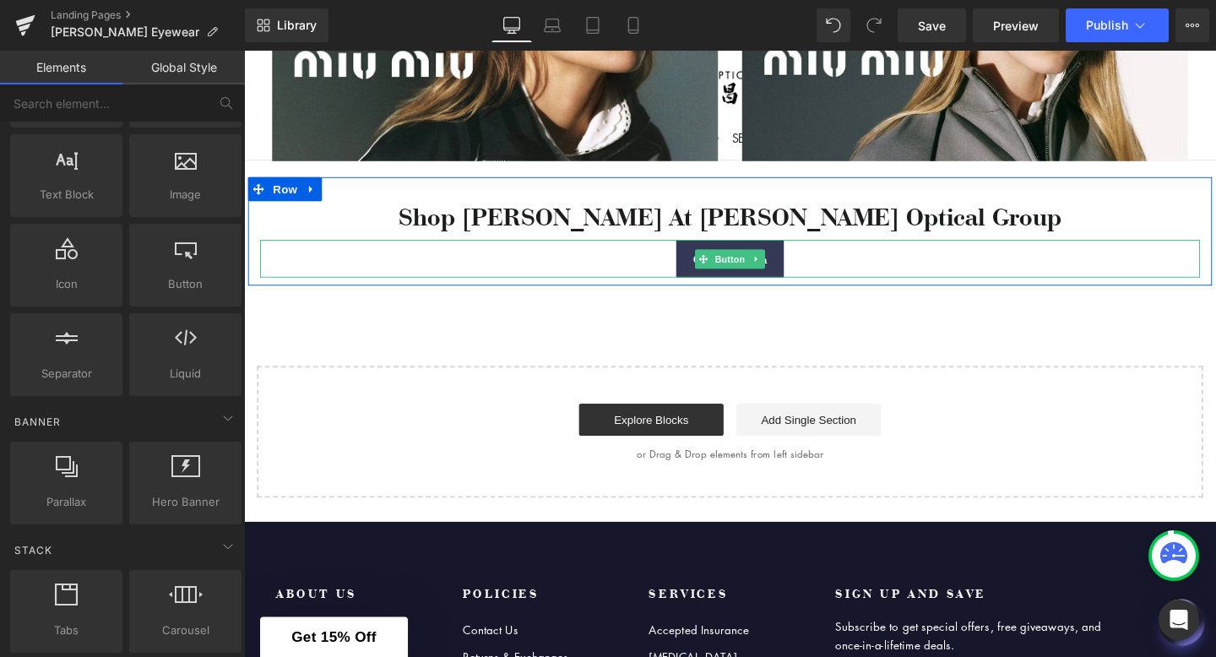
click at [829, 249] on div "Call To Action" at bounding box center [755, 269] width 988 height 40
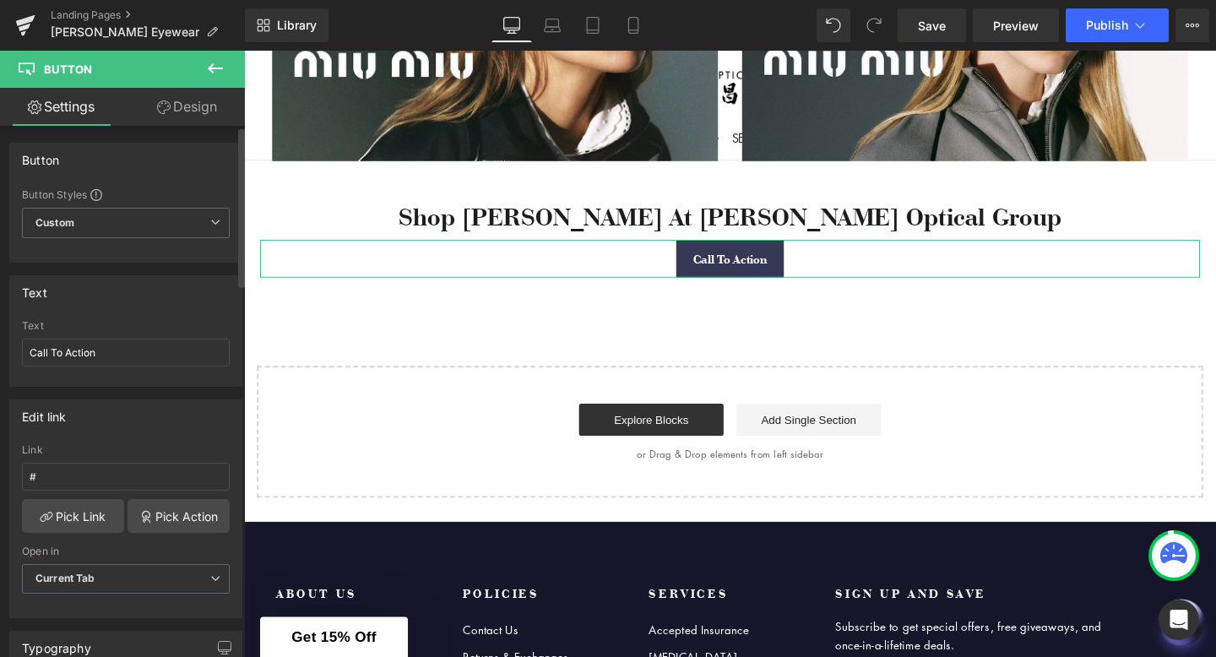
click at [88, 492] on div "Link #" at bounding box center [126, 471] width 208 height 55
click at [82, 477] on input "#" at bounding box center [126, 477] width 208 height 28
paste input "[URL][DOMAIN_NAME]"
type input "[URL][DOMAIN_NAME]"
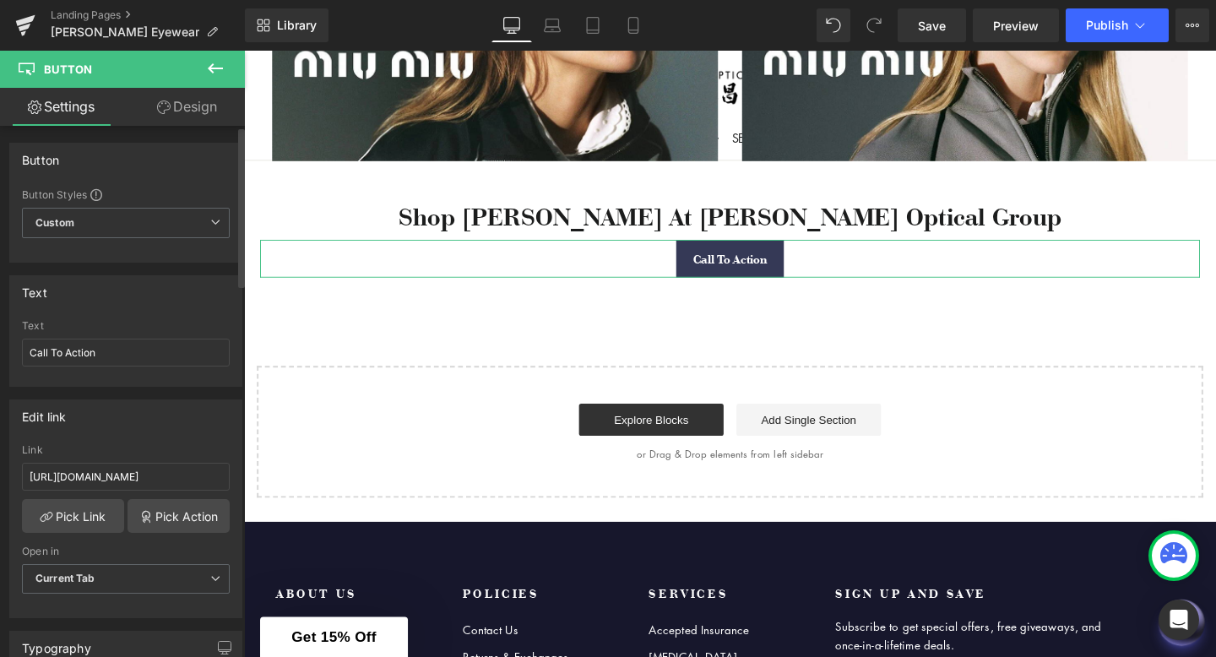
click at [111, 427] on div "Edit link" at bounding box center [125, 416] width 231 height 32
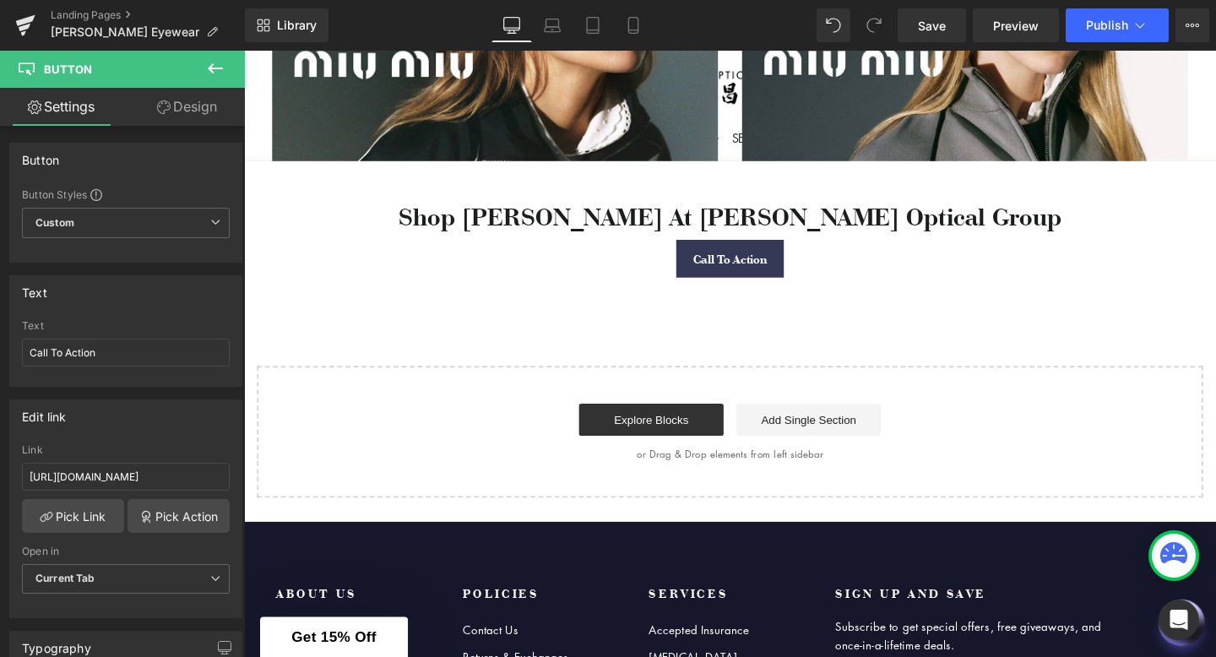
click at [502, 421] on div "Explore Blocks Add Single Section" at bounding box center [755, 438] width 941 height 34
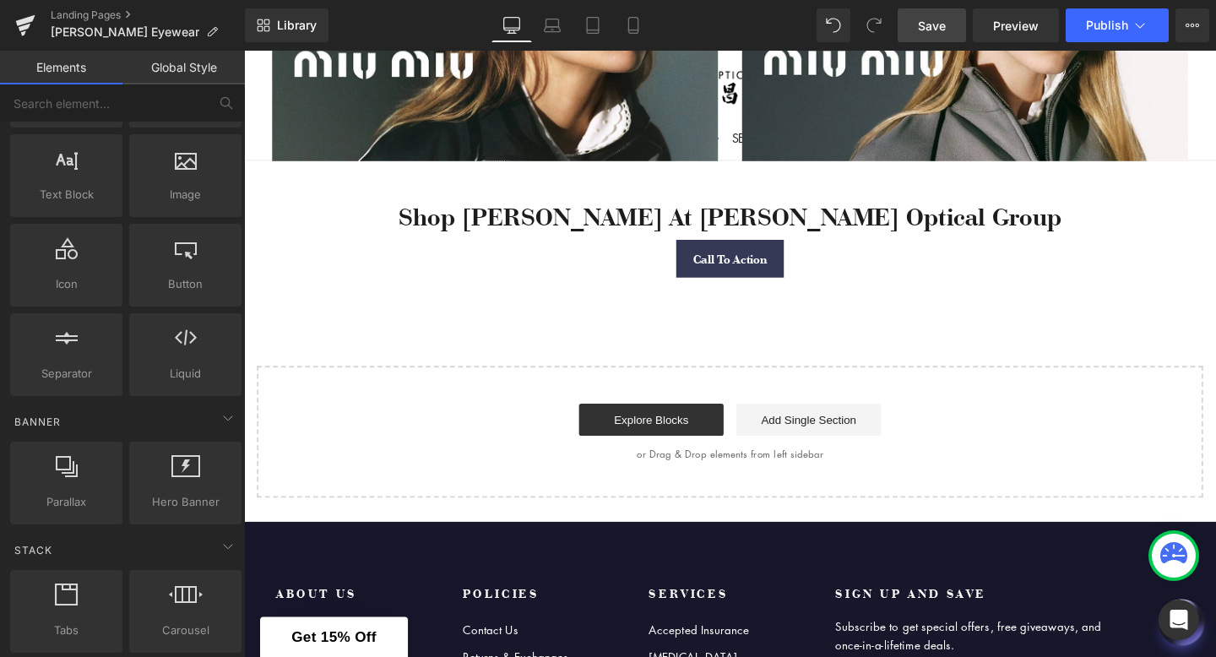
click at [923, 29] on span "Save" at bounding box center [932, 26] width 28 height 18
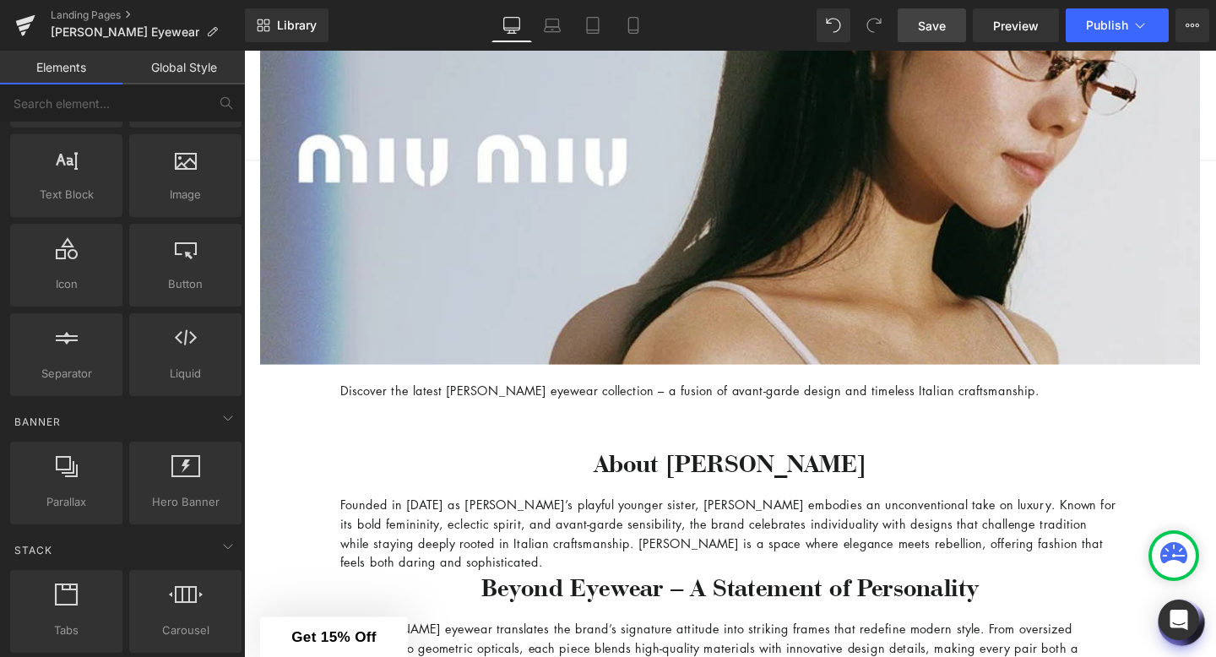
scroll to position [468, 0]
